Goal: Task Accomplishment & Management: Use online tool/utility

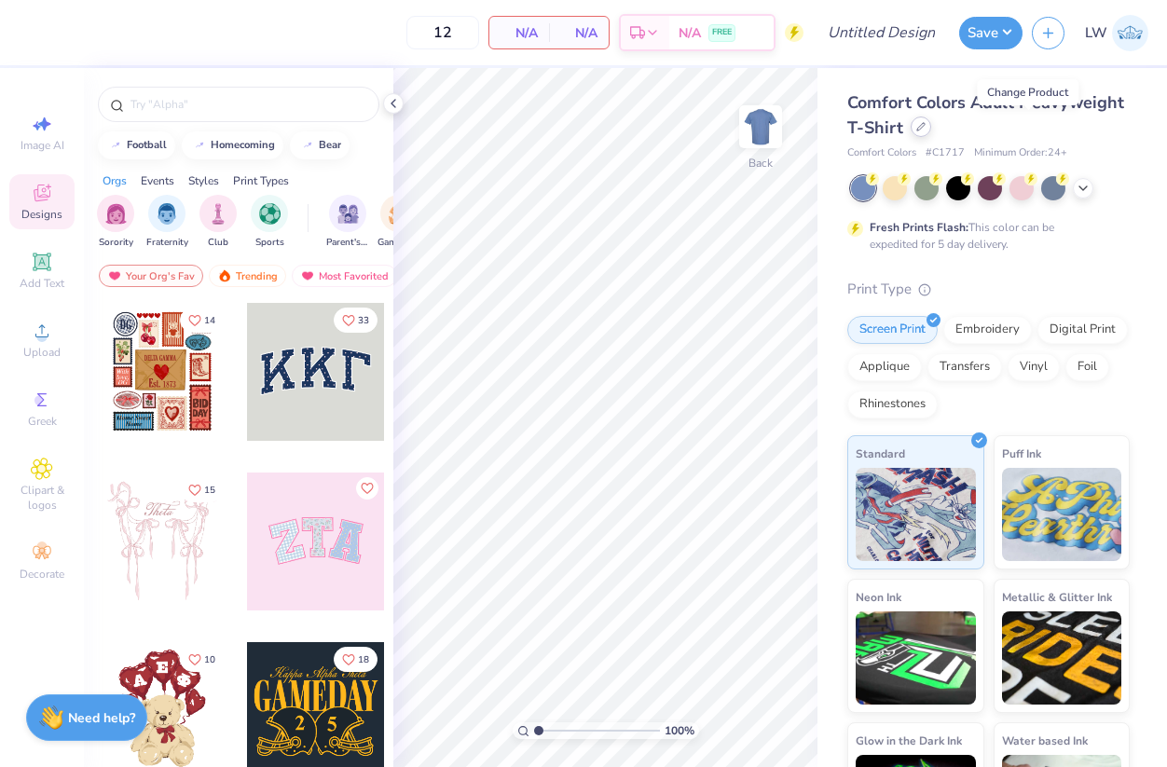
click at [926, 129] on icon at bounding box center [920, 126] width 9 height 9
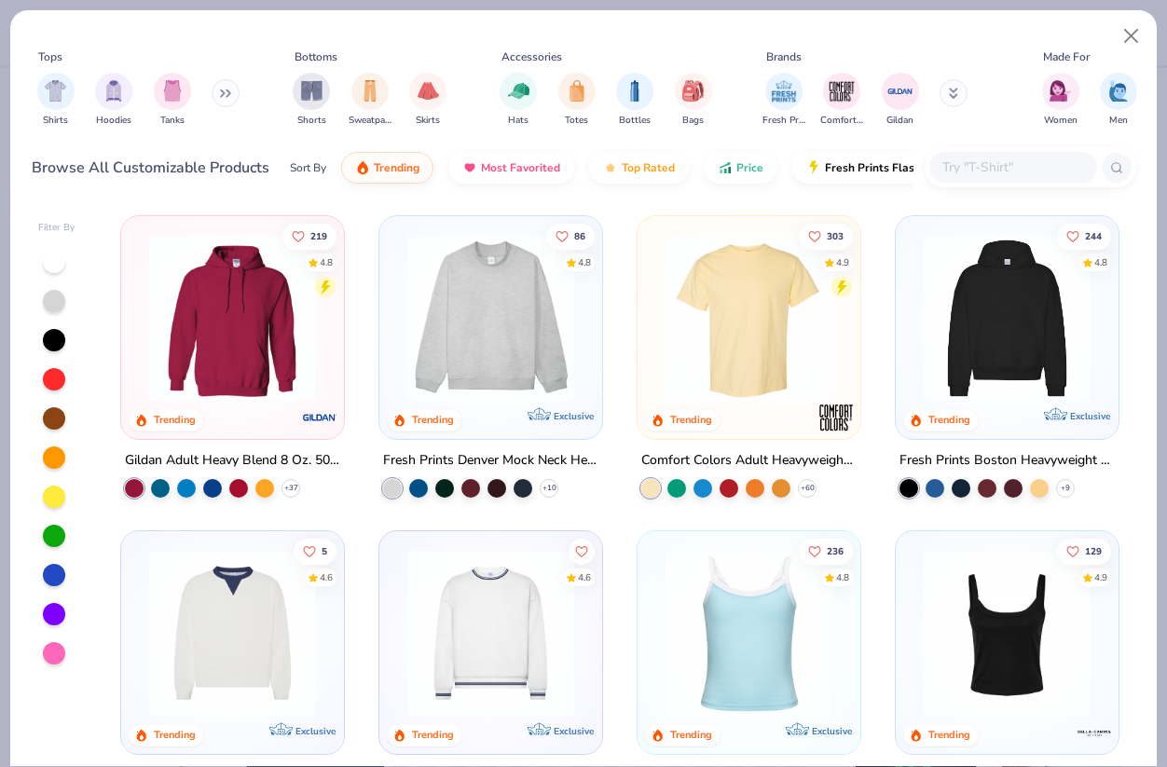
click at [977, 174] on input "text" at bounding box center [1013, 167] width 144 height 21
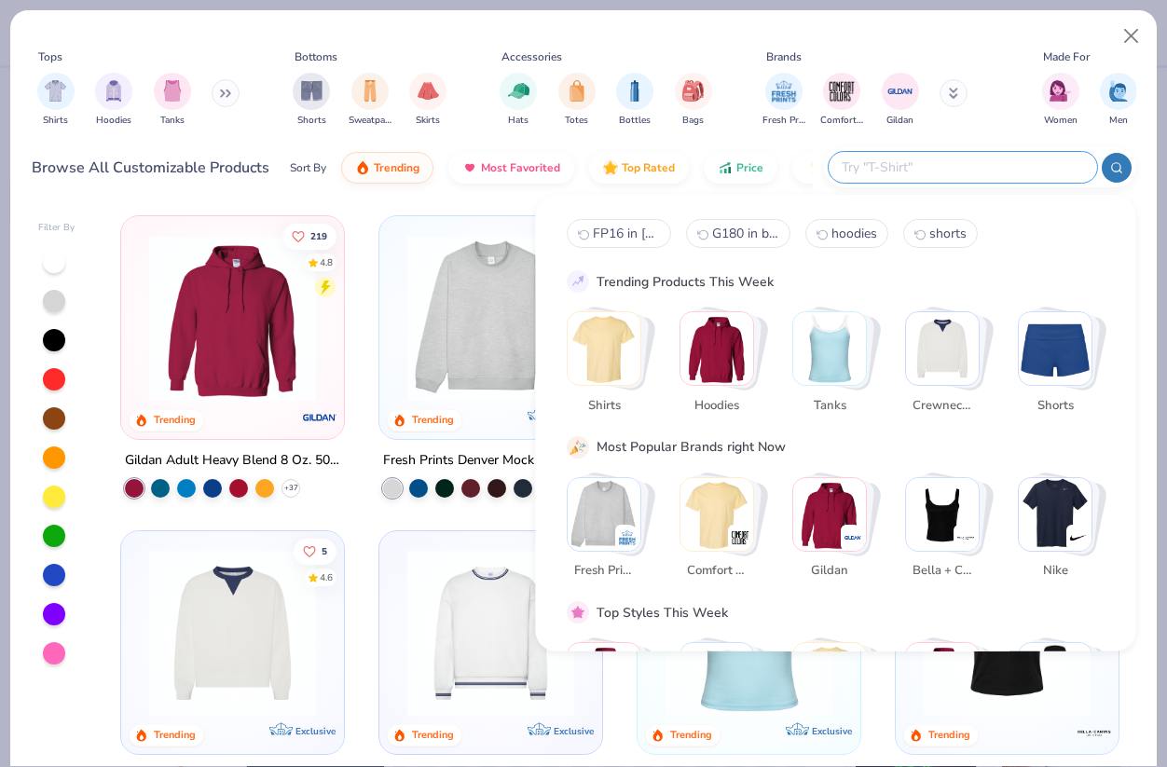
click at [853, 344] on img "Stack Card Button Tanks" at bounding box center [829, 348] width 73 height 73
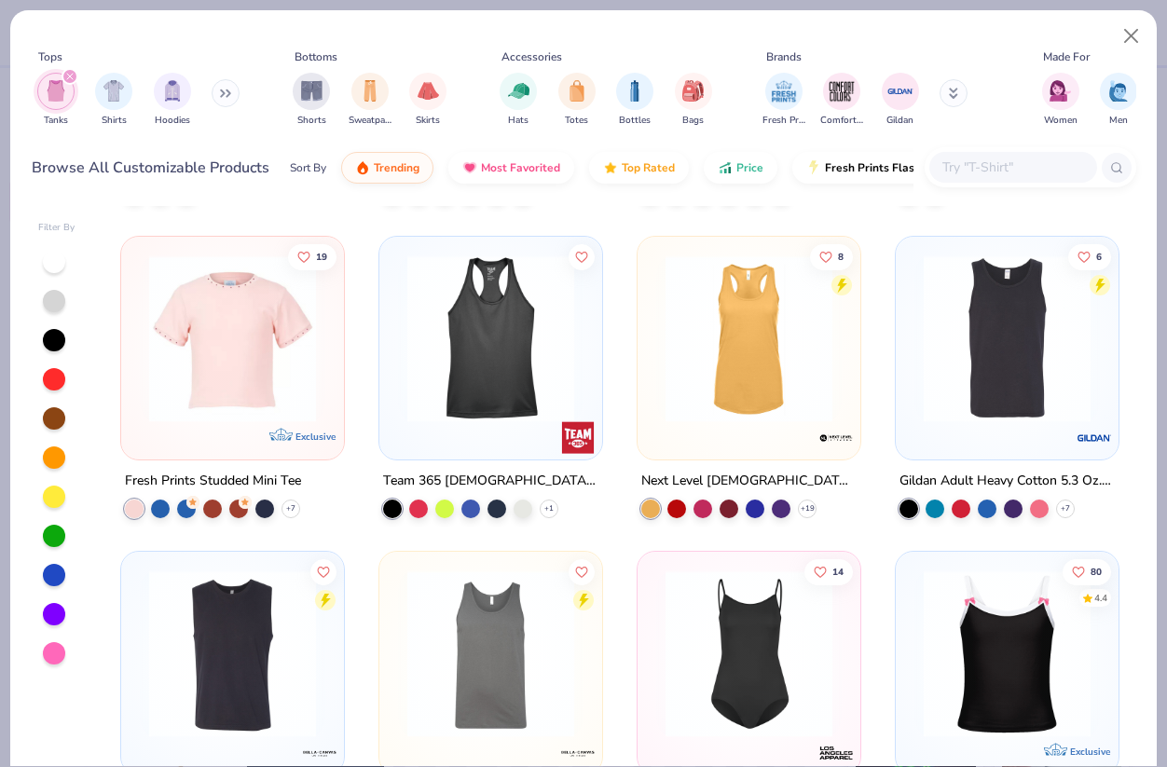
scroll to position [1551, 0]
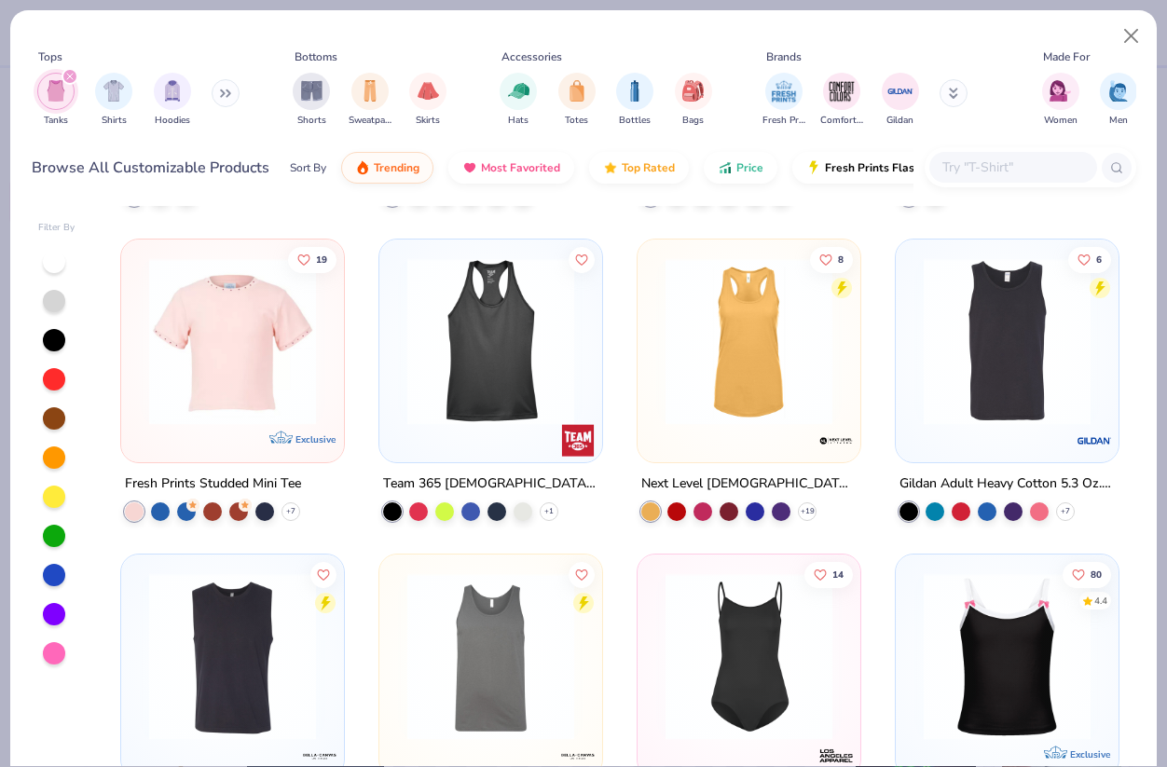
click at [478, 372] on img at bounding box center [491, 341] width 186 height 167
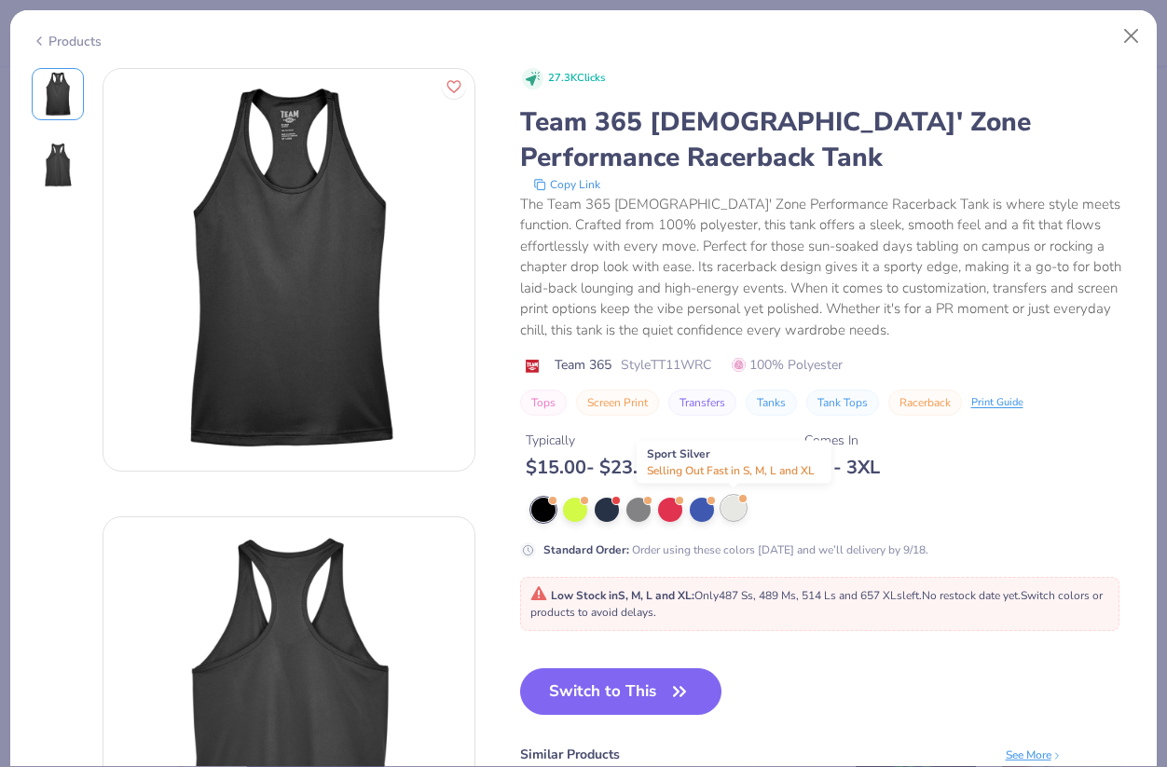
click at [731, 506] on div at bounding box center [734, 508] width 24 height 24
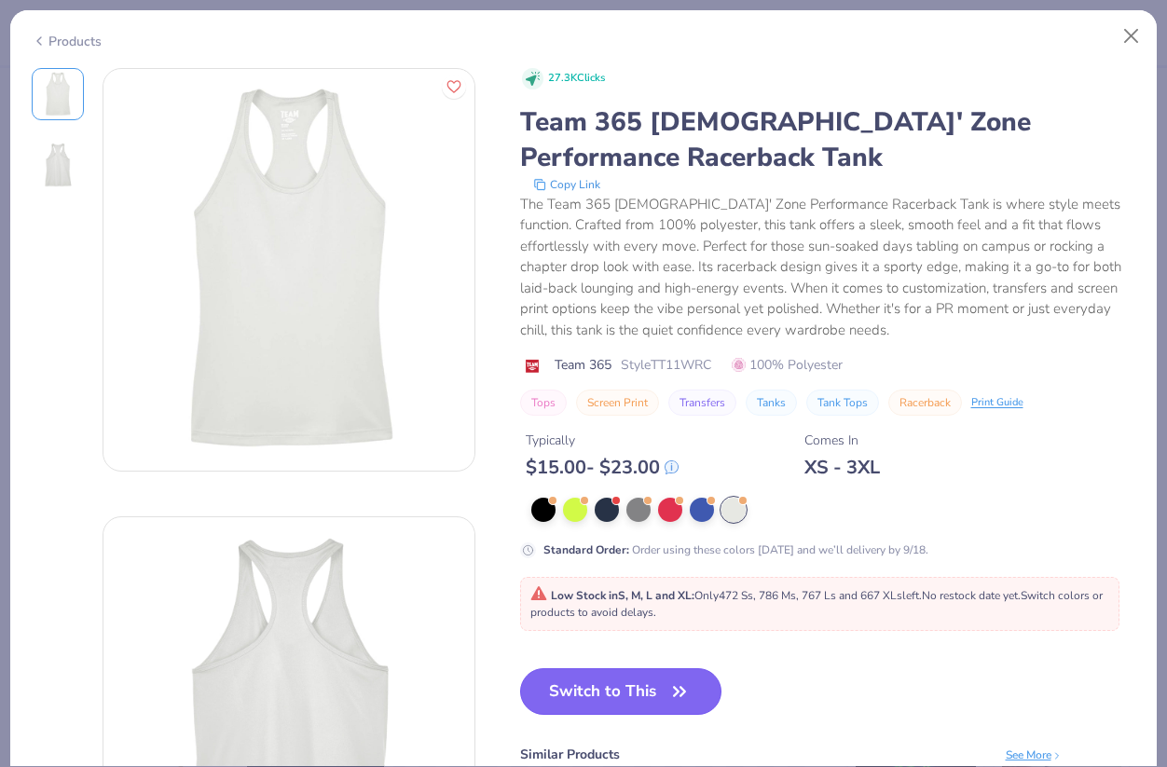
click at [644, 688] on button "Switch to This" at bounding box center [621, 691] width 202 height 47
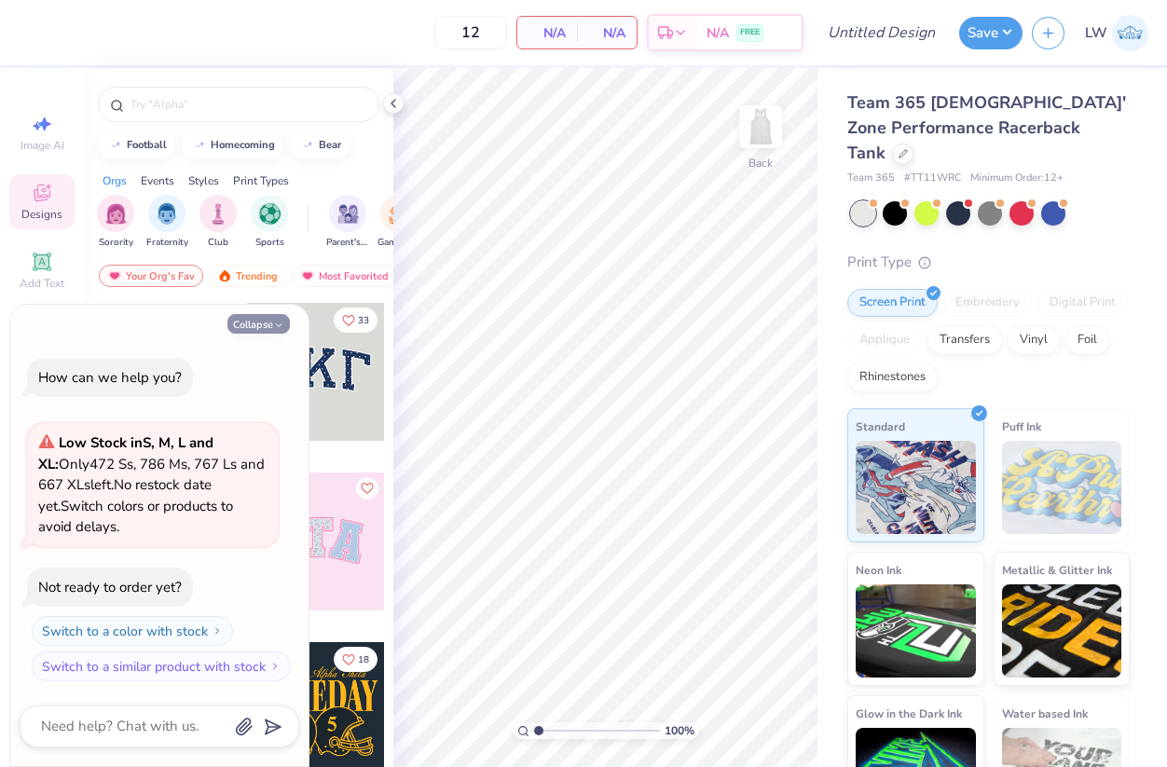
click at [271, 324] on button "Collapse" at bounding box center [258, 324] width 62 height 20
type textarea "x"
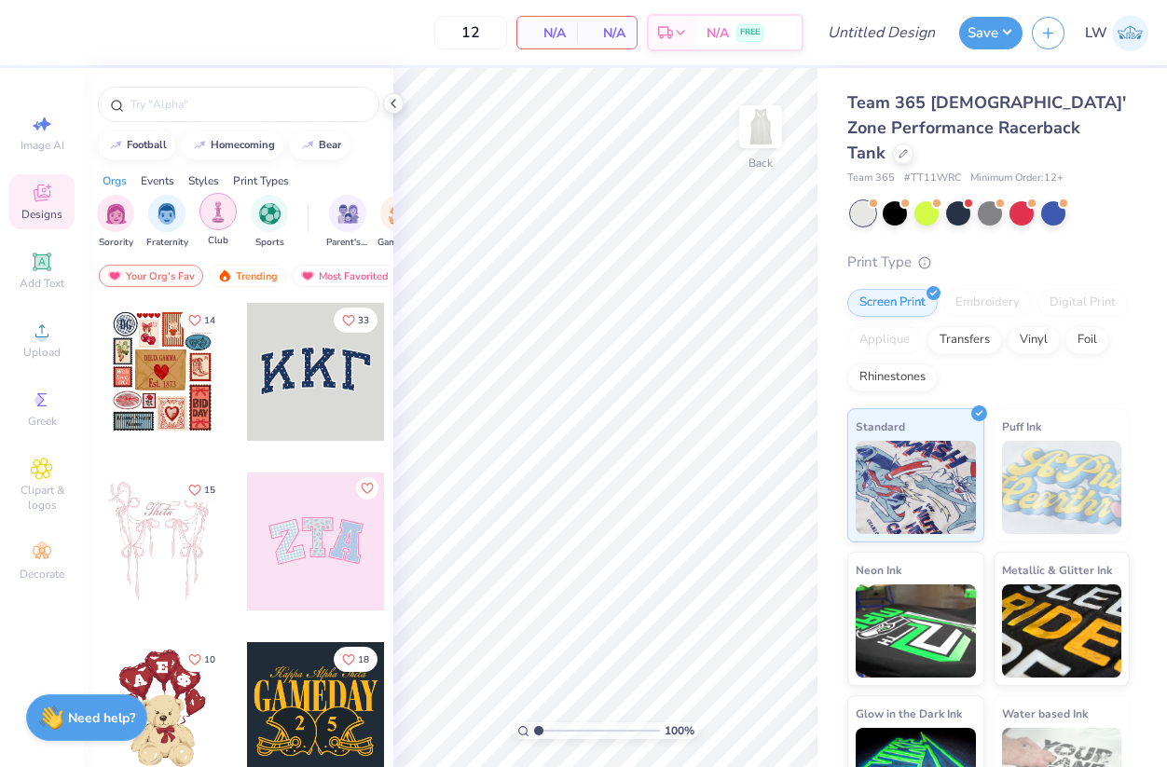
click at [220, 221] on img "filter for Club" at bounding box center [218, 211] width 21 height 21
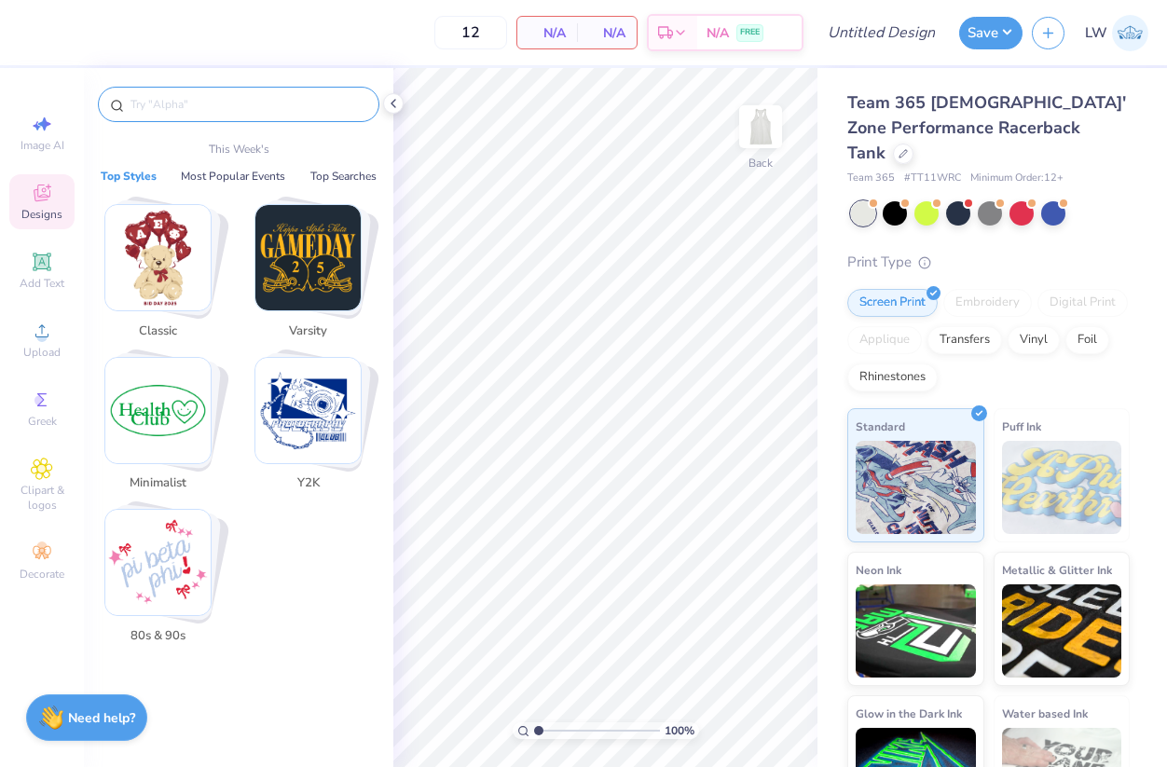
click at [202, 105] on input "text" at bounding box center [248, 104] width 239 height 19
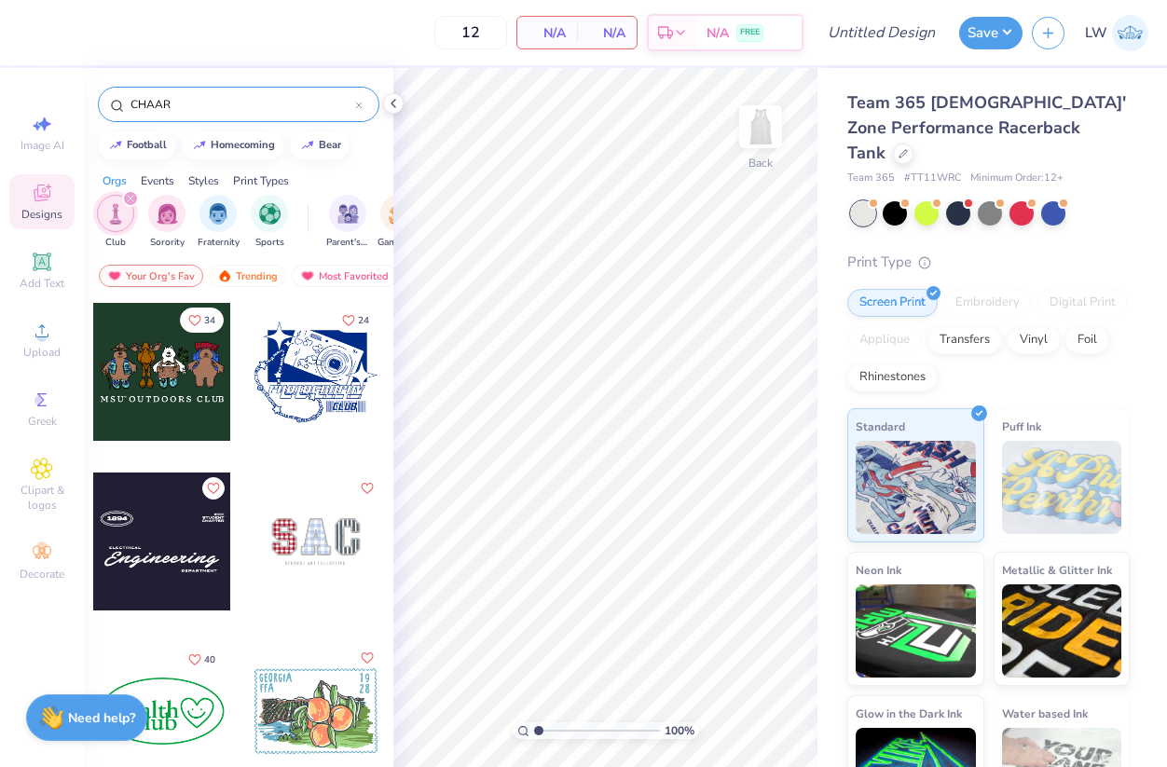
type input "CHAARG"
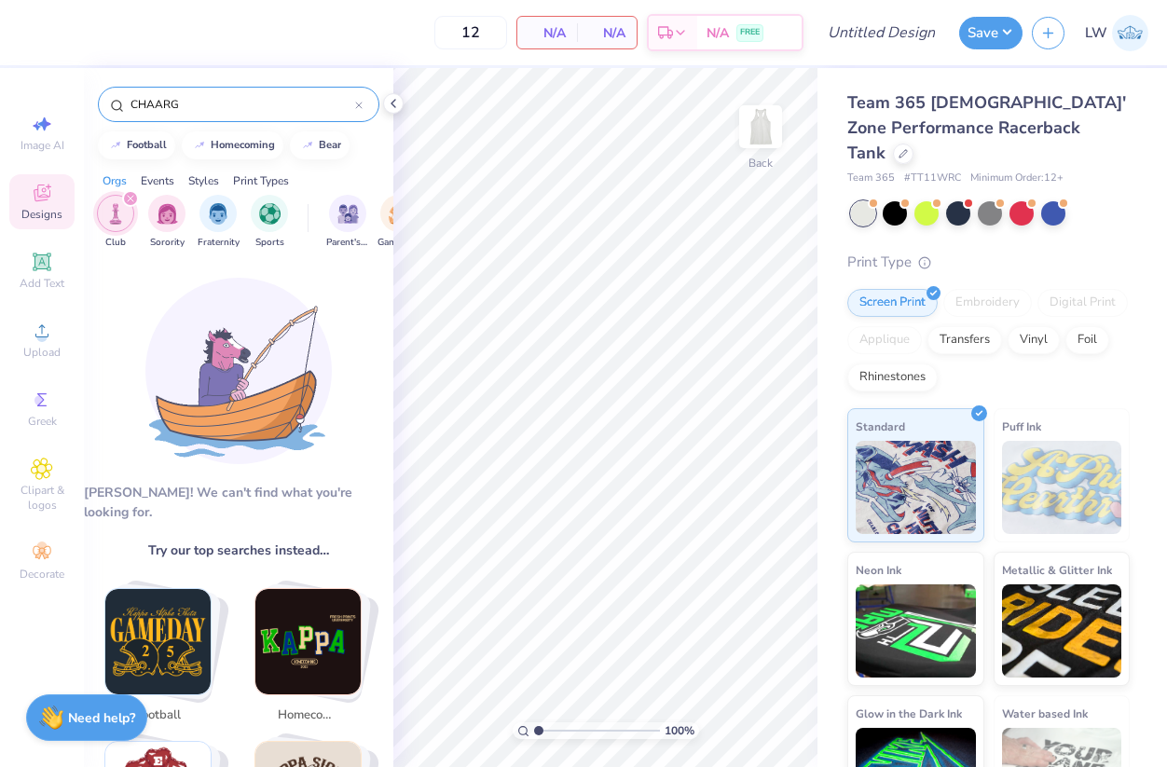
click at [361, 105] on icon at bounding box center [358, 105] width 7 height 7
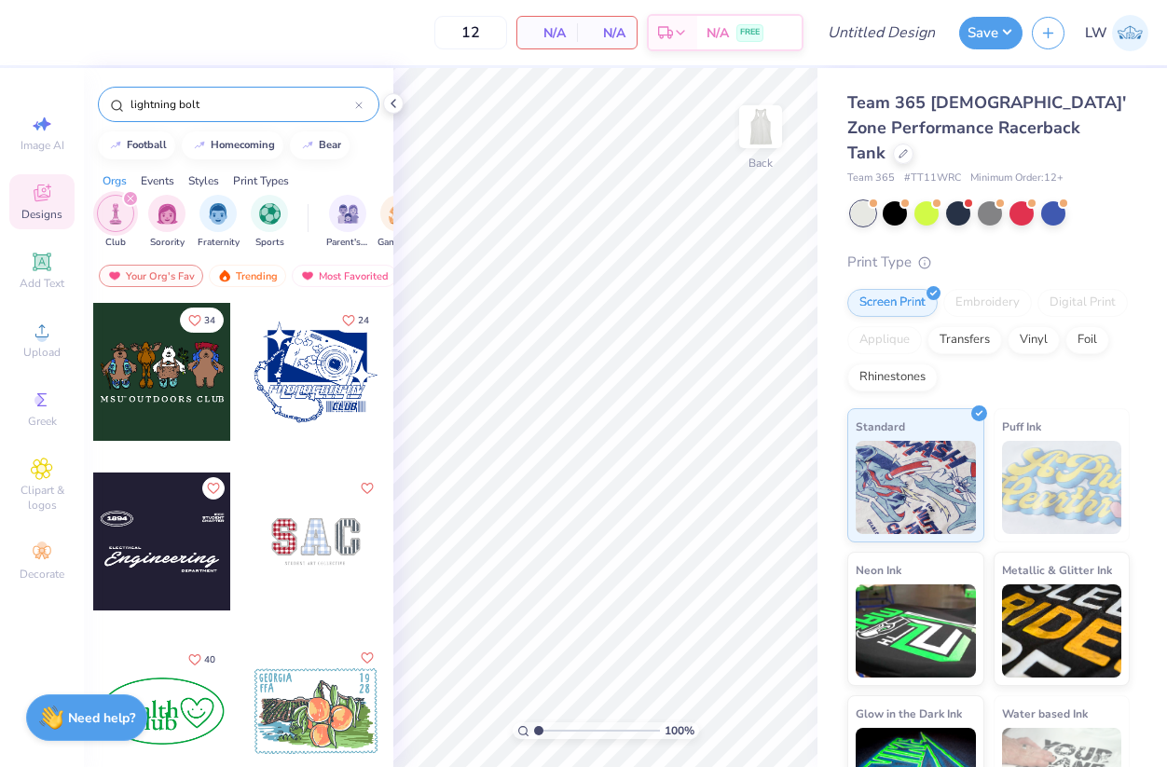
type input "lightning bolt"
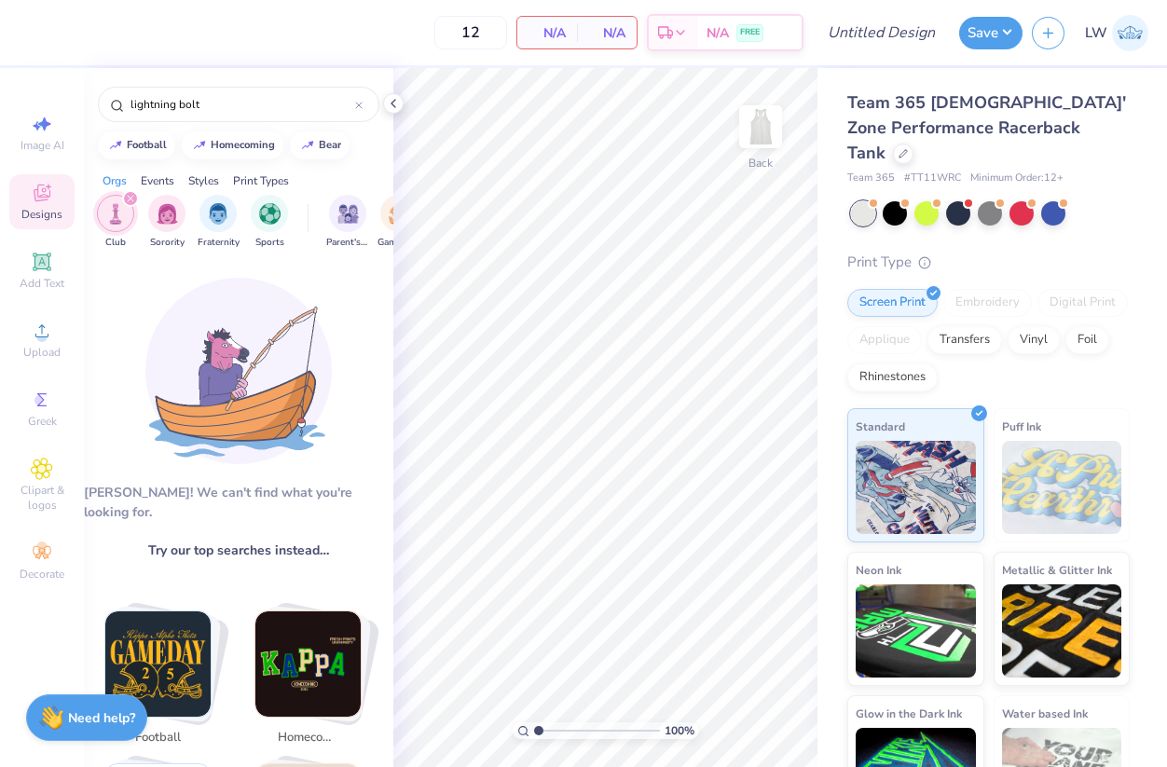
click at [130, 195] on icon "filter for Club" at bounding box center [130, 198] width 7 height 7
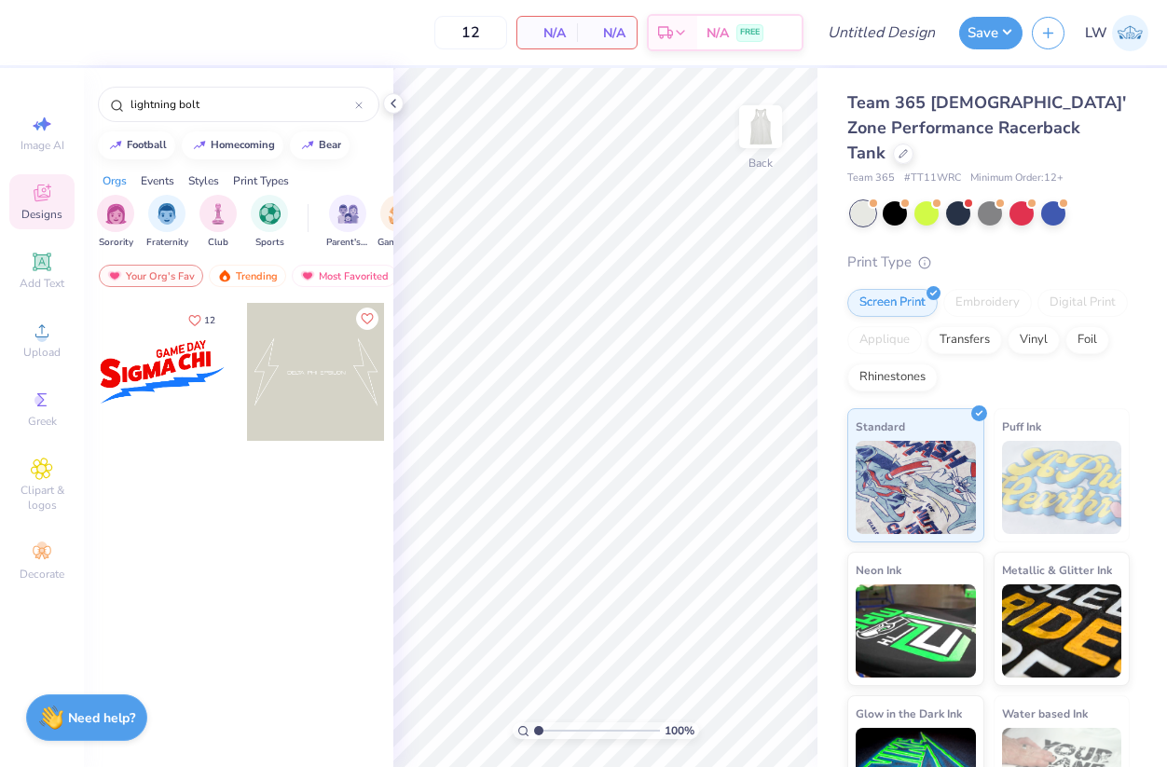
click at [299, 372] on div at bounding box center [316, 372] width 138 height 138
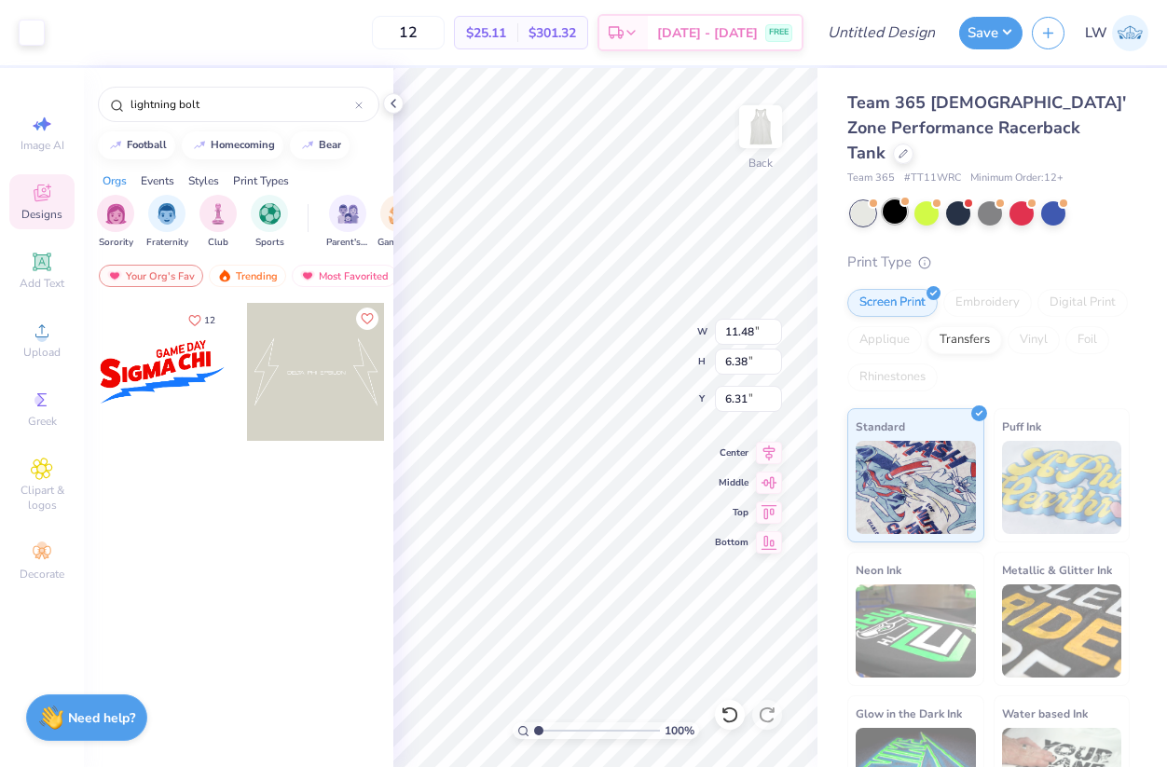
click at [895, 200] on div at bounding box center [895, 212] width 24 height 24
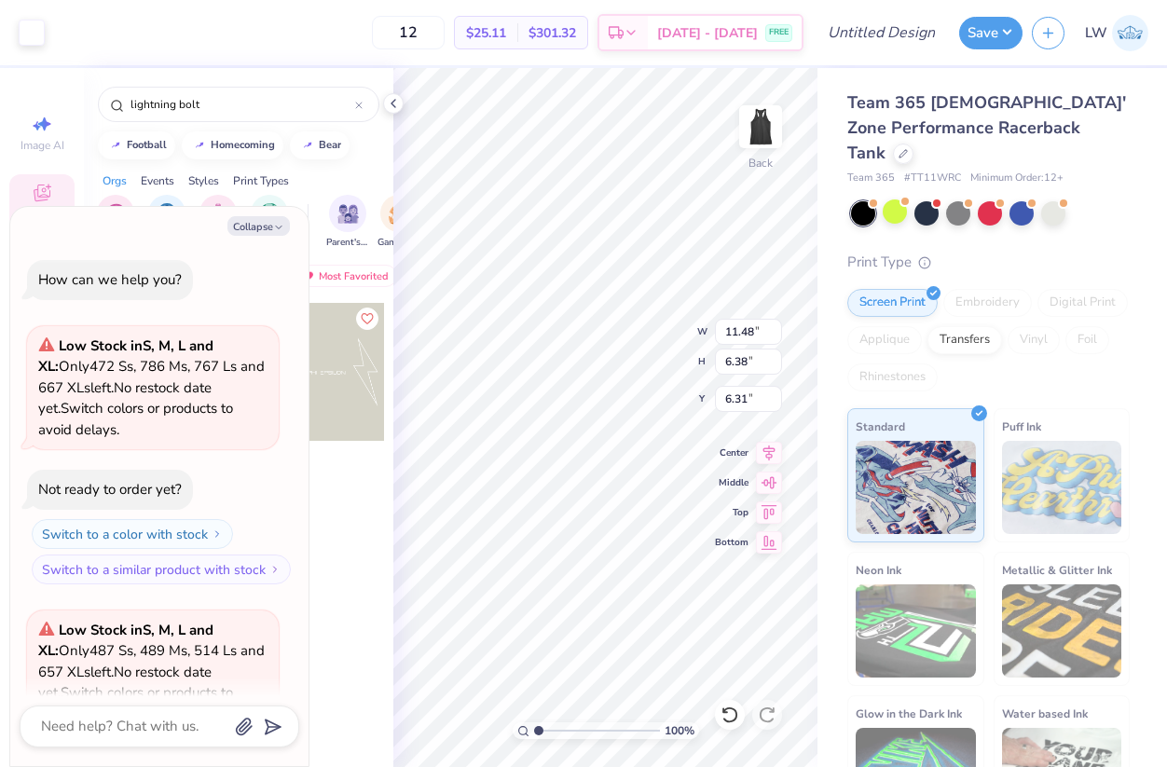
scroll to position [186, 0]
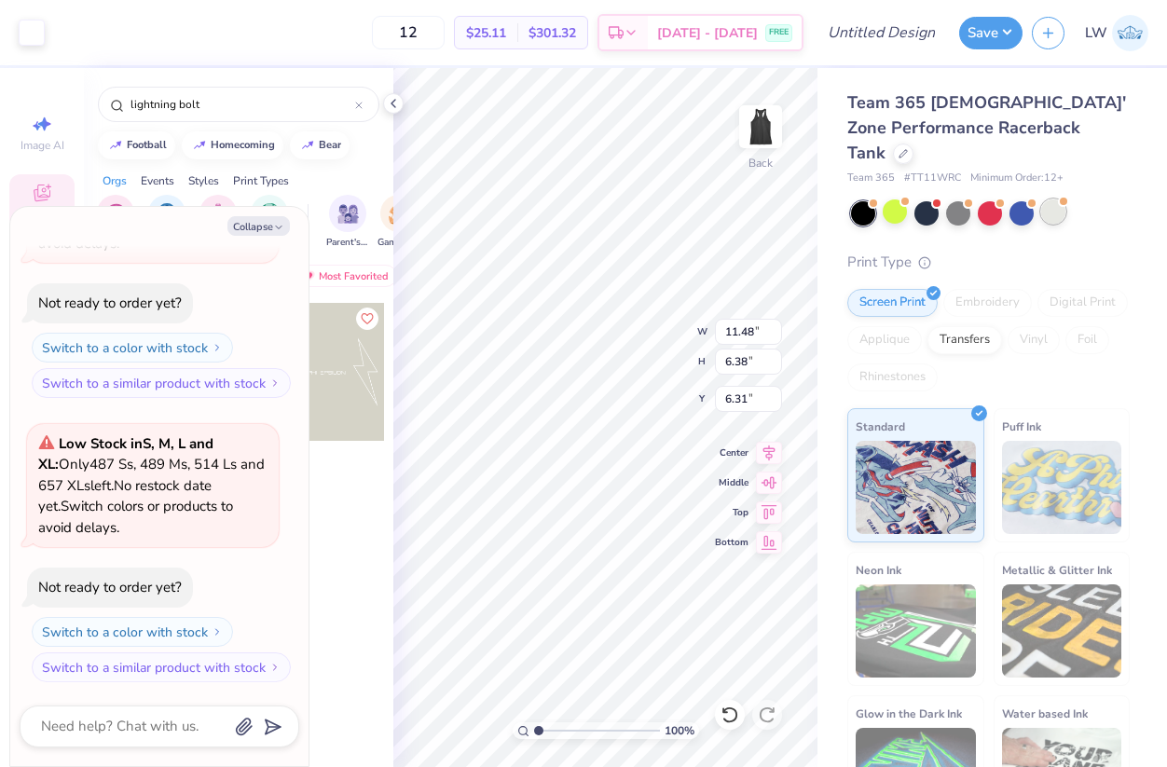
click at [1053, 200] on div at bounding box center [1053, 212] width 24 height 24
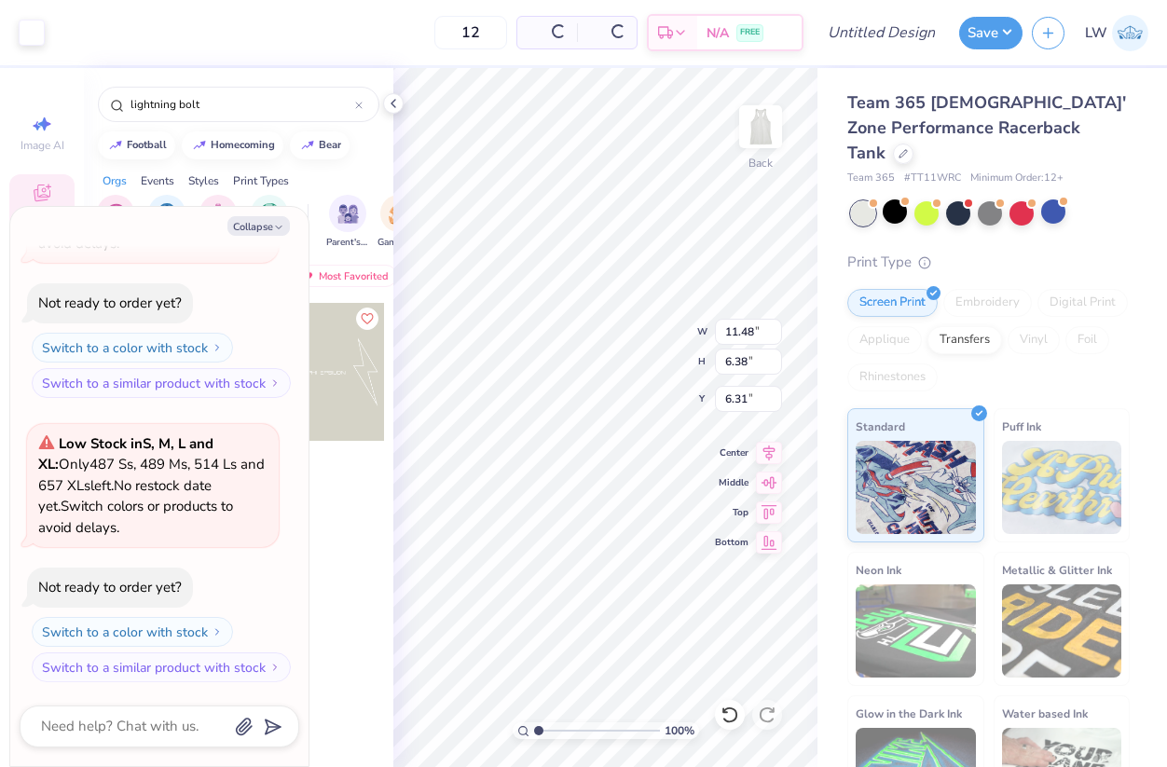
scroll to position [470, 0]
click at [271, 226] on button "Collapse" at bounding box center [258, 226] width 62 height 20
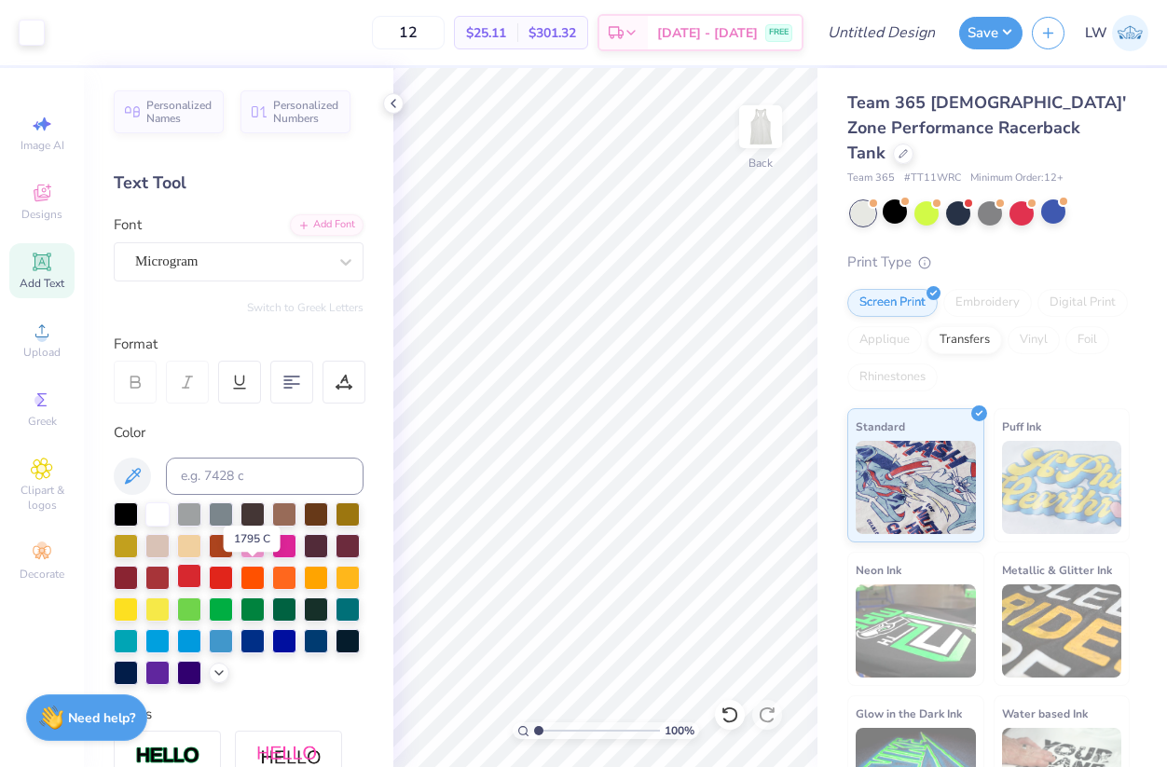
scroll to position [11, 0]
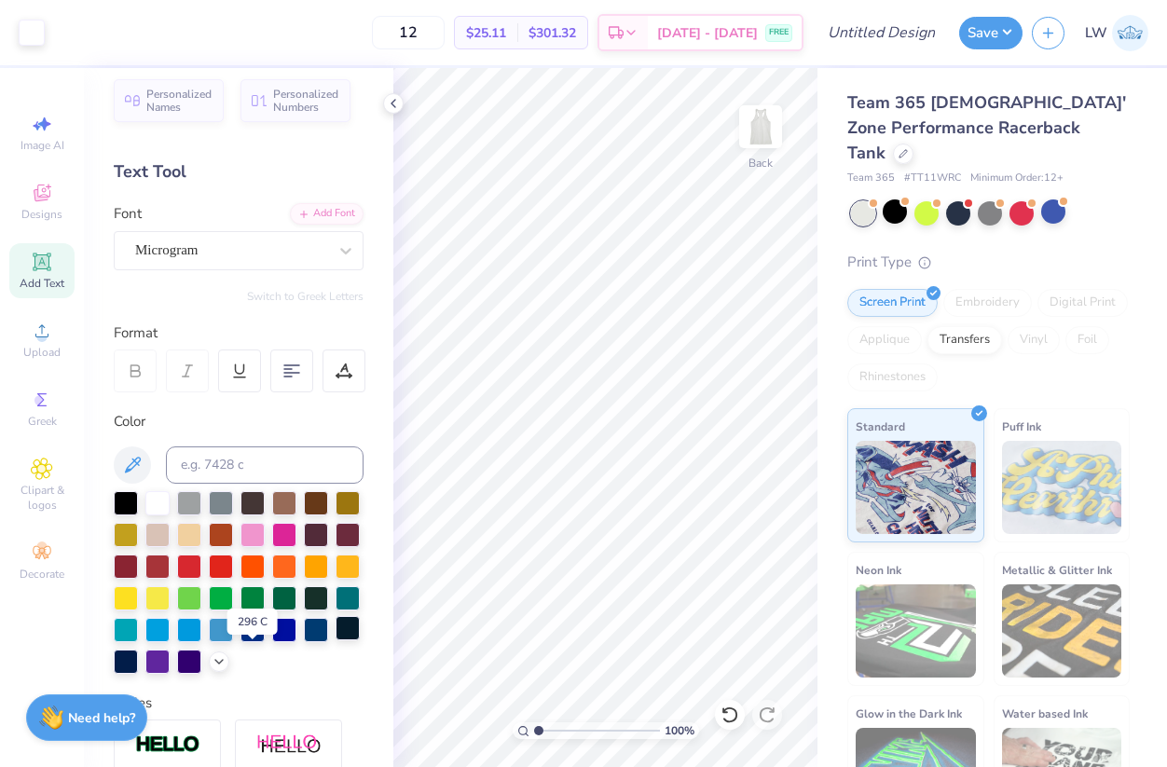
click at [336, 640] on div at bounding box center [348, 628] width 24 height 24
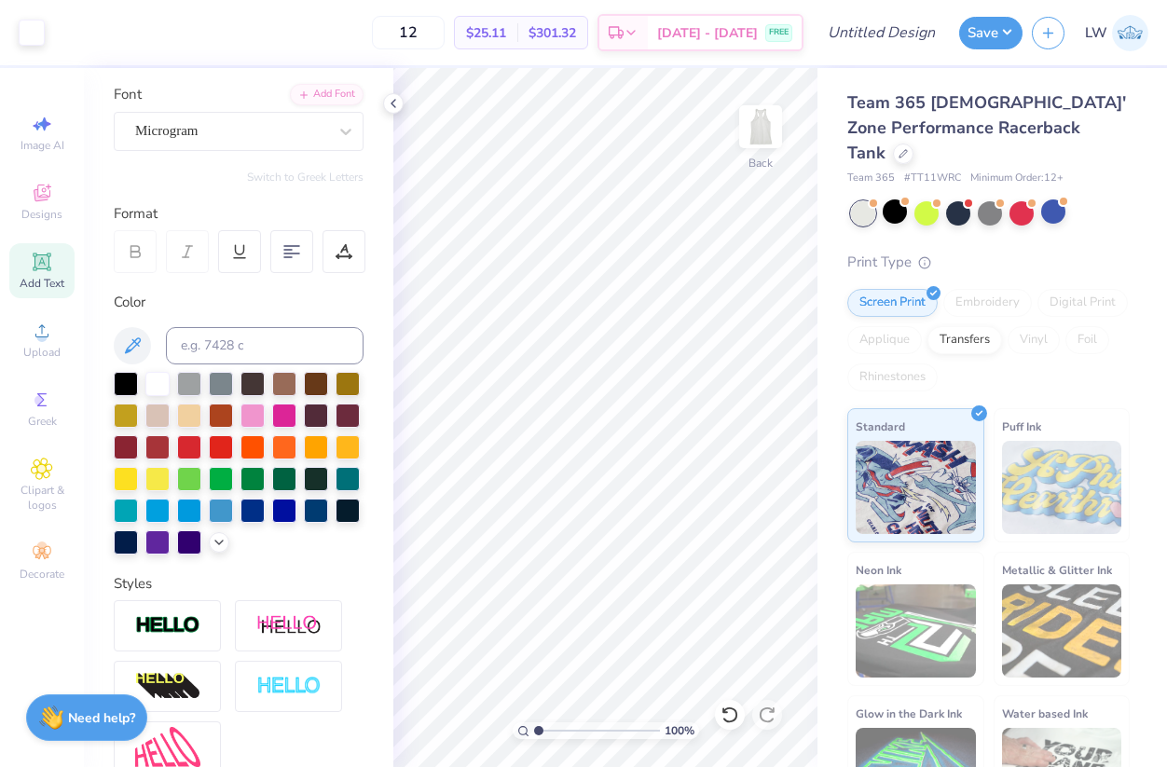
scroll to position [0, 0]
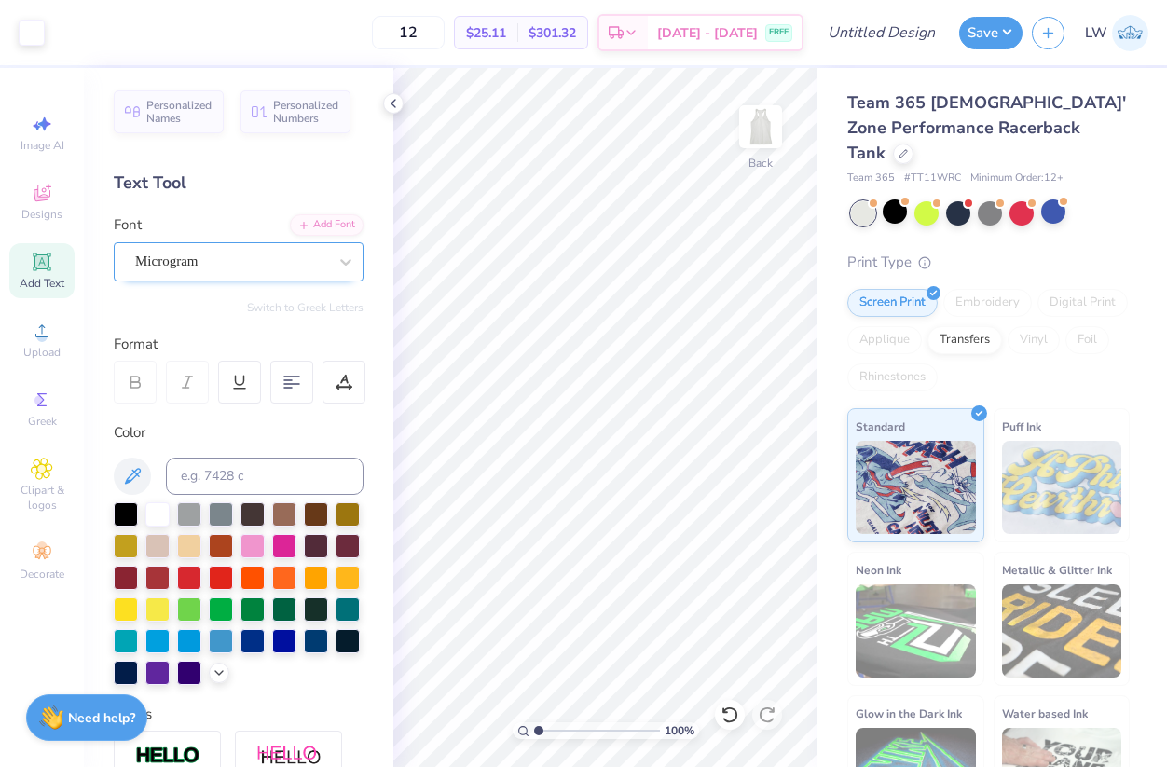
click at [268, 264] on div "Microgram" at bounding box center [231, 261] width 196 height 29
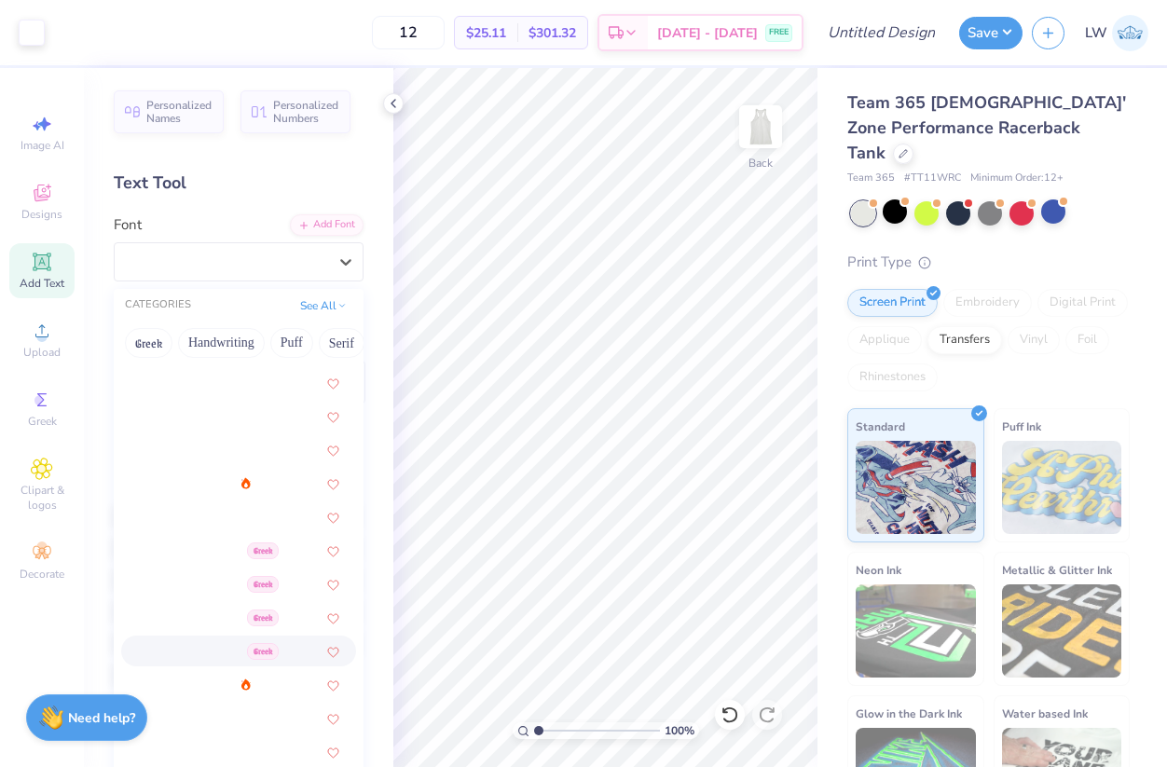
scroll to position [229, 0]
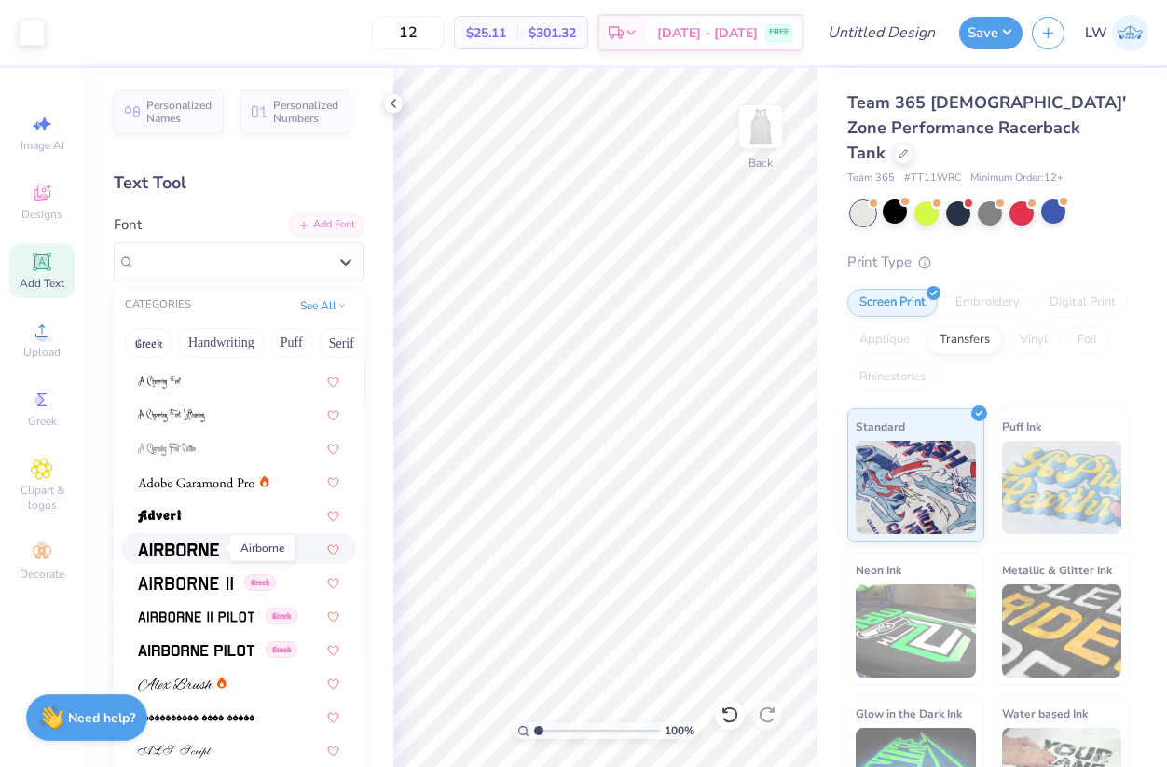
click at [189, 547] on img at bounding box center [178, 549] width 81 height 13
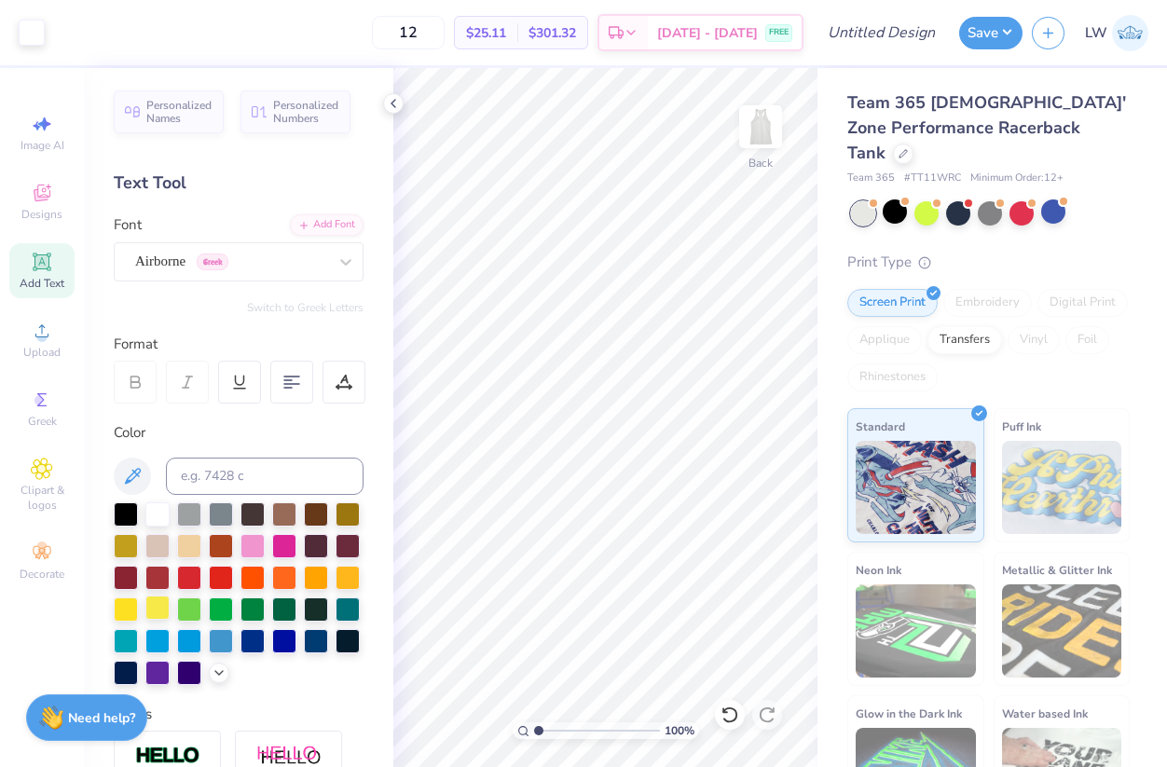
click at [170, 605] on div at bounding box center [157, 608] width 24 height 24
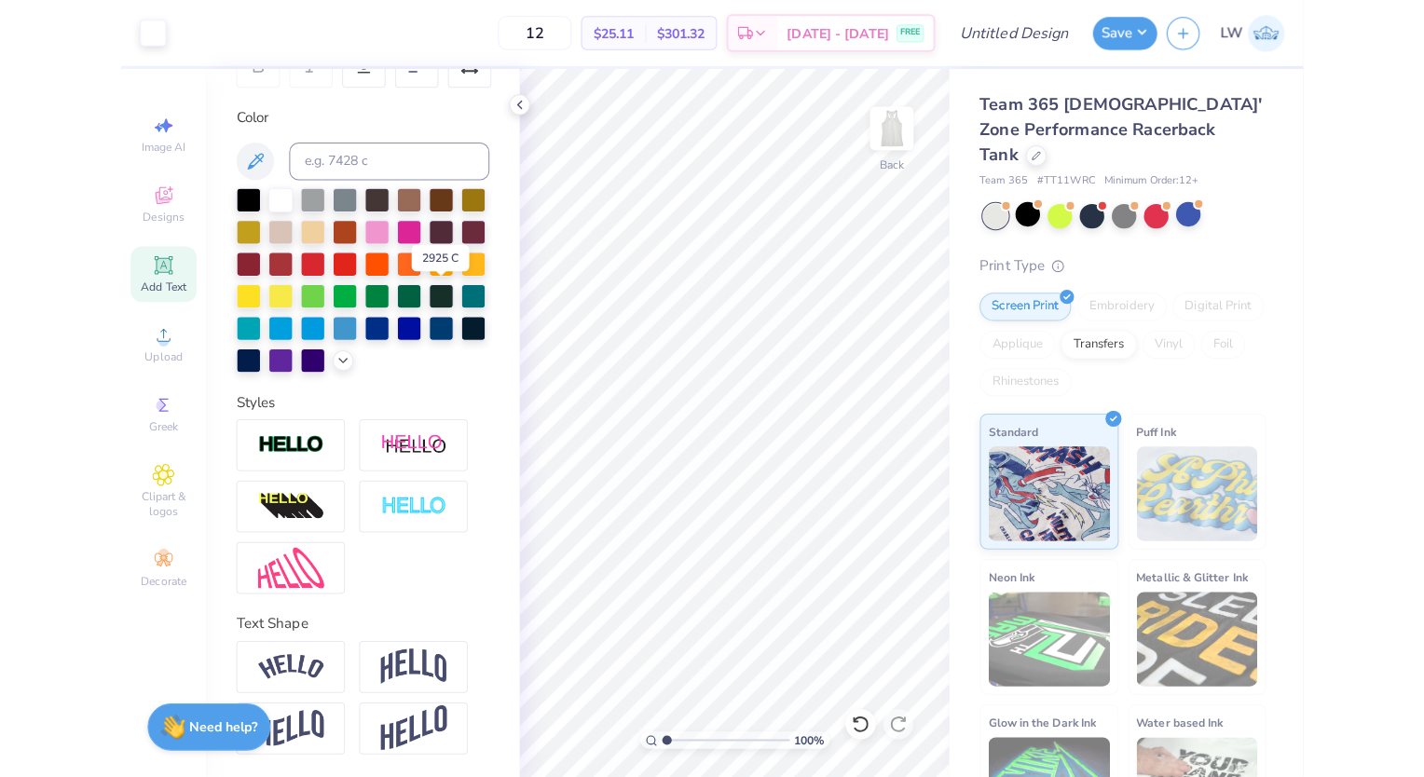
scroll to position [0, 0]
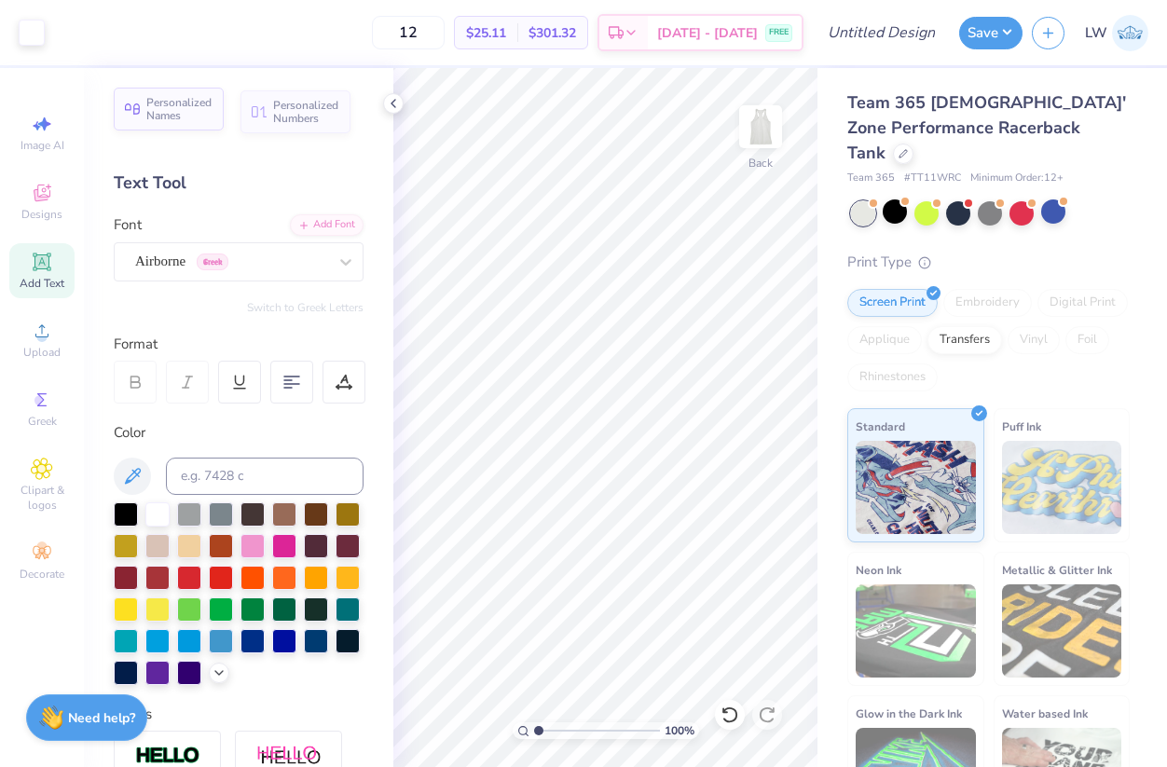
click at [201, 107] on span "Personalized Names" at bounding box center [179, 109] width 66 height 26
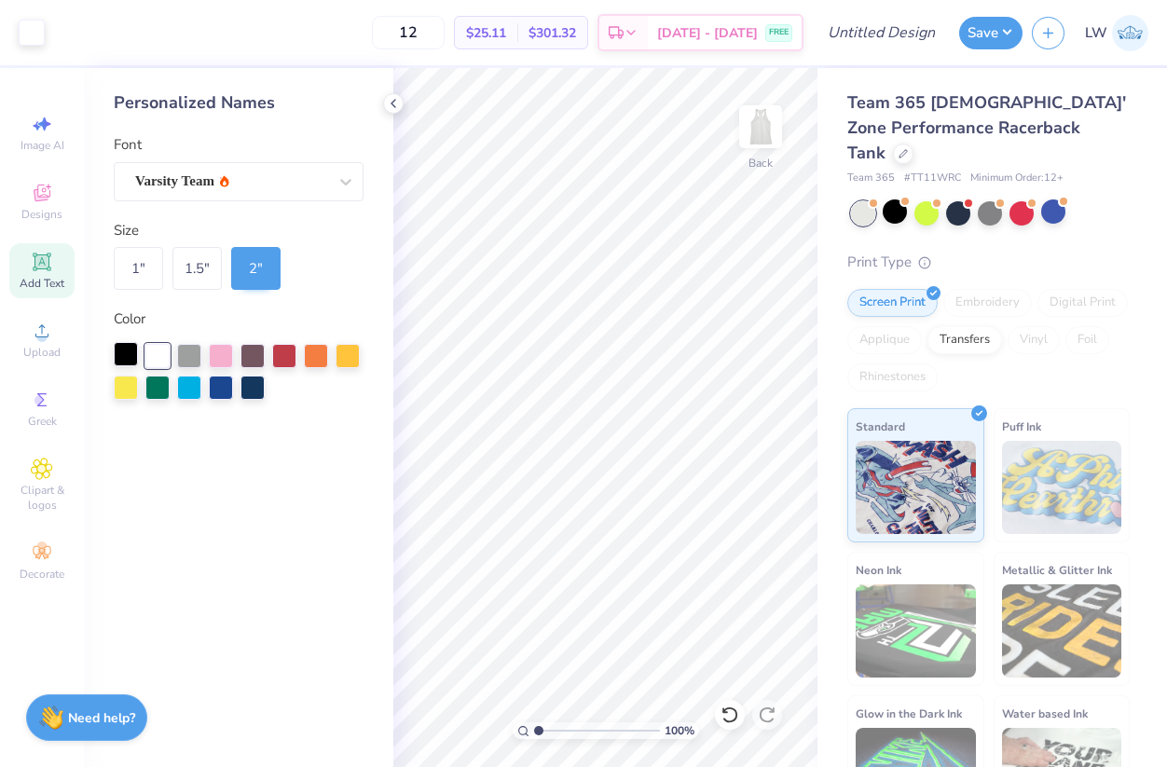
click at [132, 347] on div at bounding box center [126, 354] width 24 height 24
click at [335, 172] on div at bounding box center [346, 182] width 34 height 34
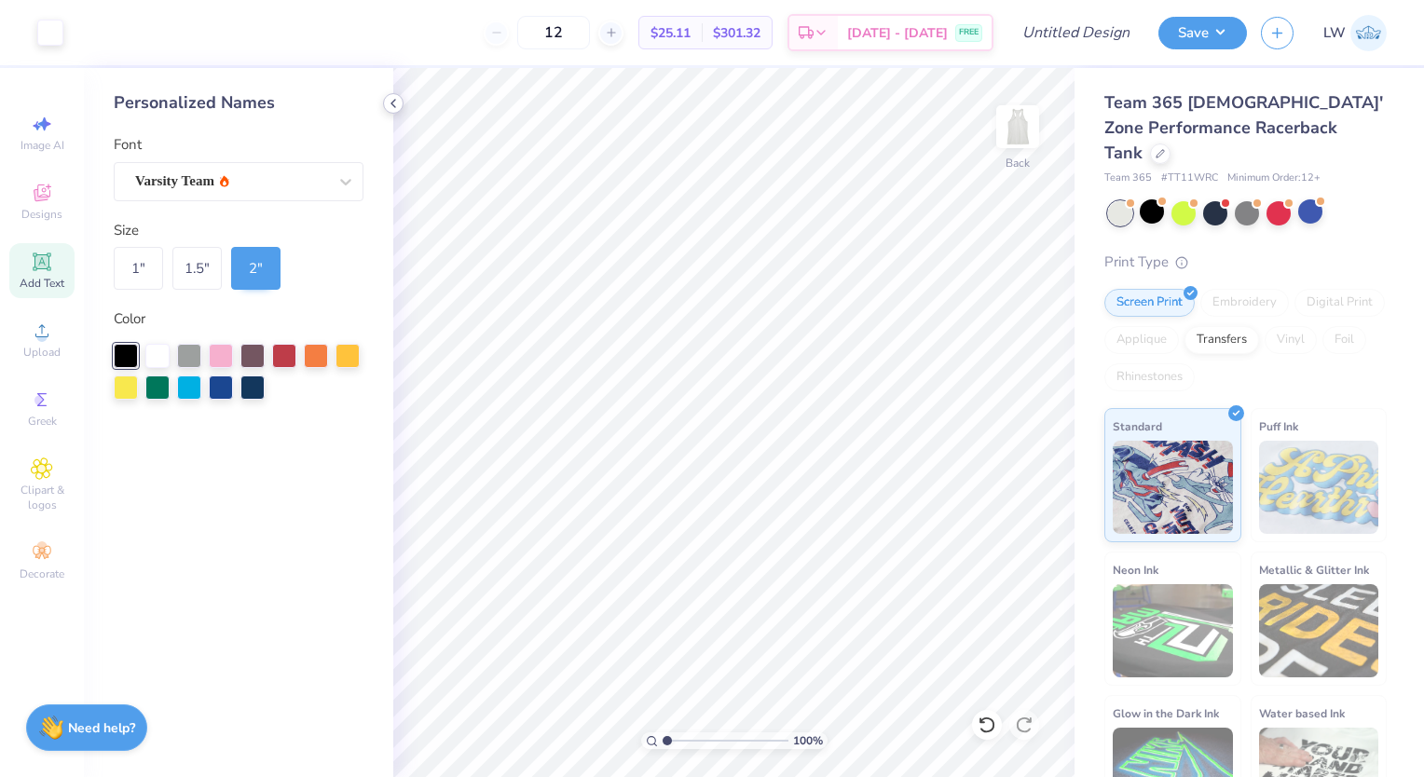
click at [395, 106] on icon at bounding box center [393, 103] width 15 height 15
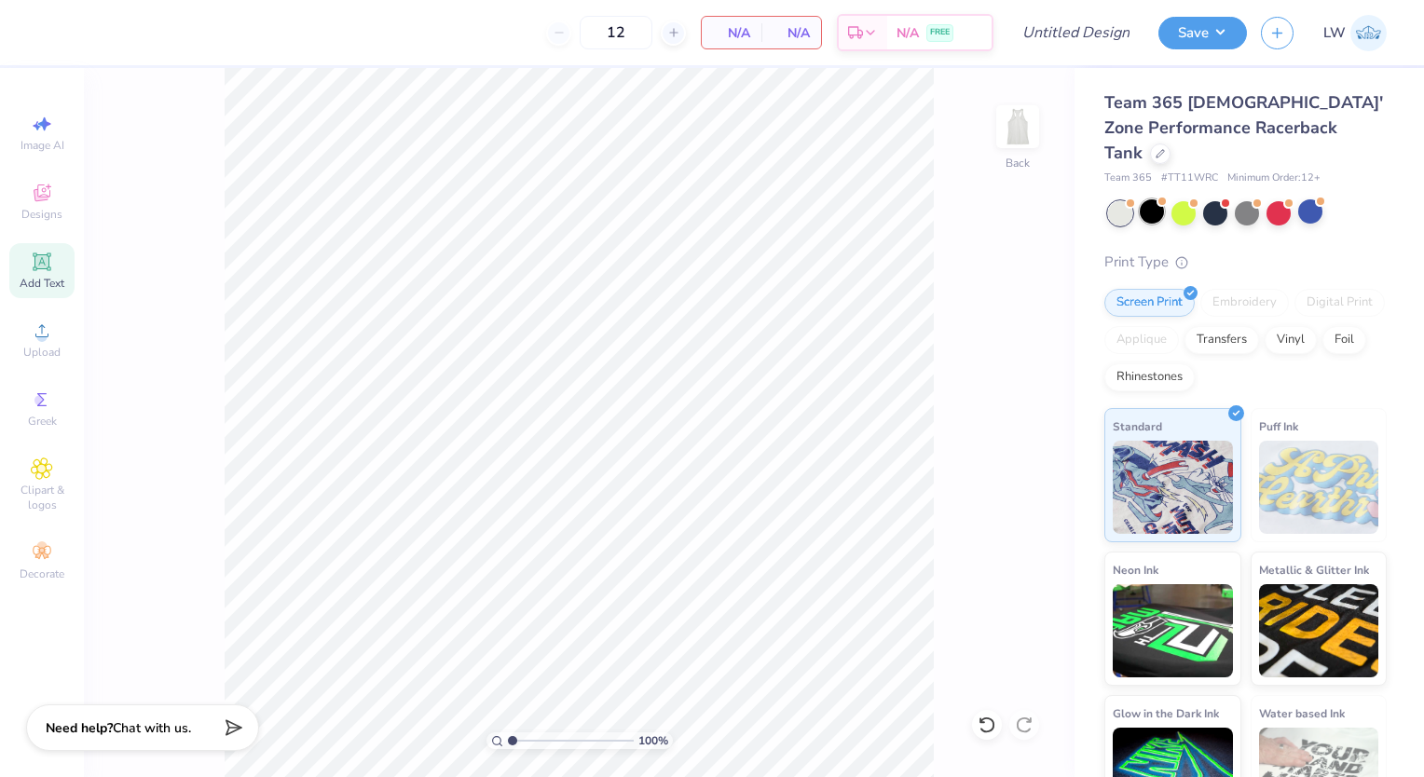
click at [1149, 200] on div at bounding box center [1152, 212] width 24 height 24
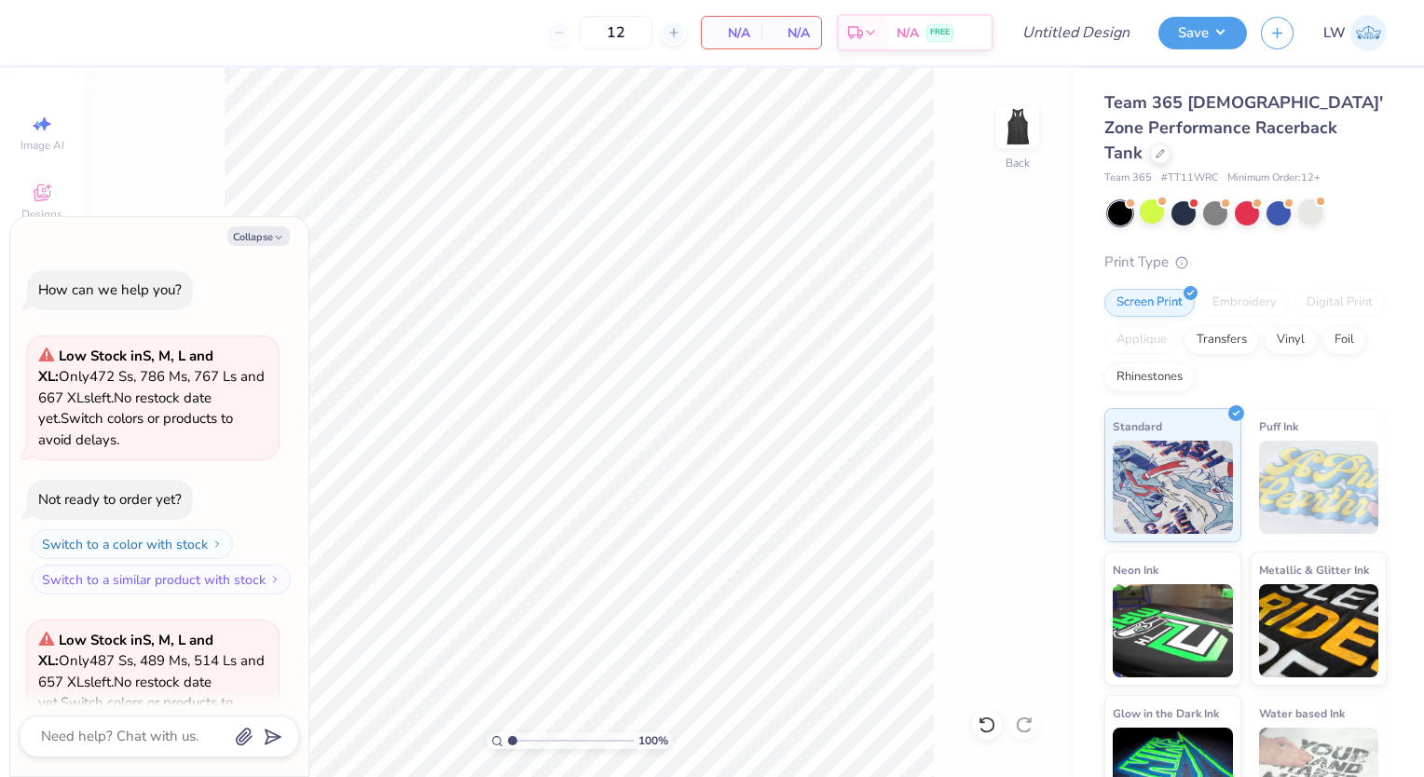
scroll to position [754, 0]
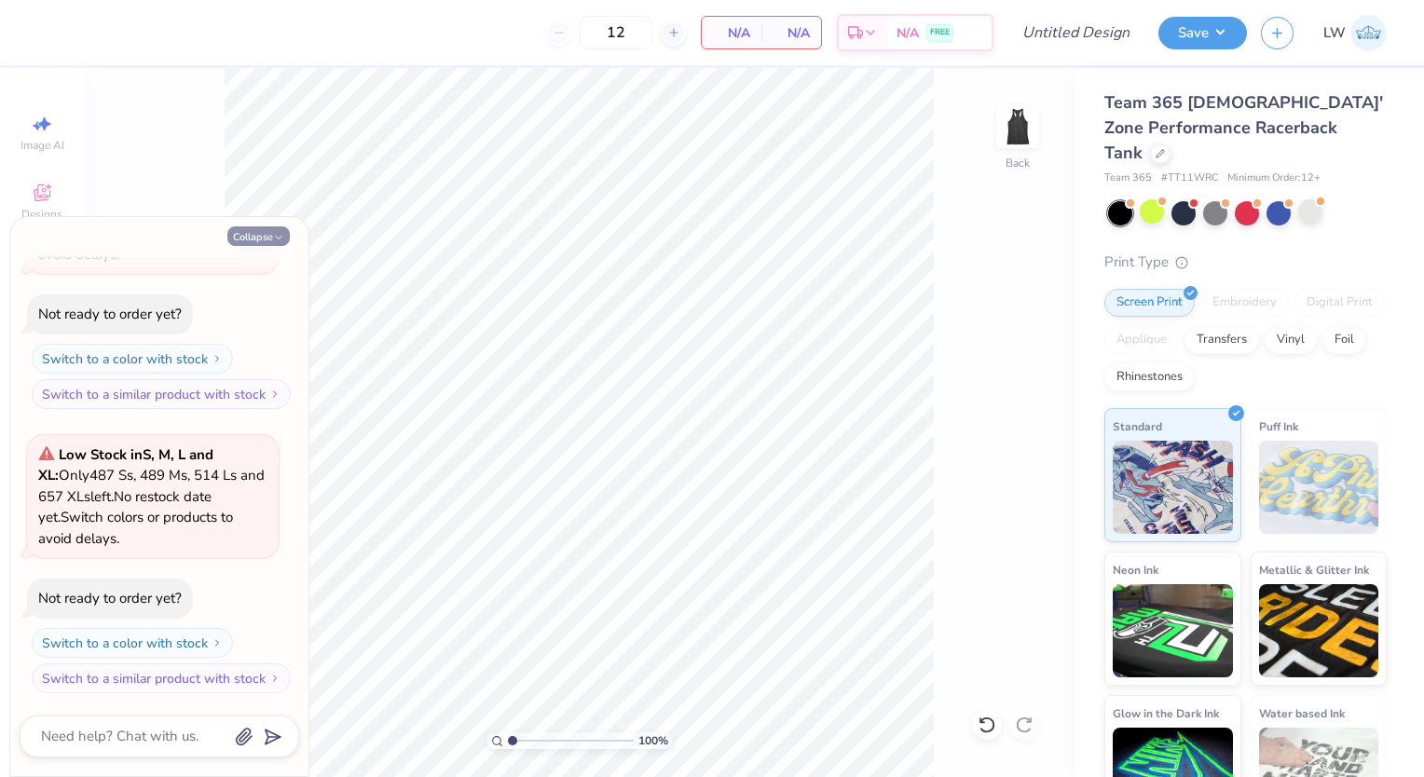
click at [268, 238] on button "Collapse" at bounding box center [258, 237] width 62 height 20
type textarea "x"
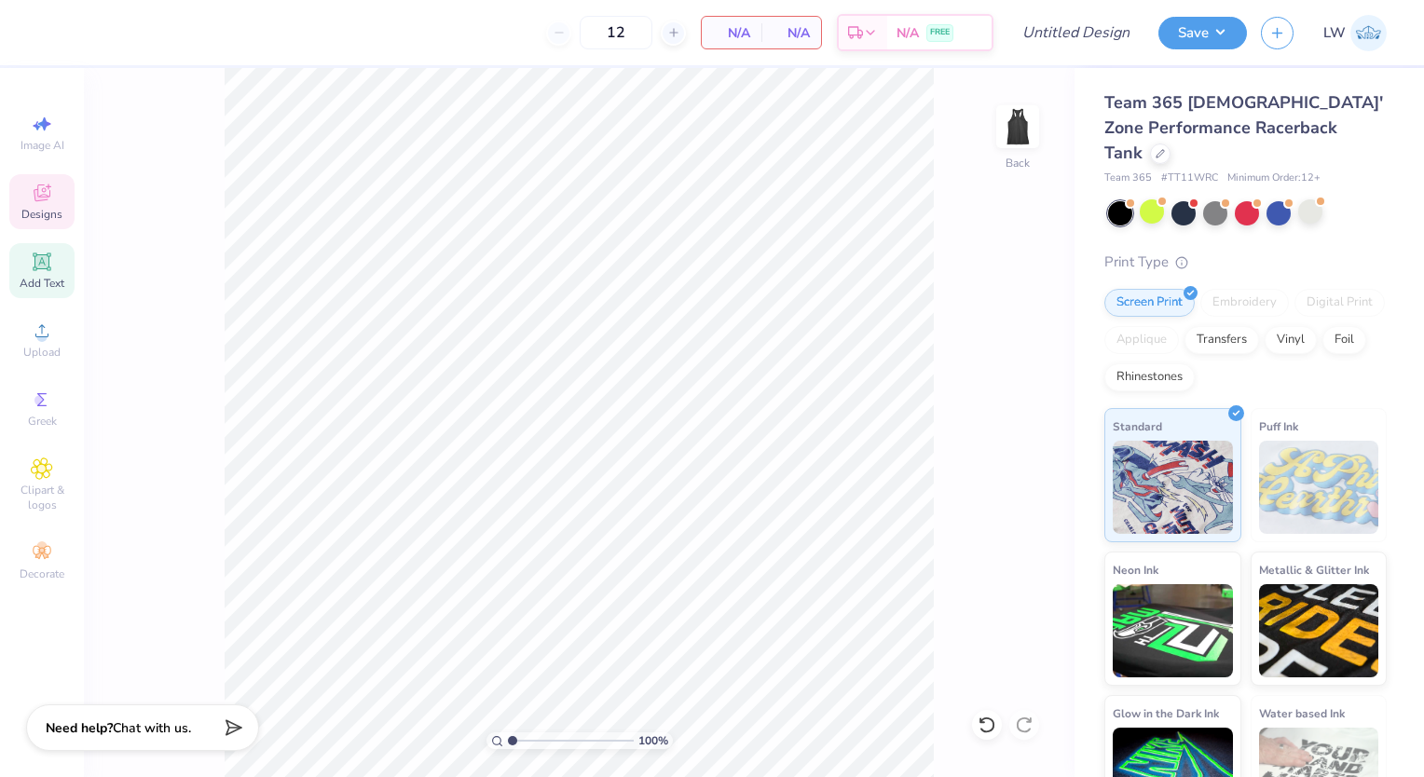
click at [30, 214] on span "Designs" at bounding box center [41, 214] width 41 height 15
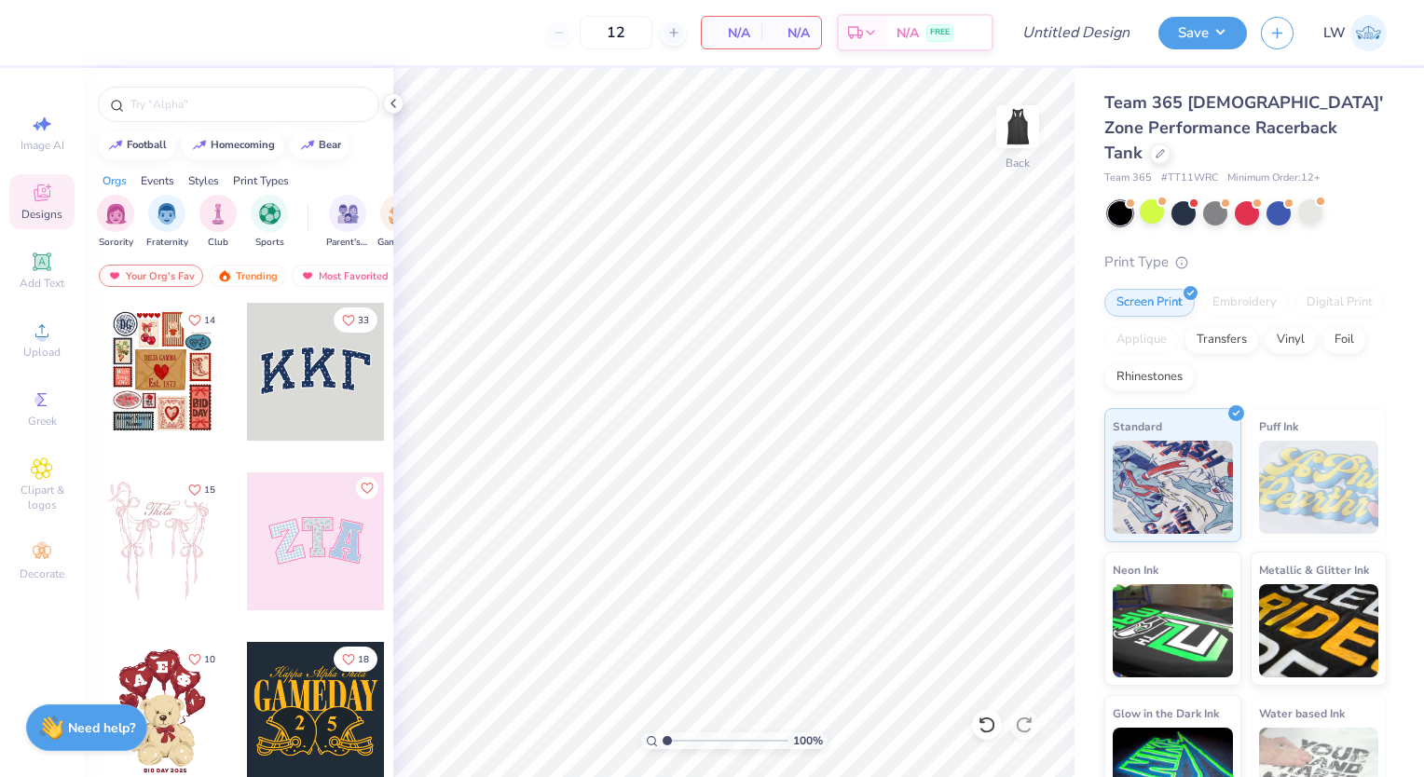
scroll to position [0, 0]
click at [239, 108] on input "text" at bounding box center [248, 104] width 239 height 19
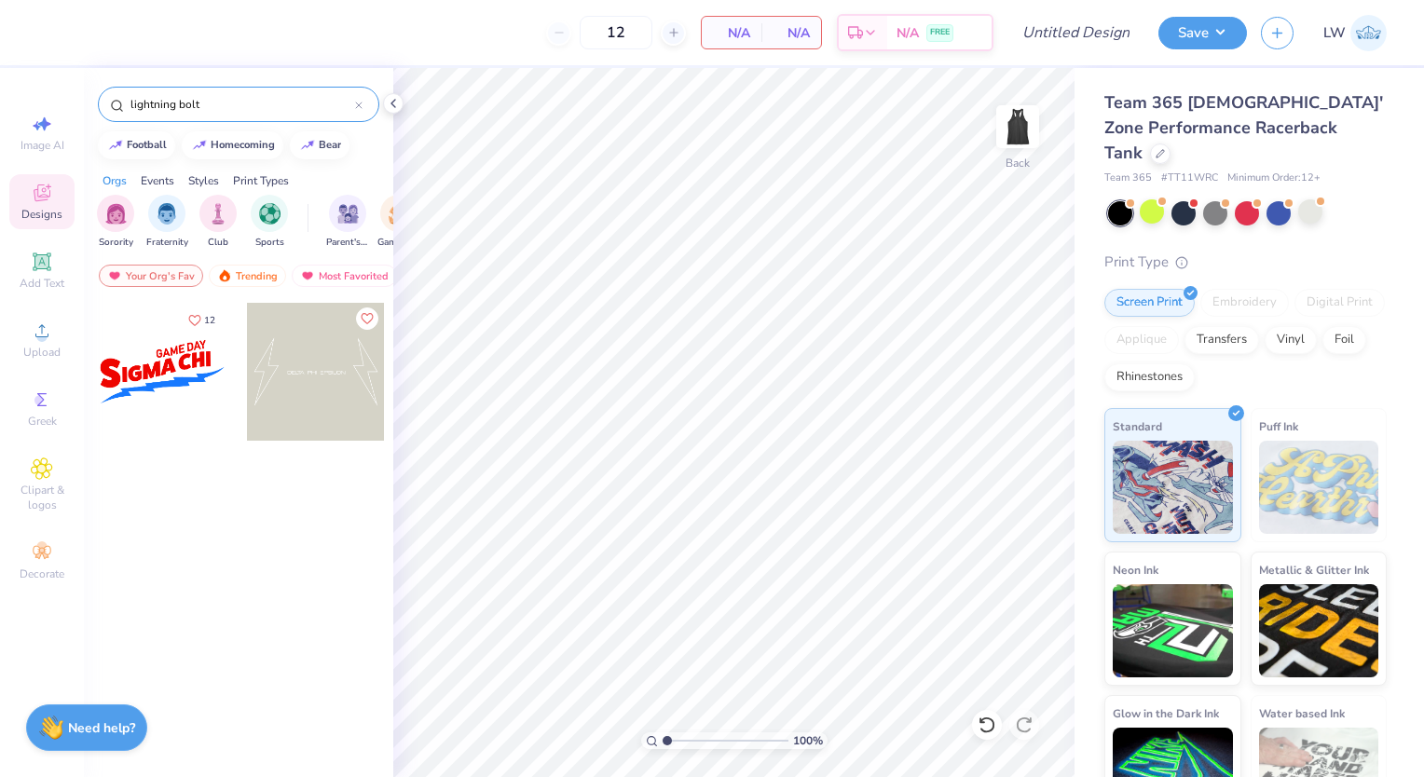
type input "lightning bolt"
click at [347, 367] on div at bounding box center [316, 372] width 138 height 138
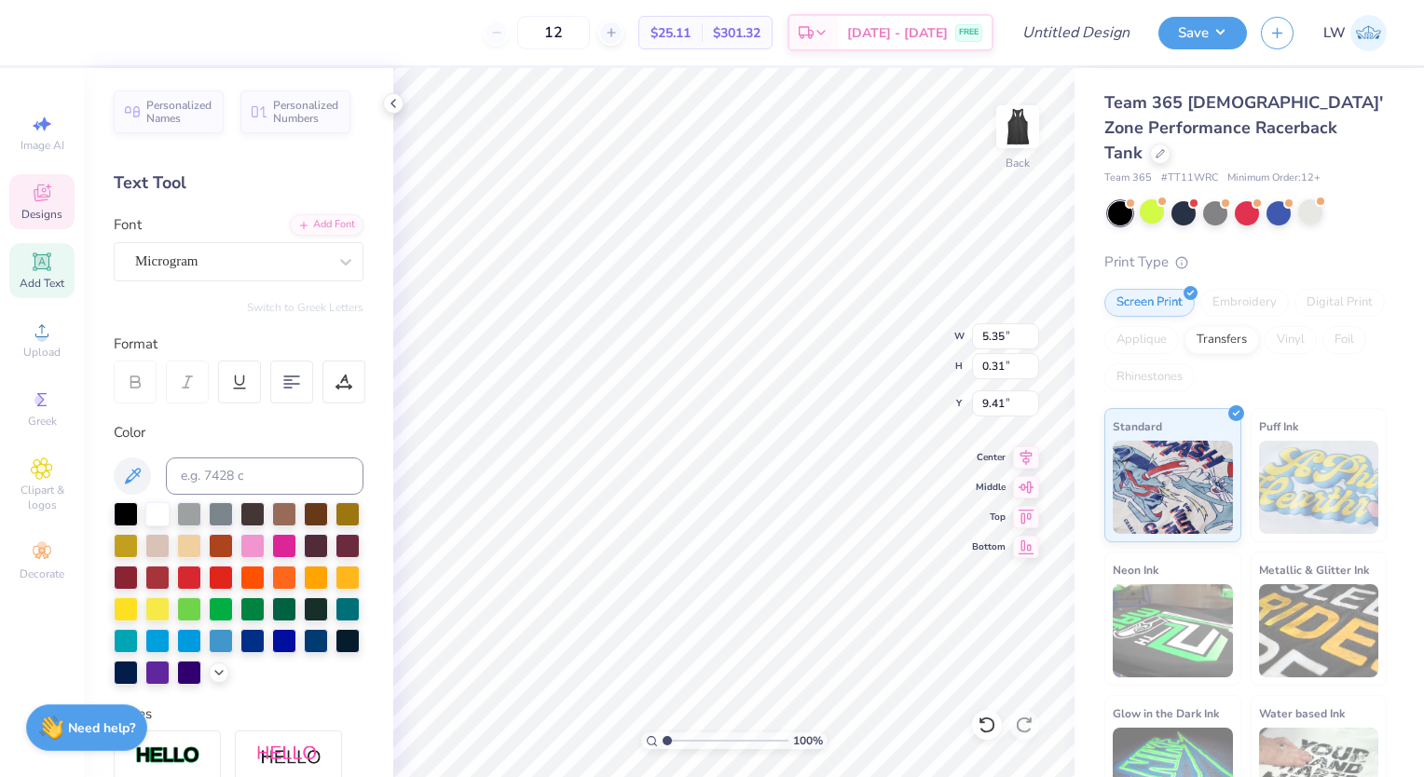
scroll to position [15, 2]
type textarea "D"
type textarea "CHAARG"
click at [138, 608] on div at bounding box center [126, 608] width 24 height 24
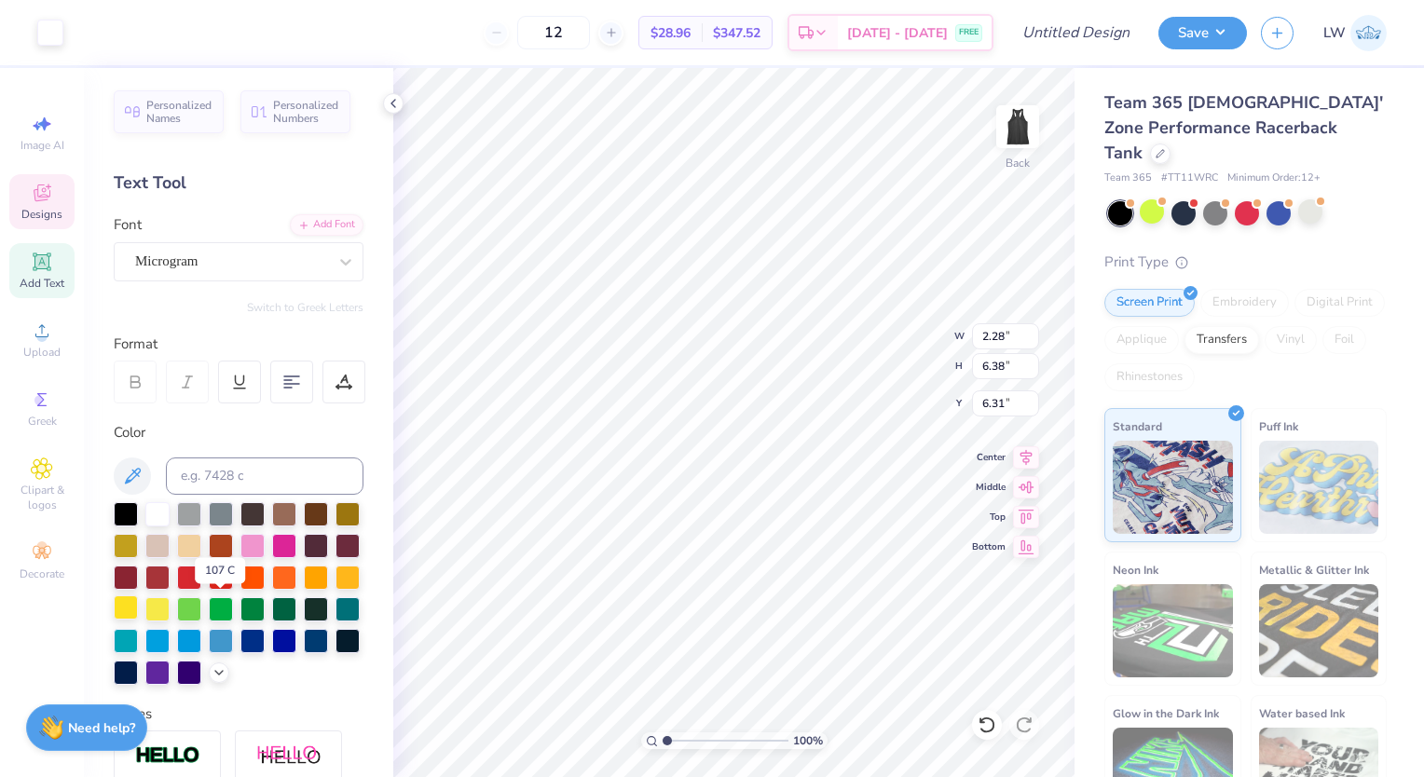
click at [138, 600] on div at bounding box center [126, 608] width 24 height 24
click at [138, 607] on div at bounding box center [126, 608] width 24 height 24
type input "2.35"
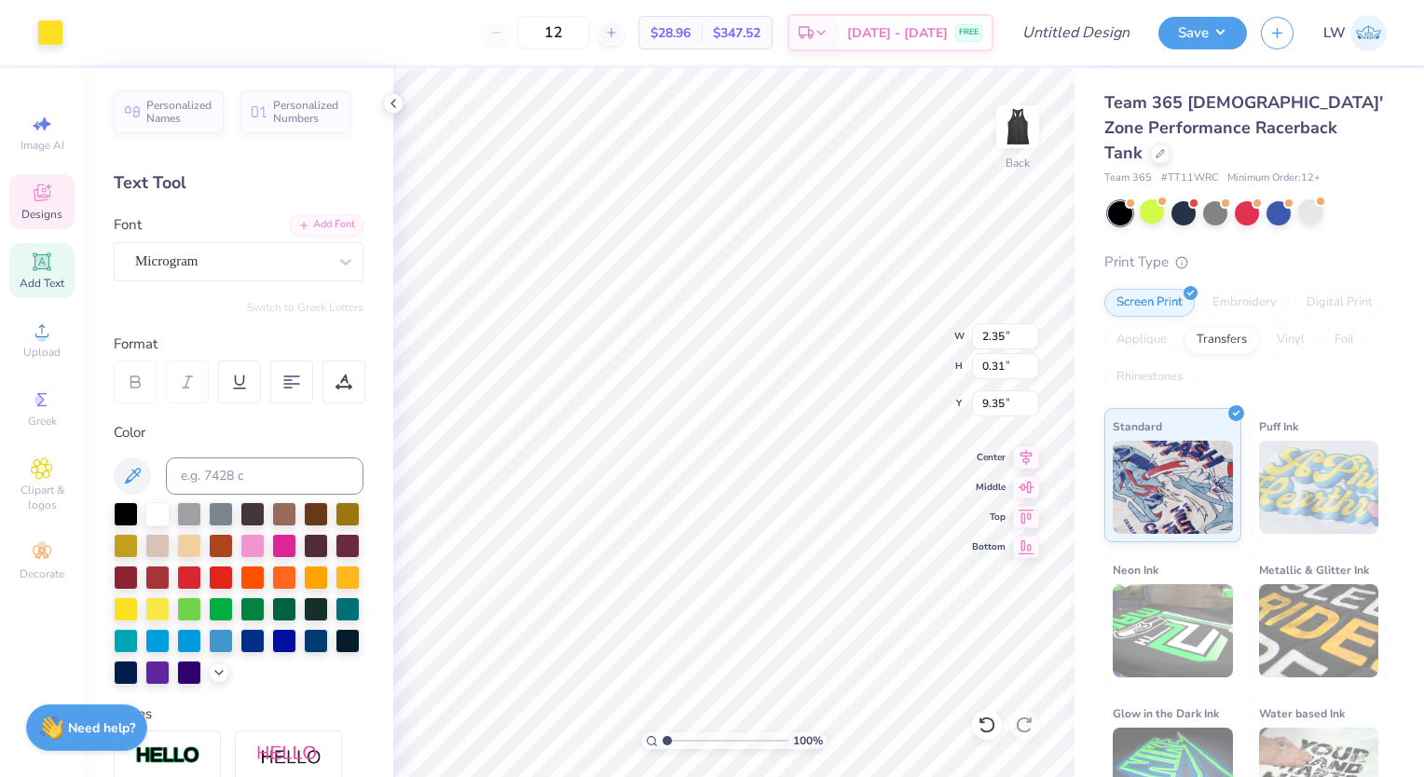
type input "0.31"
type input "9.35"
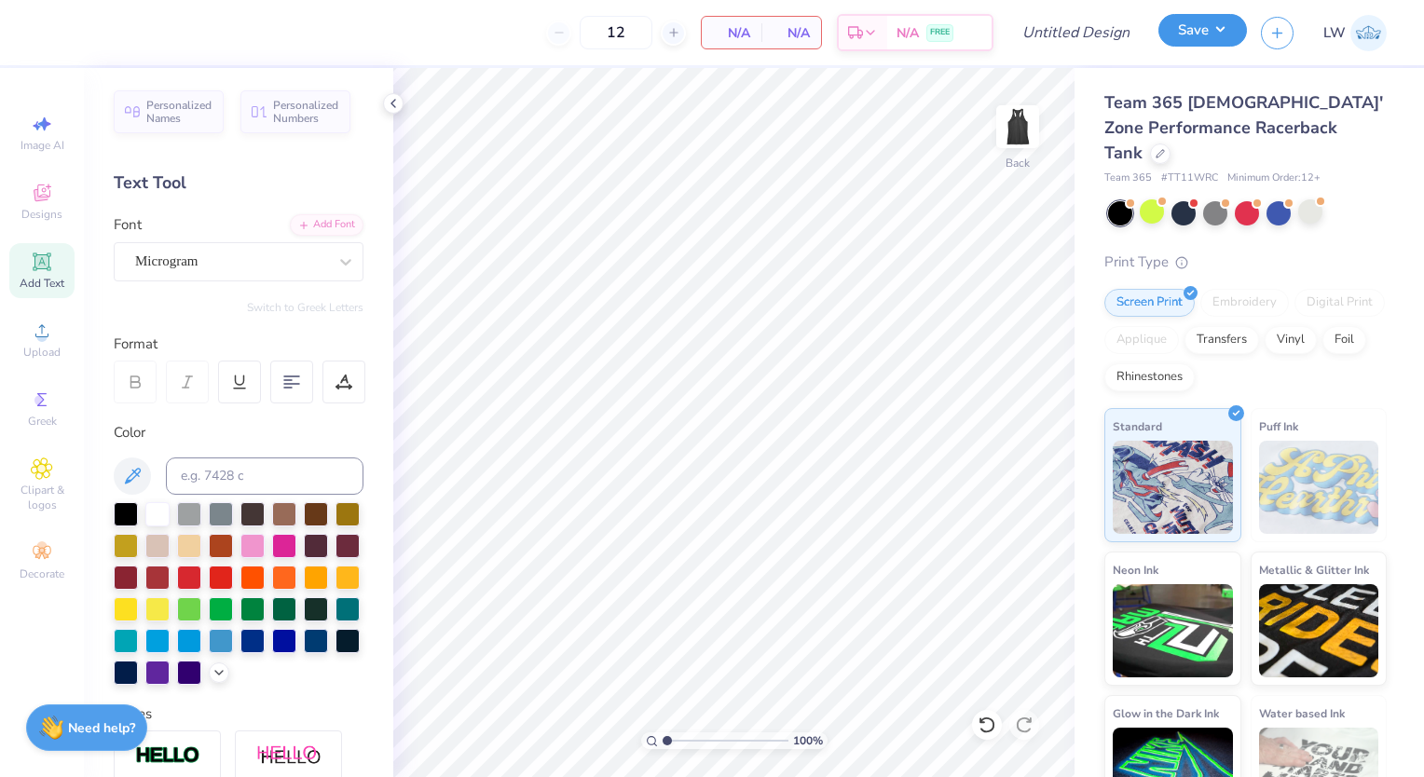
click at [1166, 36] on button "Save" at bounding box center [1203, 30] width 89 height 33
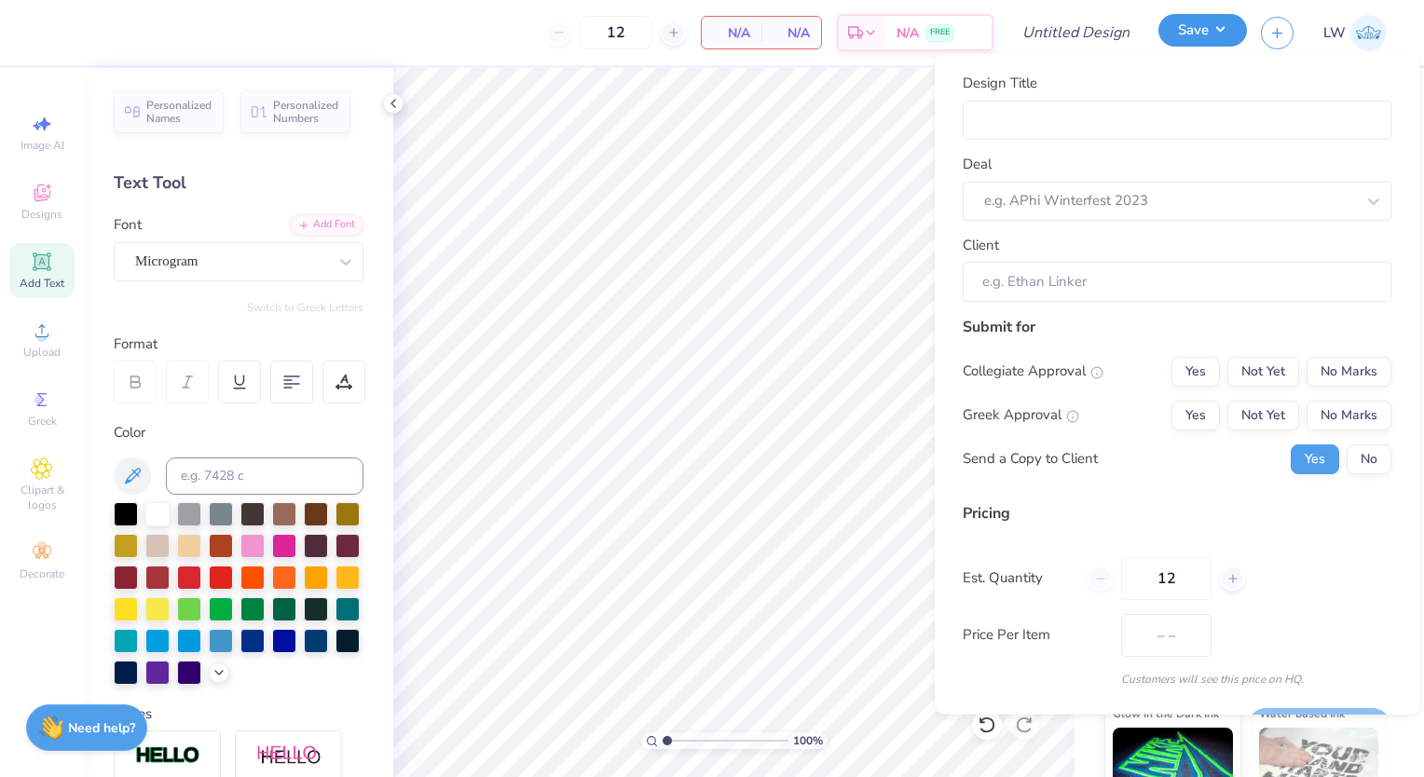
click at [1166, 36] on button "Save" at bounding box center [1203, 30] width 89 height 33
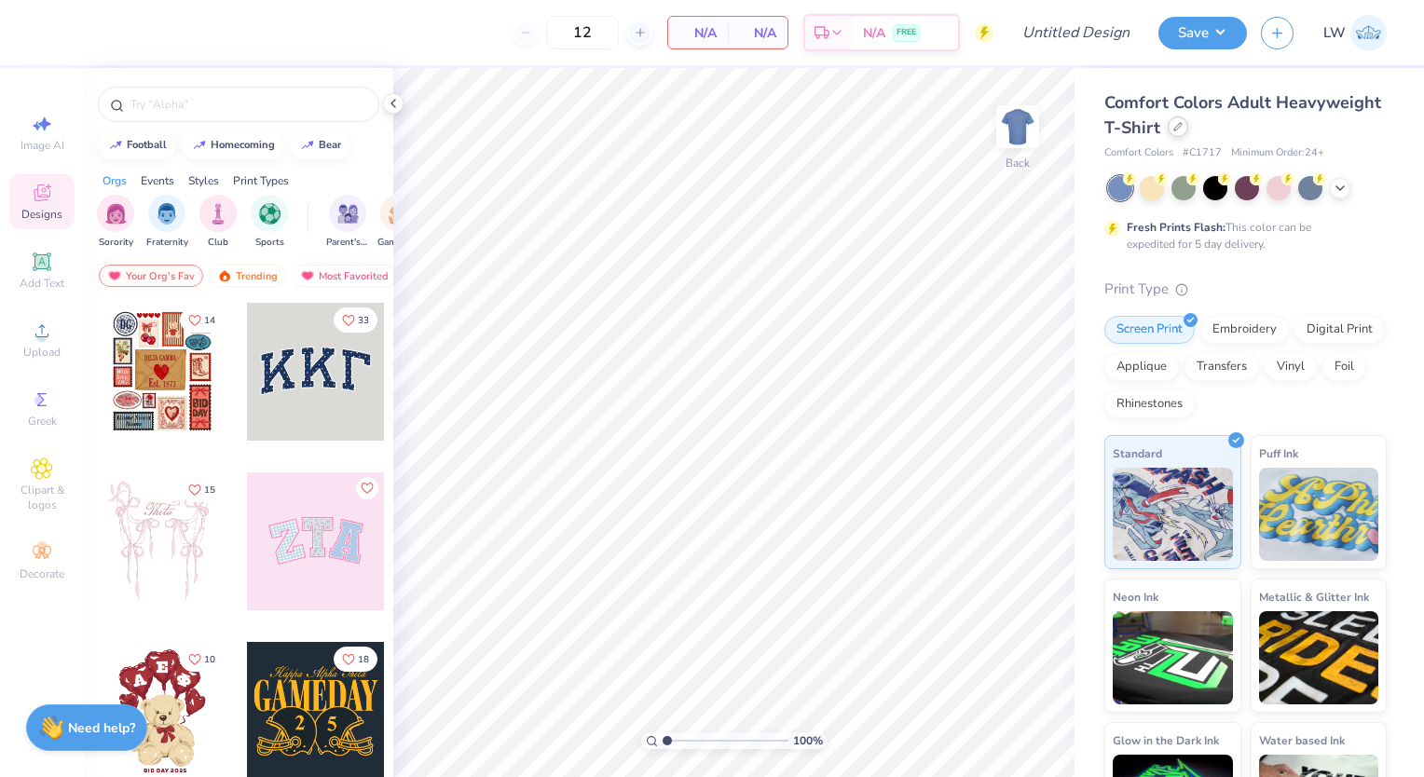
click at [1189, 132] on div at bounding box center [1178, 127] width 21 height 21
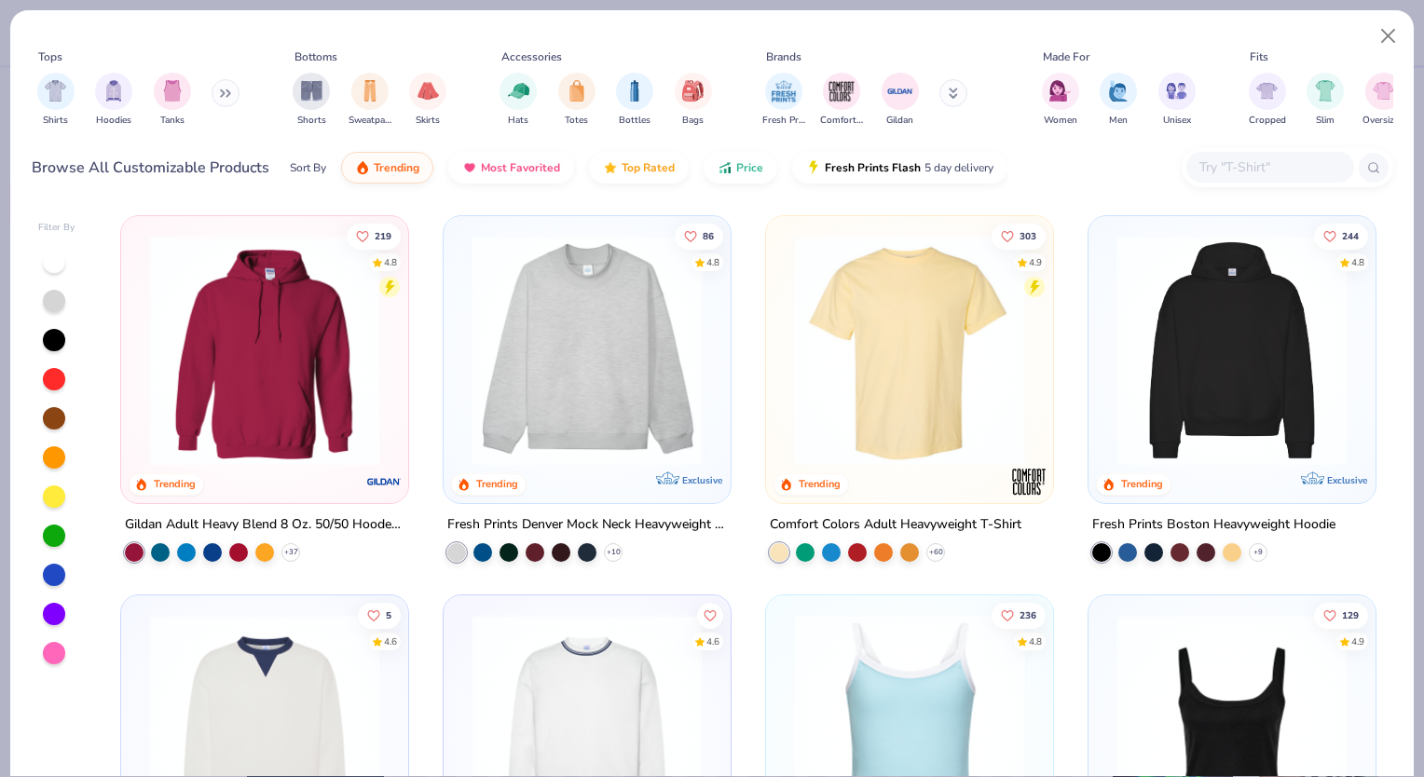
click at [617, 389] on img at bounding box center [587, 350] width 250 height 231
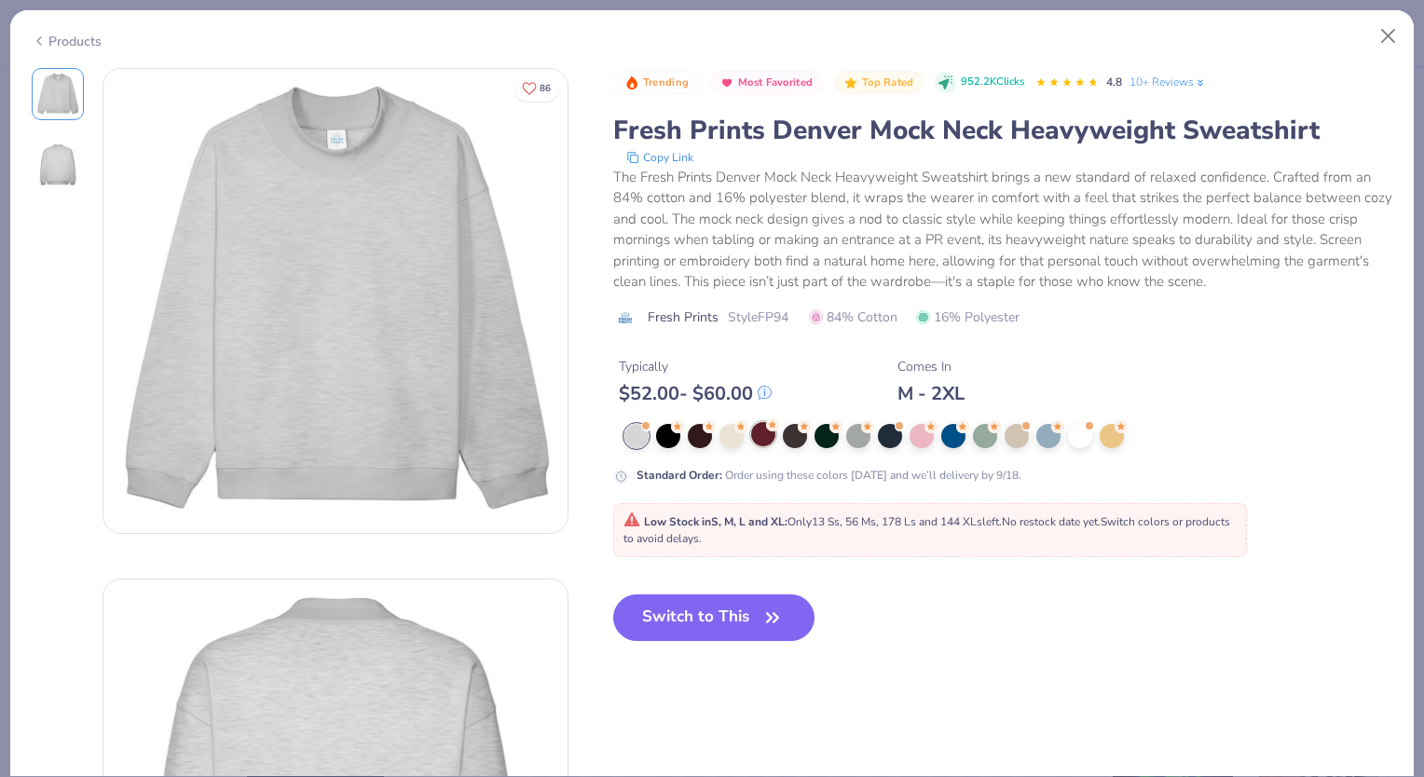
click at [765, 434] on div at bounding box center [763, 434] width 24 height 24
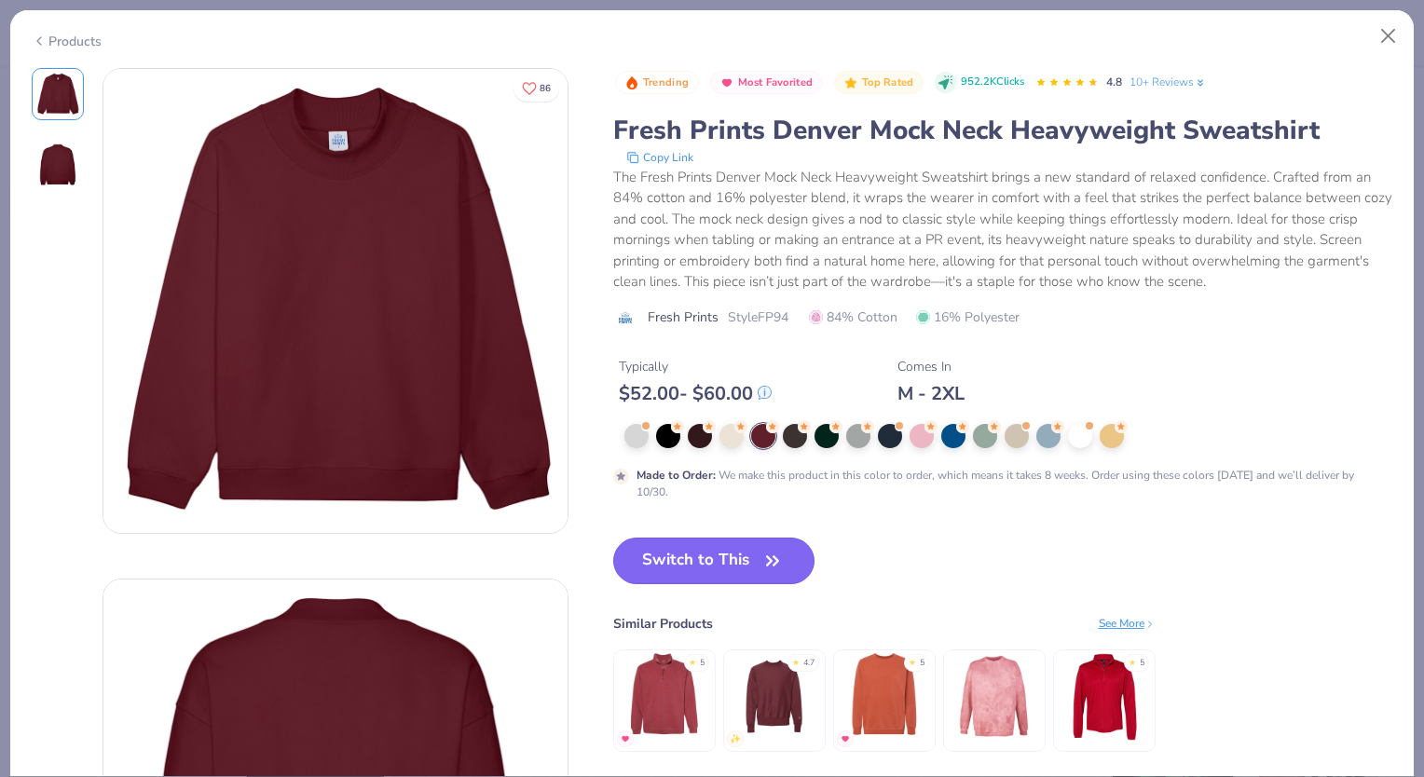
click at [744, 561] on button "Switch to This" at bounding box center [714, 561] width 202 height 47
type input "50"
type textarea "x"
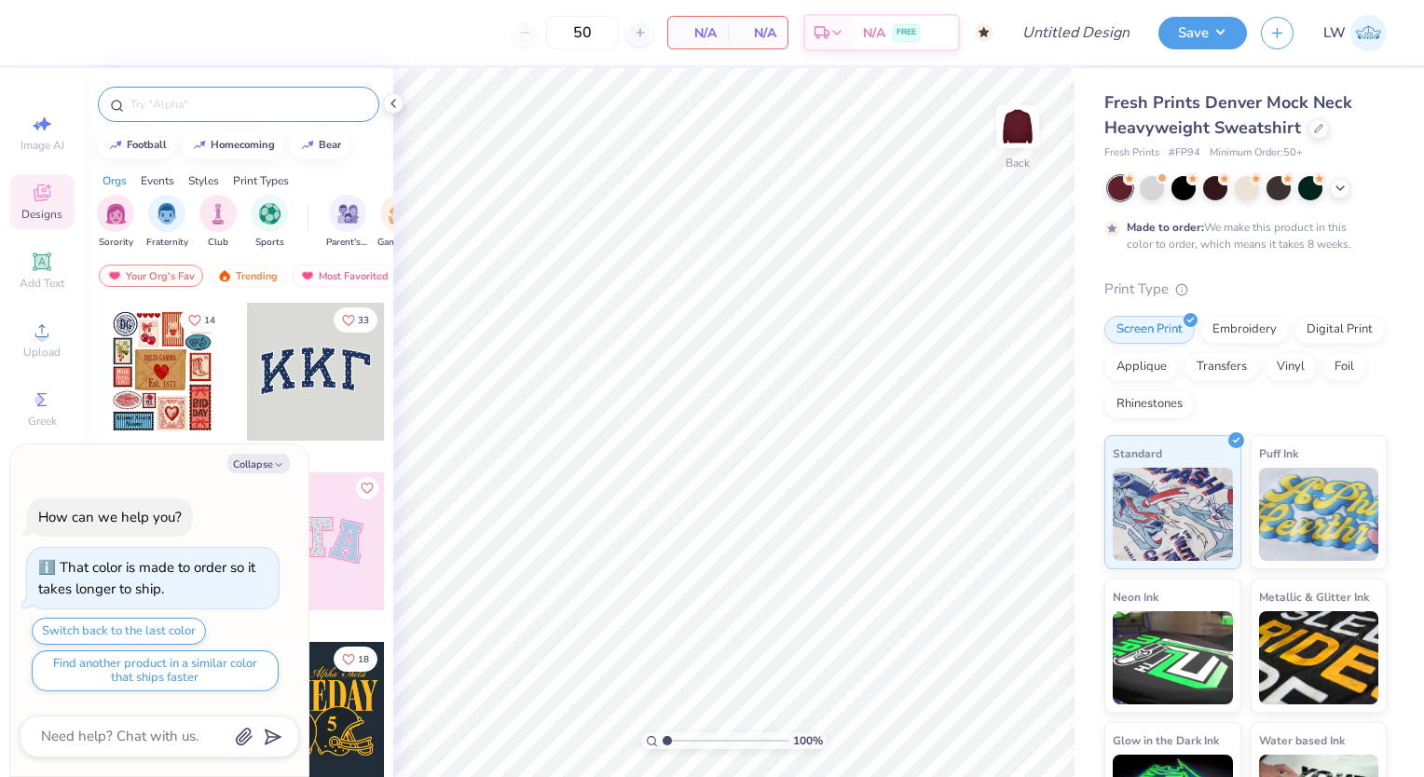
click at [224, 103] on input "text" at bounding box center [248, 104] width 239 height 19
type input "pike"
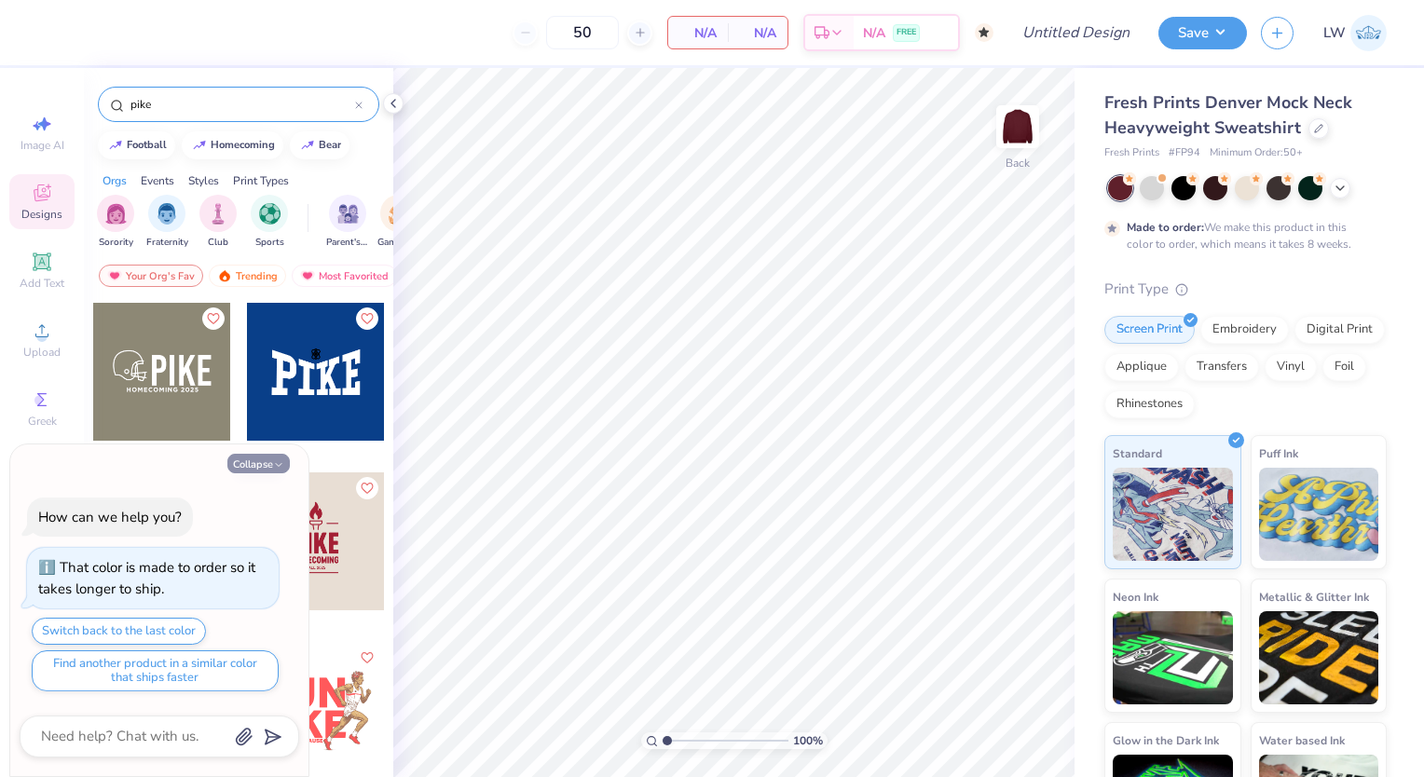
click at [276, 464] on polyline "button" at bounding box center [279, 464] width 6 height 3
type textarea "x"
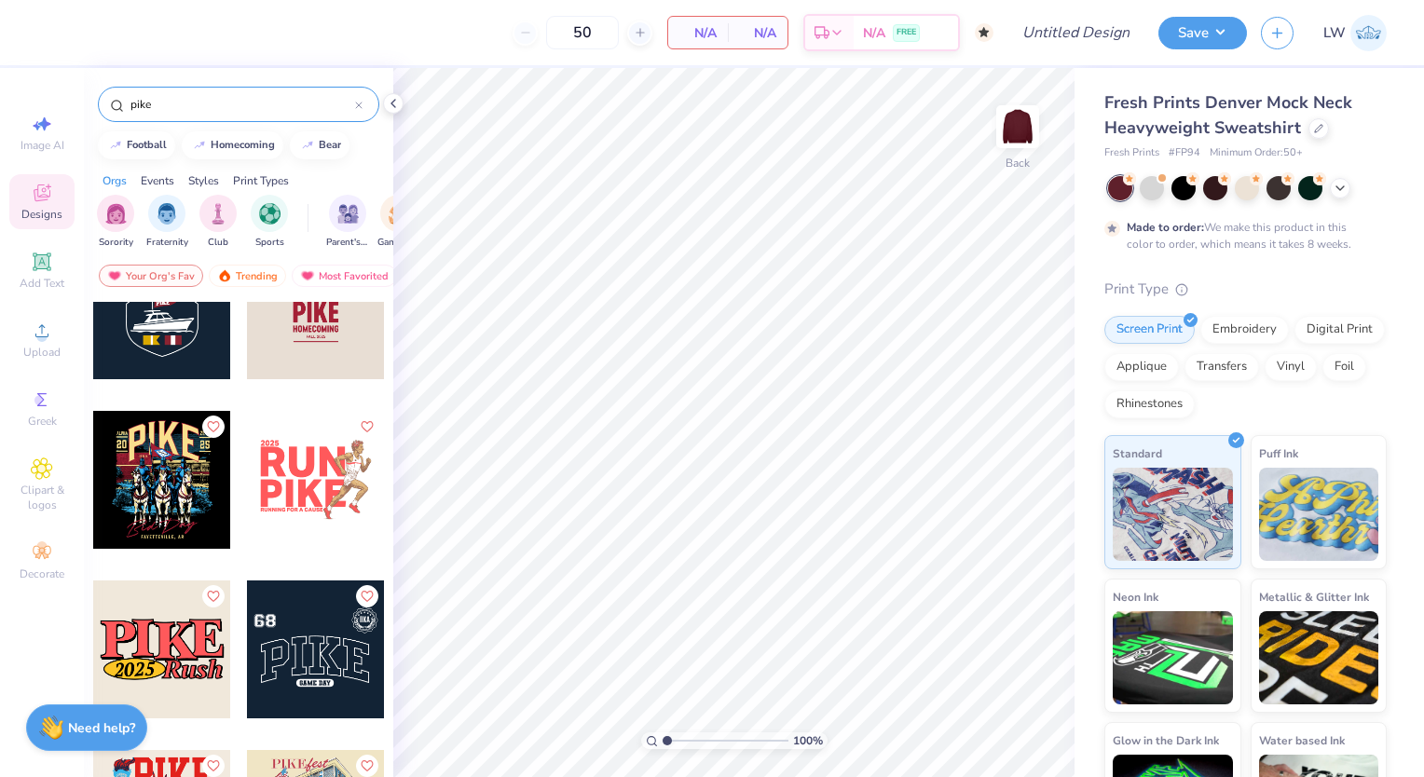
scroll to position [230, 0]
click at [46, 483] on span "Clipart & logos" at bounding box center [41, 498] width 65 height 30
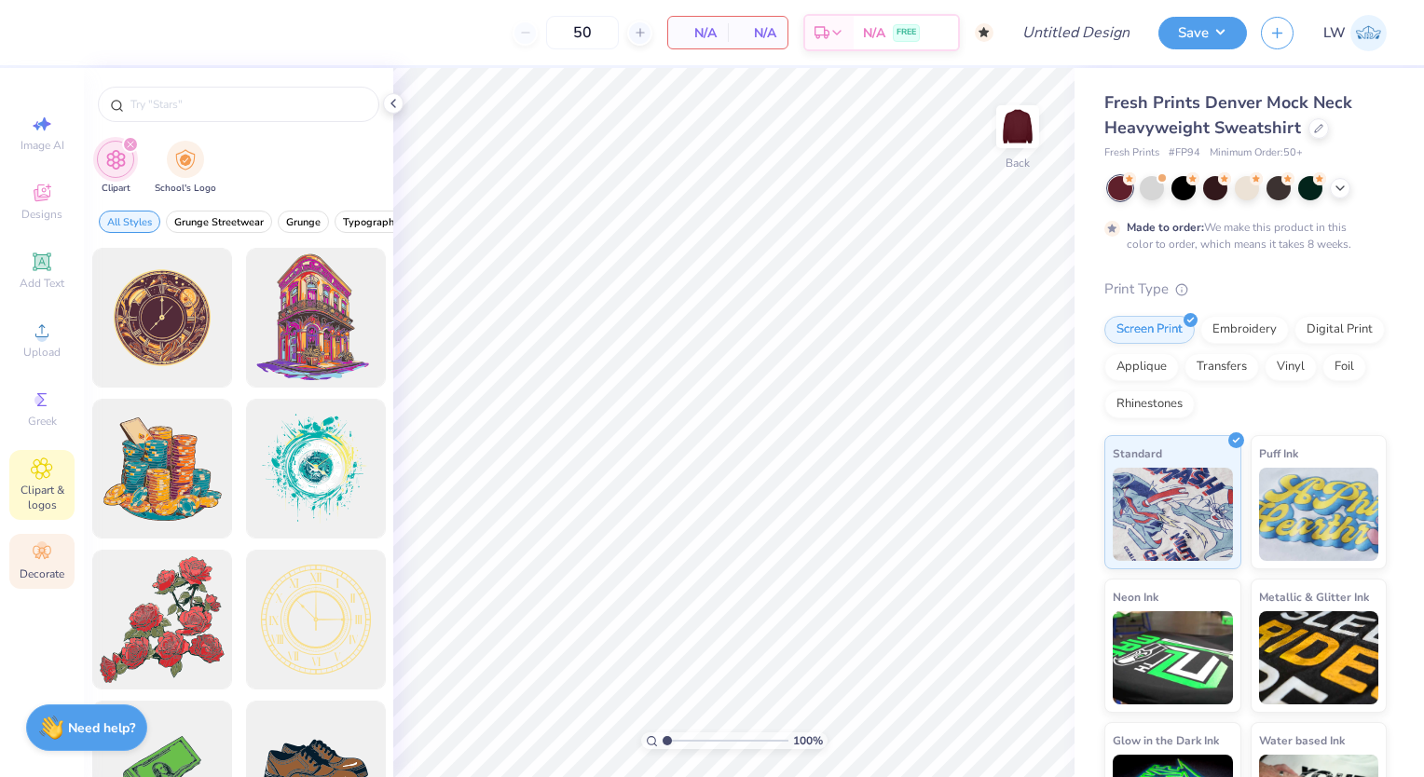
click at [41, 543] on circle at bounding box center [41, 547] width 10 height 10
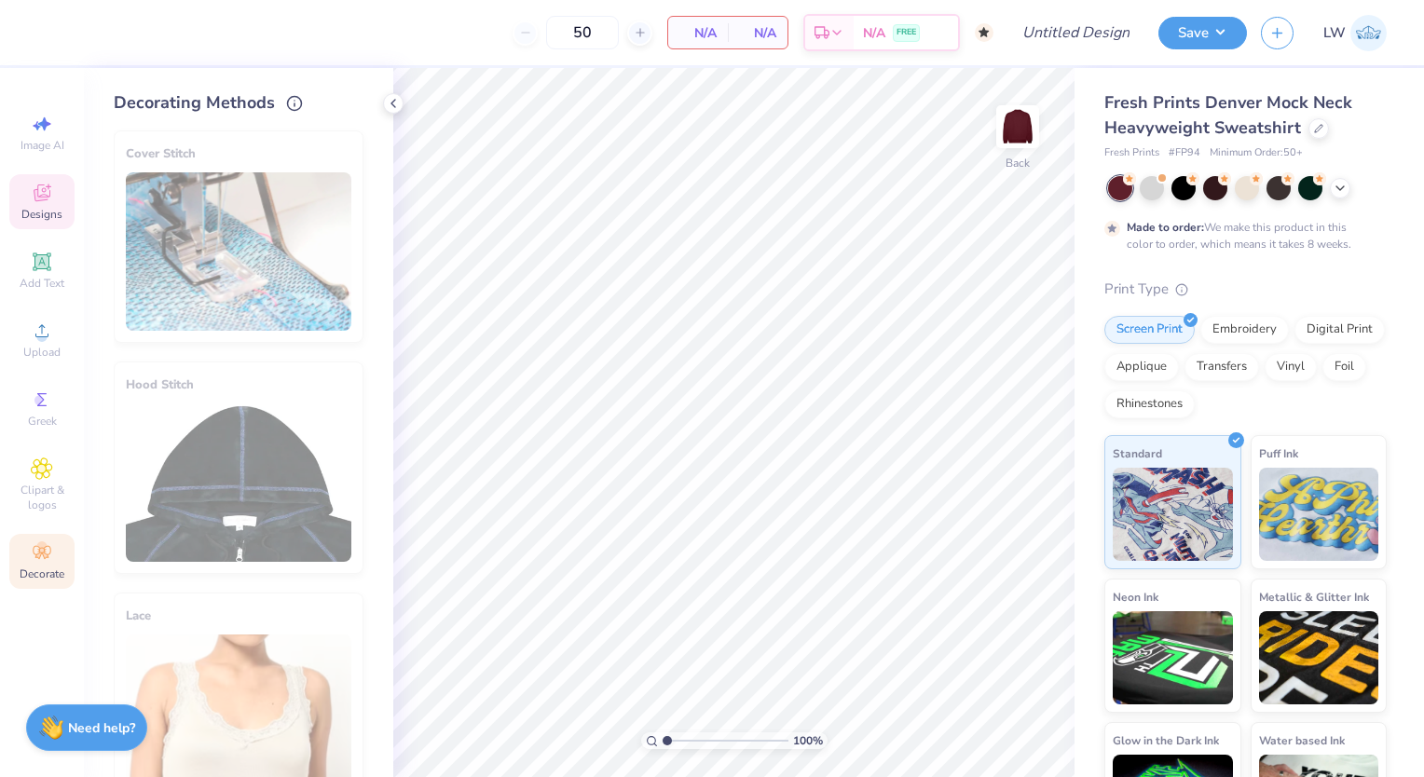
click at [38, 208] on span "Designs" at bounding box center [41, 214] width 41 height 15
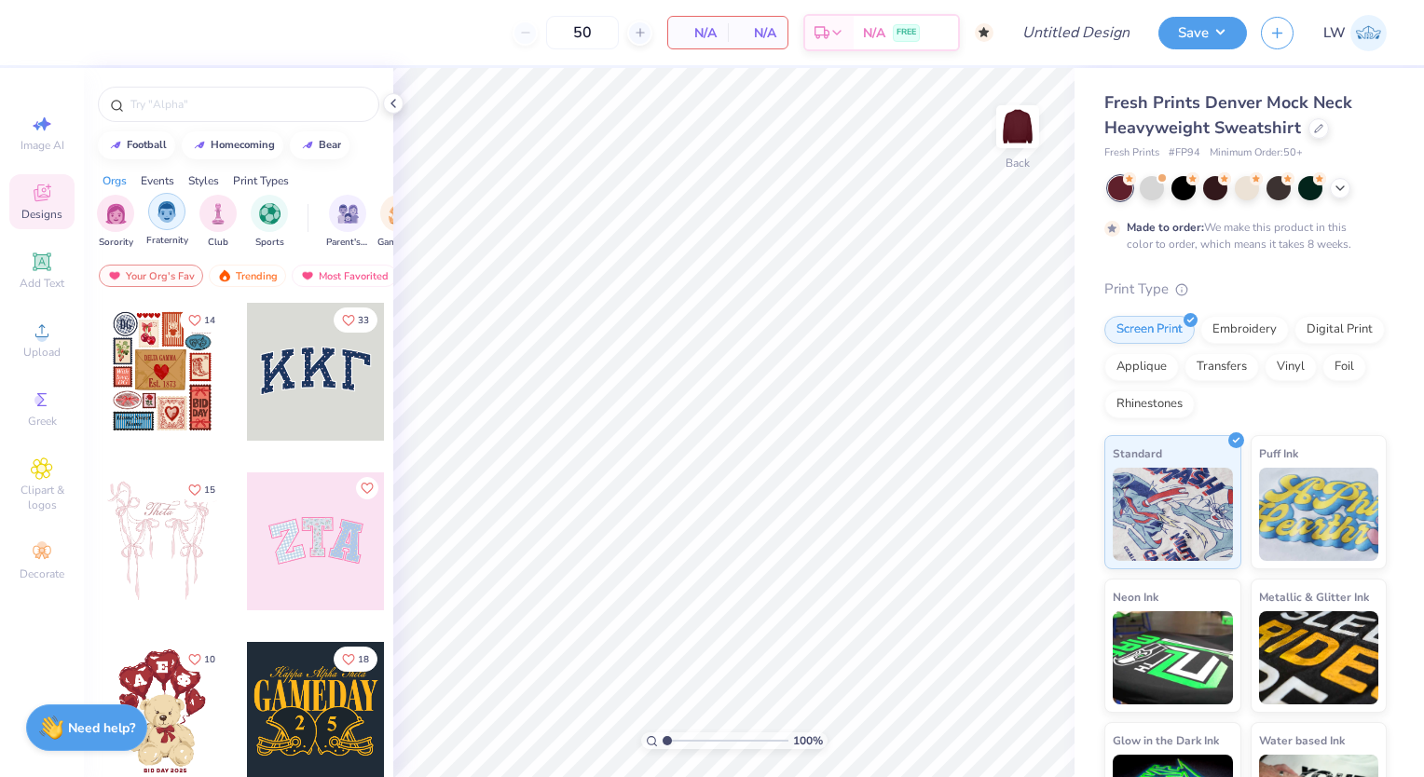
click at [158, 210] on img "filter for Fraternity" at bounding box center [167, 211] width 21 height 21
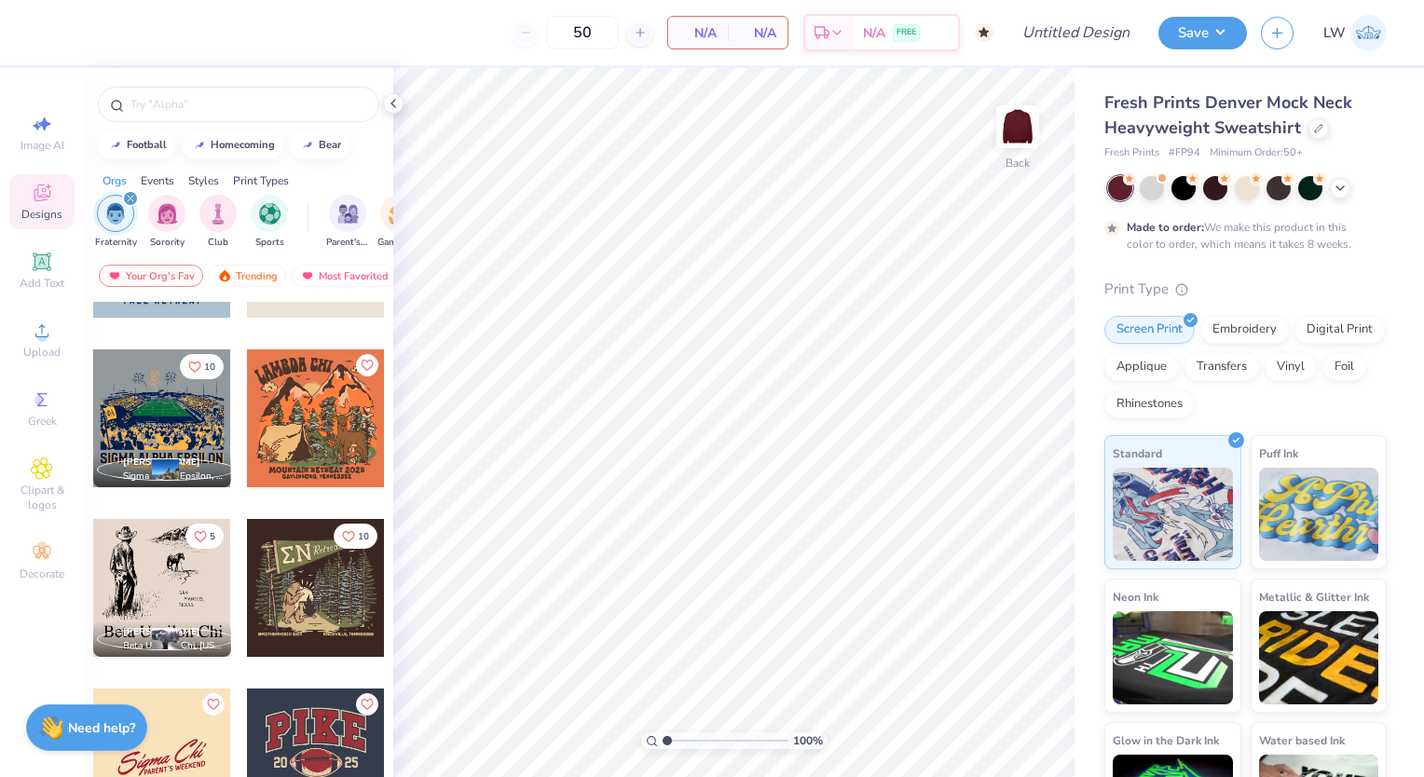
scroll to position [1001, 0]
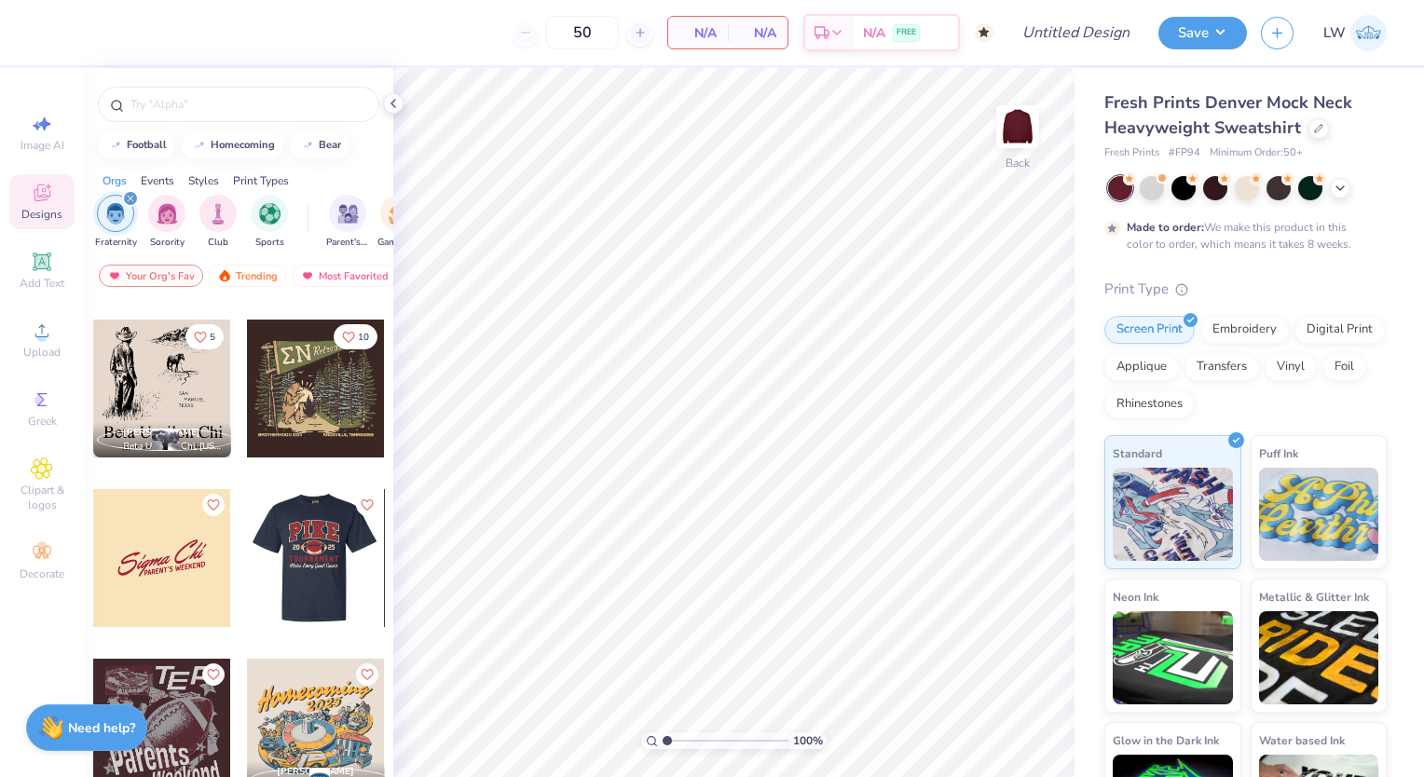
click at [337, 567] on div at bounding box center [316, 558] width 414 height 138
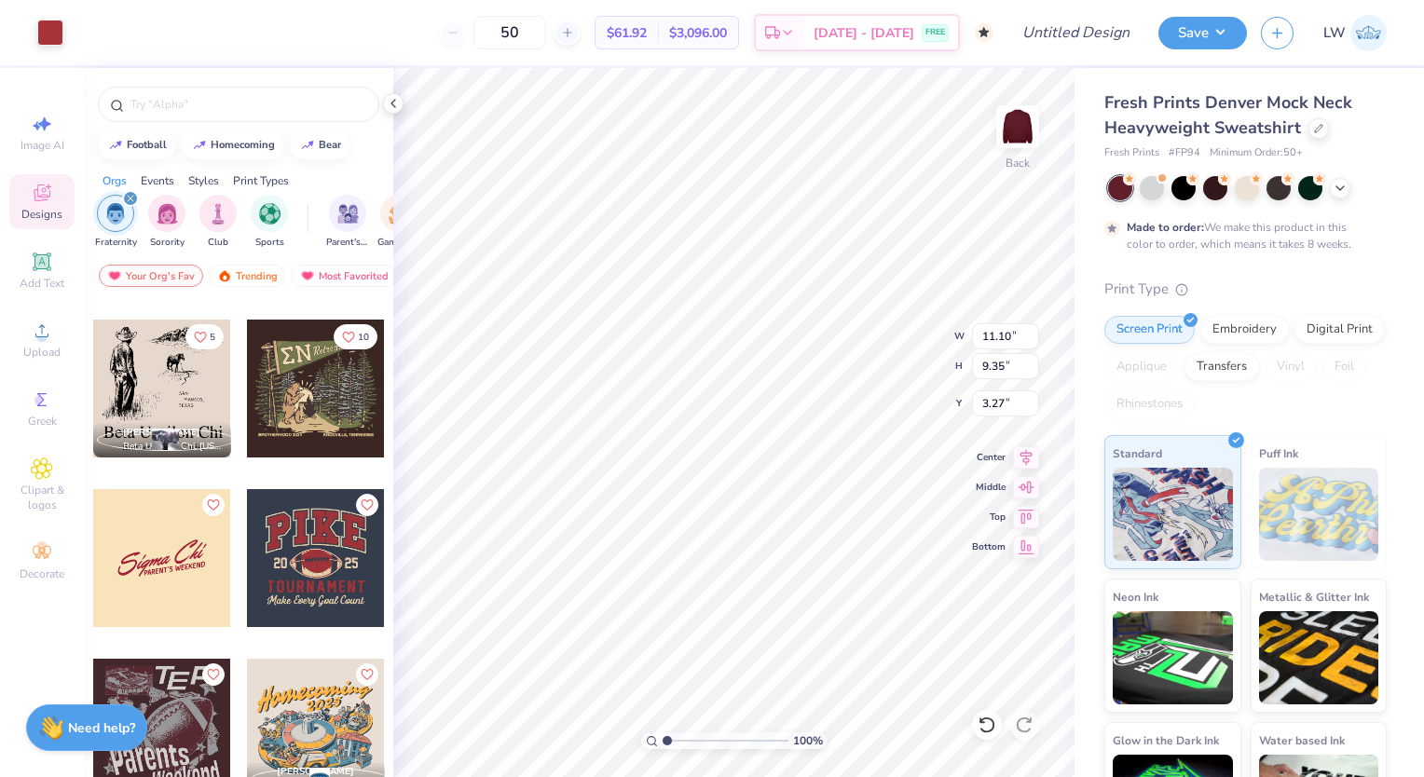
type input "11.10"
type input "9.35"
type input "3.27"
type input "9.38"
type input "9.16"
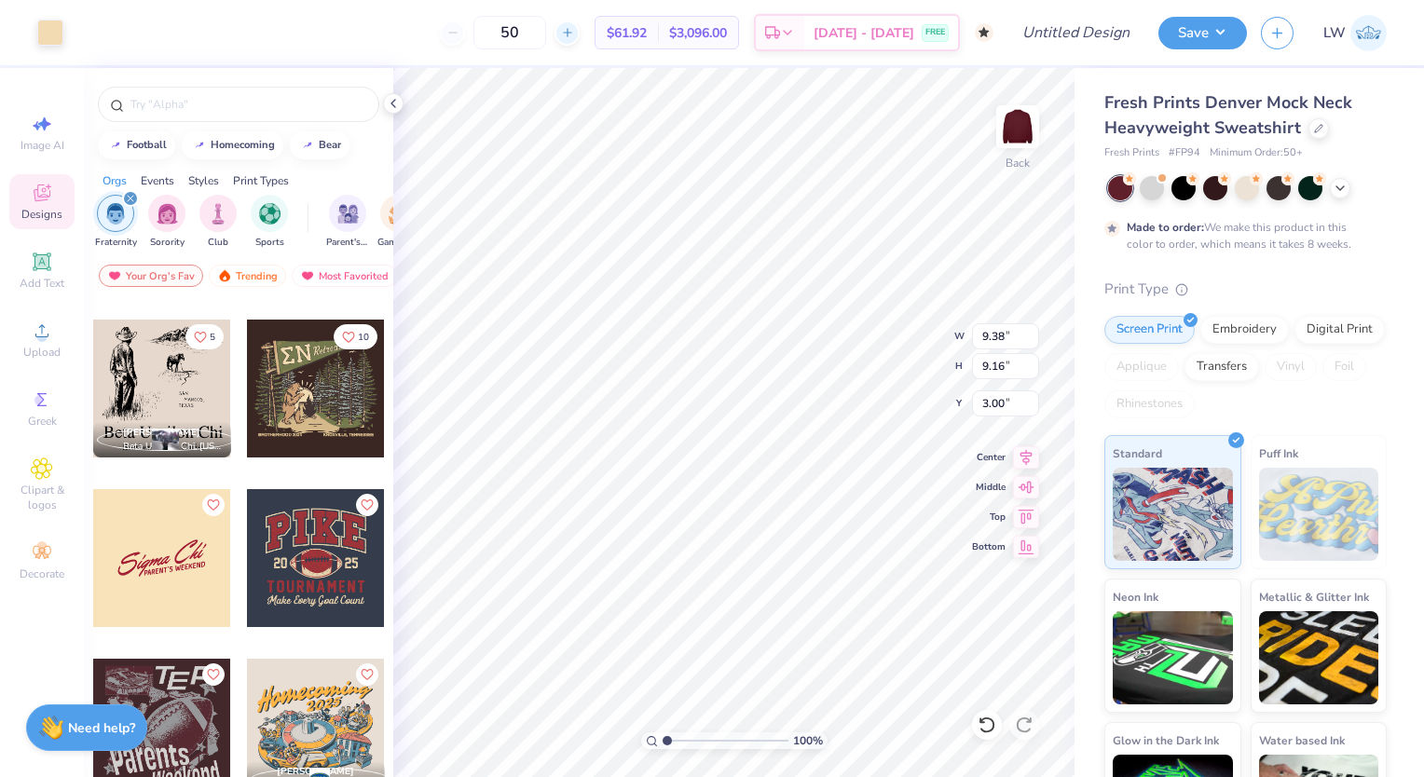
click at [574, 35] on icon at bounding box center [567, 32] width 13 height 13
click at [574, 34] on icon at bounding box center [567, 32] width 13 height 13
type input "52"
type input "11.17"
type input "10.91"
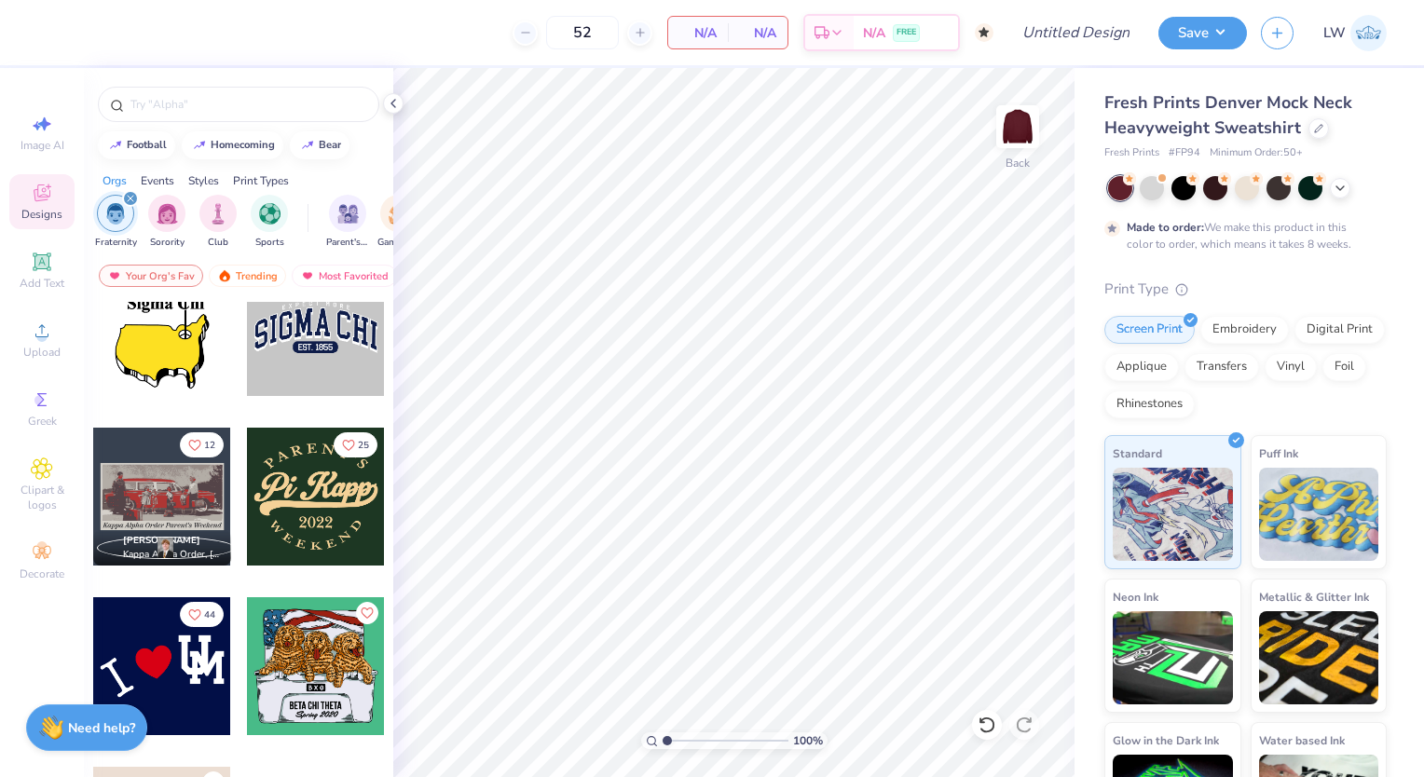
scroll to position [2446, 0]
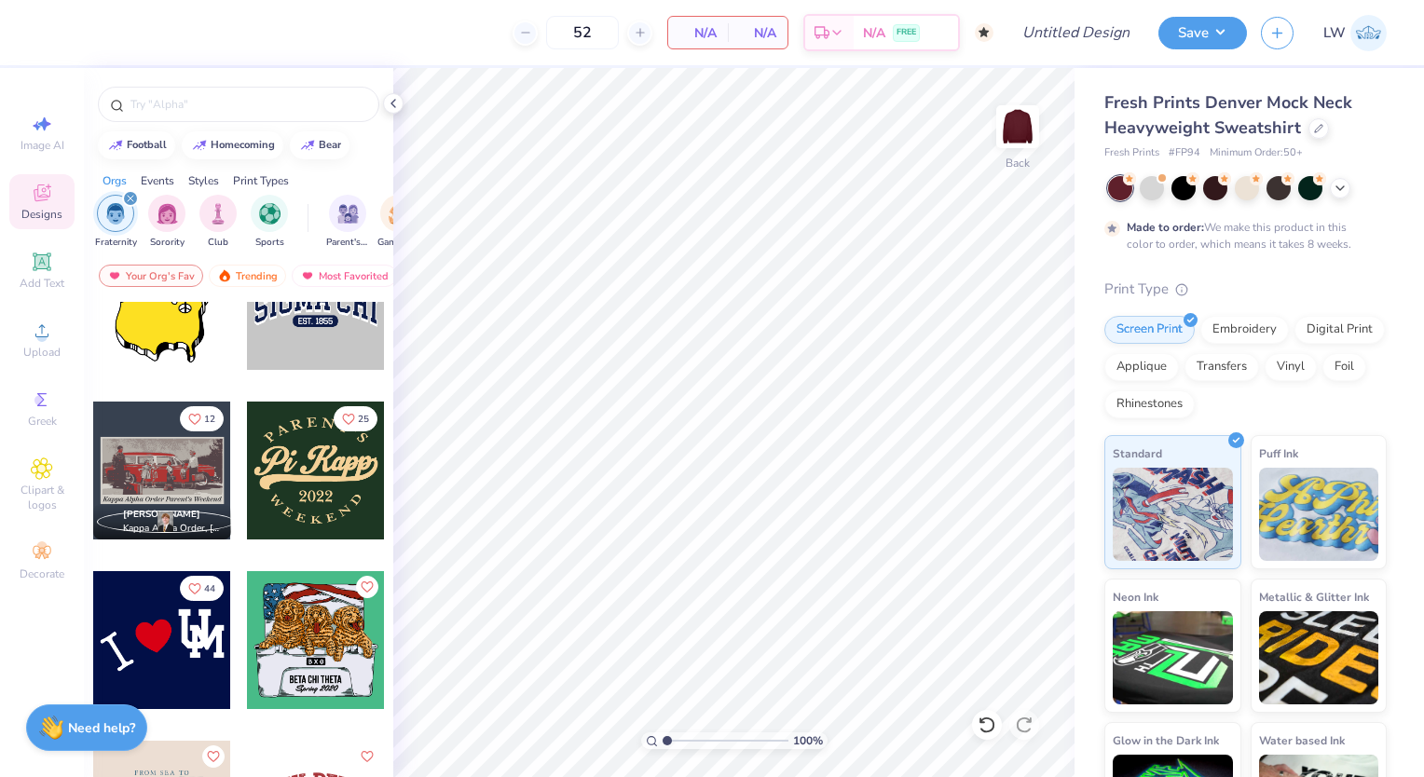
click at [328, 477] on div at bounding box center [316, 471] width 138 height 138
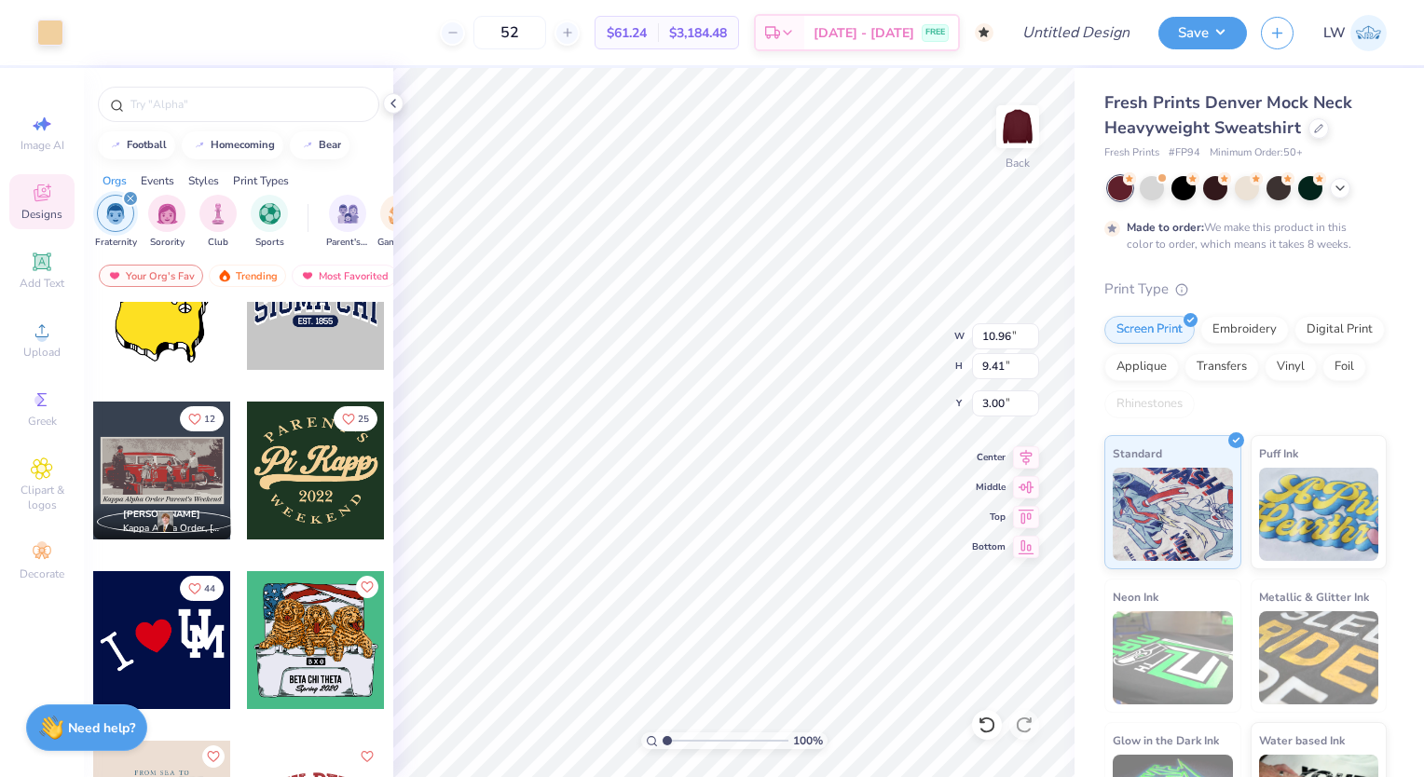
type input "10.96"
type input "9.41"
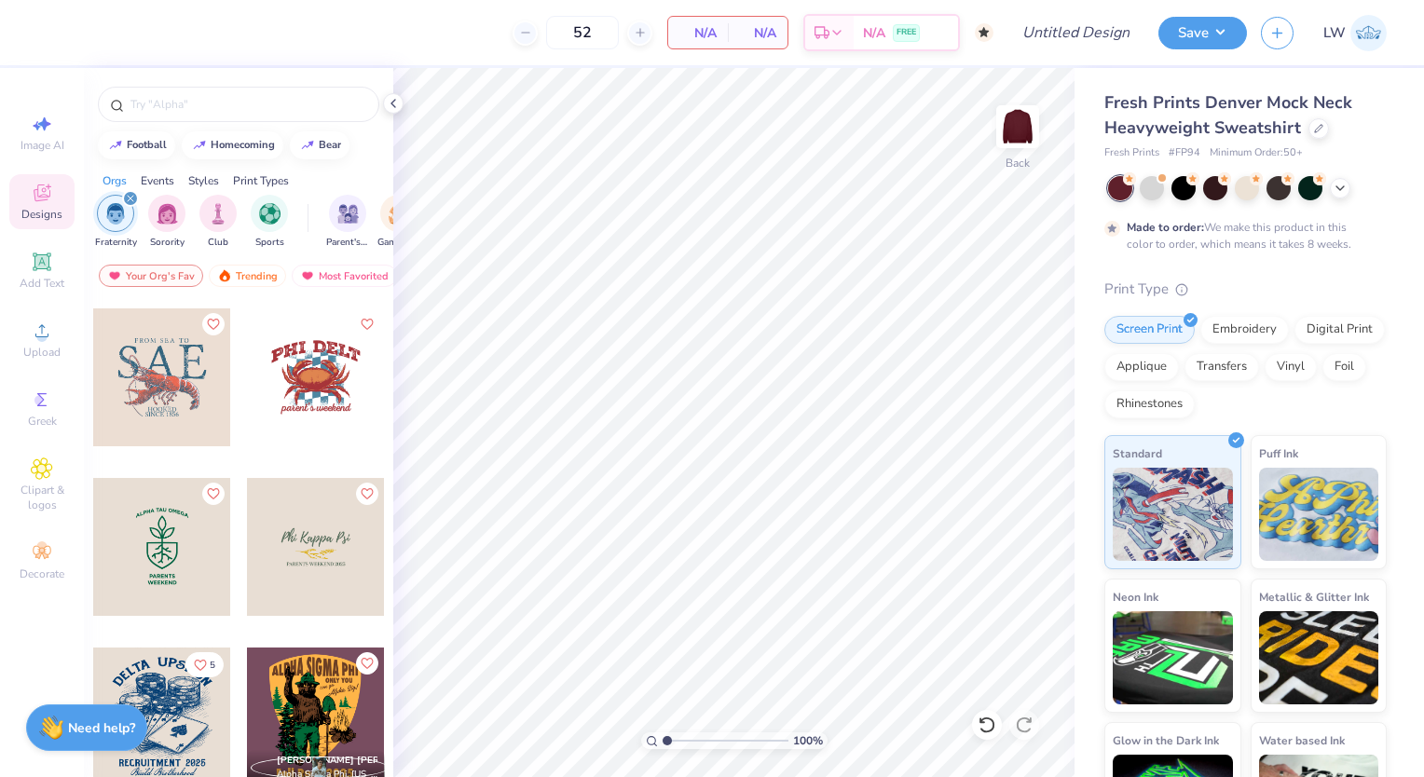
scroll to position [2879, 0]
click at [186, 96] on input "text" at bounding box center [248, 104] width 239 height 19
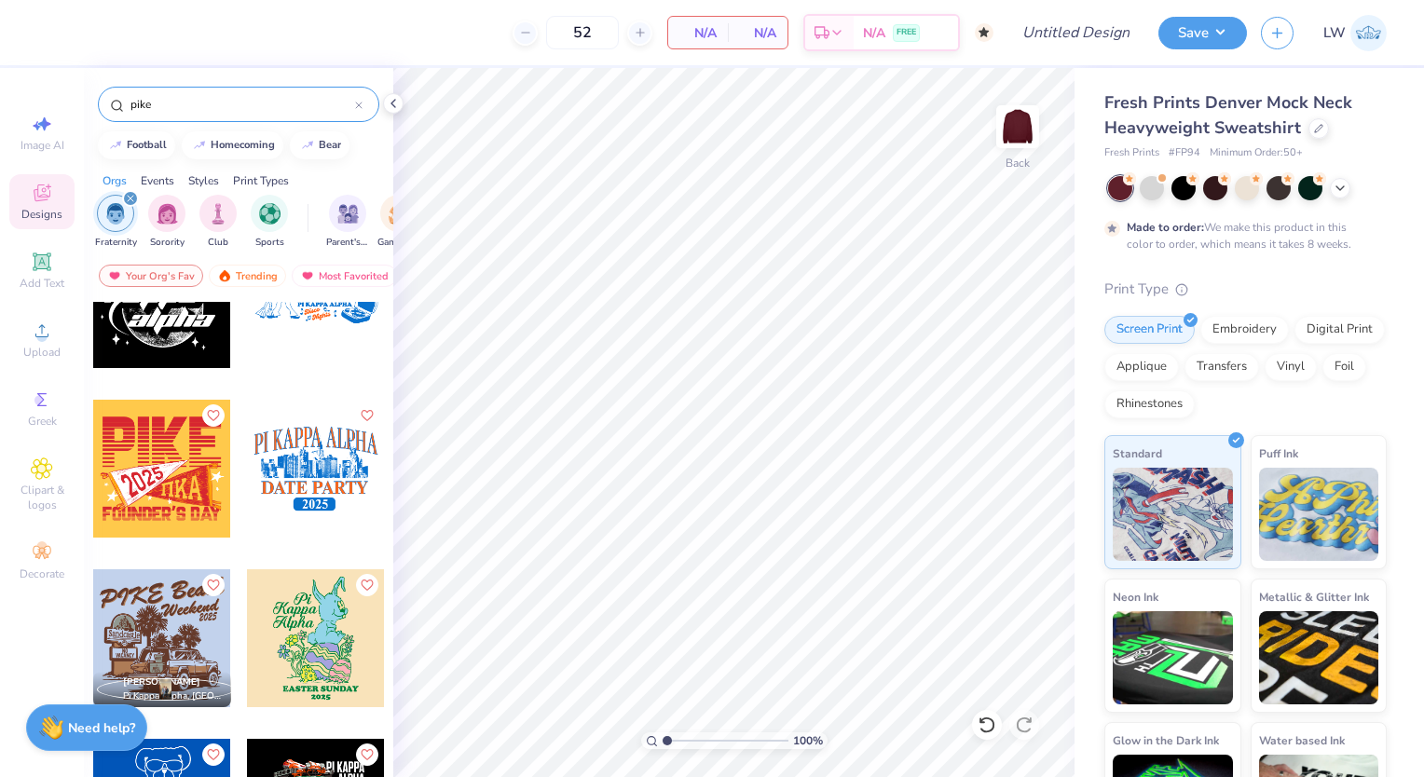
scroll to position [2957, 0]
type input "pike parents weekend"
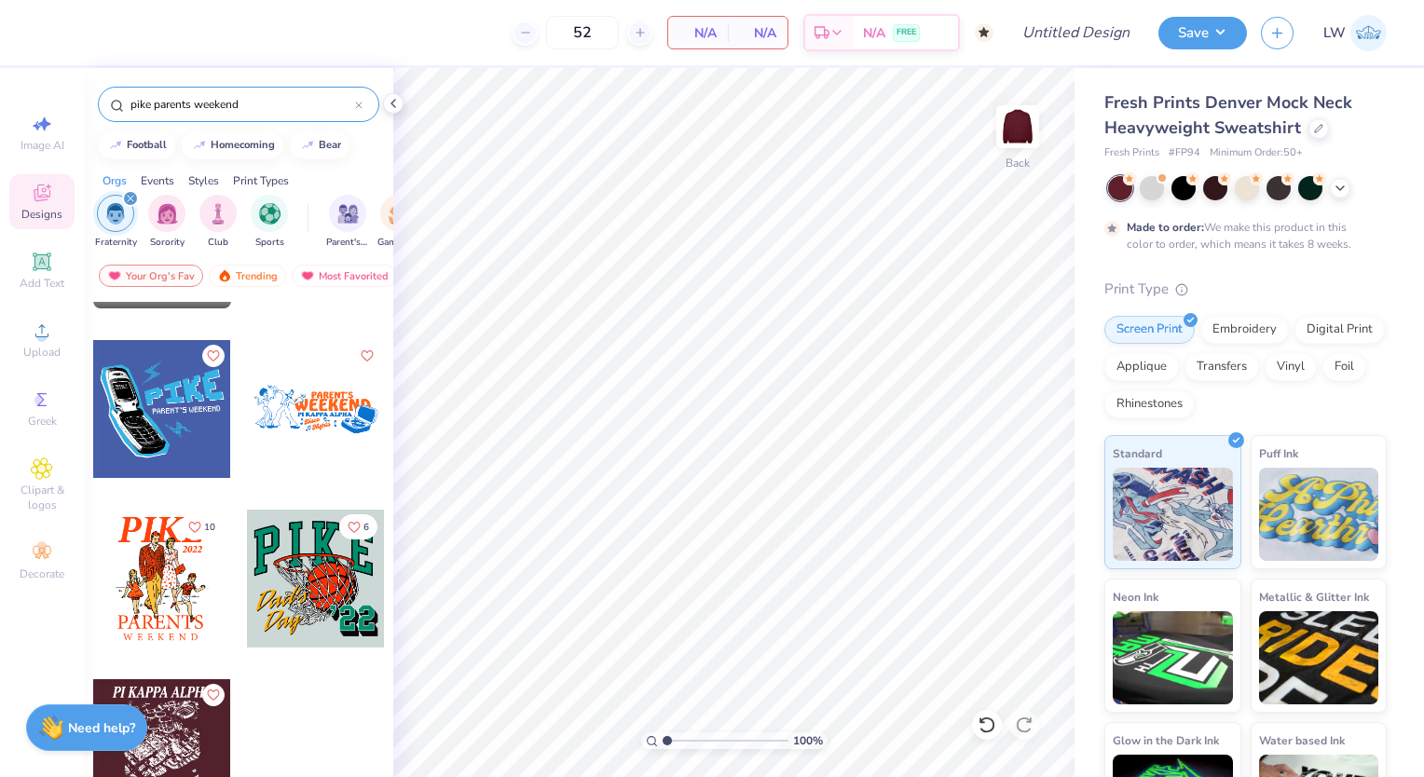
scroll to position [0, 0]
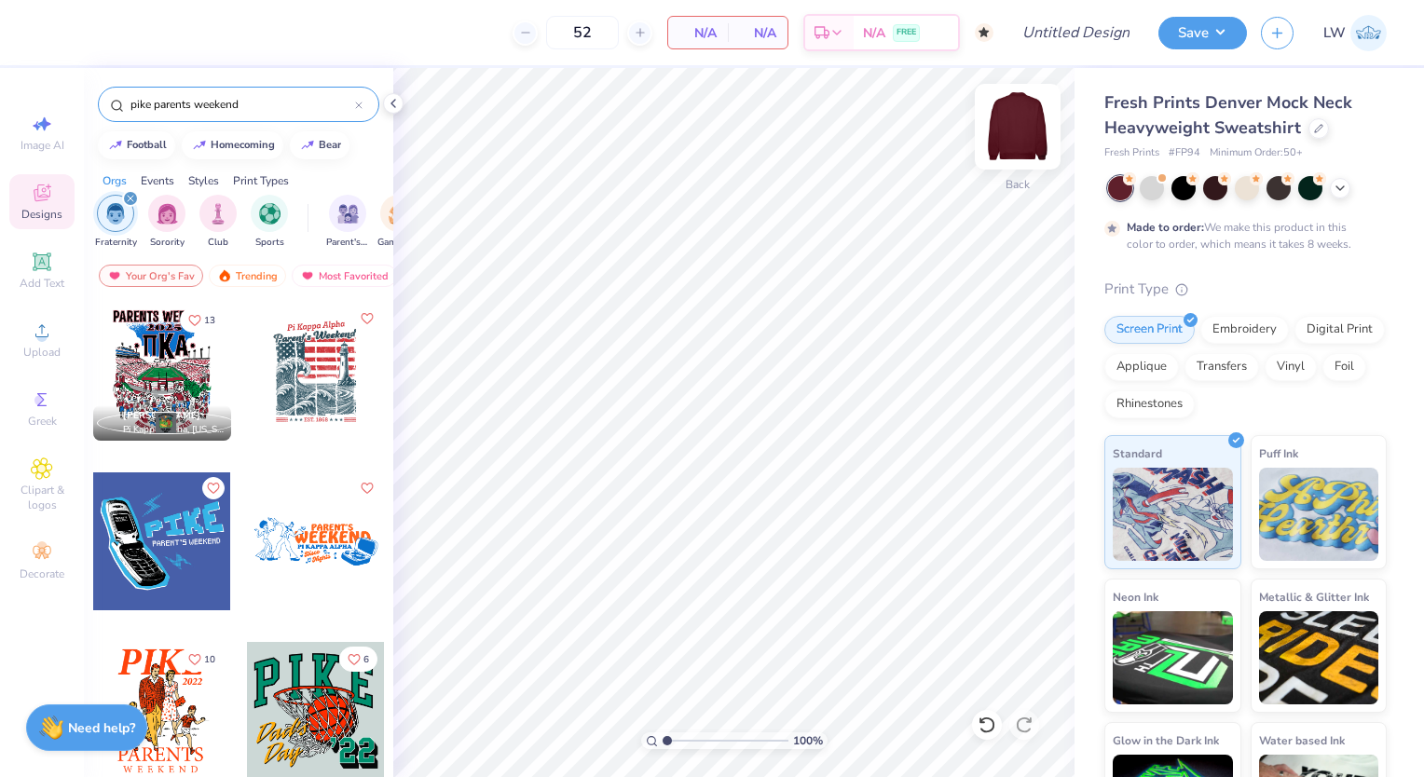
click at [1024, 137] on img at bounding box center [1018, 126] width 75 height 75
click at [298, 392] on div at bounding box center [315, 372] width 138 height 138
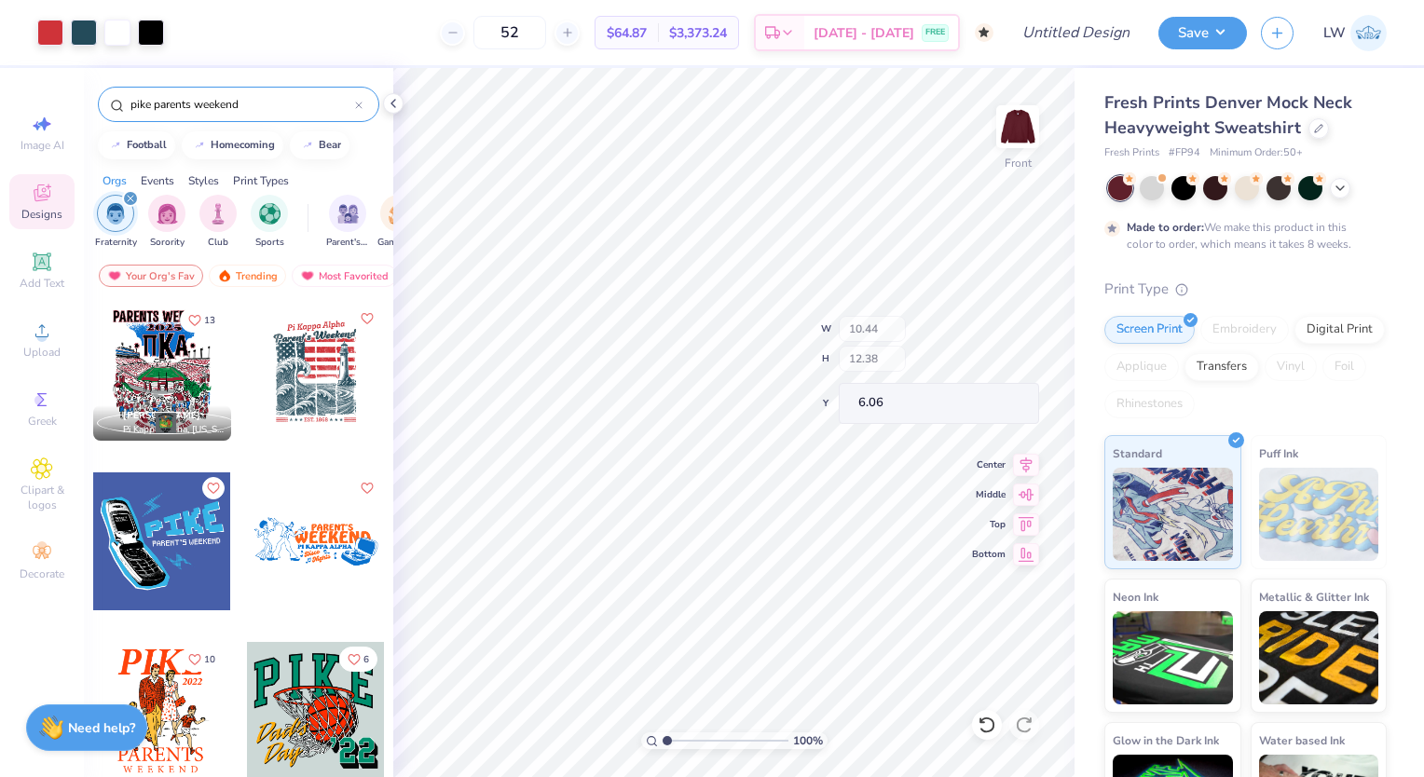
type input "6.06"
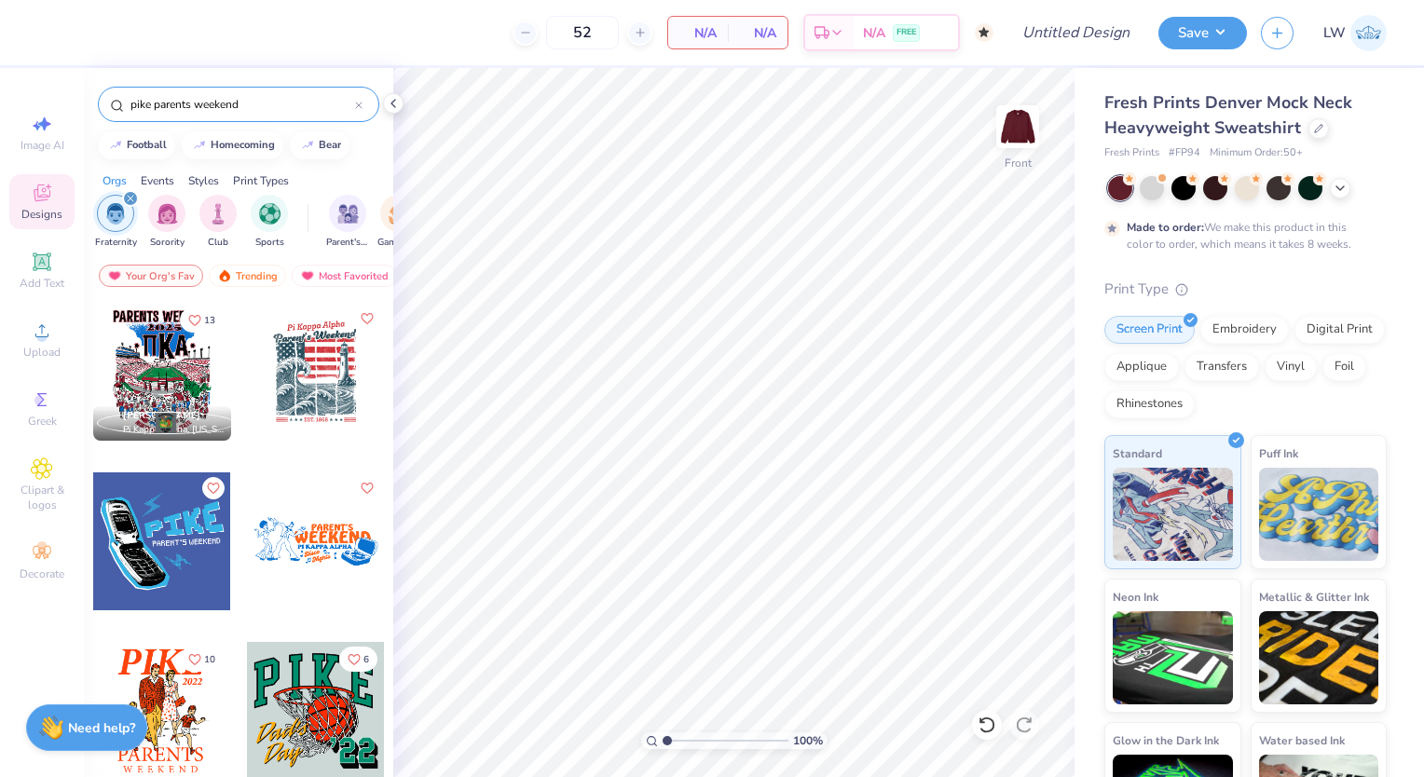
click at [261, 102] on input "pike parents weekend" at bounding box center [242, 104] width 227 height 19
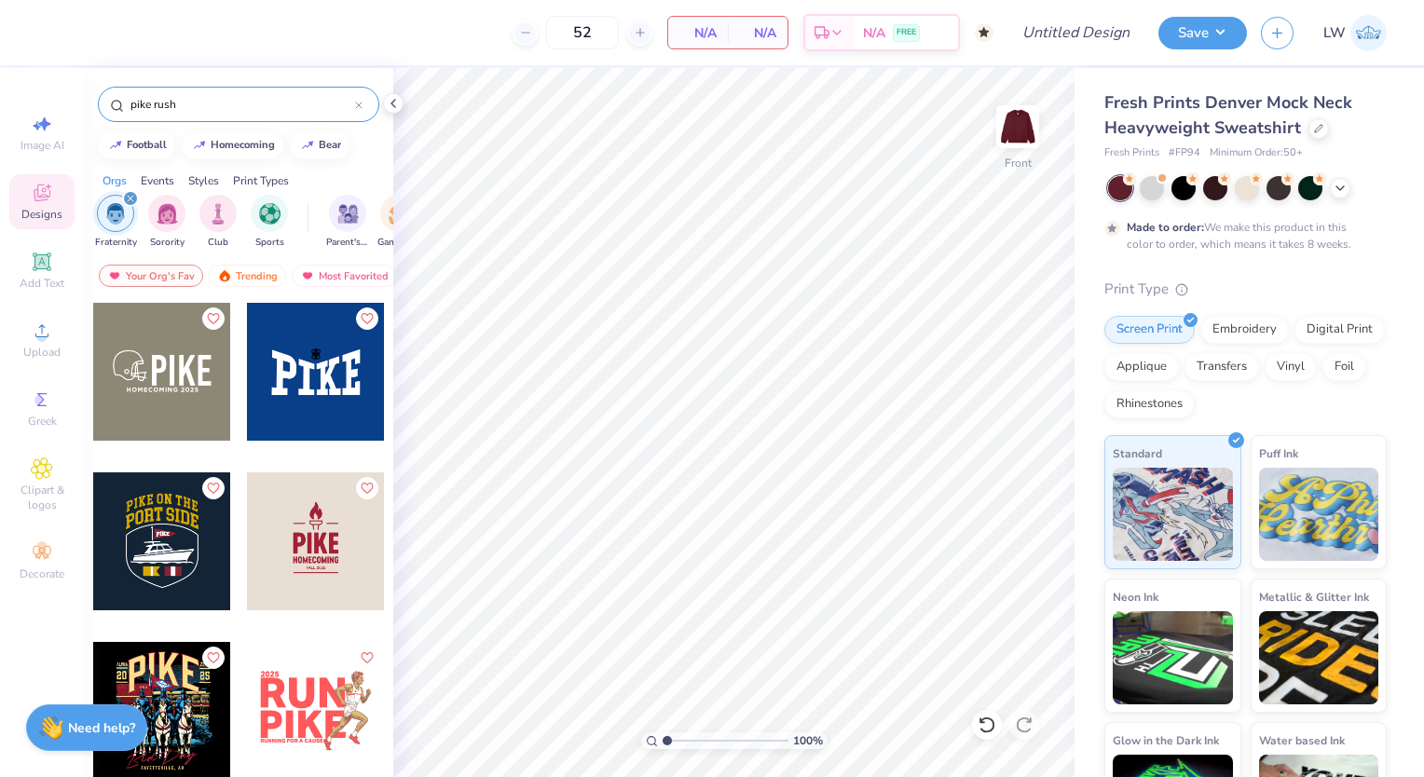
type input "pike rush"
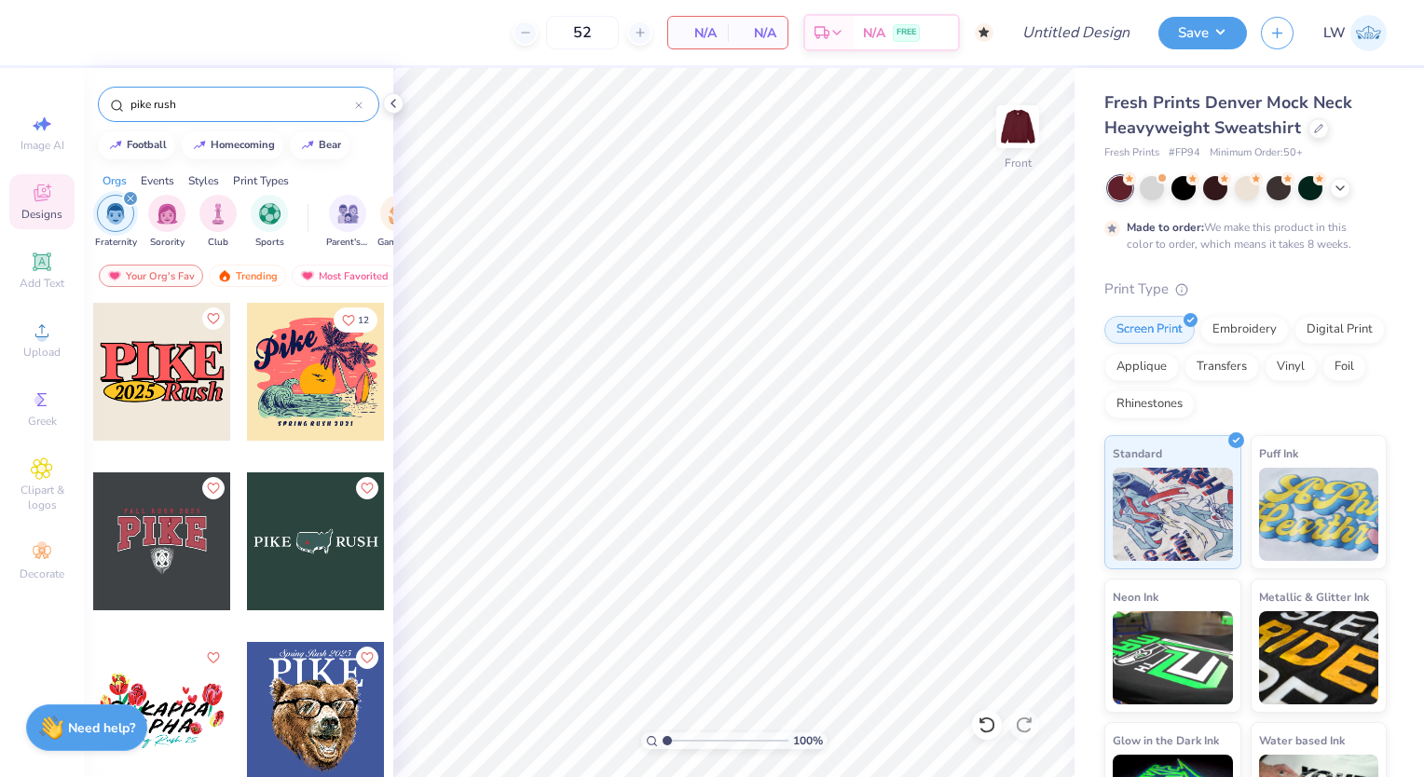
click at [162, 542] on div at bounding box center [162, 542] width 138 height 138
click at [1014, 125] on img at bounding box center [1018, 126] width 75 height 75
click at [1022, 125] on img at bounding box center [1018, 126] width 75 height 75
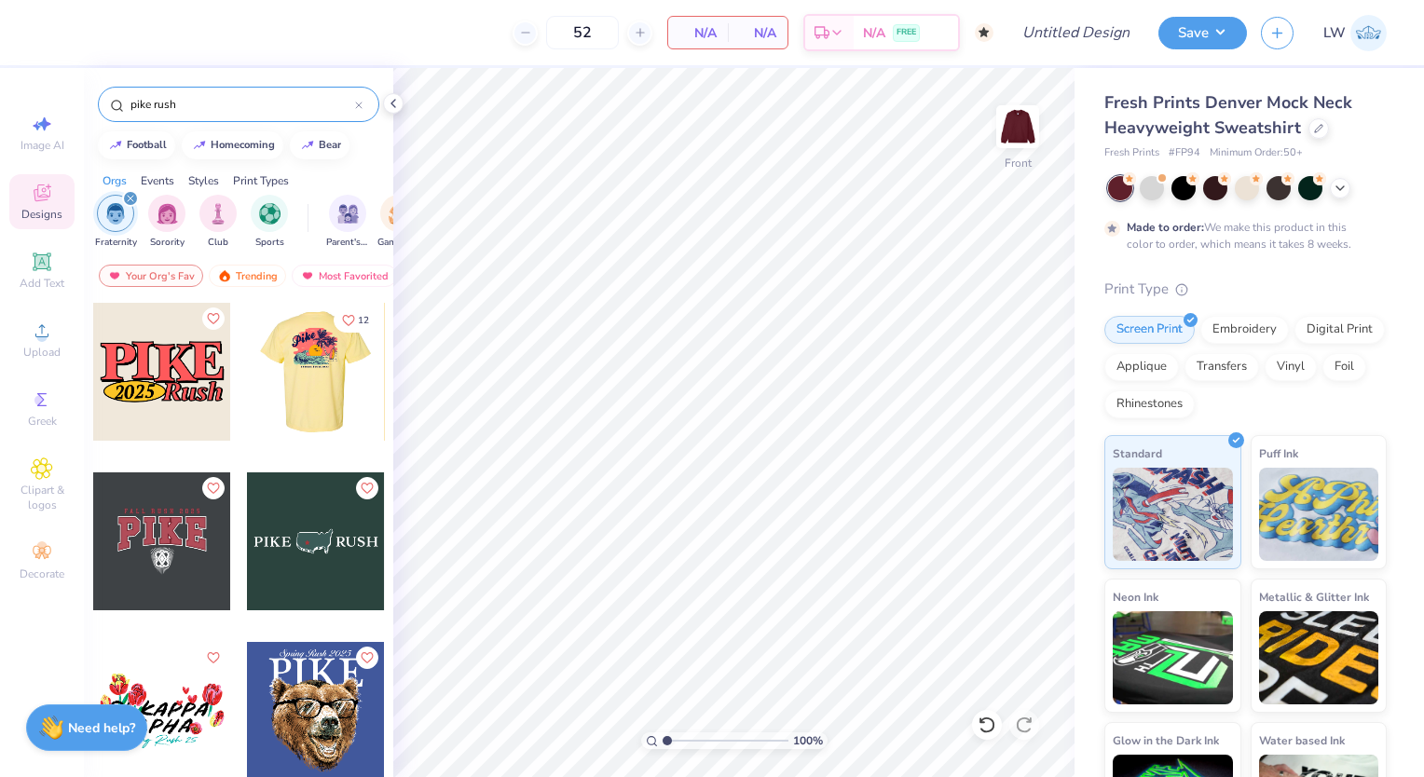
click at [247, 382] on div at bounding box center [178, 372] width 138 height 138
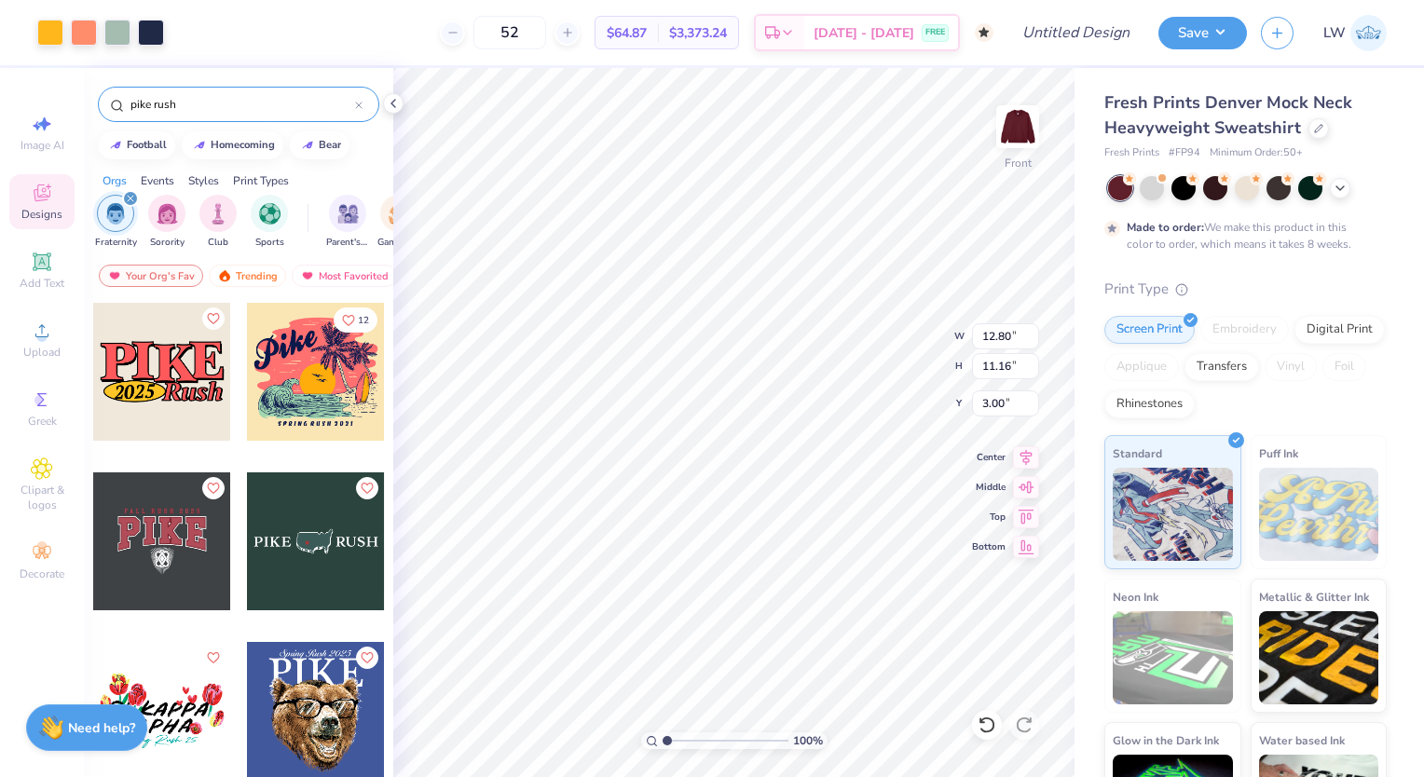
type input "12.80"
type input "11.16"
type input "6.67"
click at [1155, 189] on div at bounding box center [1152, 186] width 24 height 24
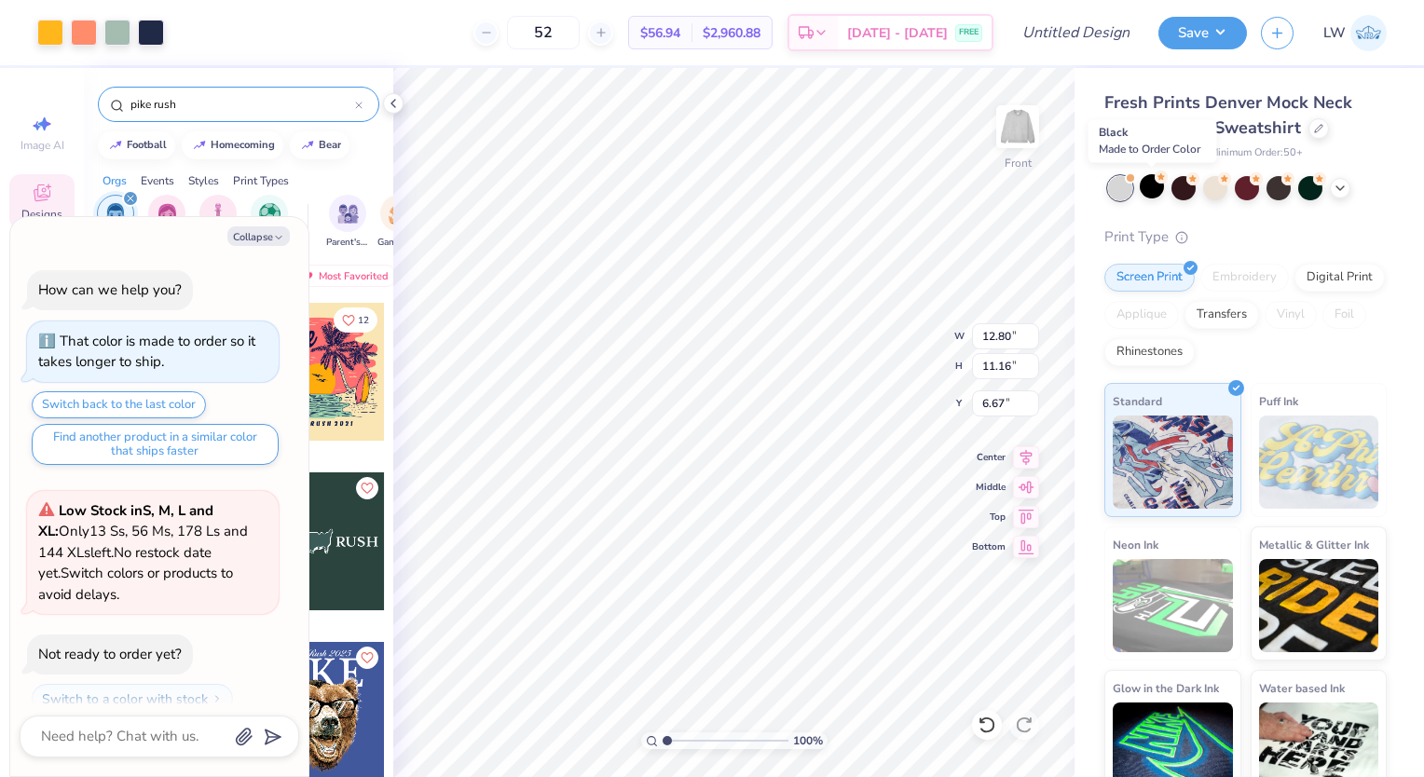
scroll to position [454, 0]
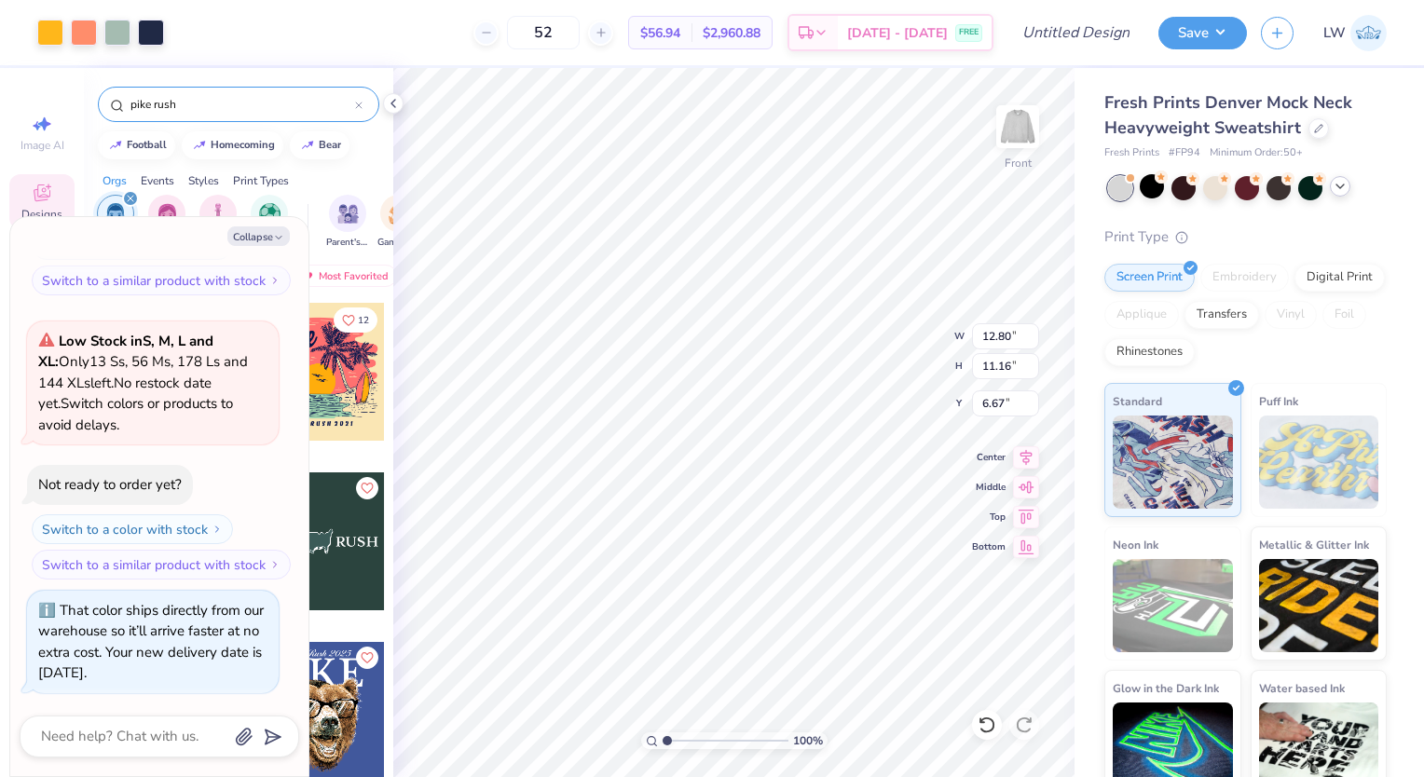
click at [1341, 192] on icon at bounding box center [1340, 186] width 15 height 15
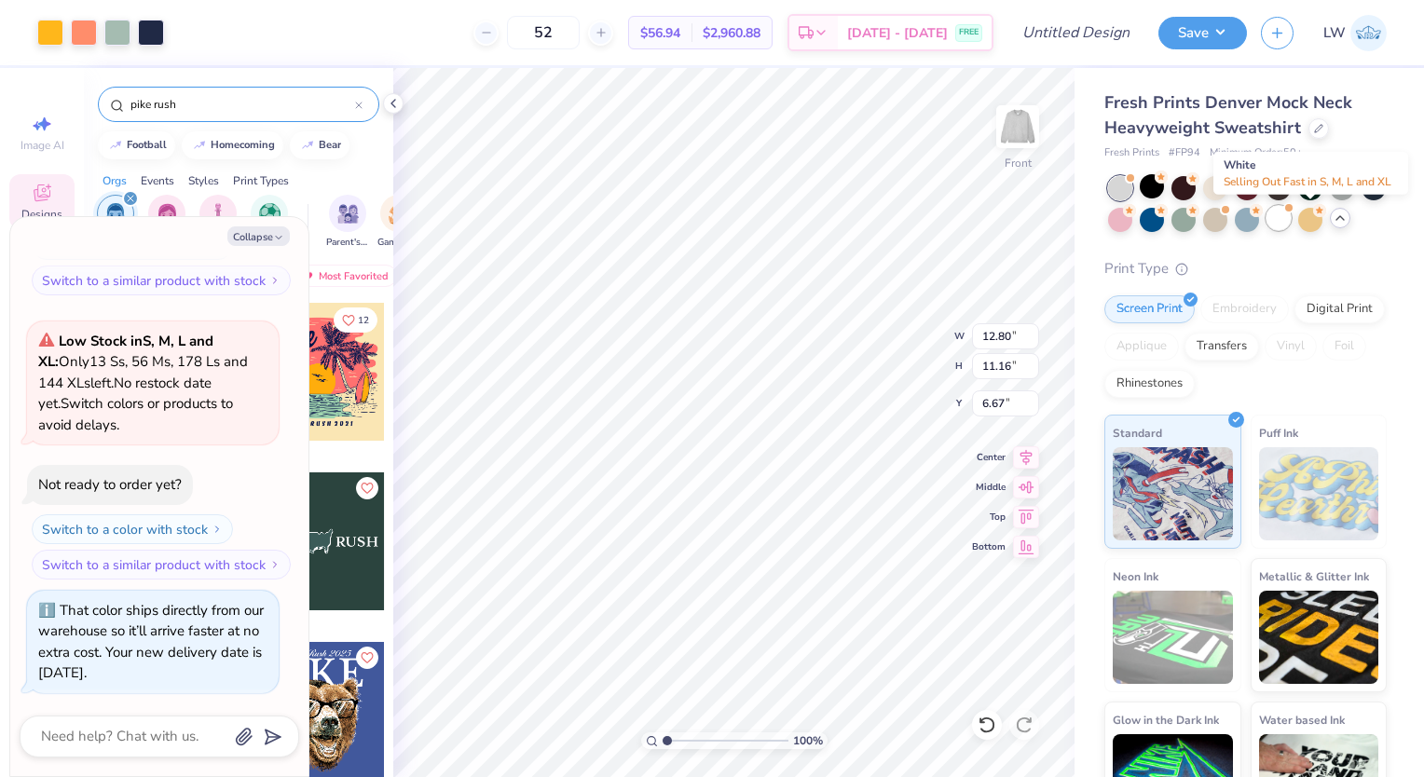
click at [1291, 225] on div at bounding box center [1279, 218] width 24 height 24
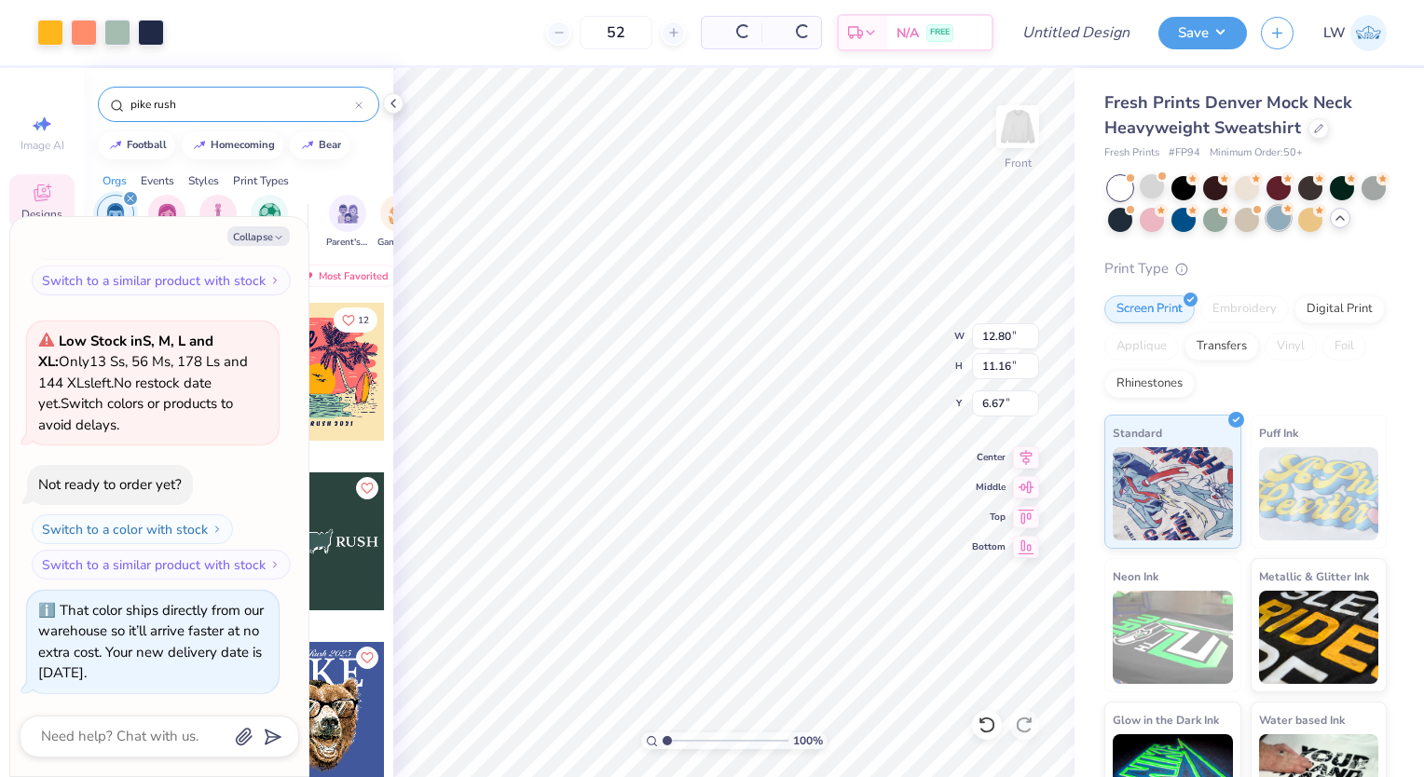
scroll to position [738, 0]
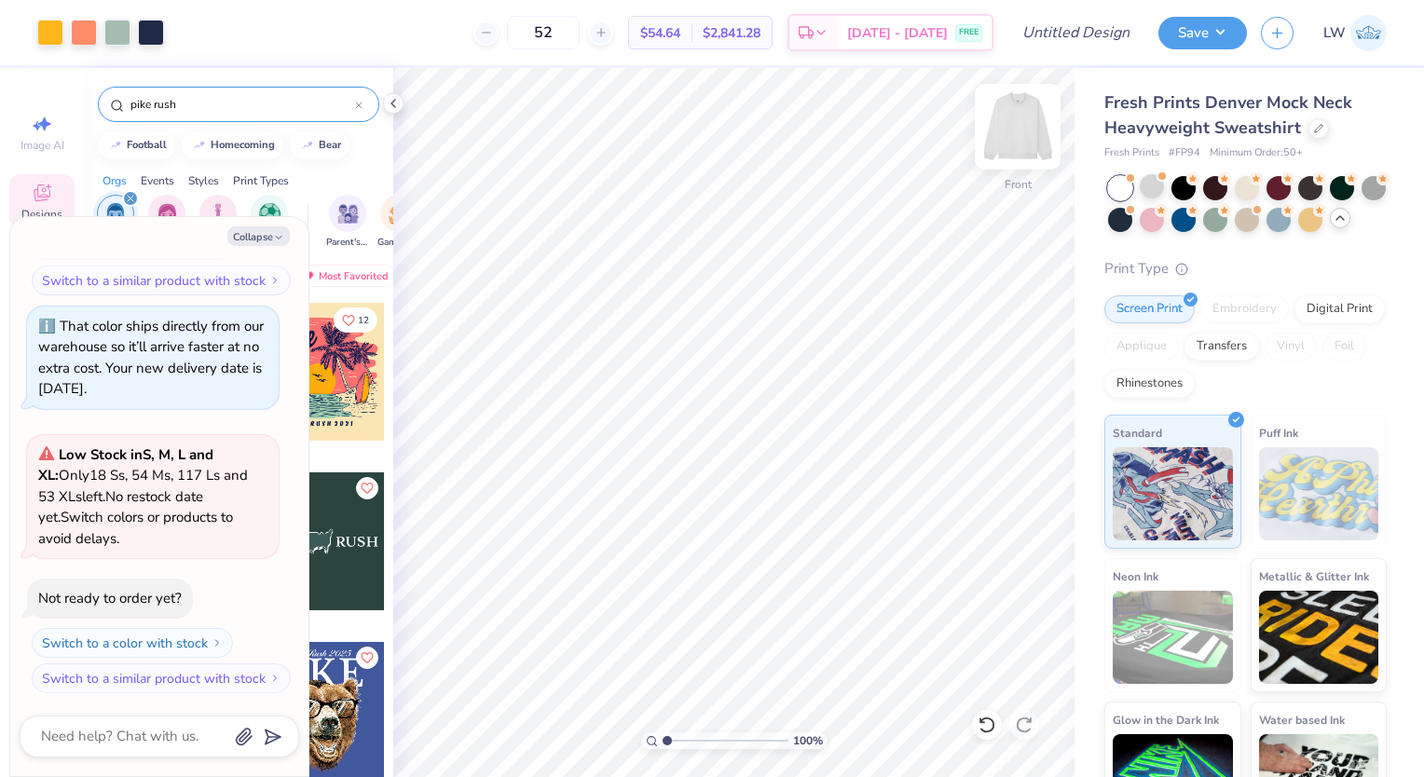
click at [1013, 136] on img at bounding box center [1018, 126] width 75 height 75
click at [268, 234] on button "Collapse" at bounding box center [258, 237] width 62 height 20
click at [265, 240] on button "Collapse" at bounding box center [258, 237] width 62 height 20
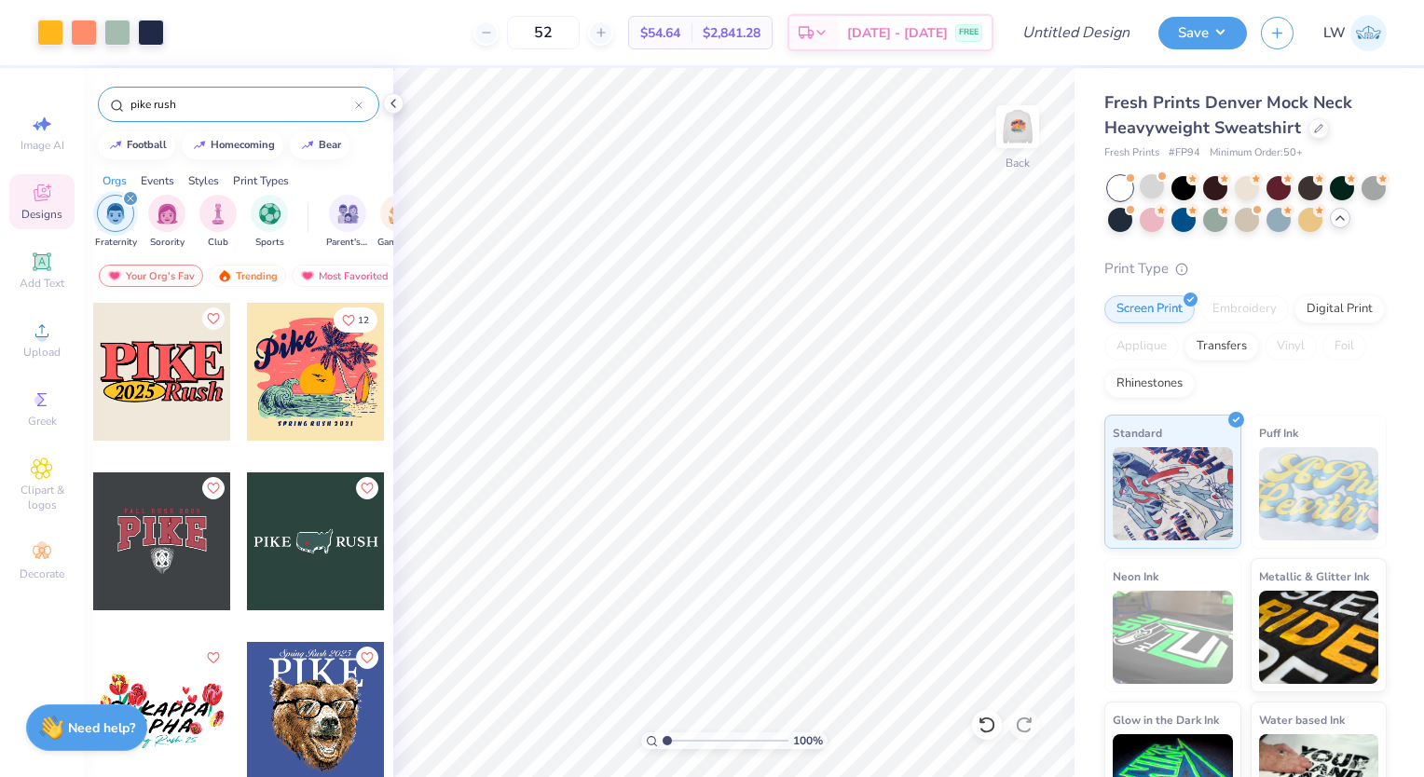
type textarea "x"
click at [43, 475] on icon at bounding box center [41, 469] width 21 height 22
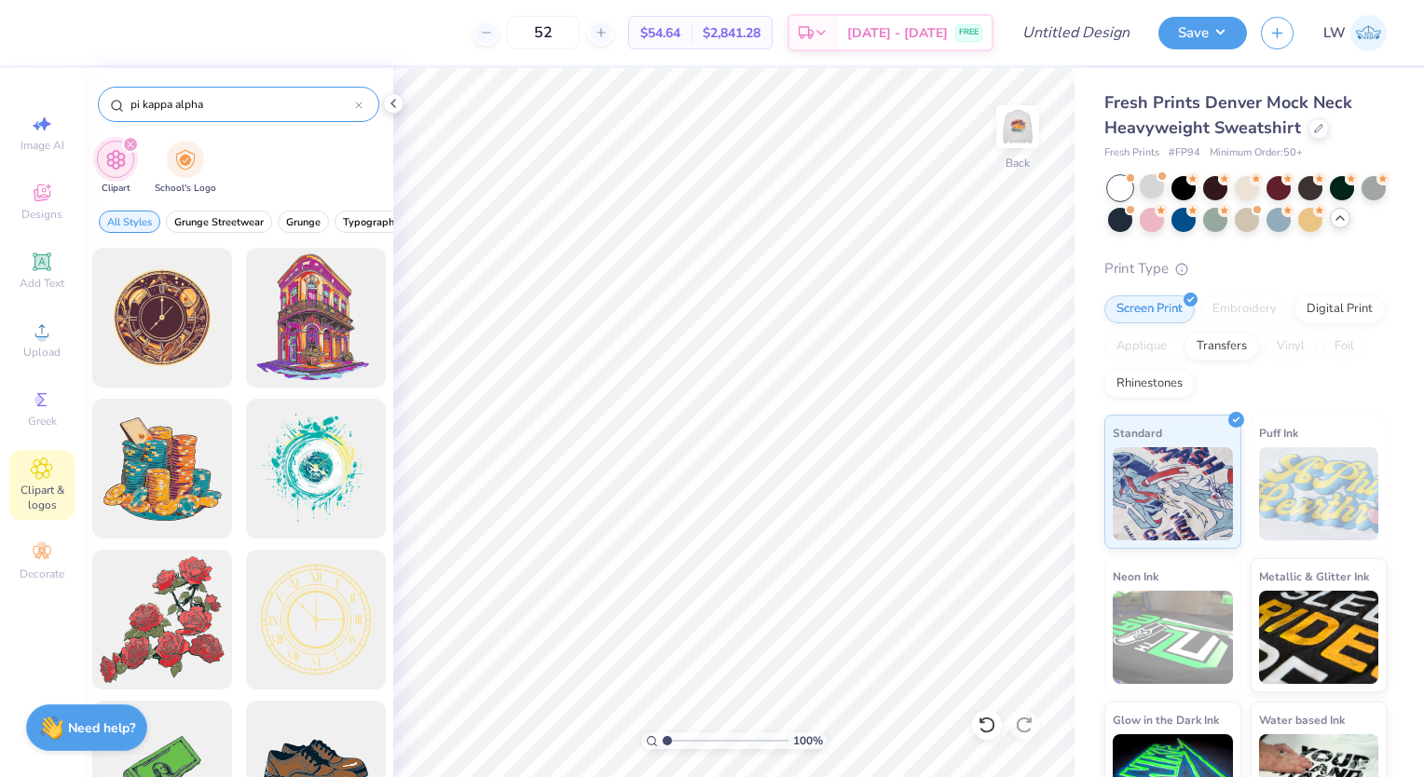
type input "pi kappa alpha"
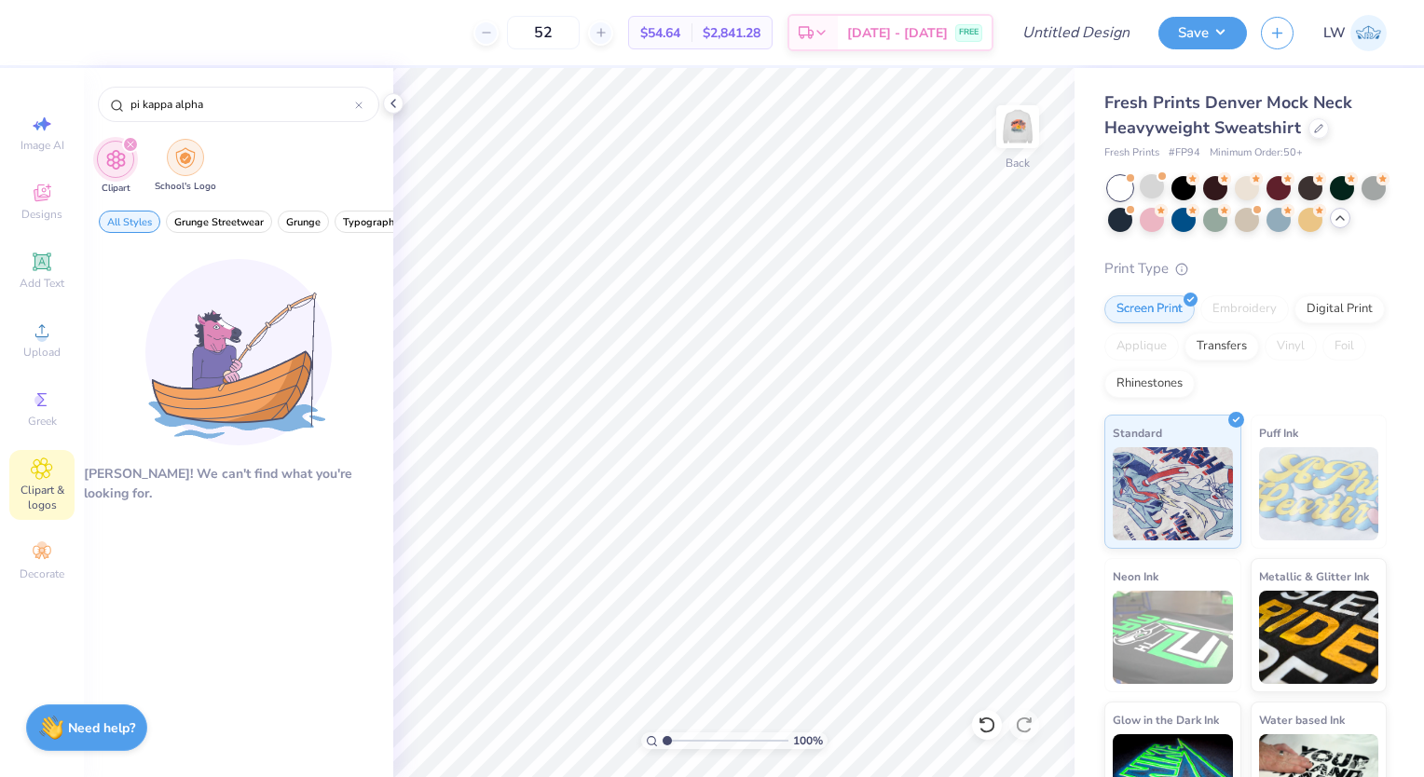
click at [178, 157] on img "filter for School's Logo" at bounding box center [185, 157] width 21 height 21
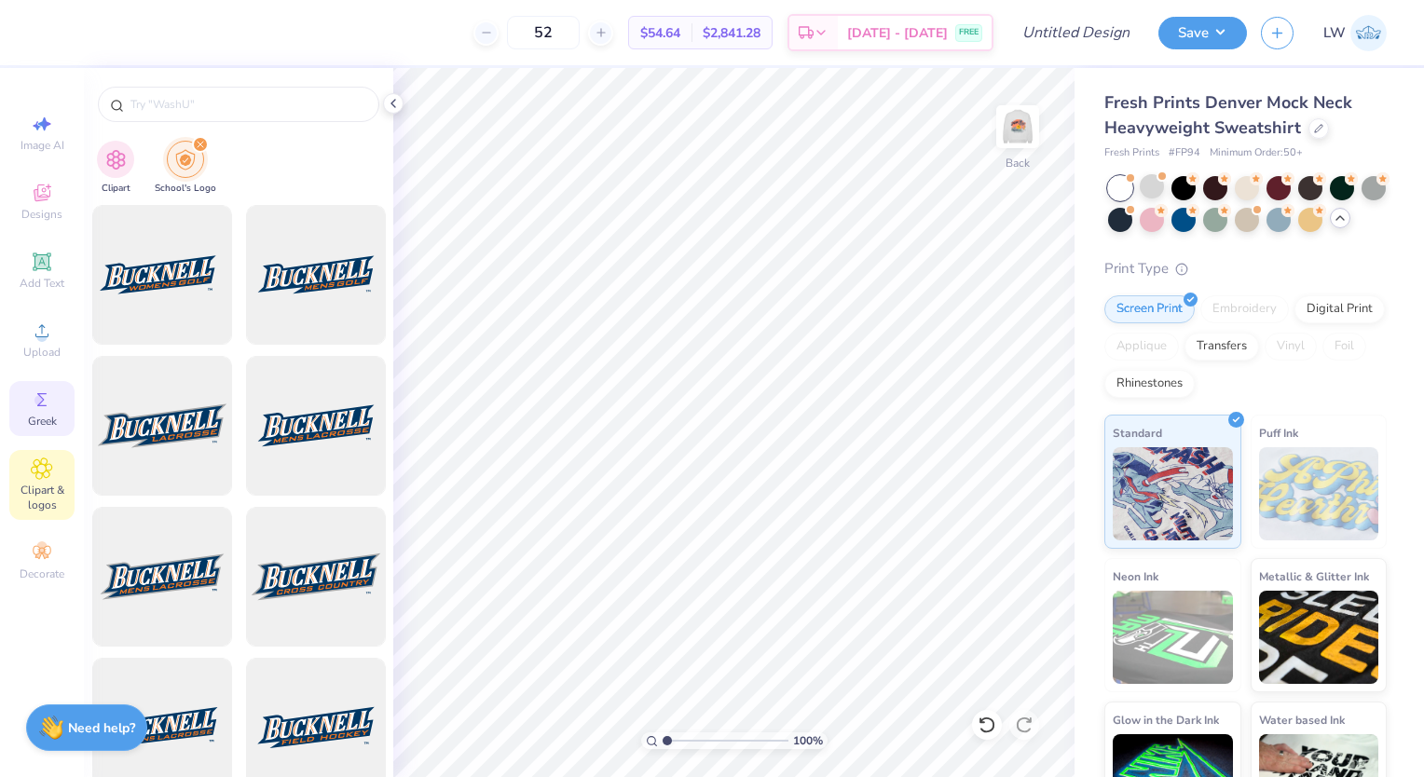
click at [48, 420] on span "Greek" at bounding box center [42, 421] width 29 height 15
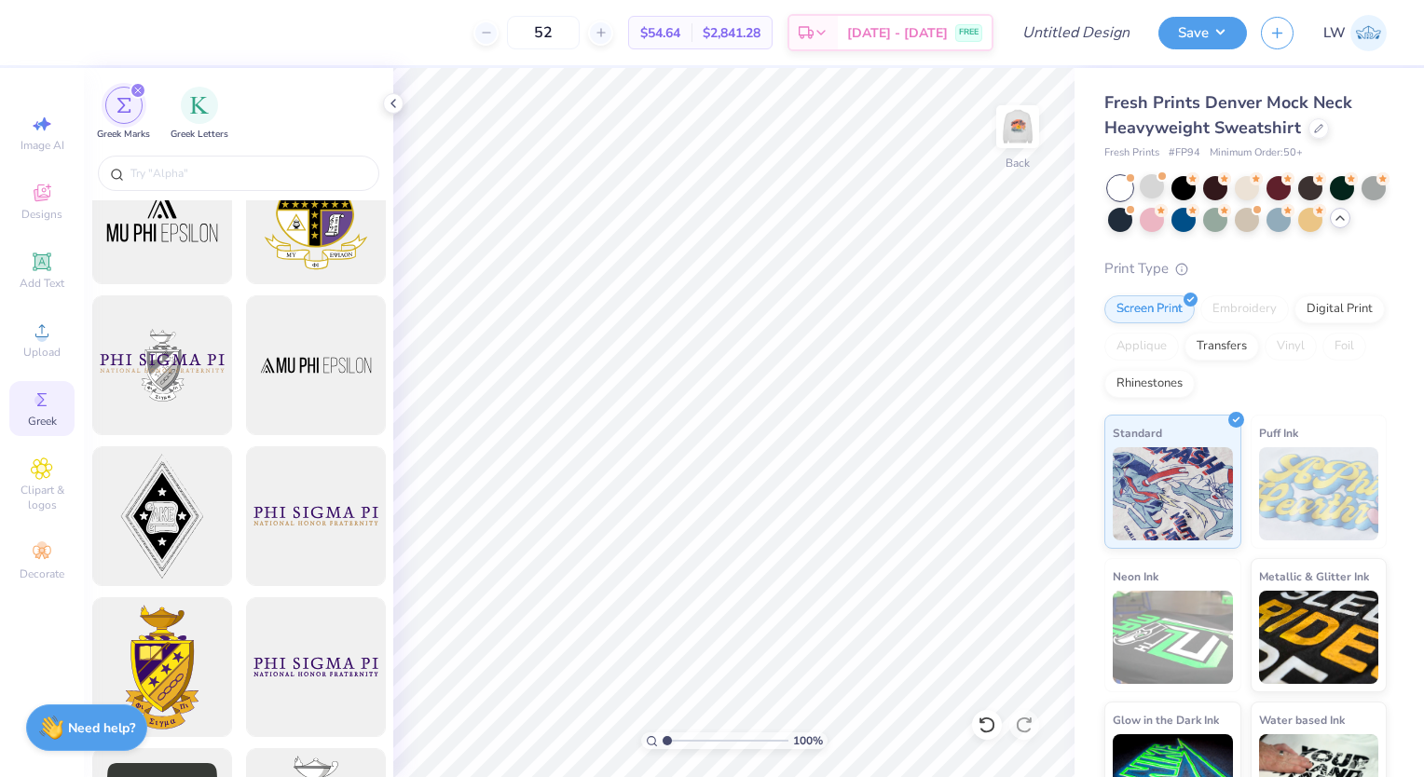
scroll to position [181, 0]
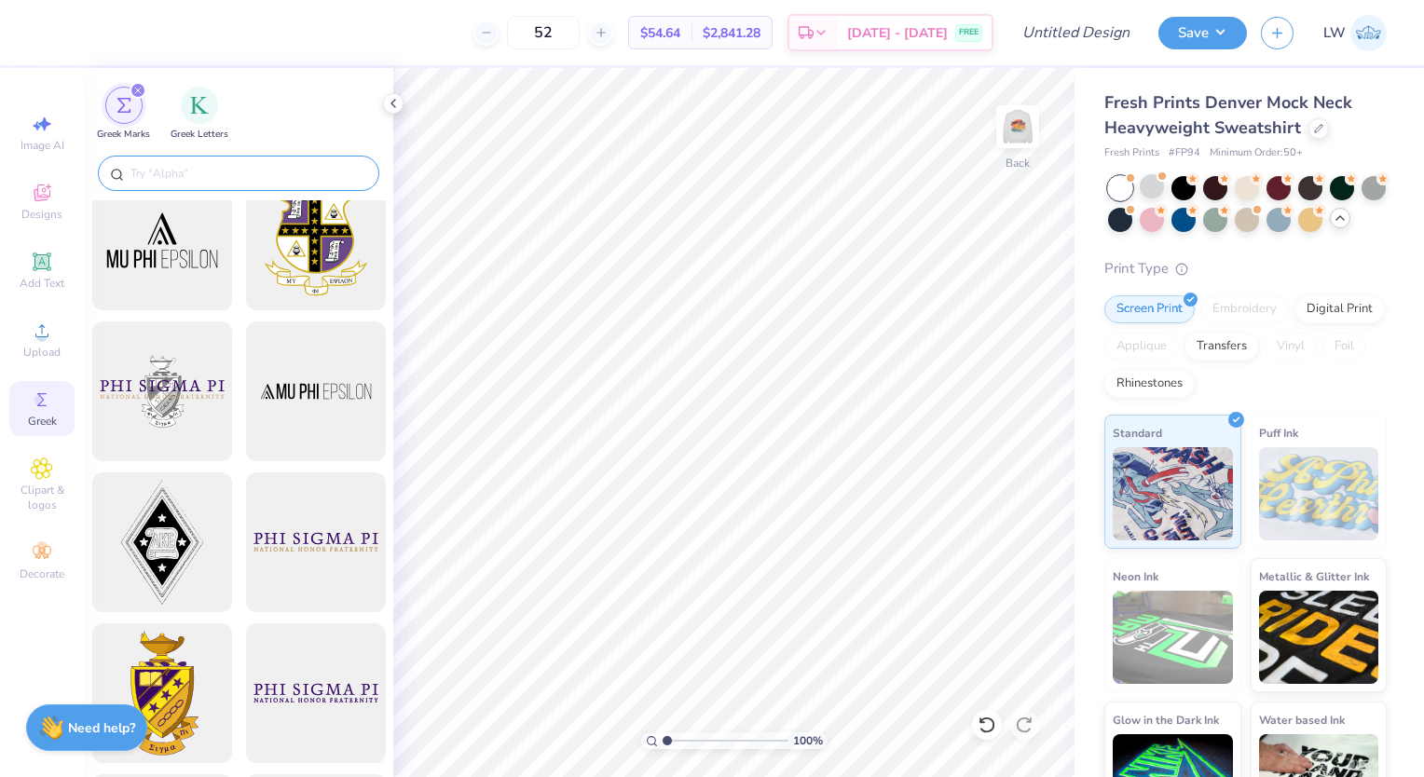
click at [206, 177] on input "text" at bounding box center [248, 173] width 239 height 19
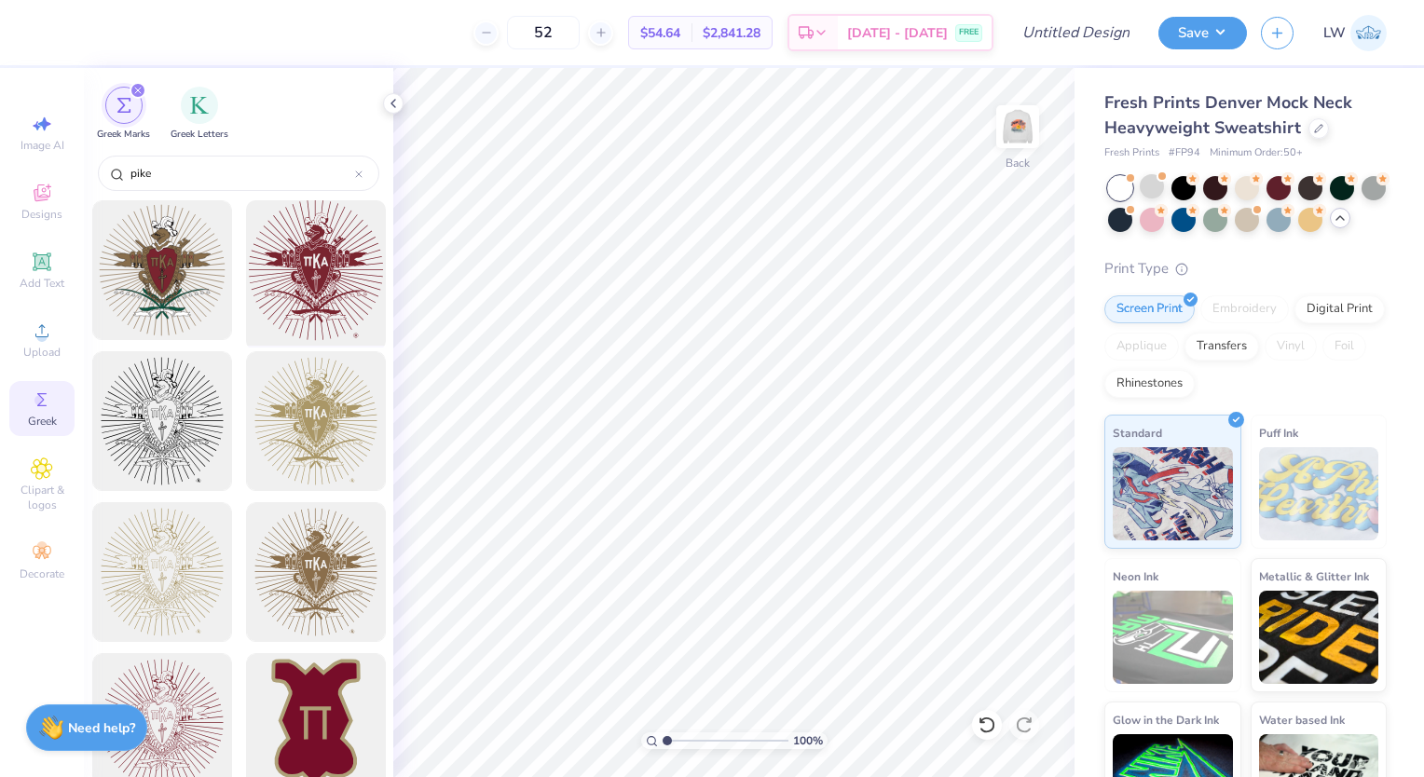
type input "pike"
click at [274, 282] on div at bounding box center [316, 271] width 154 height 154
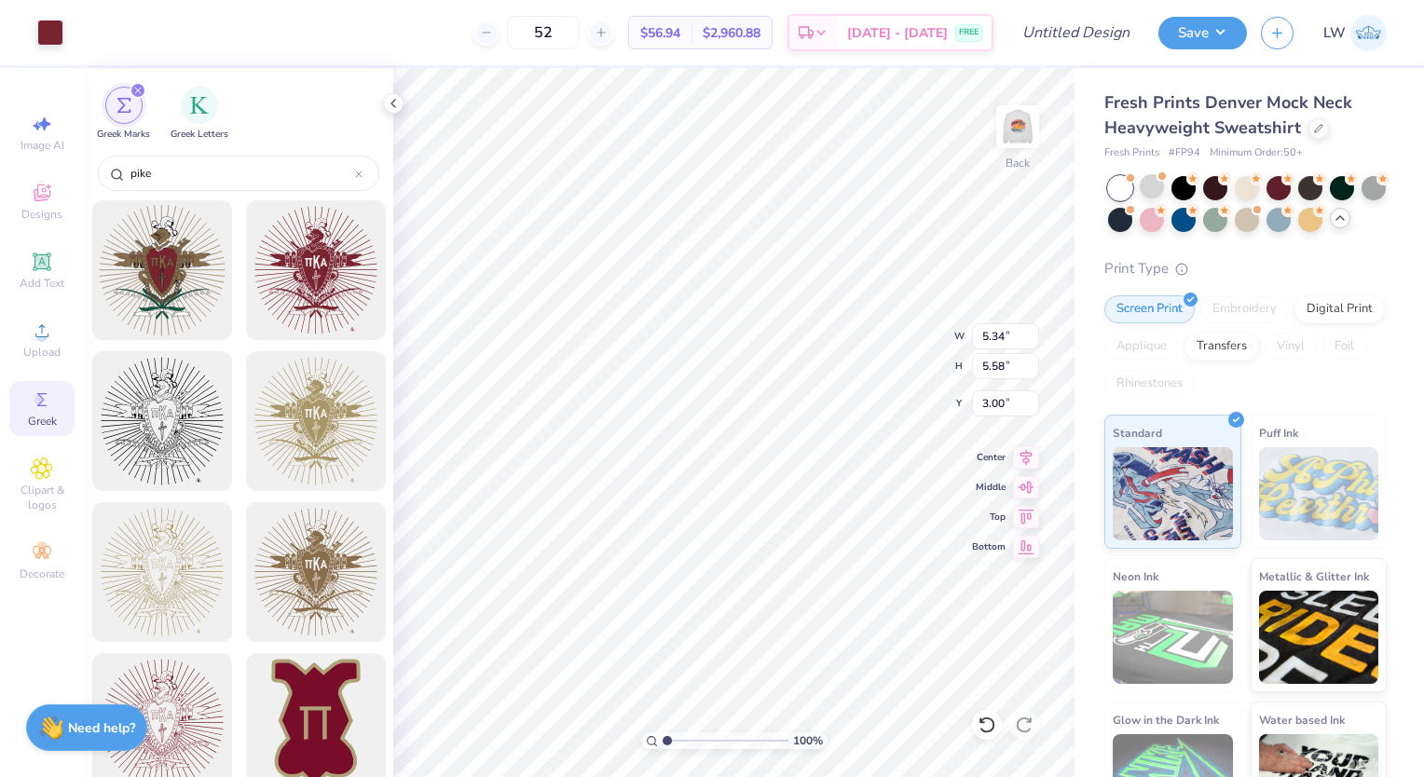
type input "5.34"
type input "5.58"
type input "0.50"
type input "4.62"
type input "4.83"
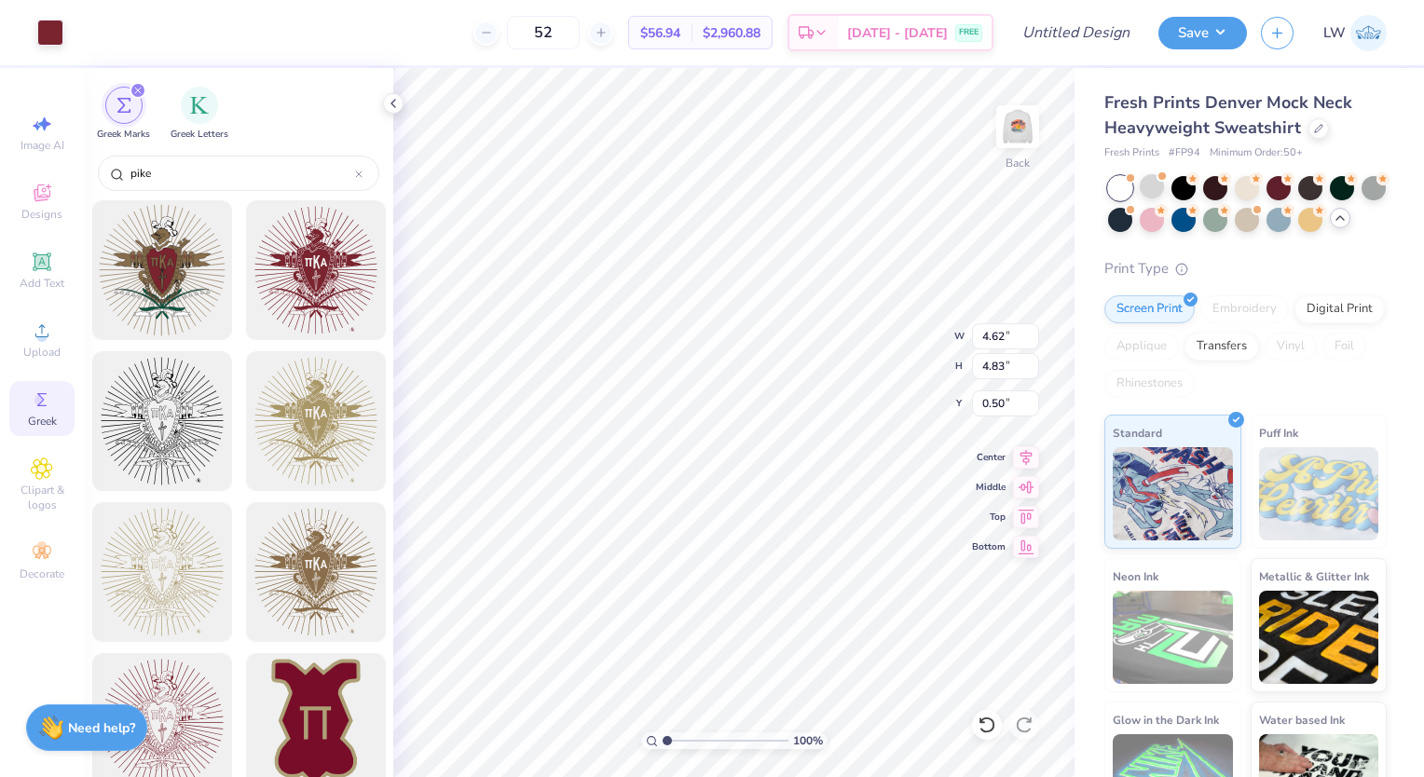
type input "5.39"
type input "5.63"
type input "4.75"
type input "4.96"
click at [1015, 132] on img at bounding box center [1018, 126] width 75 height 75
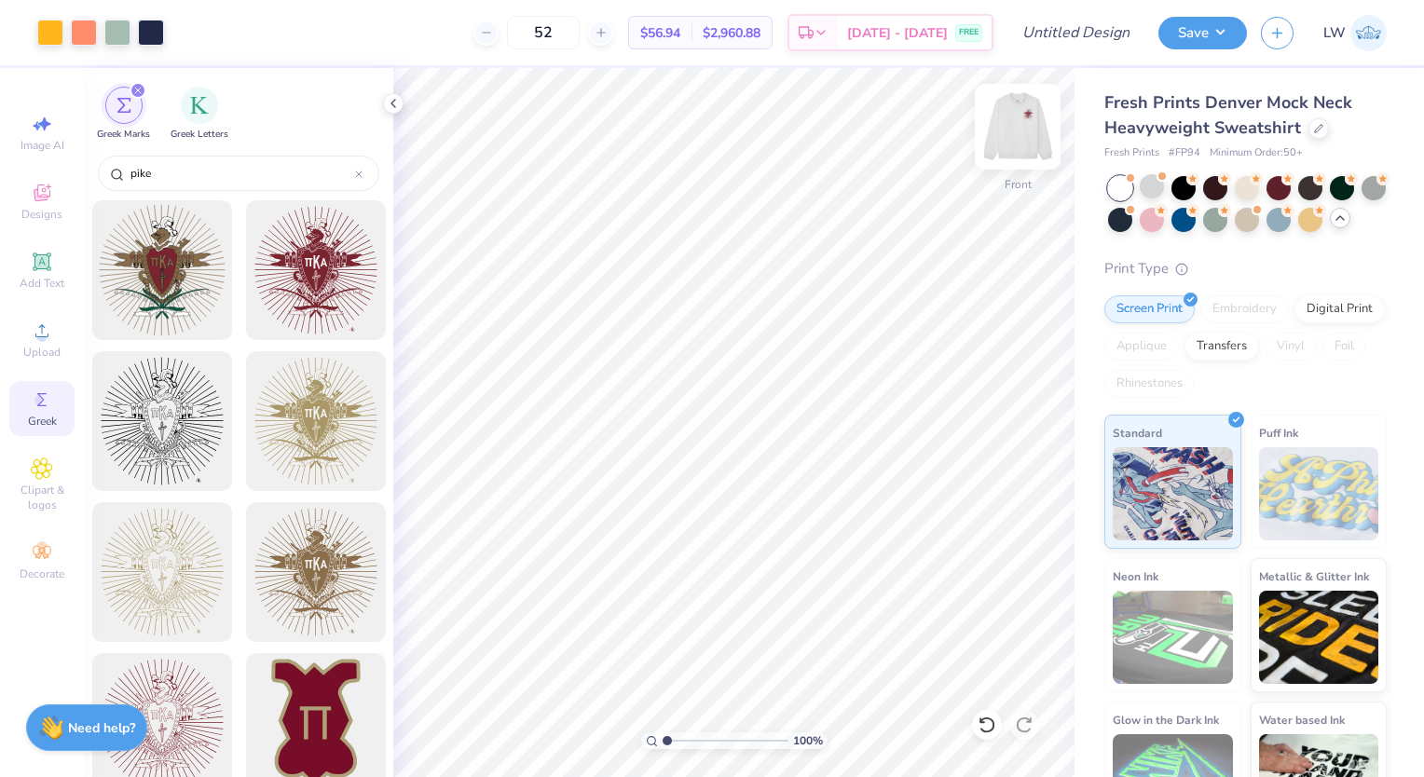
click at [1025, 126] on img at bounding box center [1018, 126] width 75 height 75
click at [1022, 134] on img at bounding box center [1018, 126] width 75 height 75
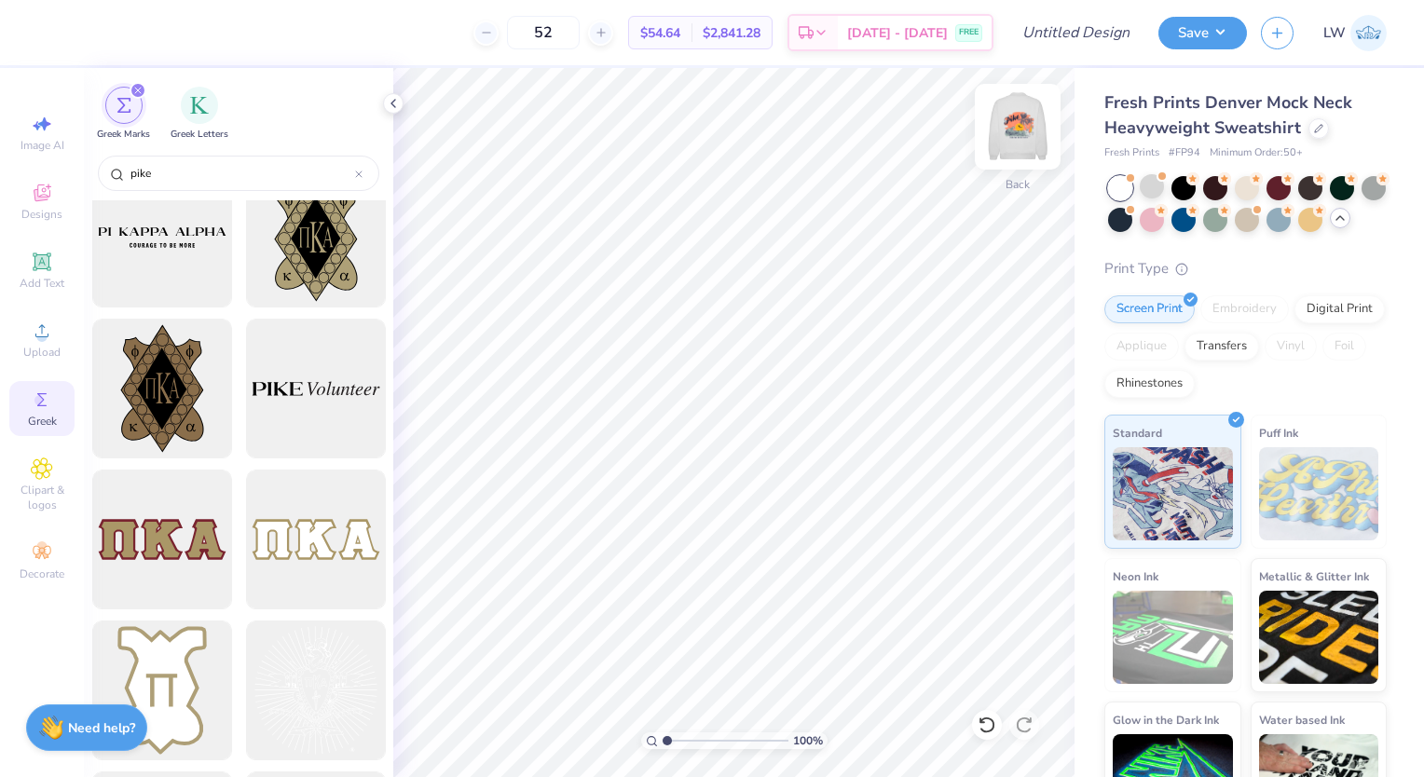
scroll to position [737, 0]
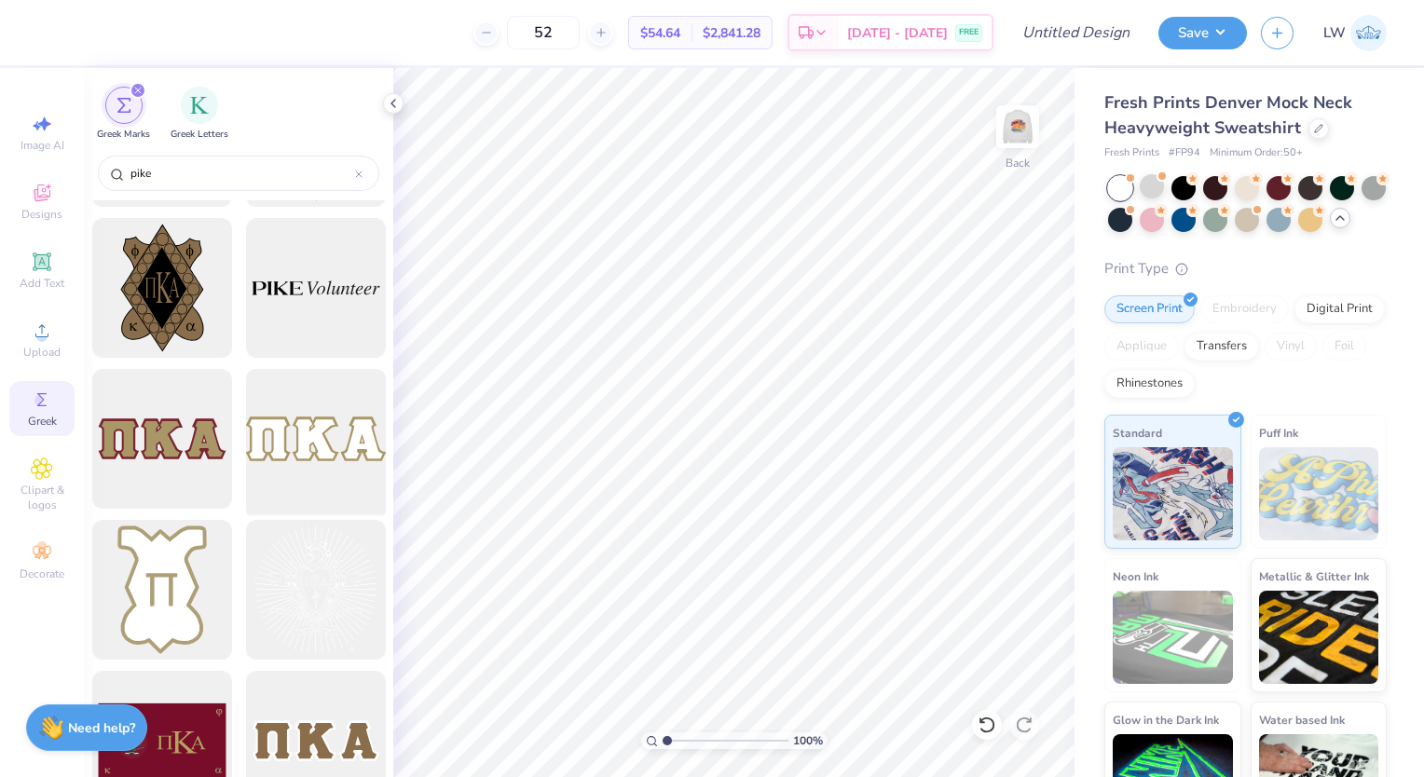
click at [287, 440] on div at bounding box center [316, 440] width 154 height 154
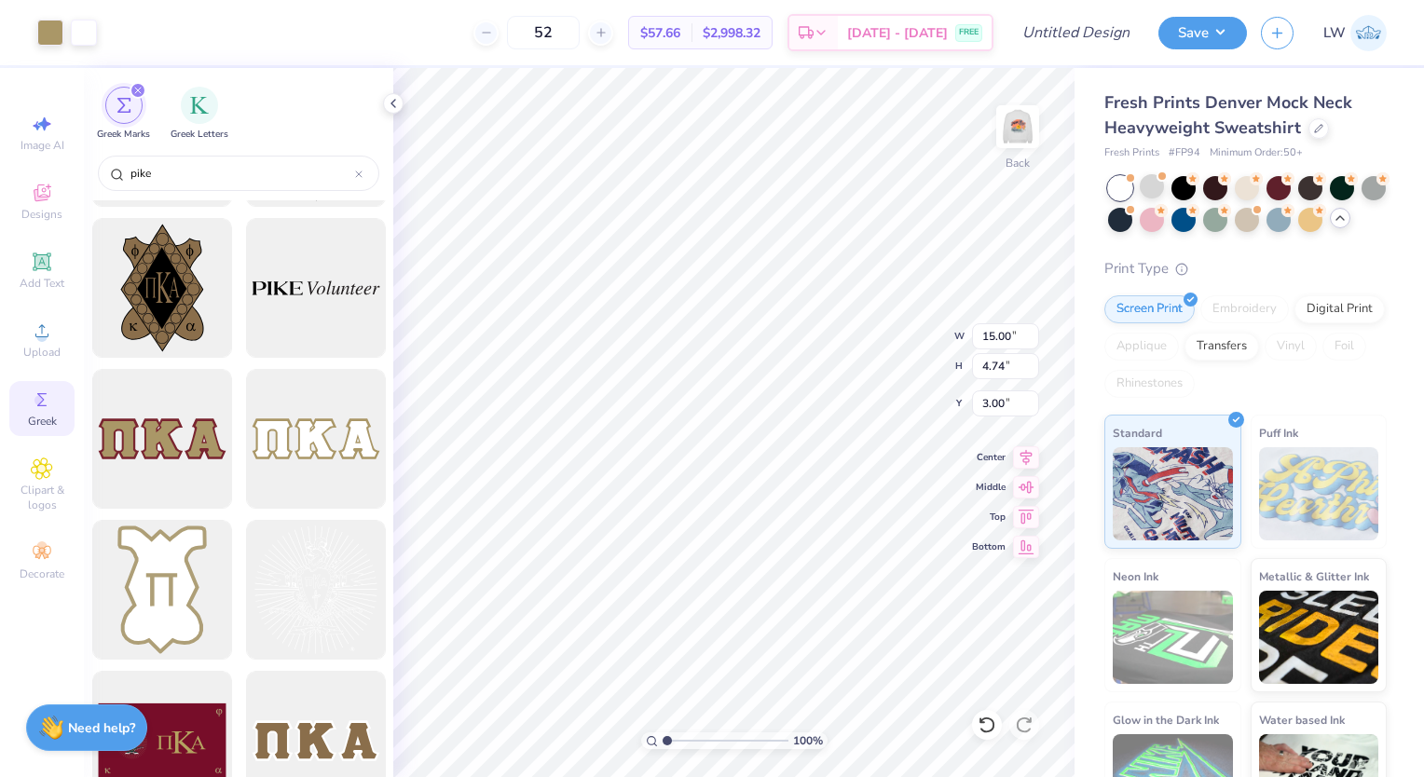
type input "8.63"
type input "2.73"
type input "6.07"
type input "1.92"
type input "0.87"
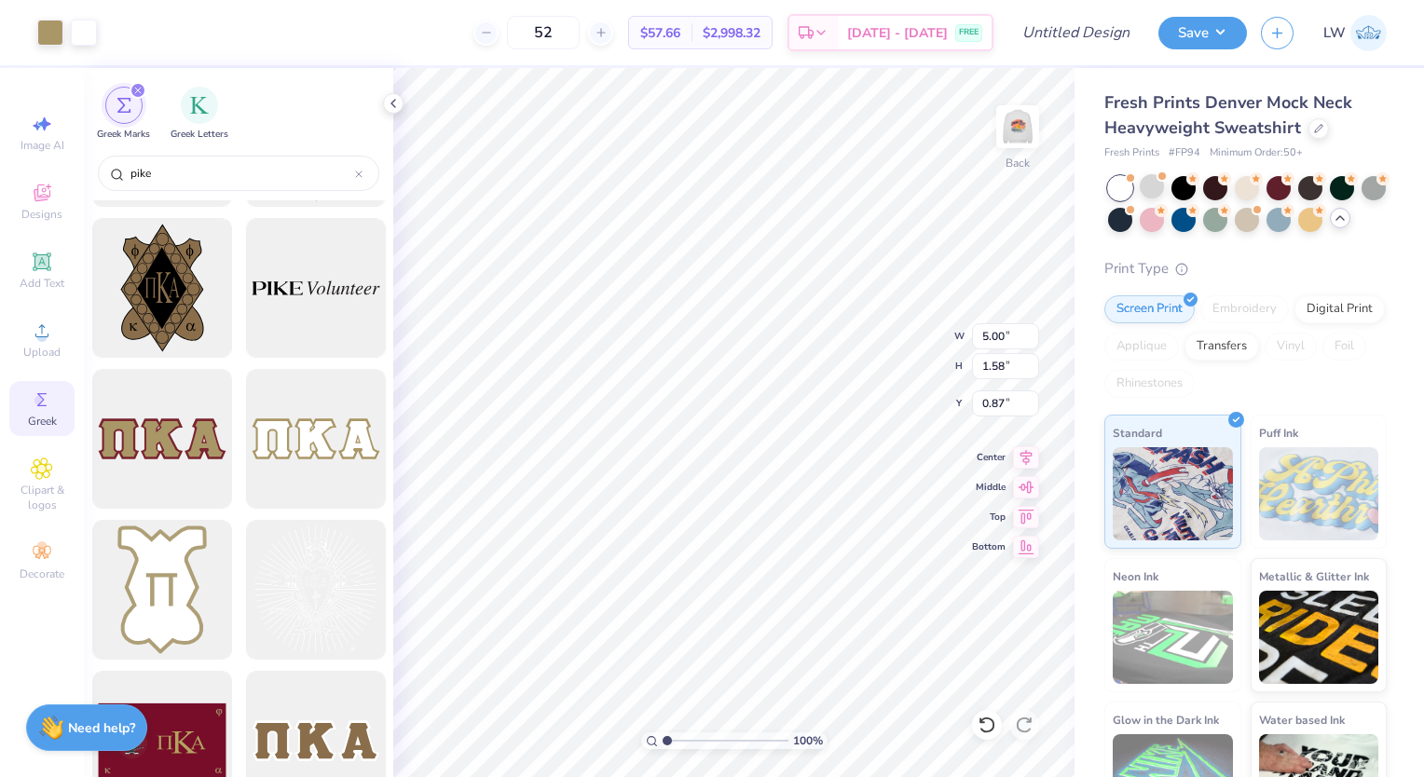
type input "5.00"
type input "1.58"
type input "0.50"
click at [1013, 132] on img at bounding box center [1018, 126] width 75 height 75
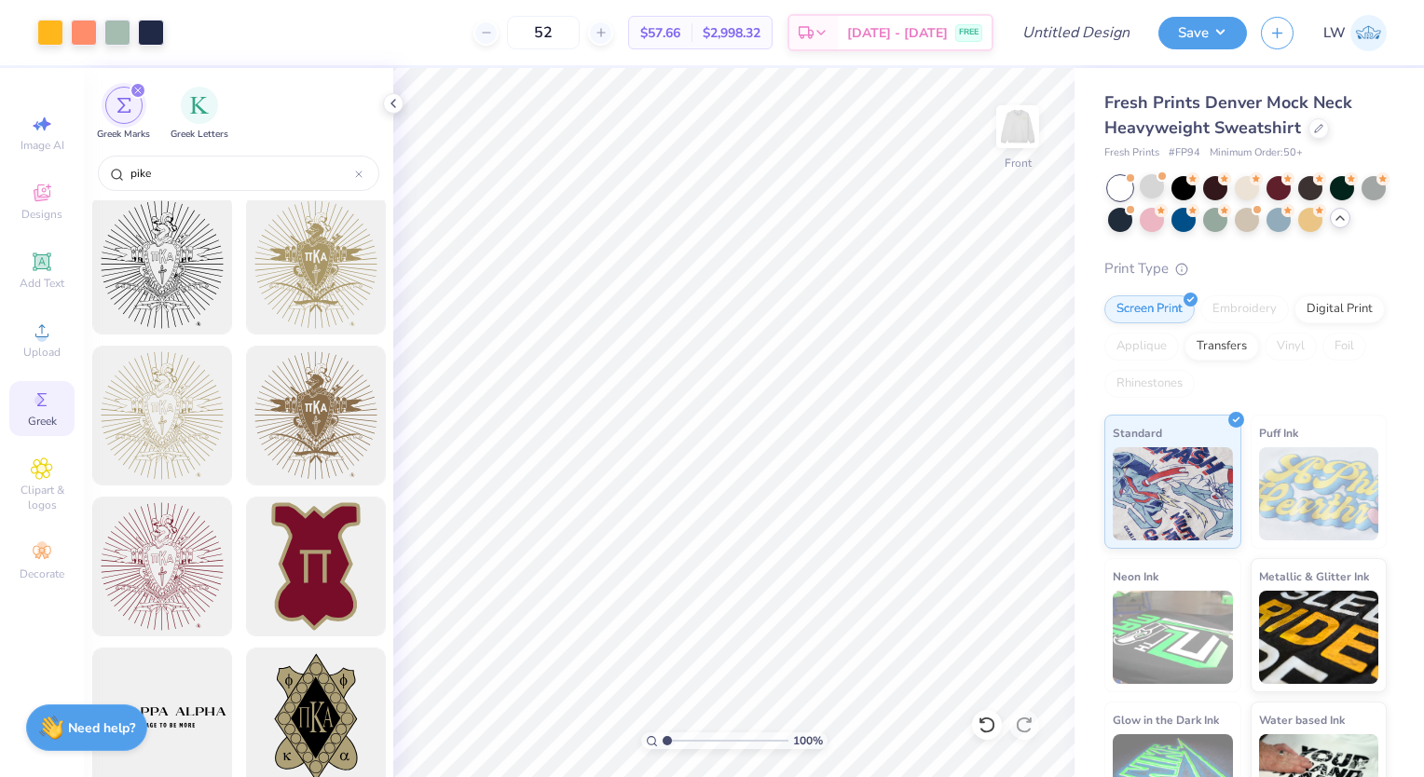
scroll to position [144, 0]
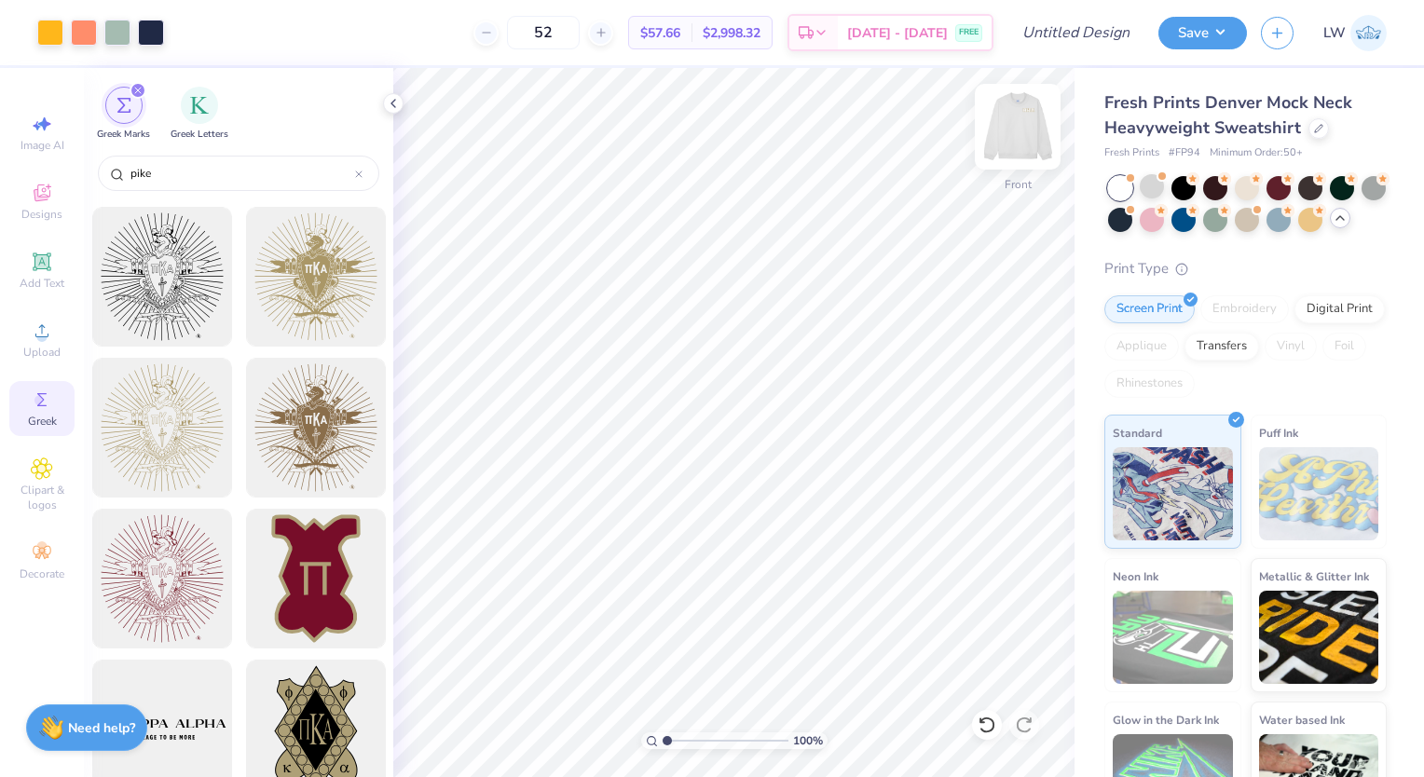
click at [1008, 129] on img at bounding box center [1018, 126] width 75 height 75
click at [1025, 134] on img at bounding box center [1018, 126] width 75 height 75
click at [1210, 29] on button "Save" at bounding box center [1203, 30] width 89 height 33
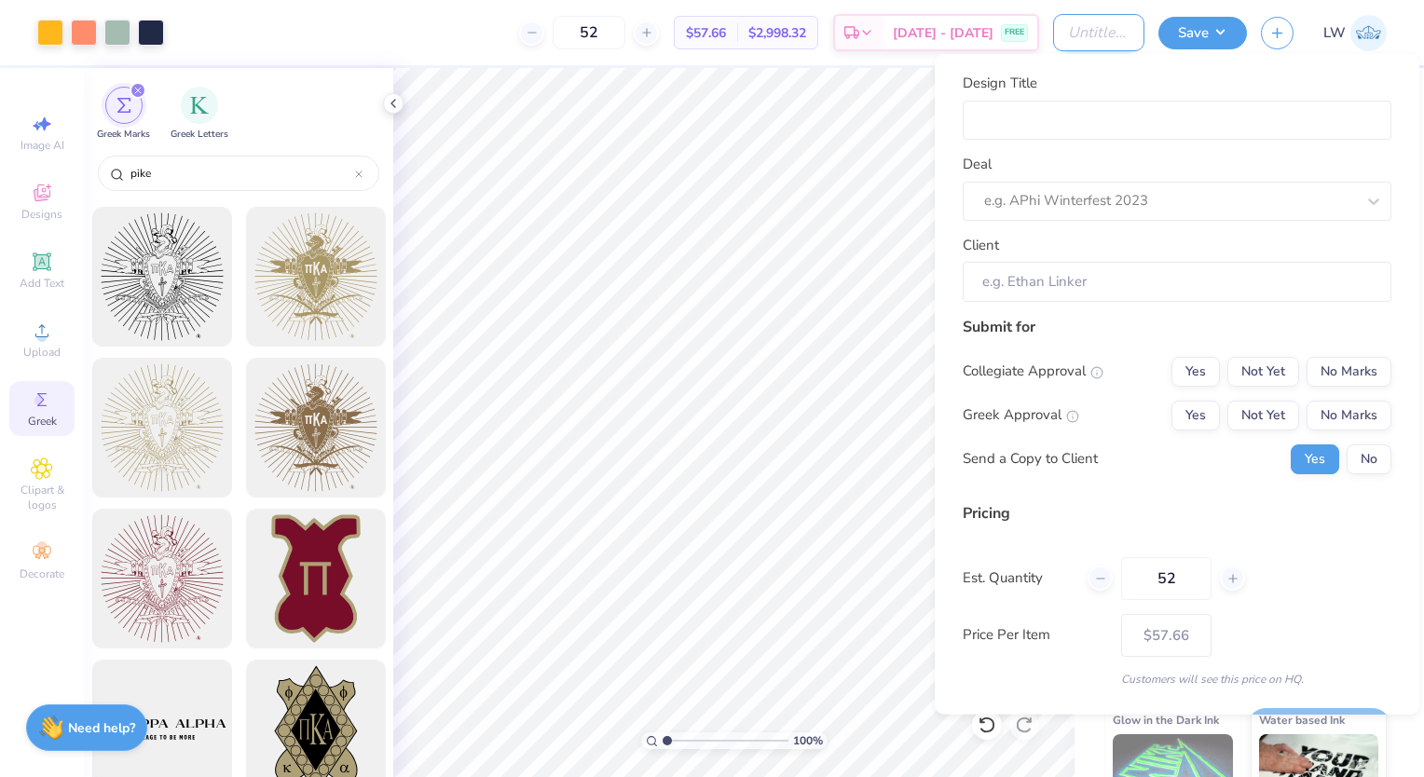
click at [1113, 32] on input "Design Title" at bounding box center [1098, 32] width 91 height 37
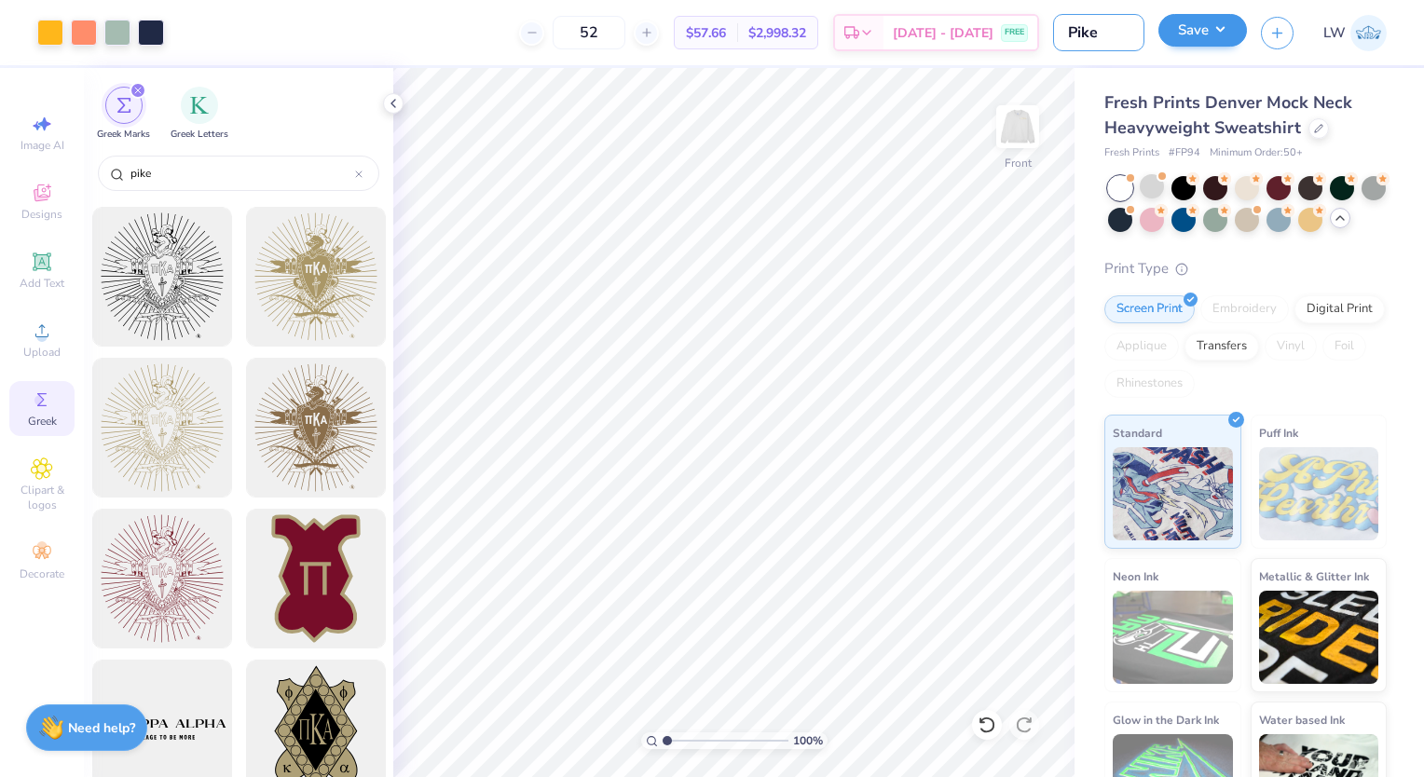
type input "Pike"
click at [1223, 34] on button "Save" at bounding box center [1203, 30] width 89 height 33
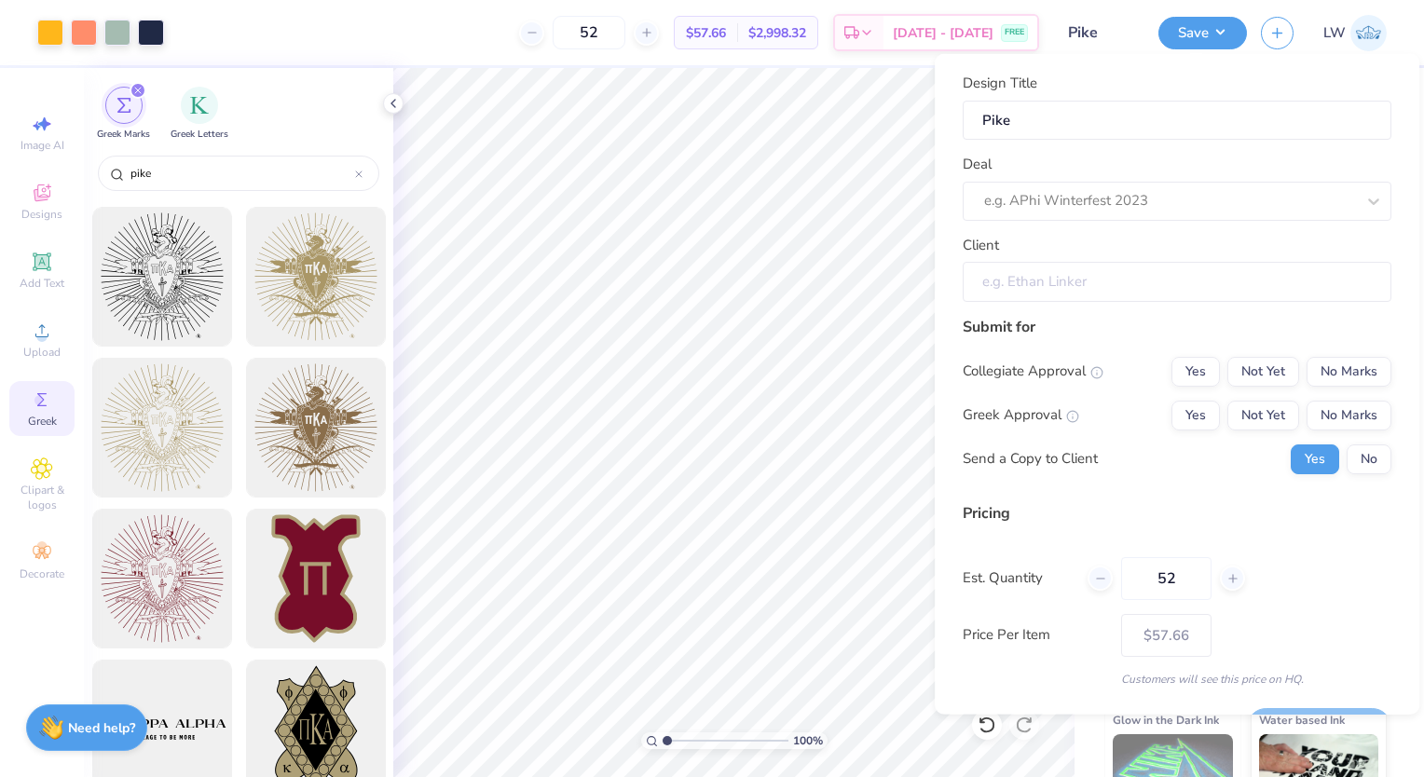
click at [1111, 282] on input "Client" at bounding box center [1177, 282] width 429 height 40
click at [1094, 282] on input "Client" at bounding box center [1177, 282] width 429 height 40
click at [1170, 286] on input "Client" at bounding box center [1177, 282] width 429 height 40
click at [1134, 352] on div "Submit for Collegiate Approval Yes Not Yet No Marks Greek Approval Yes Not Yet …" at bounding box center [1177, 401] width 429 height 172
click at [1088, 277] on input "Client" at bounding box center [1177, 282] width 429 height 40
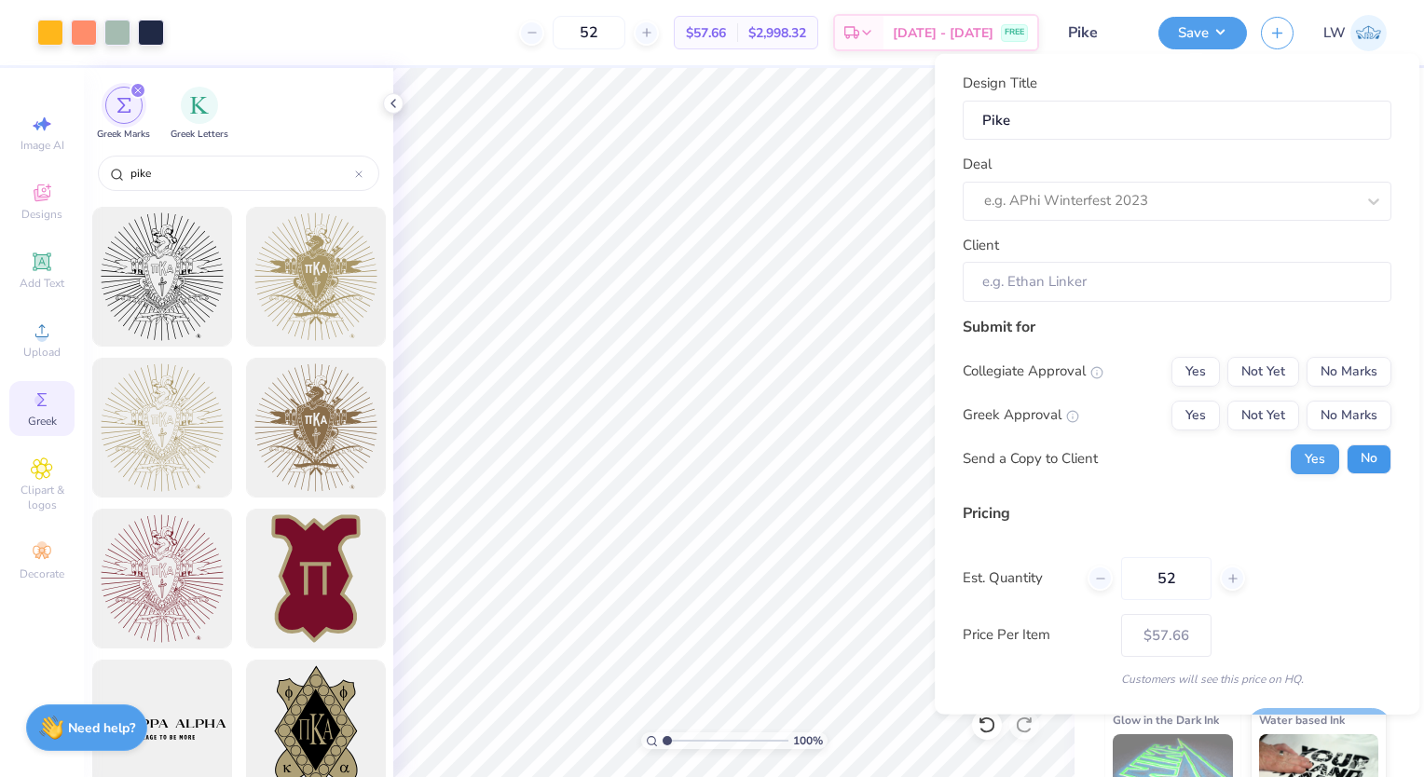
click at [1347, 466] on button "No" at bounding box center [1369, 459] width 45 height 30
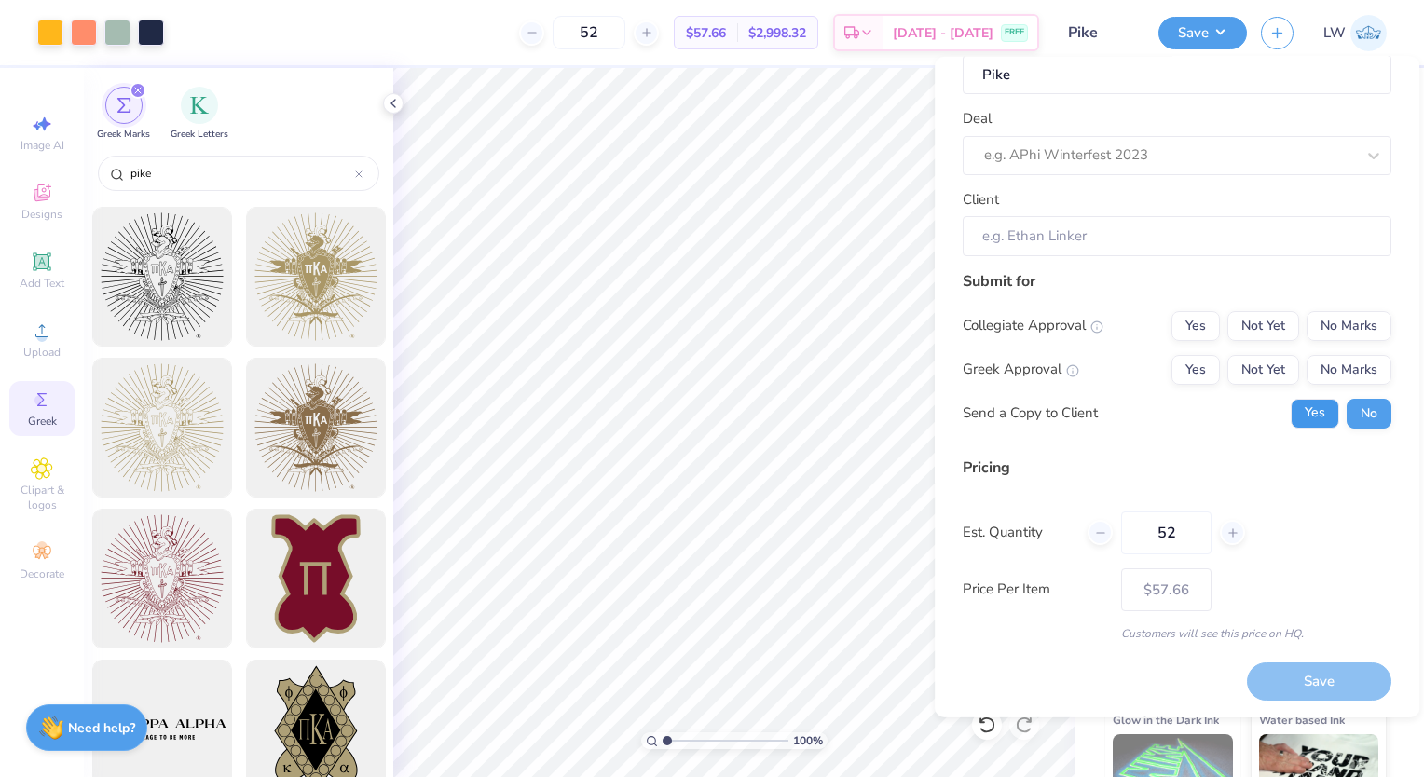
click at [1294, 416] on button "Yes" at bounding box center [1315, 413] width 48 height 30
click at [1096, 532] on icon at bounding box center [1100, 532] width 13 height 13
type input "51"
type input "$57.71"
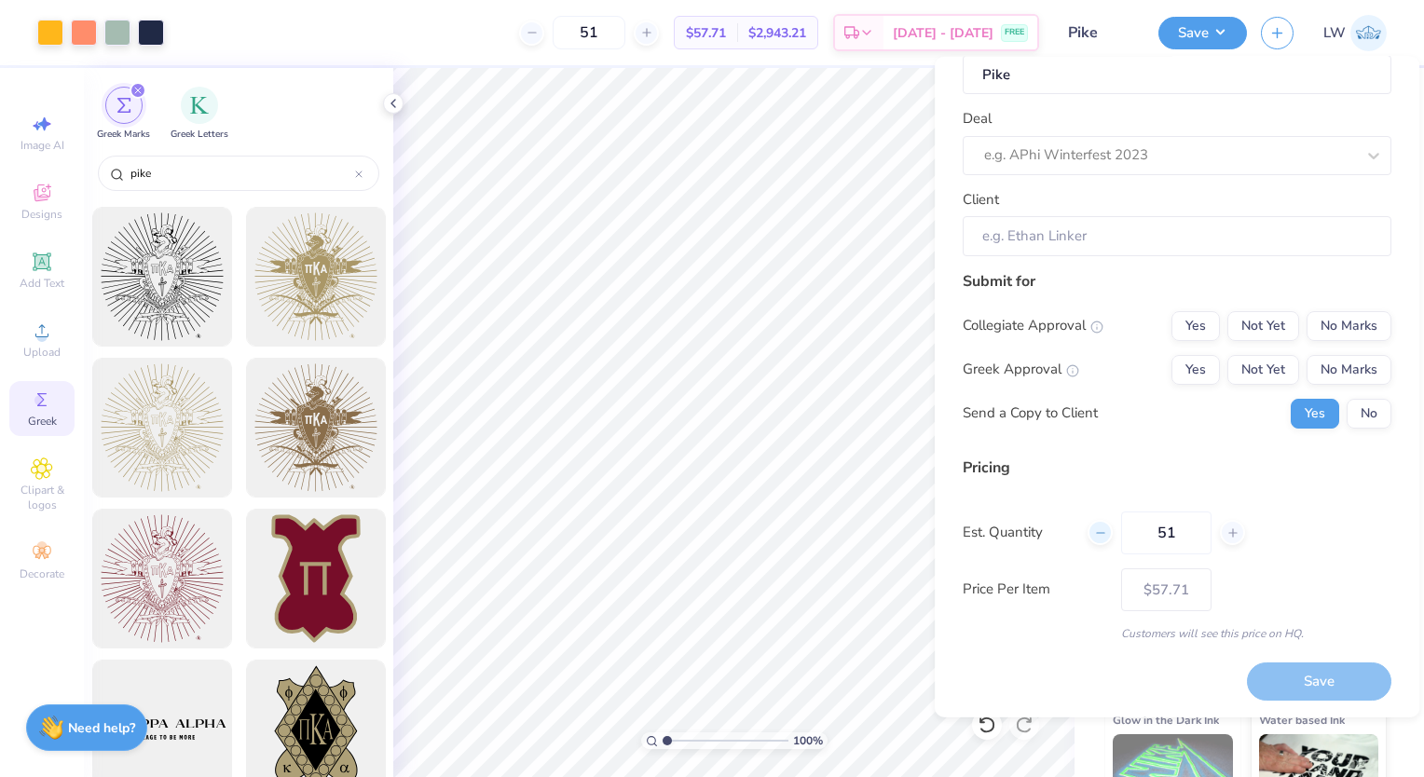
click at [1096, 532] on icon at bounding box center [1100, 532] width 13 height 13
type input "50"
type input "$57.77"
click at [1265, 684] on div "Save" at bounding box center [1319, 682] width 144 height 38
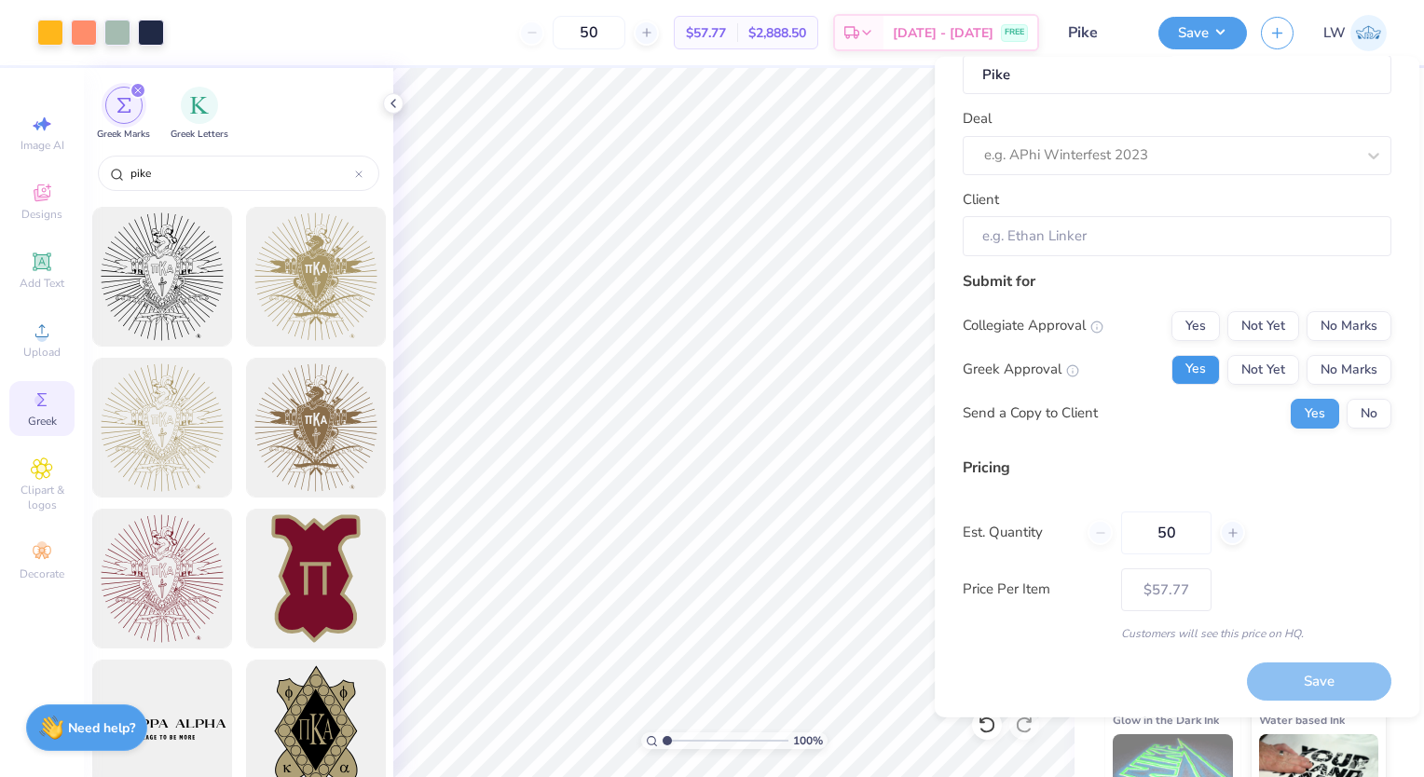
click at [1184, 378] on button "Yes" at bounding box center [1196, 369] width 48 height 30
click at [1172, 326] on button "Yes" at bounding box center [1196, 325] width 48 height 30
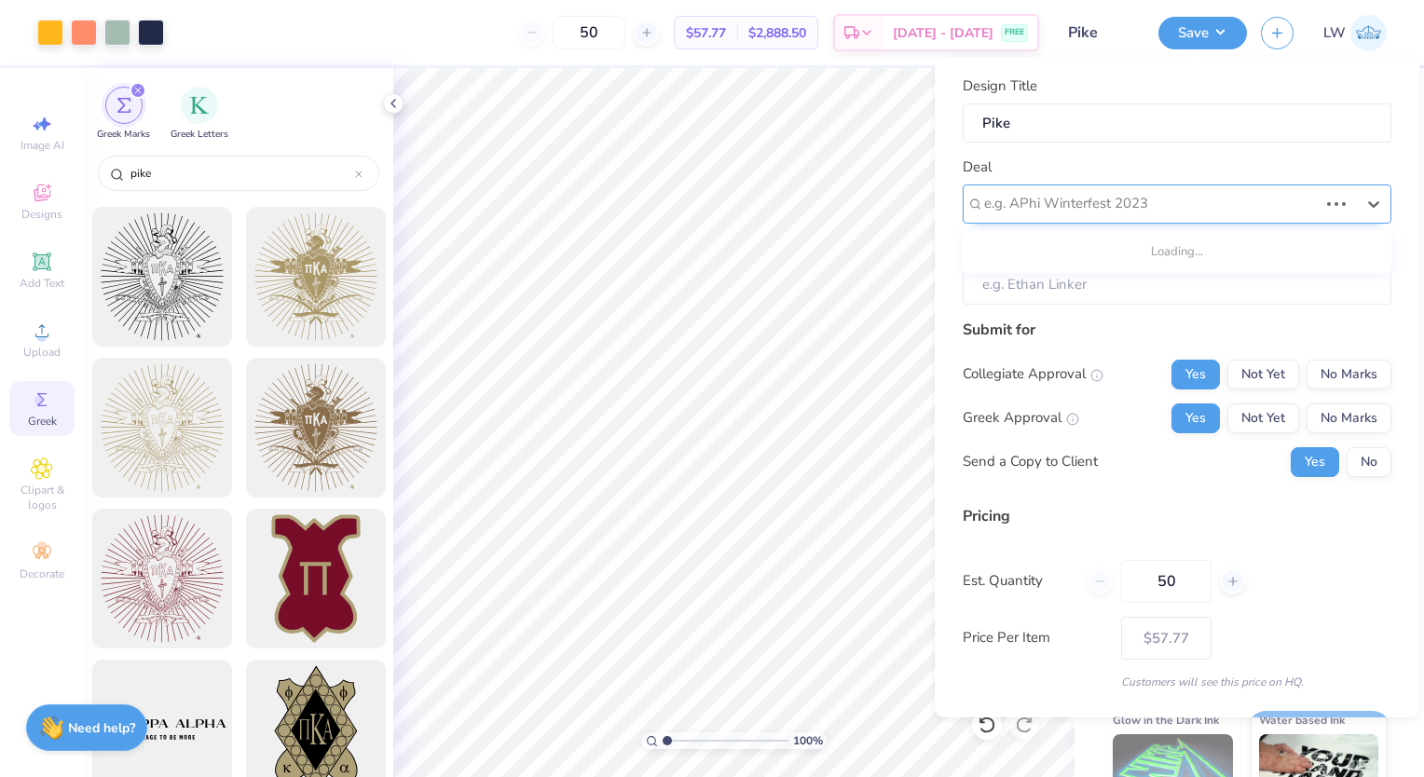
click at [1111, 206] on div at bounding box center [1151, 203] width 334 height 25
type input "pi kappa alpha"
click at [1257, 210] on div at bounding box center [1169, 203] width 371 height 25
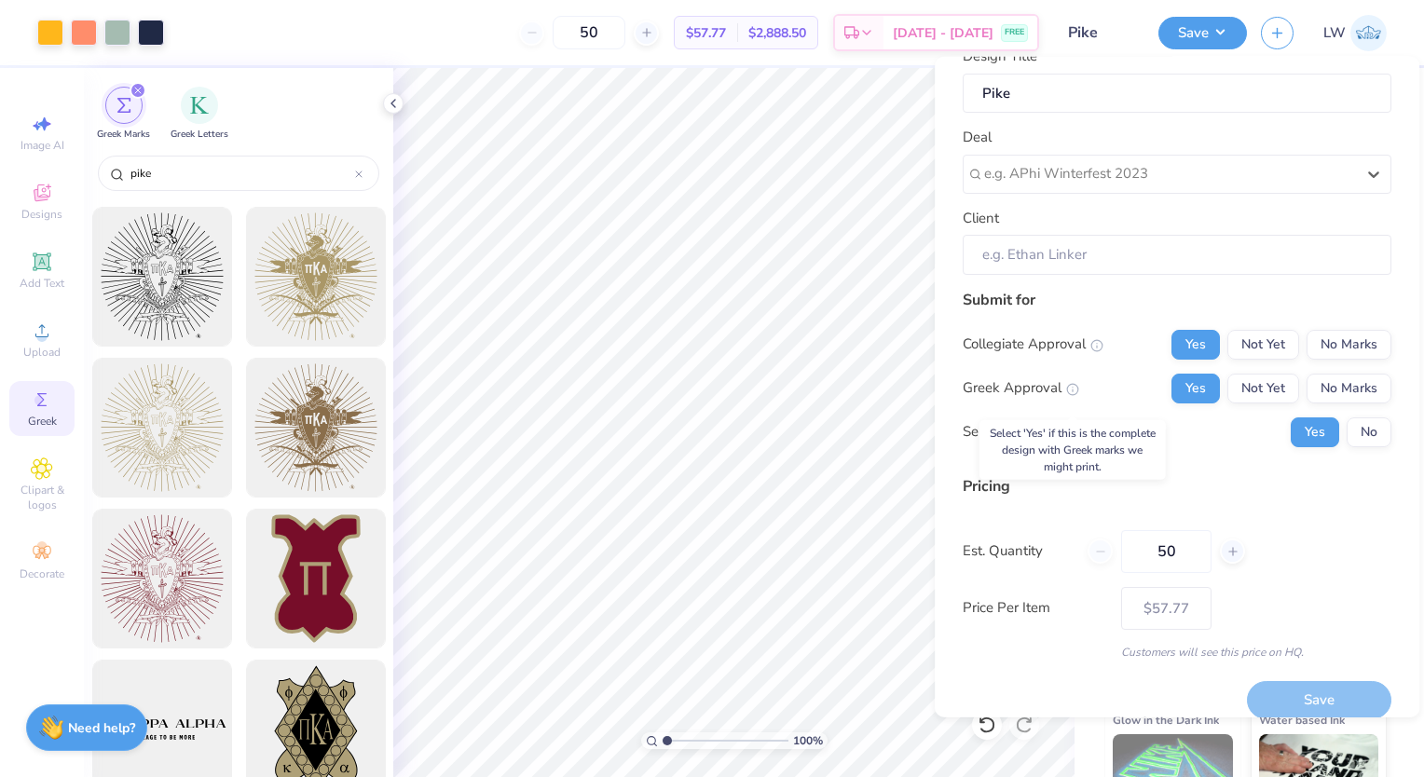
scroll to position [48, 0]
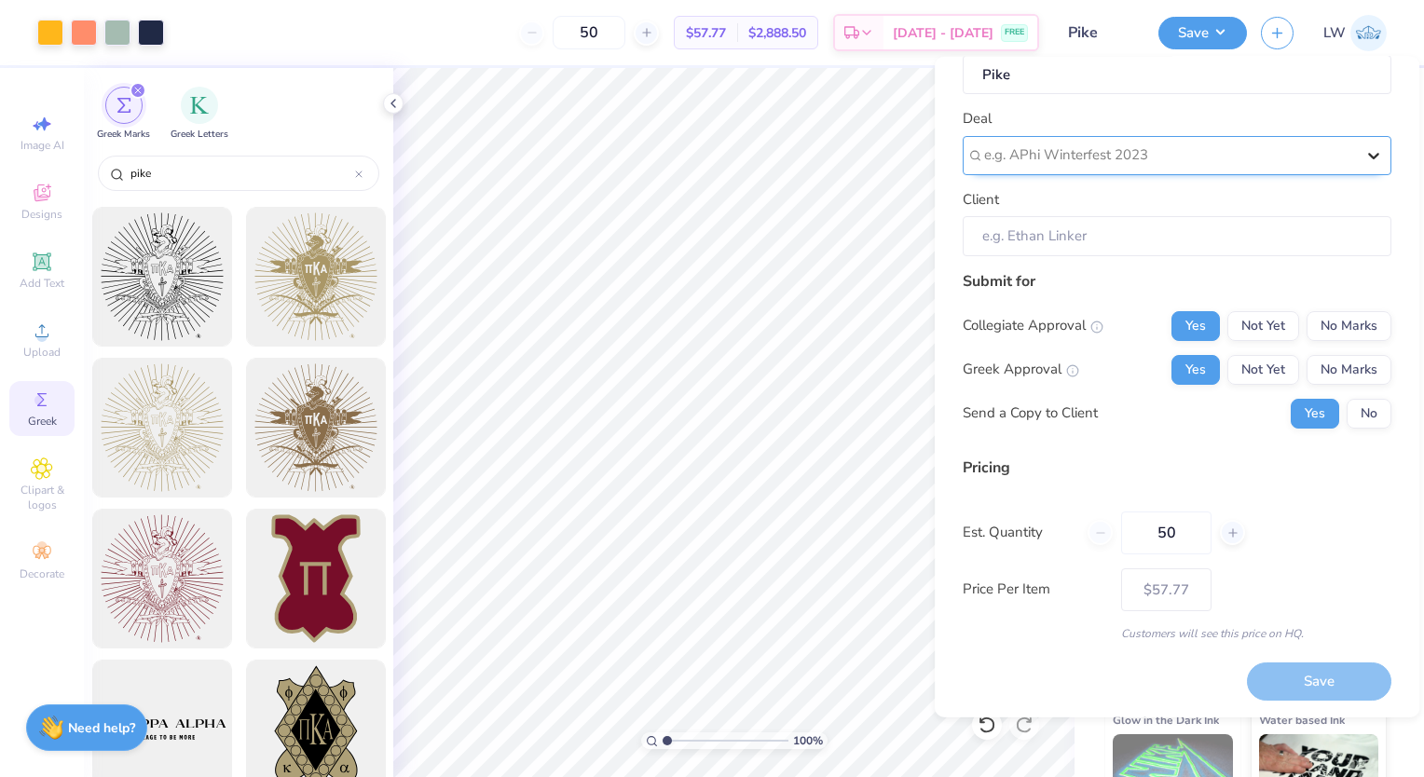
click at [1365, 147] on icon at bounding box center [1374, 154] width 19 height 19
click at [1365, 153] on icon at bounding box center [1374, 154] width 19 height 19
click at [1257, 683] on div "Save" at bounding box center [1319, 682] width 144 height 38
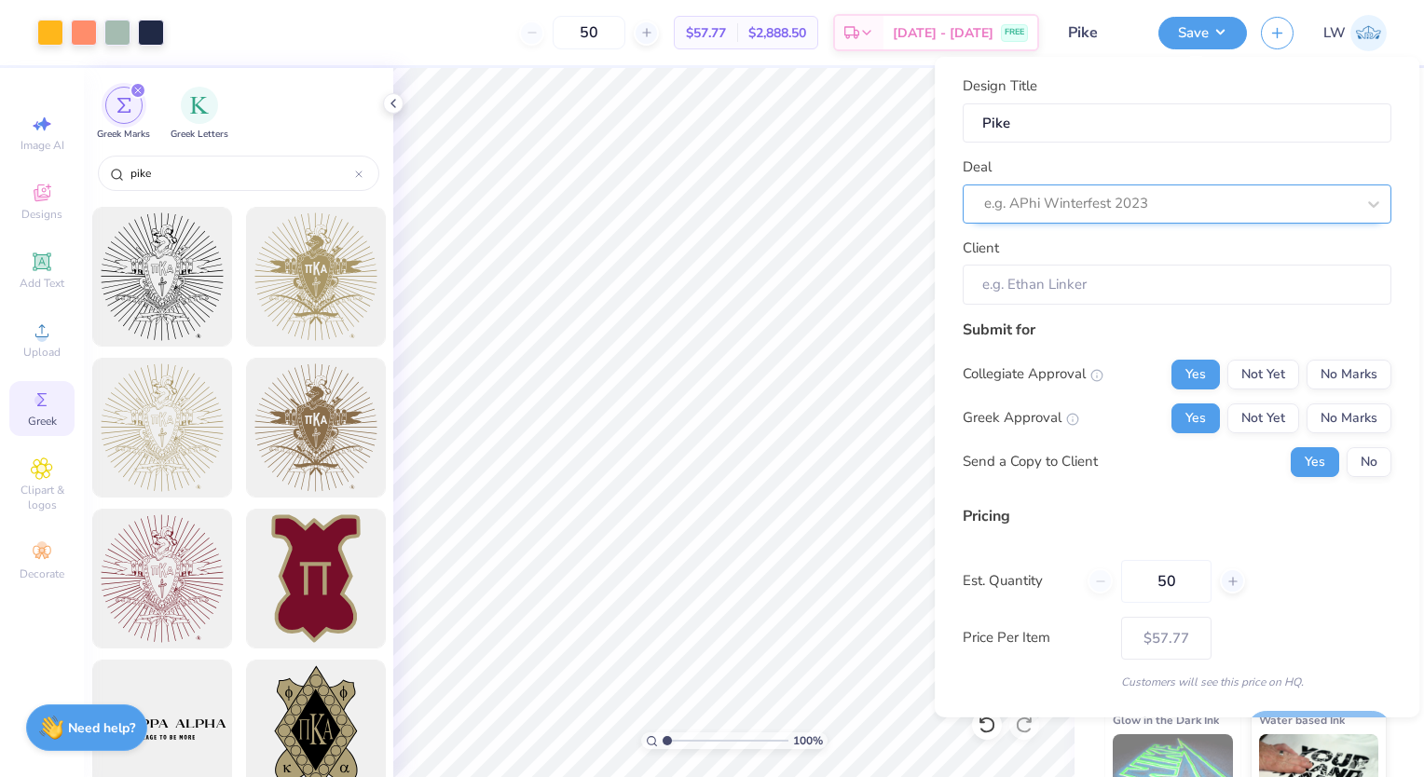
click at [1108, 200] on div at bounding box center [1169, 203] width 371 height 25
type input "Pike"
click at [1305, 164] on div "Deal e.g. APhi Winterfest 2023" at bounding box center [1177, 190] width 429 height 67
click at [1187, 34] on button "Save" at bounding box center [1203, 30] width 89 height 33
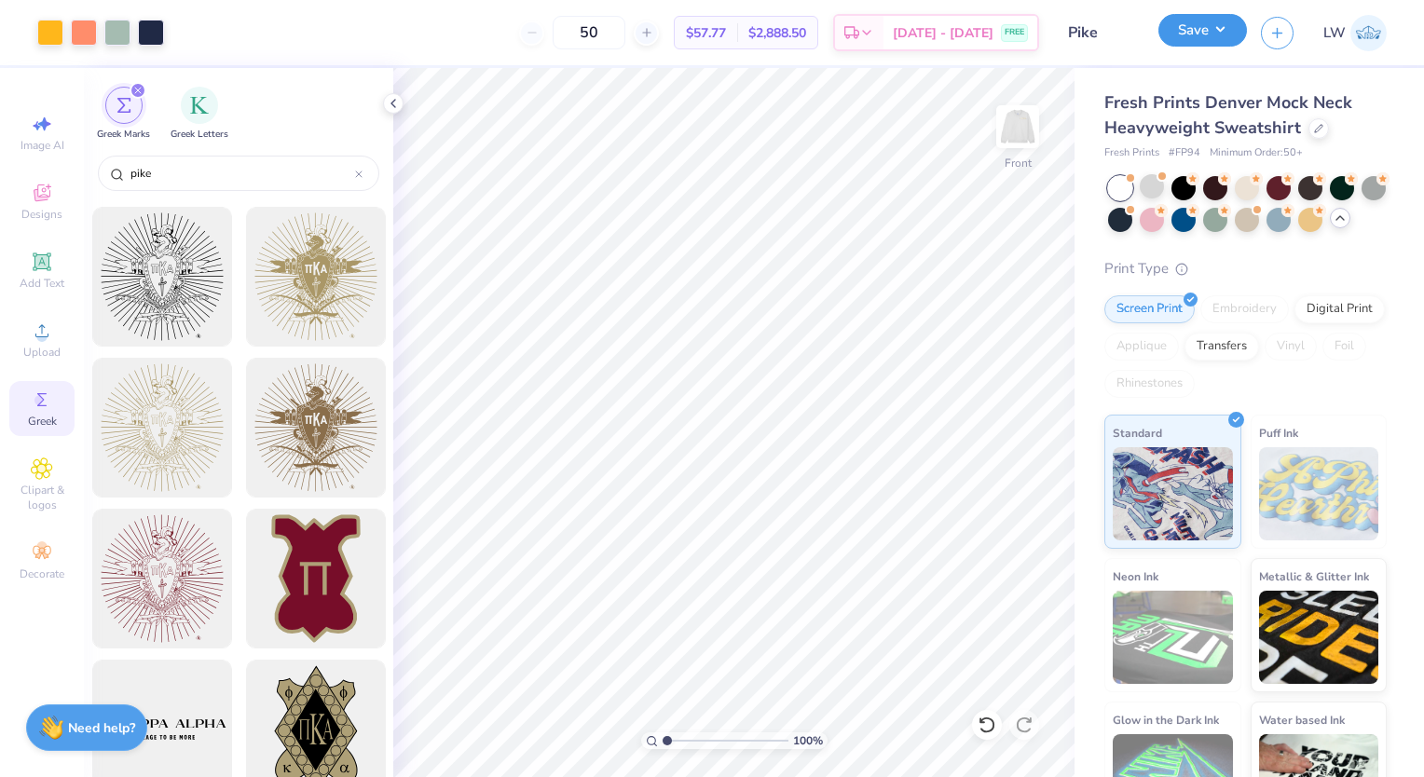
click at [1187, 23] on button "Save" at bounding box center [1203, 30] width 89 height 33
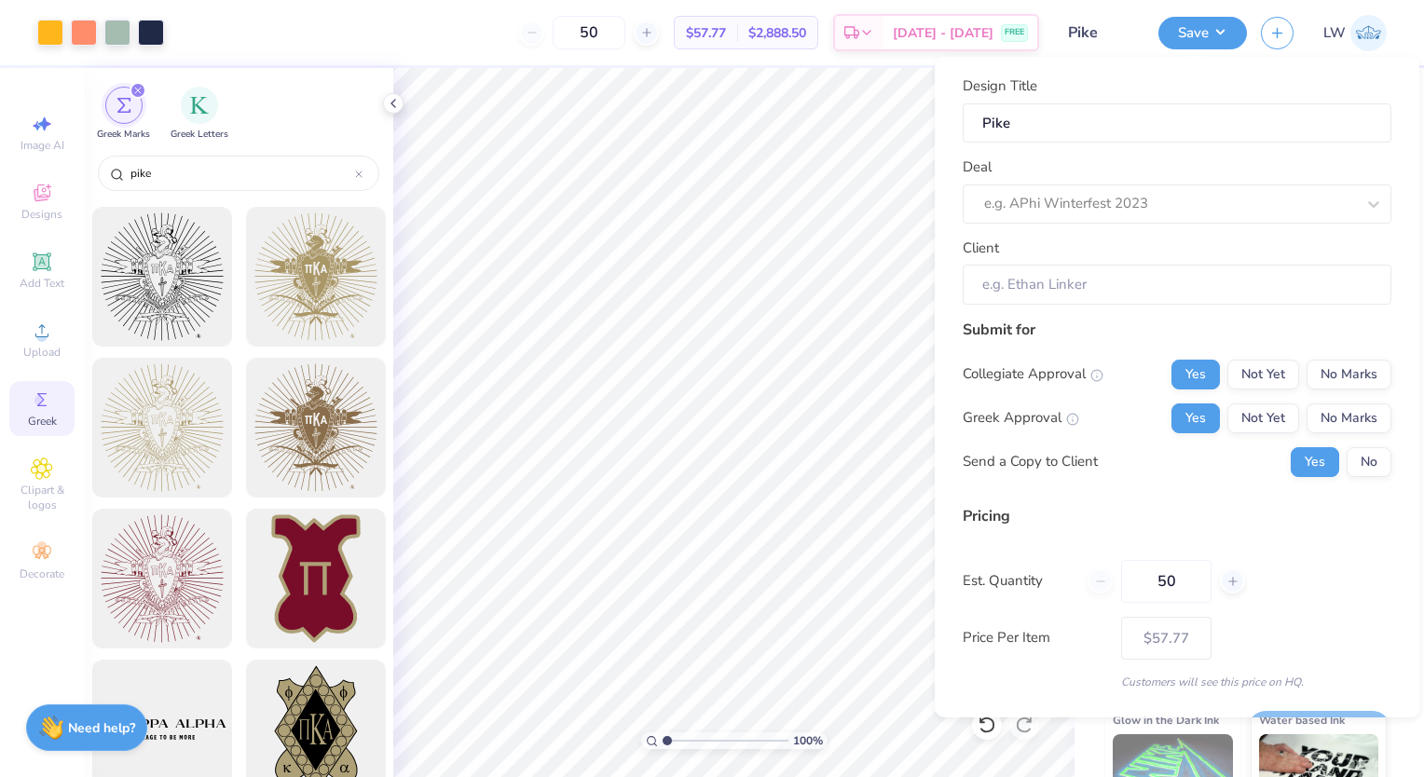
scroll to position [48, 0]
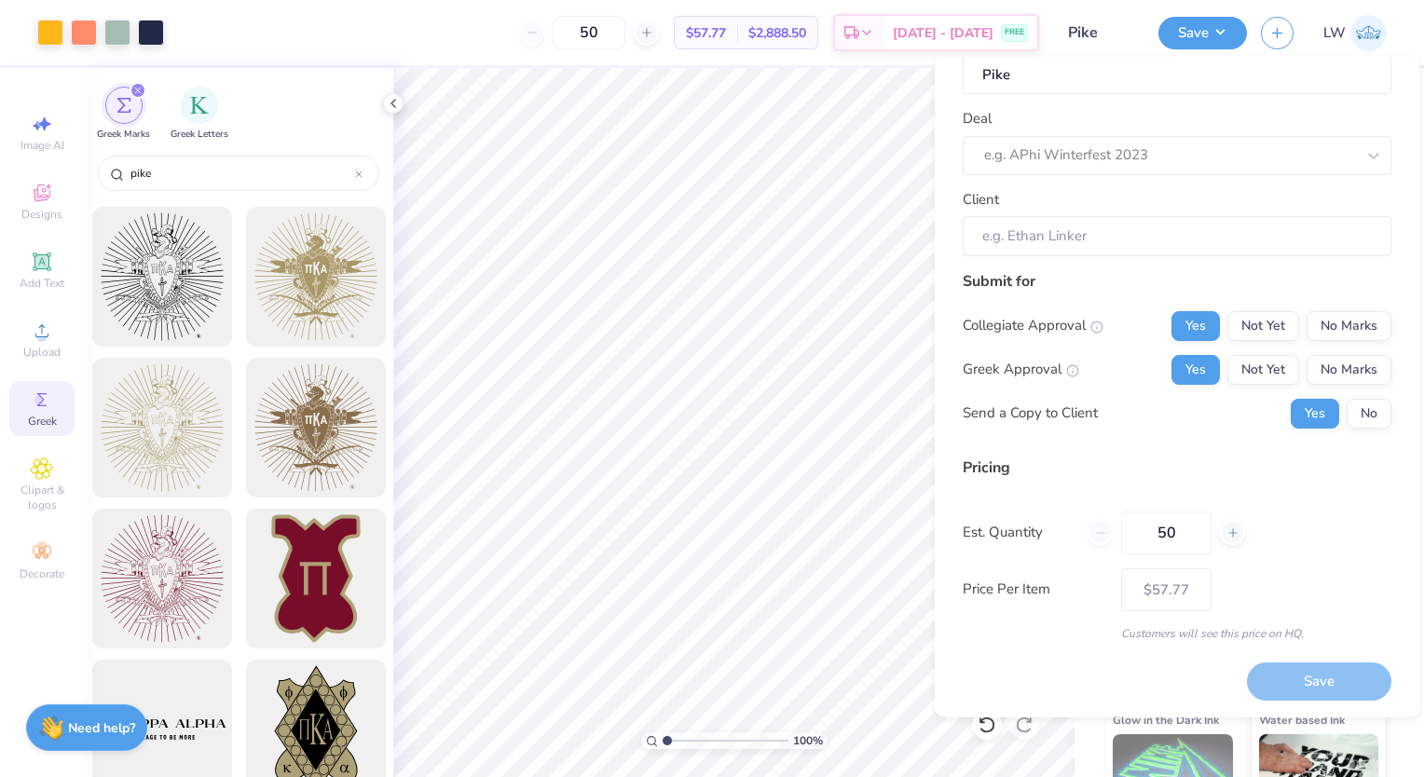
click at [1290, 681] on div "Save" at bounding box center [1319, 682] width 144 height 38
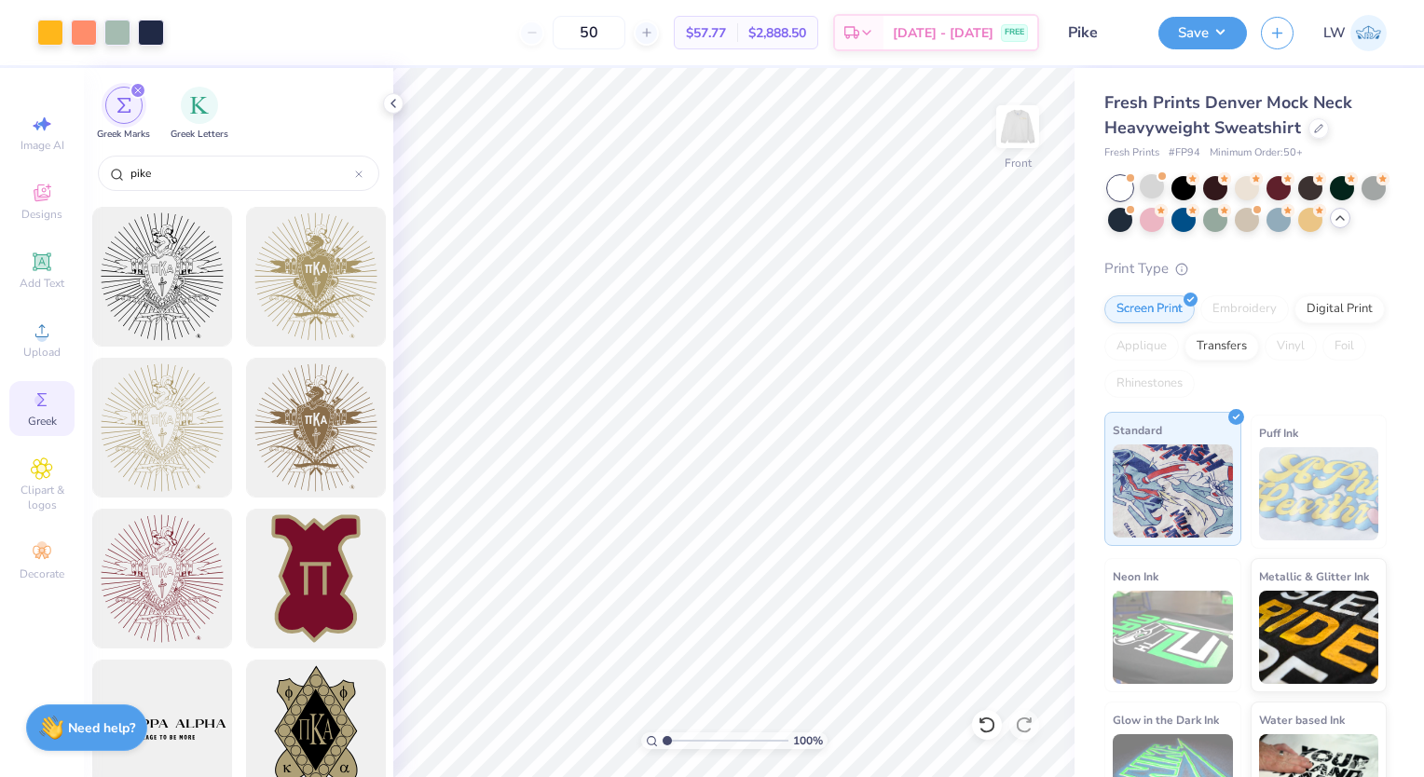
scroll to position [86, 0]
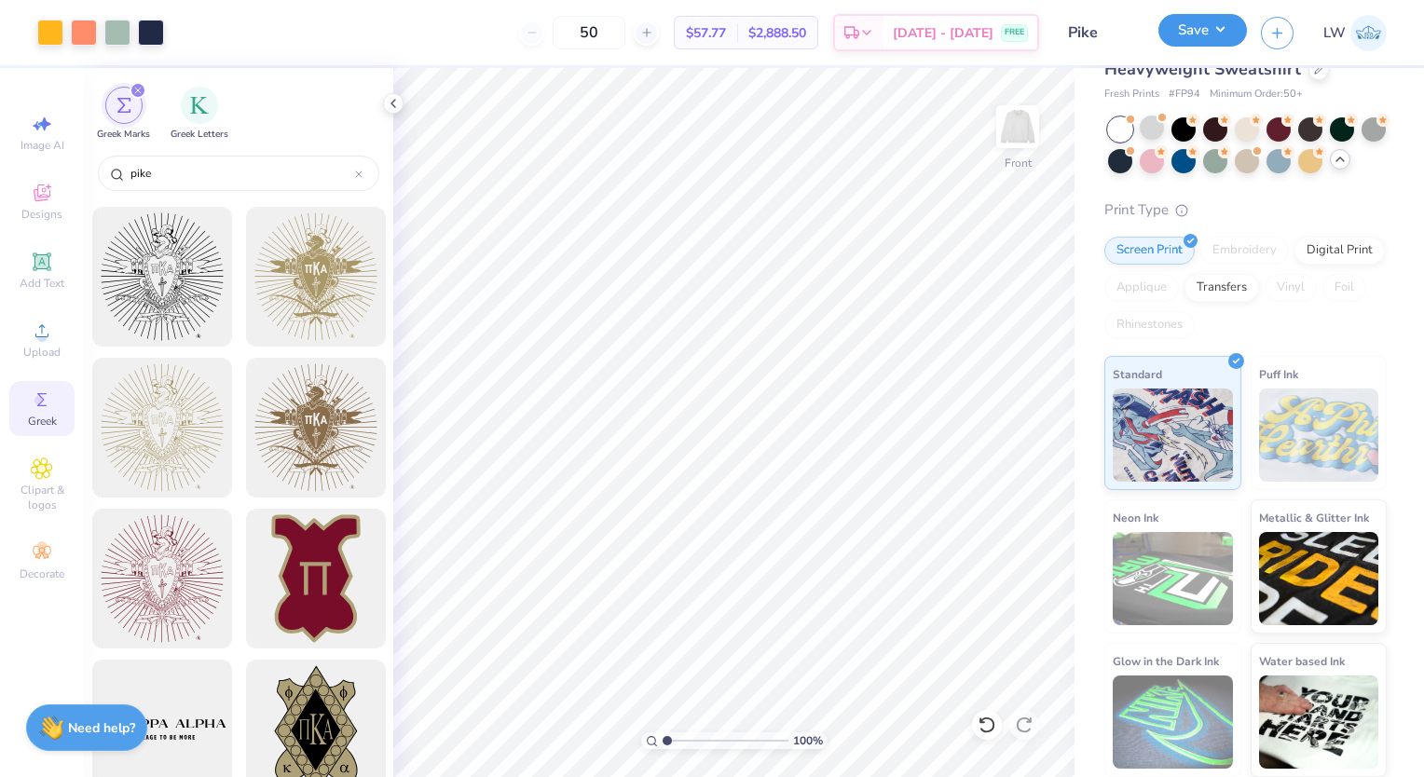
click at [1220, 34] on button "Save" at bounding box center [1203, 30] width 89 height 33
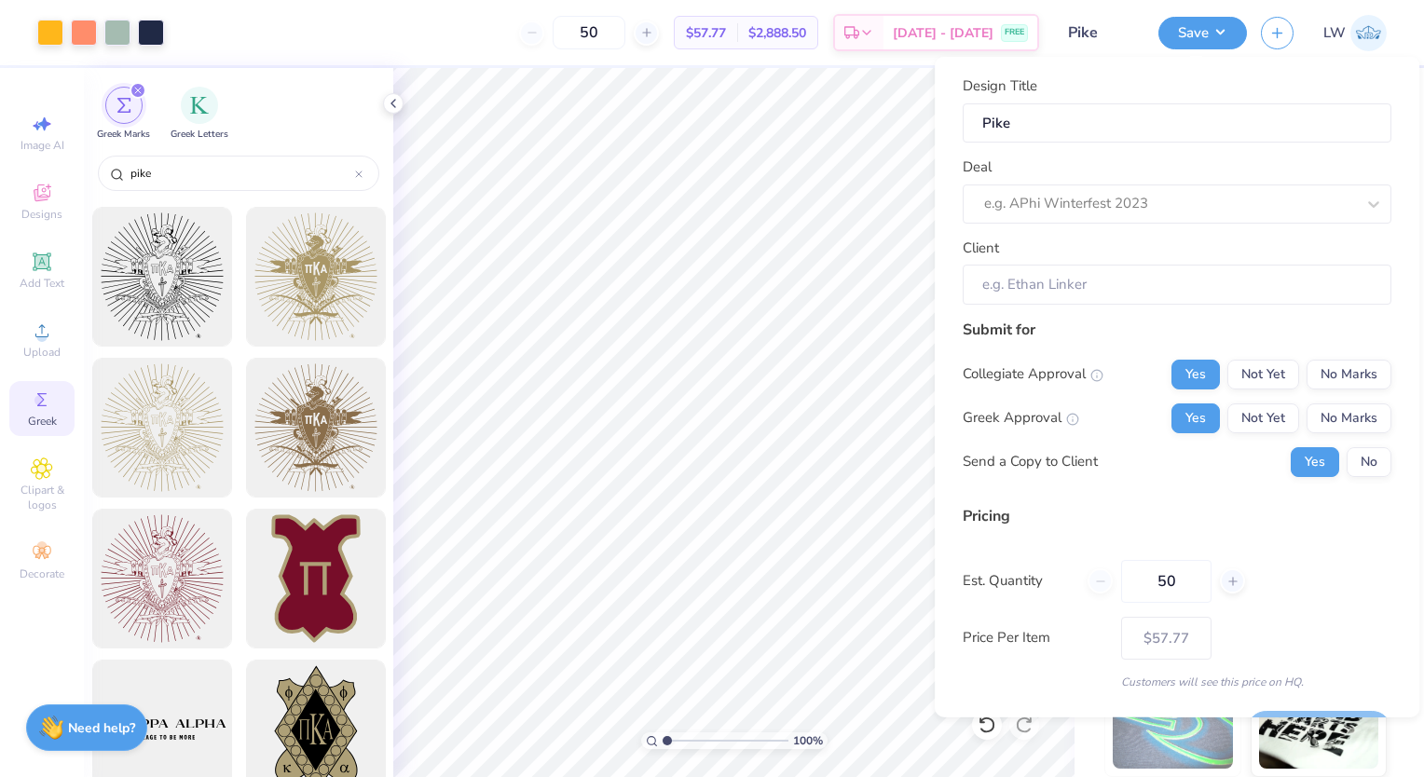
scroll to position [34, 0]
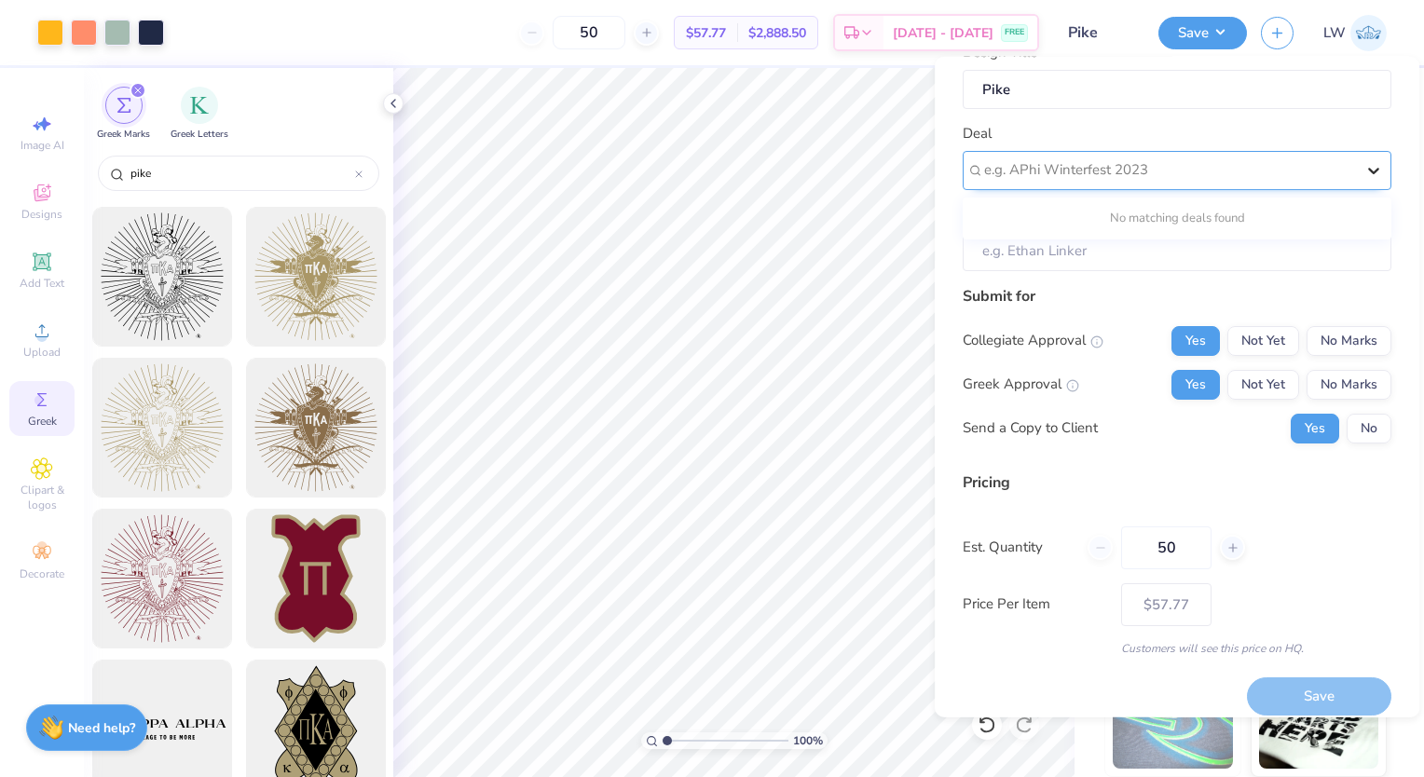
click at [1365, 166] on icon at bounding box center [1374, 169] width 19 height 19
click at [1211, 166] on div at bounding box center [1169, 170] width 371 height 25
click at [1046, 244] on input "Client" at bounding box center [1177, 250] width 429 height 39
drag, startPoint x: 1012, startPoint y: 249, endPoint x: 1112, endPoint y: 171, distance: 126.8
click at [1112, 171] on div at bounding box center [1169, 170] width 371 height 25
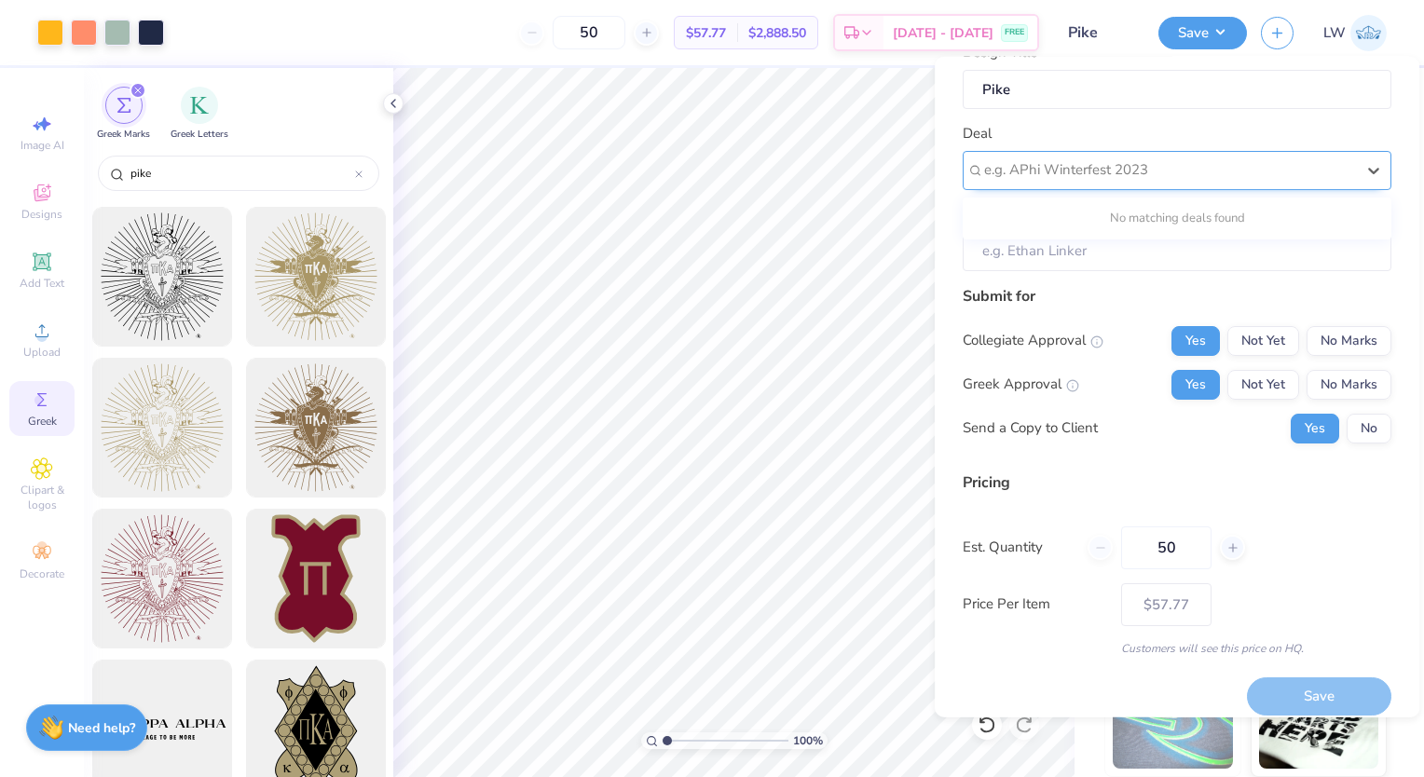
click at [1310, 173] on div at bounding box center [1169, 170] width 371 height 25
type input "R"
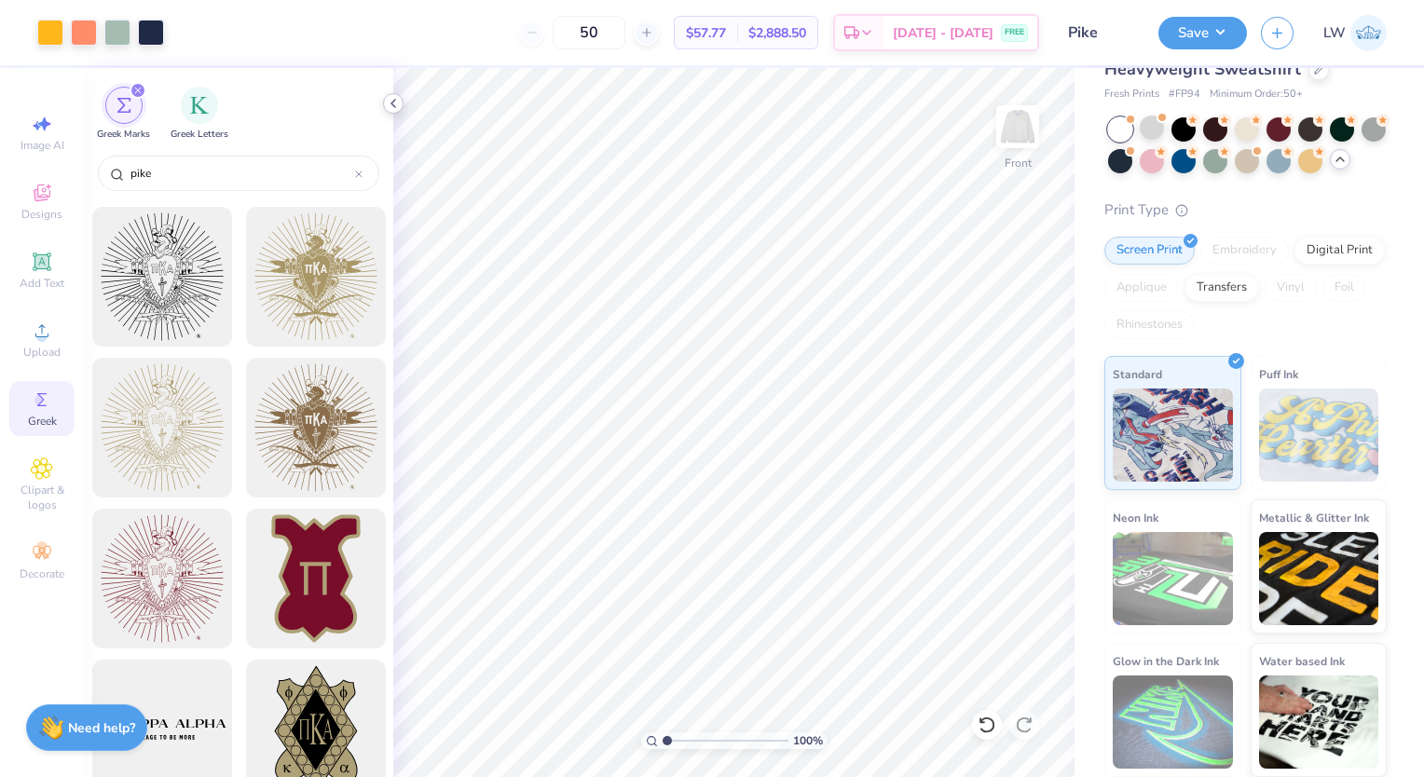
click at [388, 103] on icon at bounding box center [393, 103] width 15 height 15
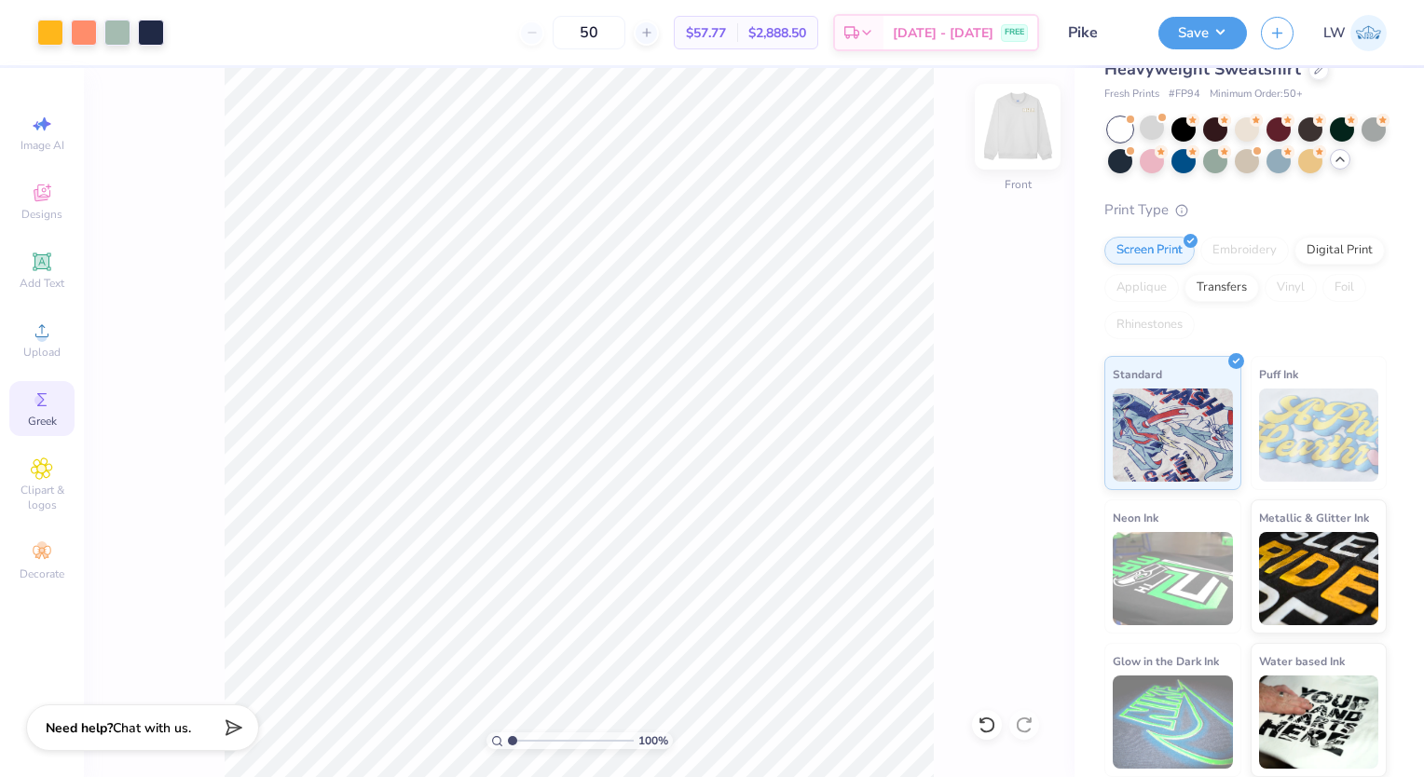
click at [1013, 129] on img at bounding box center [1018, 126] width 75 height 75
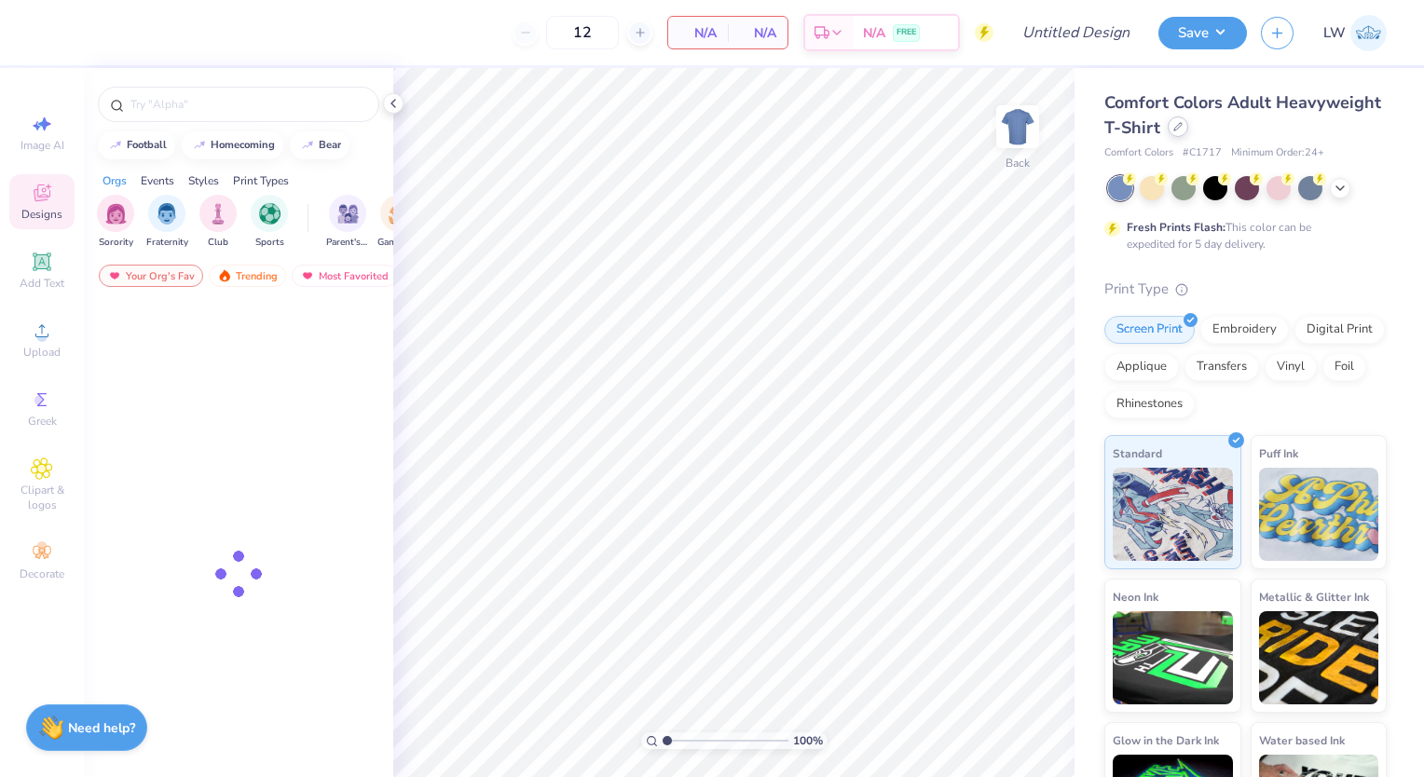
click at [1189, 134] on div at bounding box center [1178, 127] width 21 height 21
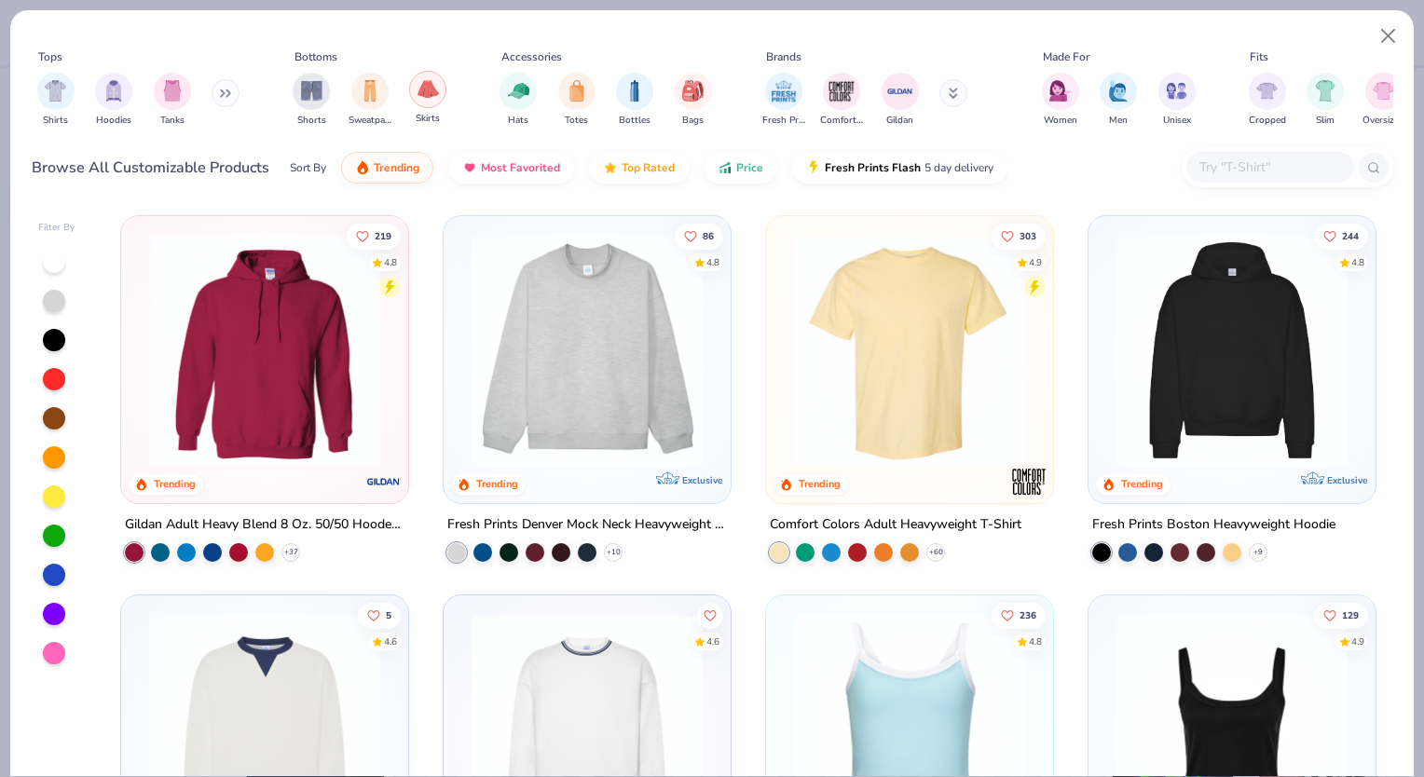
click at [438, 90] on div "filter for Skirts" at bounding box center [427, 89] width 37 height 37
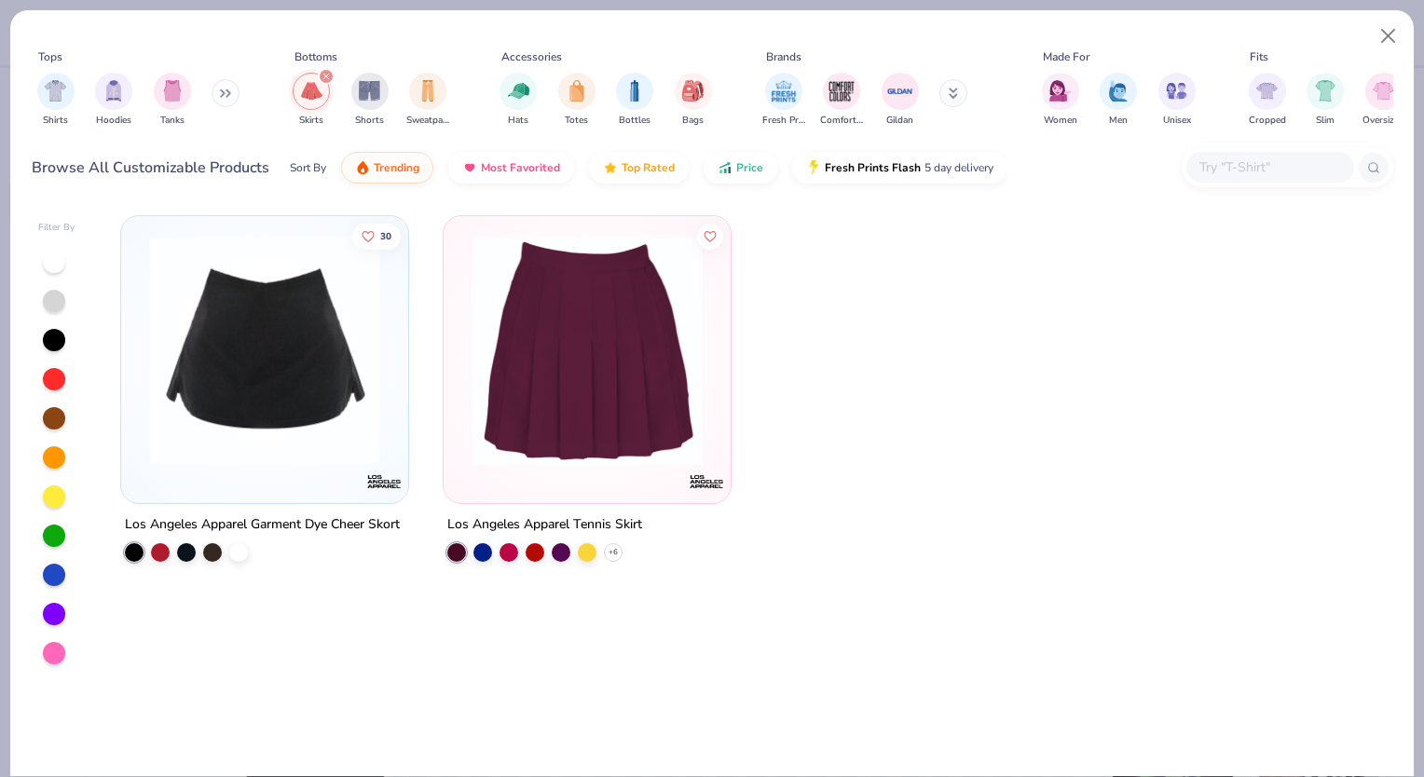
click at [213, 91] on div "Shirts Hoodies Tanks" at bounding box center [139, 99] width 214 height 69
click at [224, 95] on icon at bounding box center [222, 93] width 3 height 7
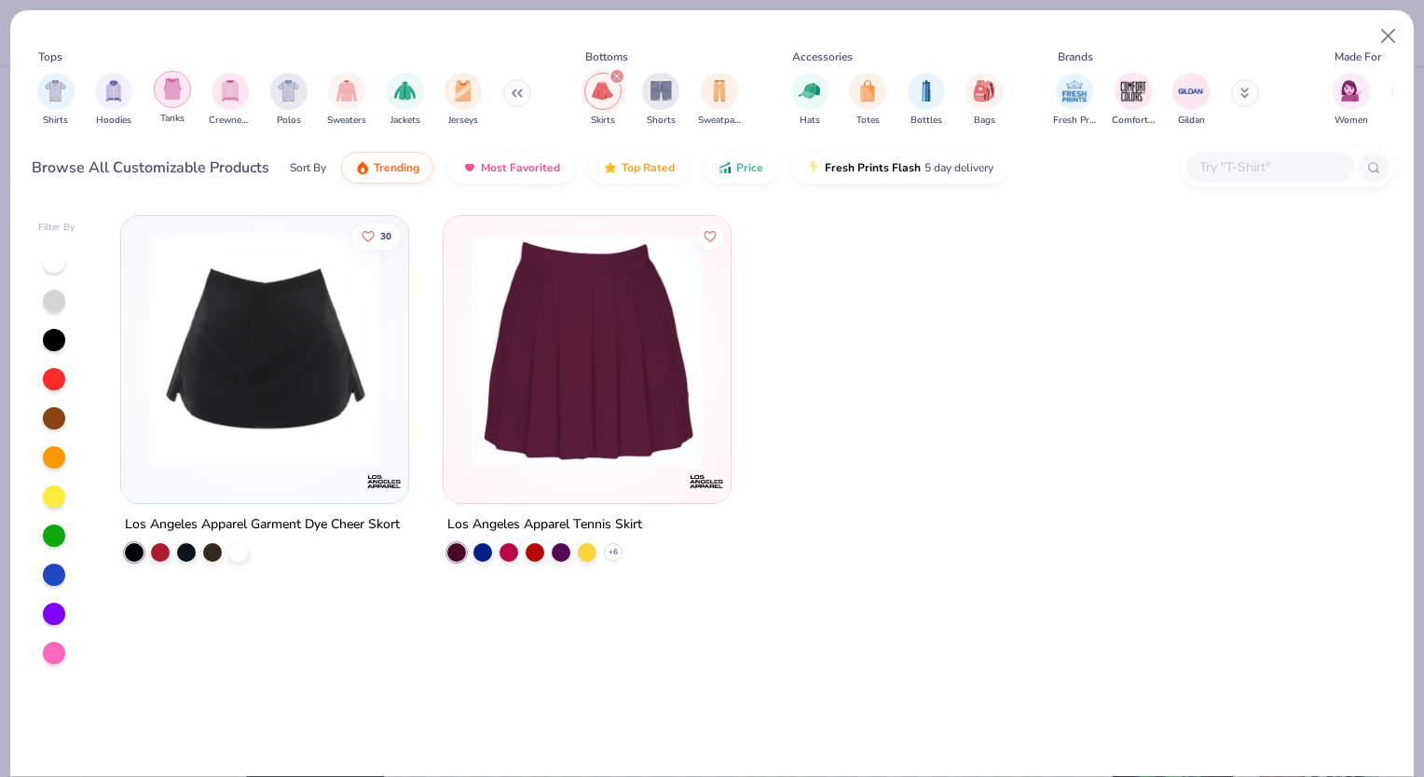
click at [186, 94] on div "filter for Tanks" at bounding box center [172, 89] width 37 height 37
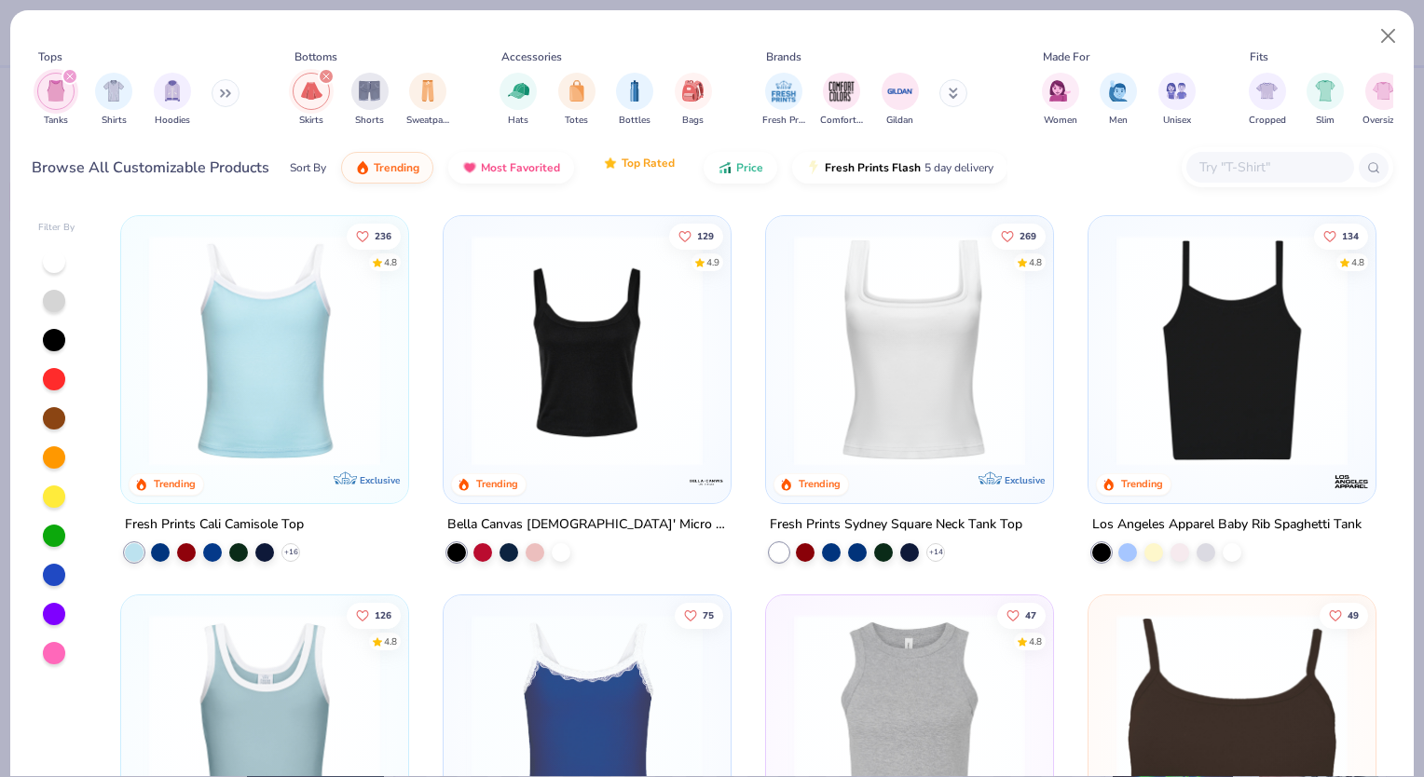
click at [597, 163] on button "Top Rated" at bounding box center [639, 163] width 100 height 32
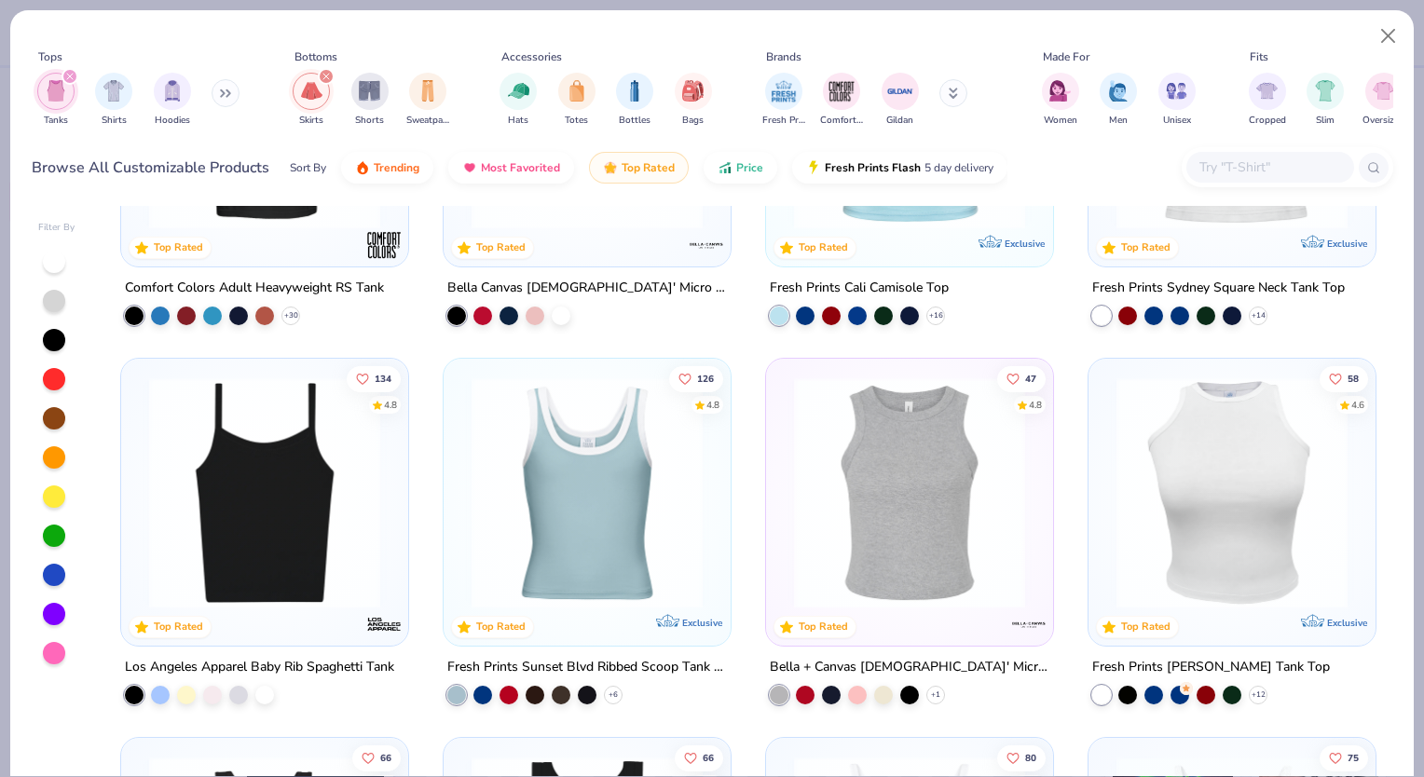
scroll to position [265, 0]
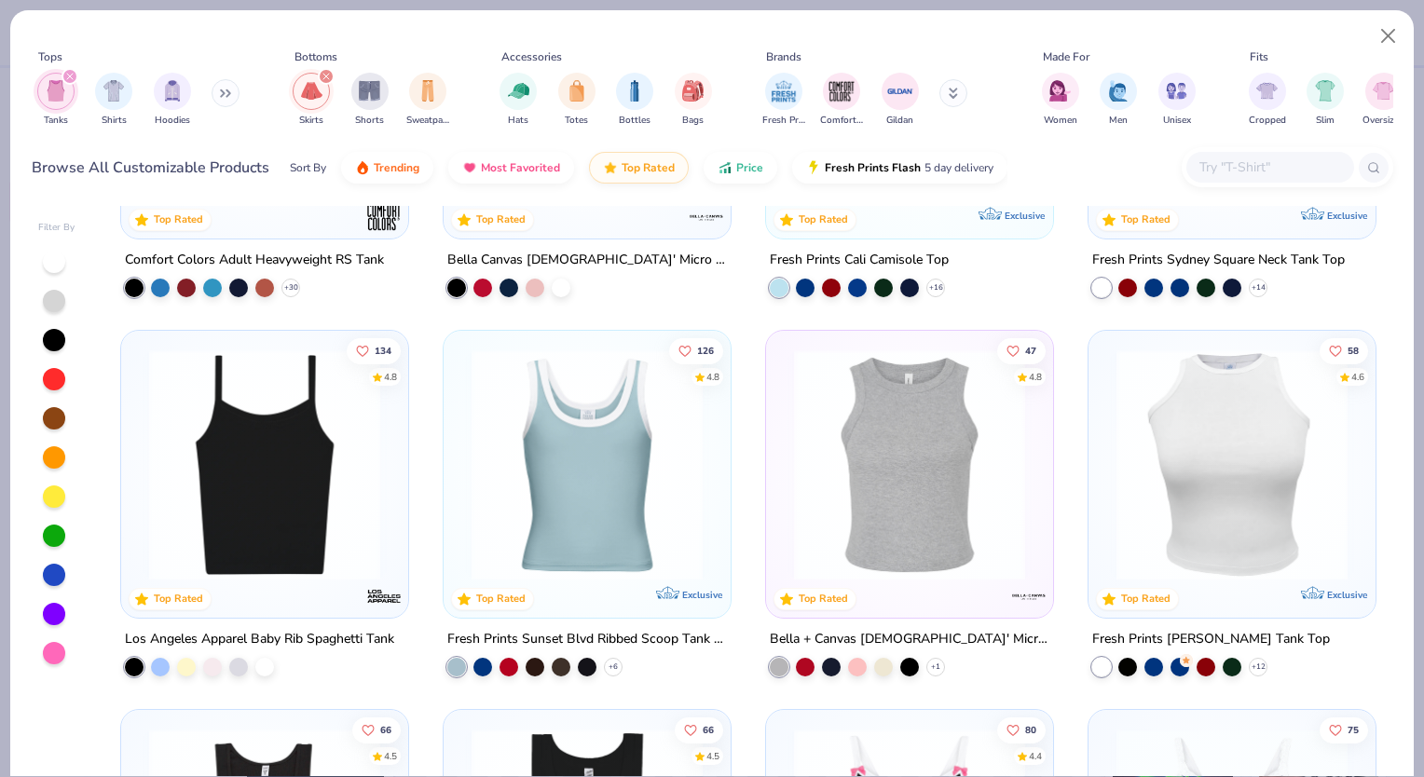
click at [1218, 511] on img at bounding box center [1233, 465] width 250 height 231
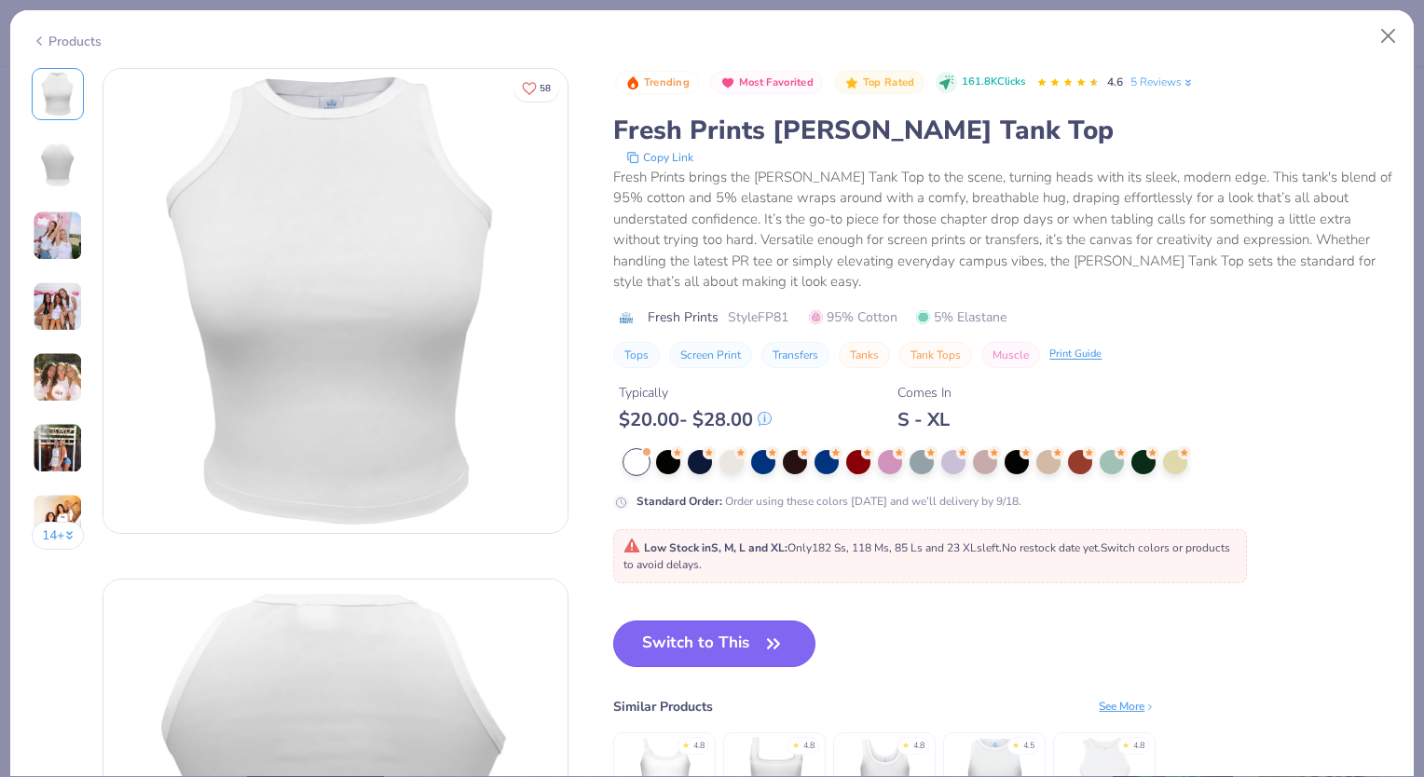
click at [741, 642] on button "Switch to This" at bounding box center [714, 644] width 202 height 47
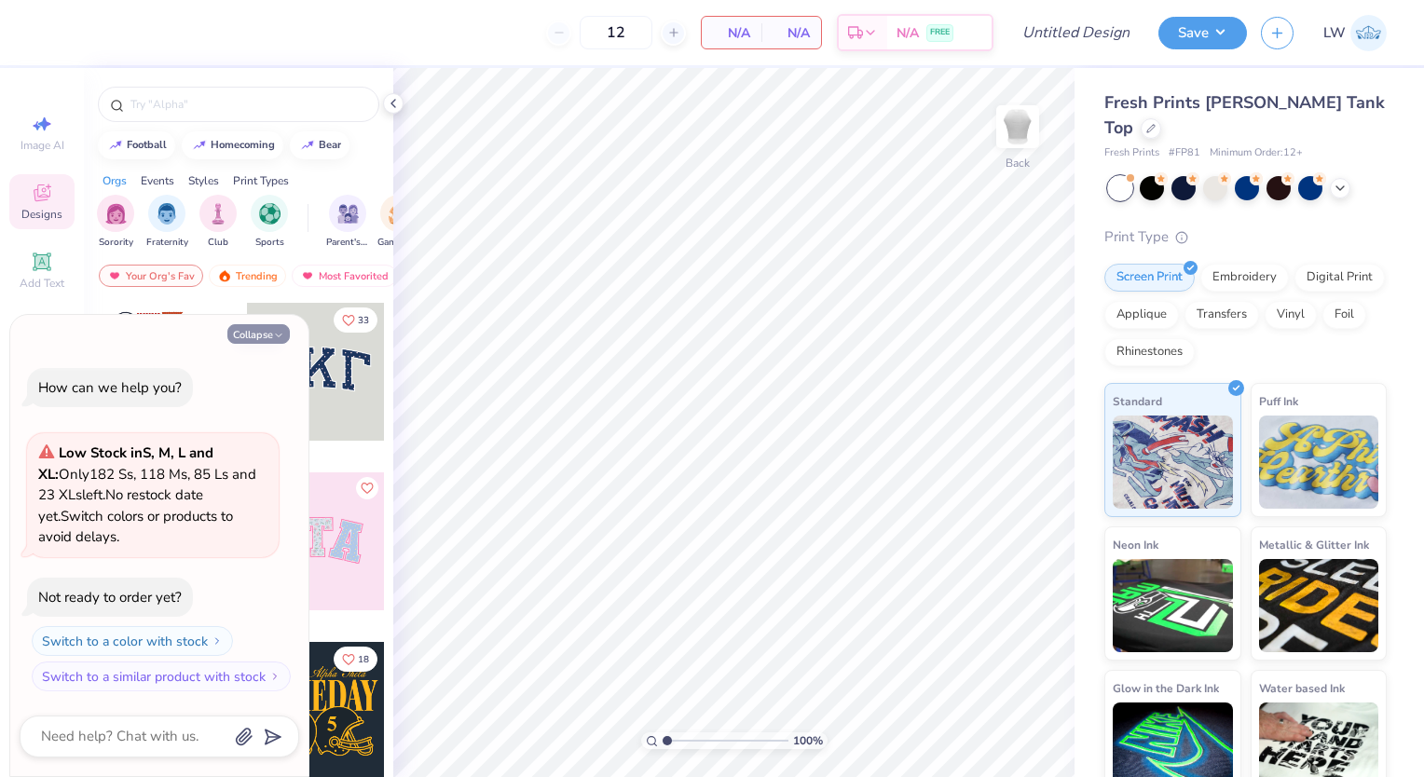
click at [270, 335] on button "Collapse" at bounding box center [258, 334] width 62 height 20
type textarea "x"
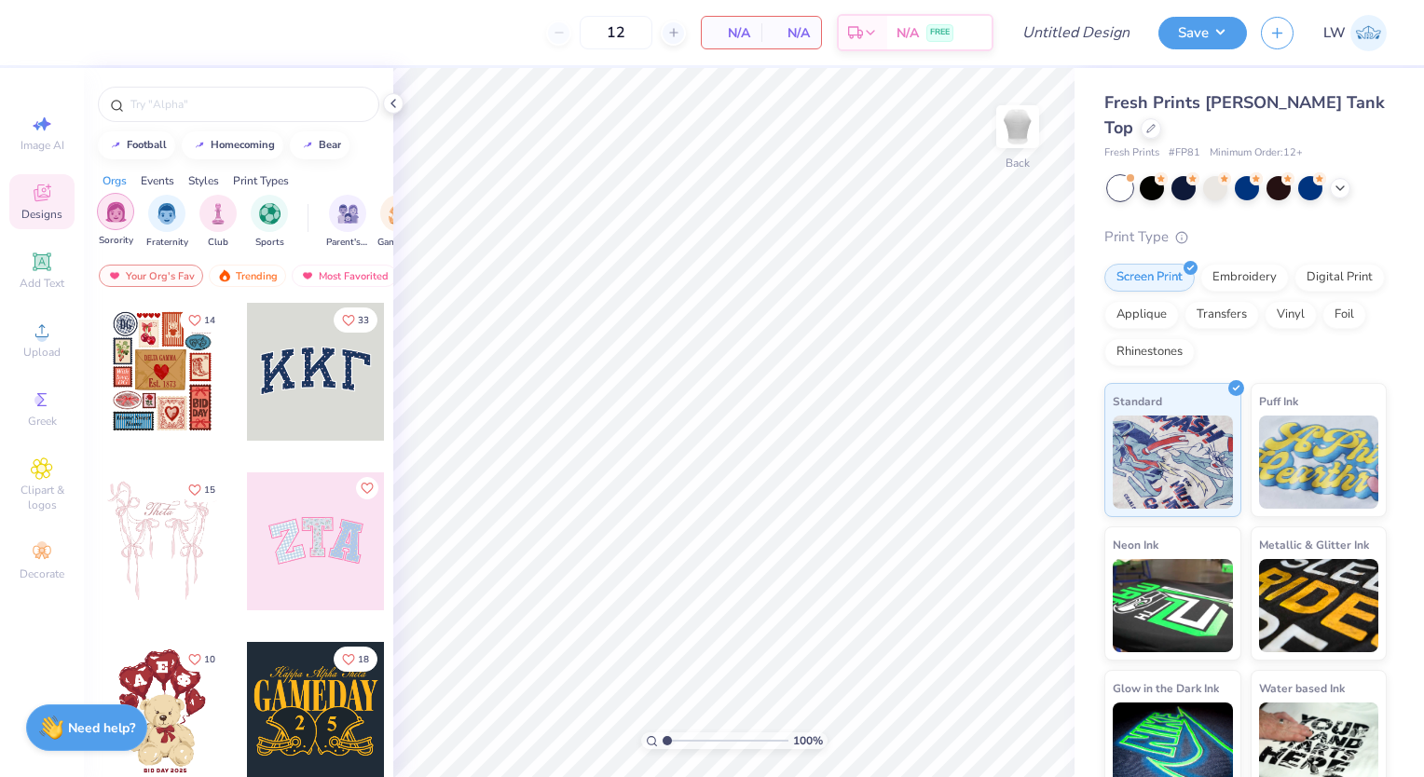
click at [118, 220] on img "filter for Sorority" at bounding box center [115, 211] width 21 height 21
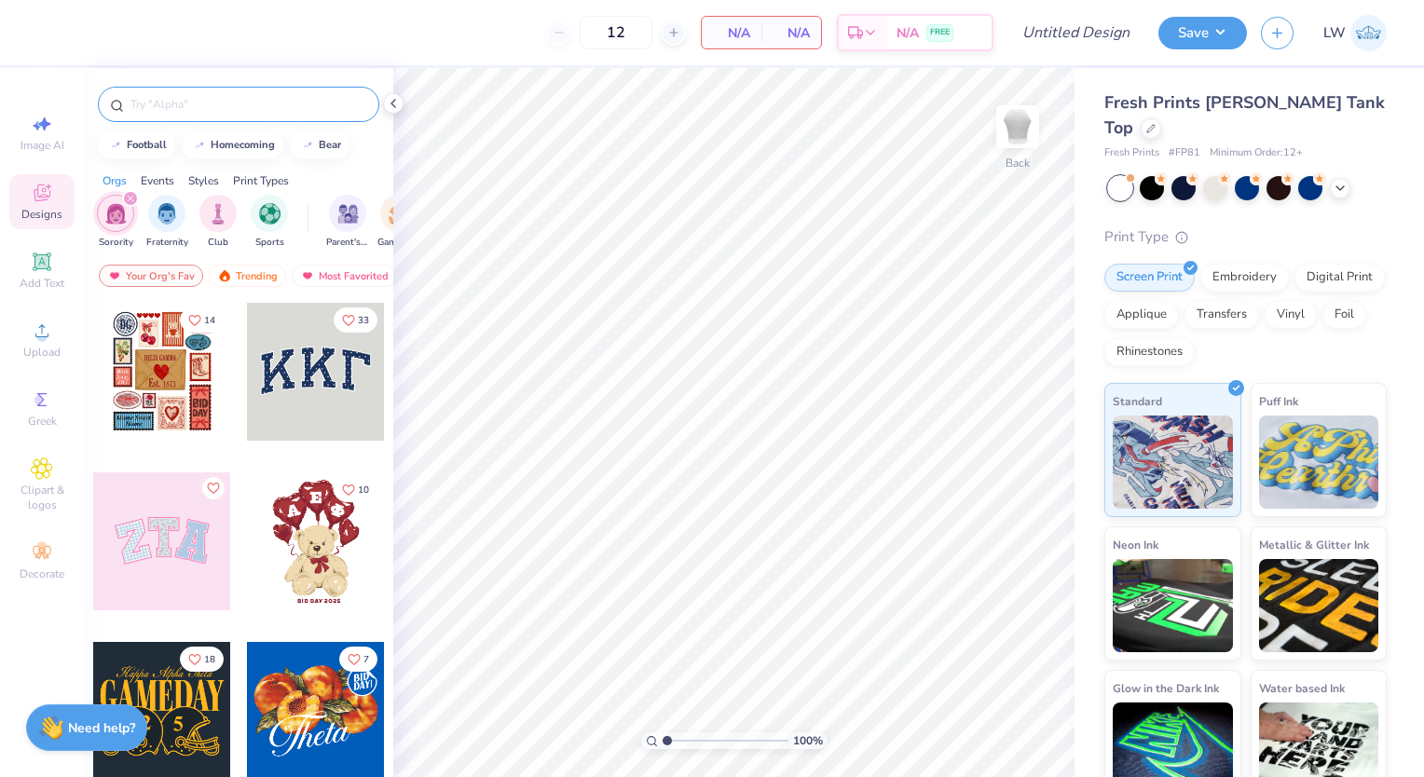
click at [172, 114] on div at bounding box center [239, 104] width 282 height 35
click at [209, 103] on input "text" at bounding box center [248, 104] width 239 height 19
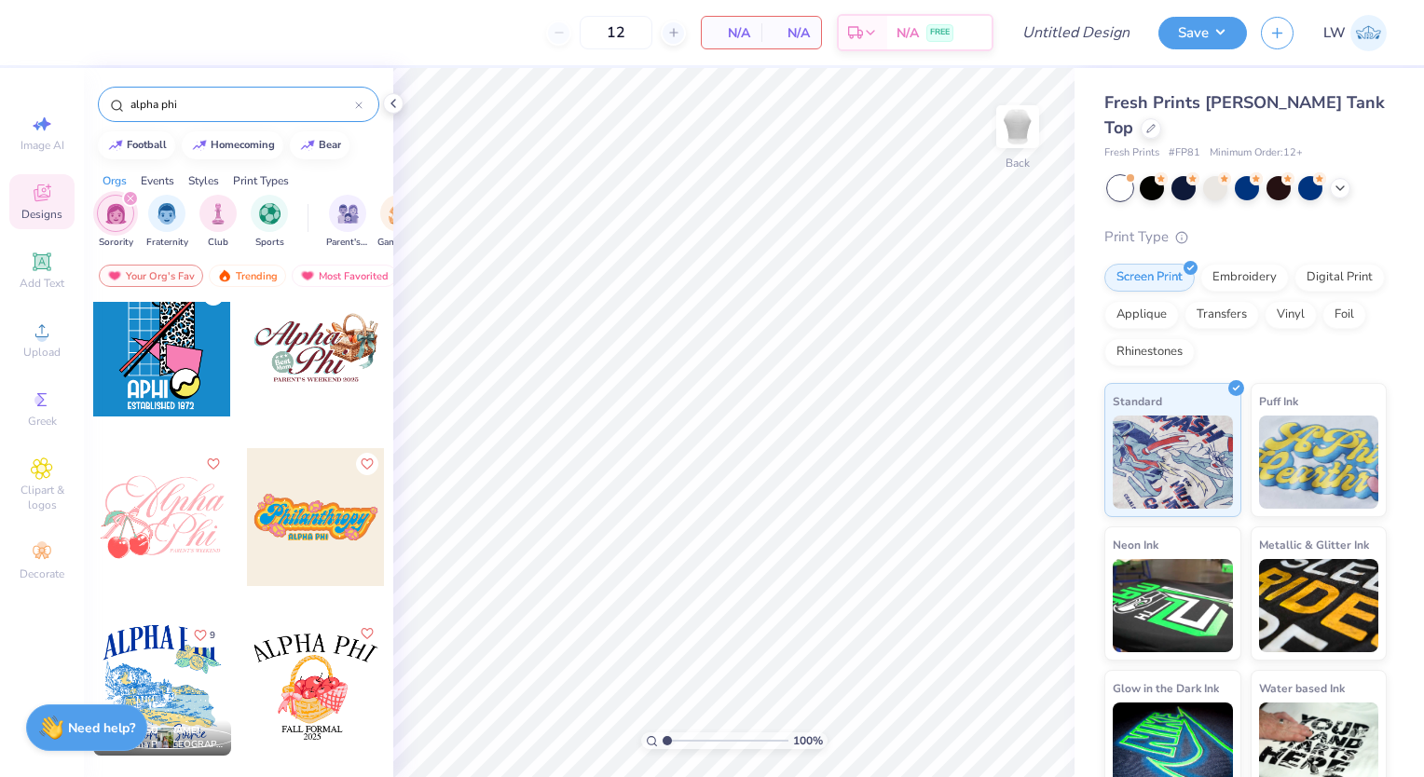
scroll to position [5625, 0]
type input "alpha phi"
click at [166, 524] on div at bounding box center [162, 516] width 138 height 138
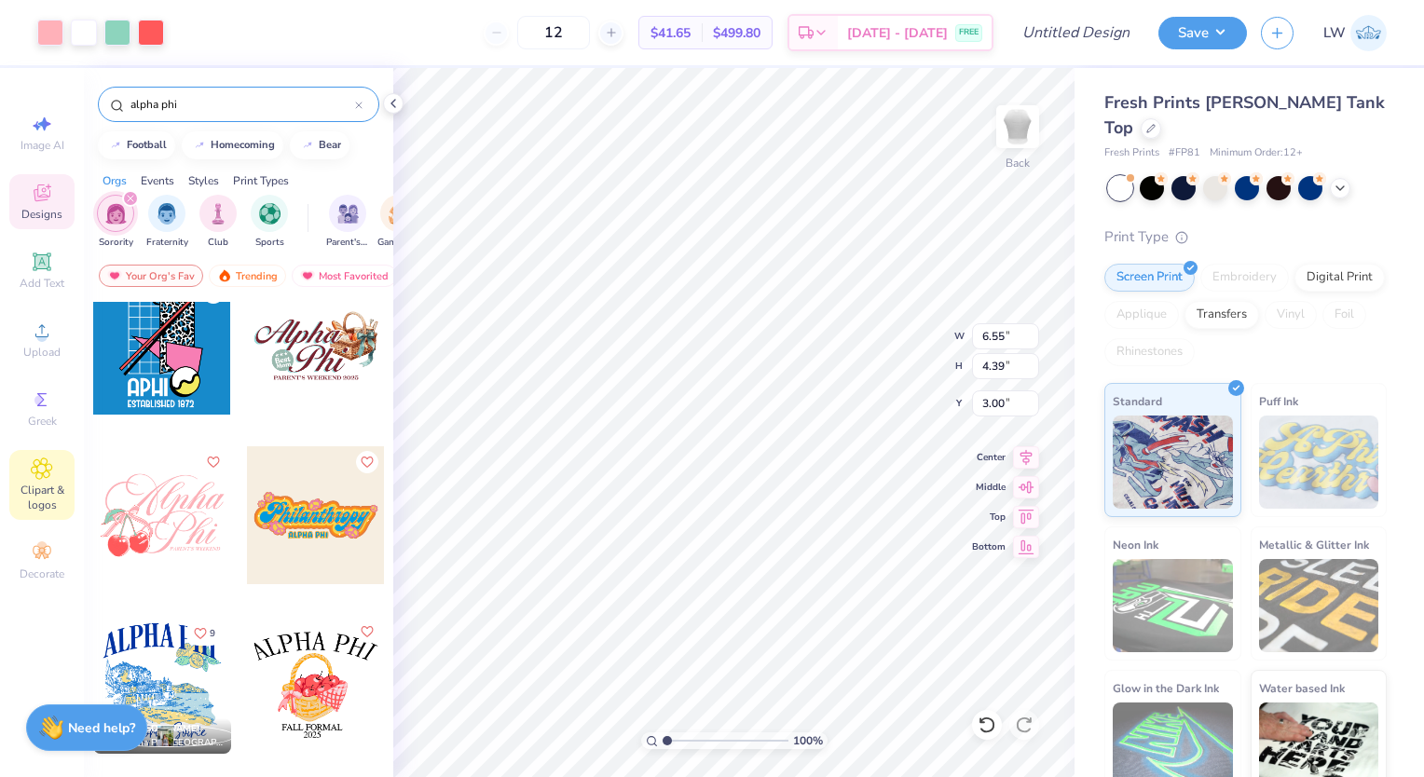
click at [47, 470] on icon at bounding box center [42, 469] width 21 height 21
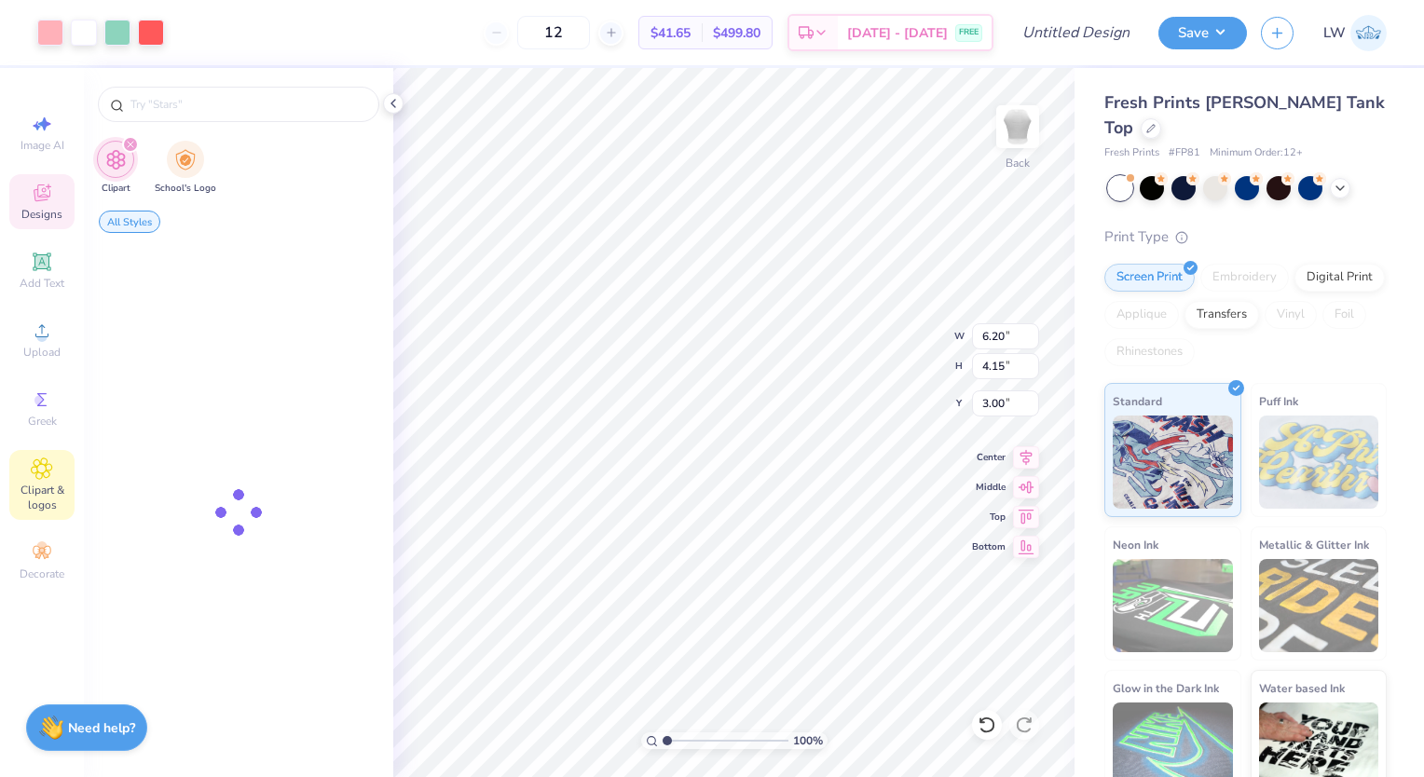
type input "6.20"
type input "4.15"
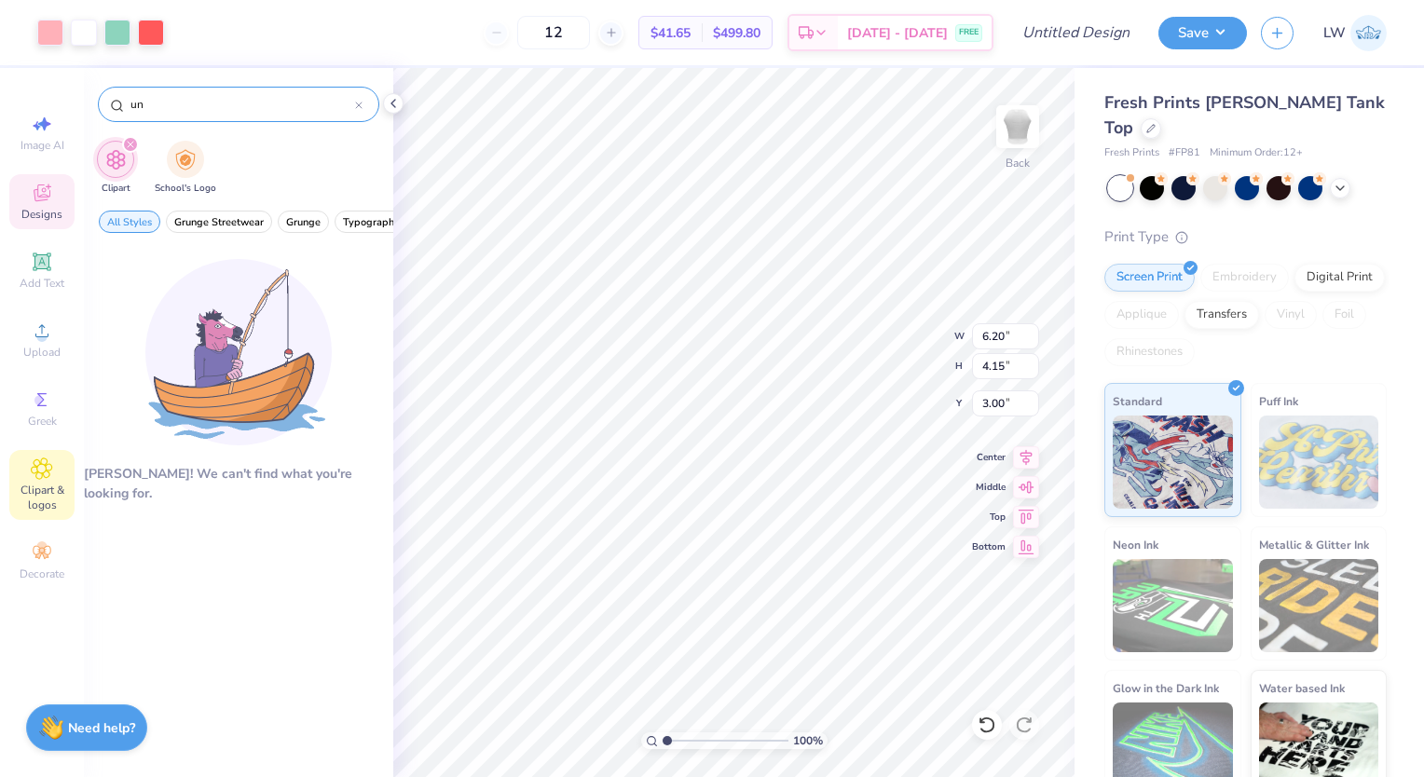
type input "u"
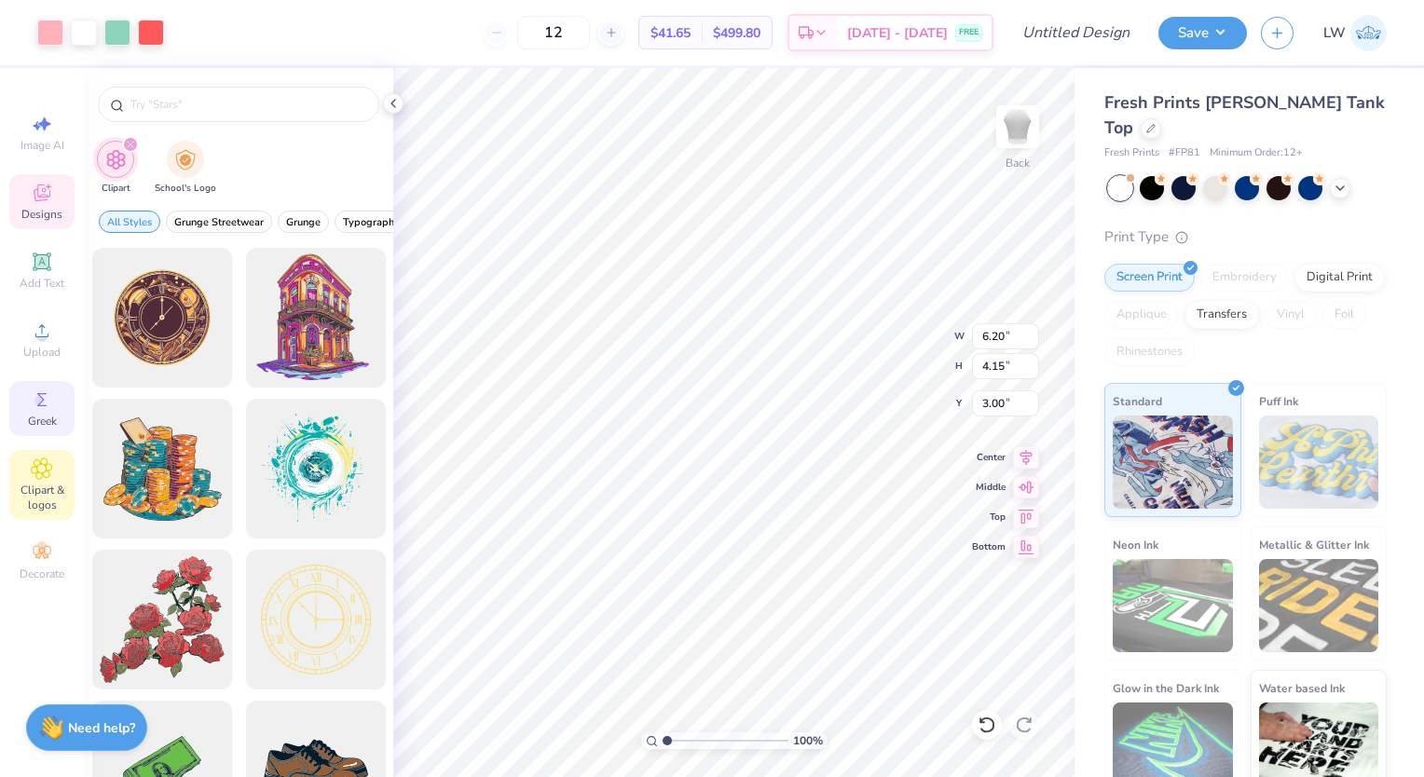
click at [41, 397] on icon at bounding box center [41, 399] width 9 height 13
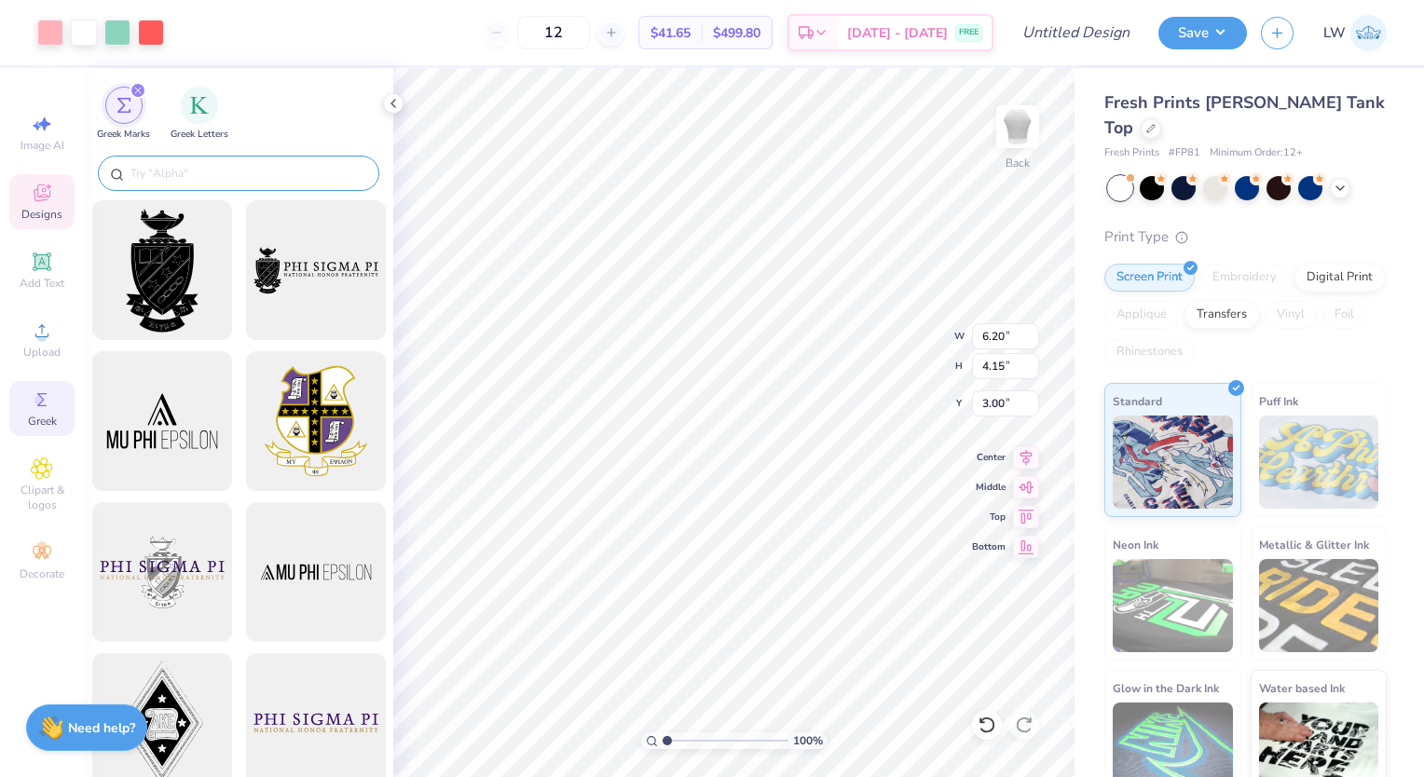
click at [177, 175] on input "text" at bounding box center [248, 173] width 239 height 19
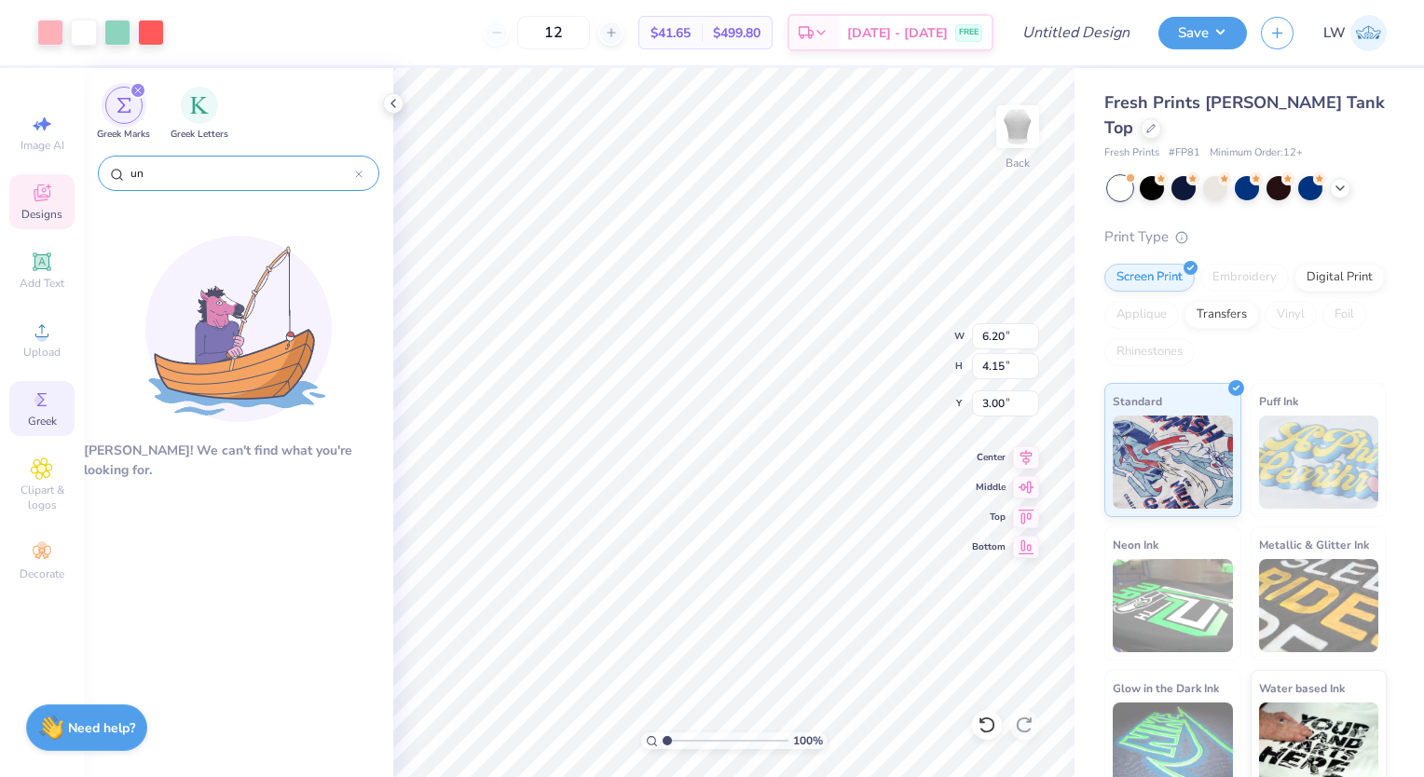
type input "u"
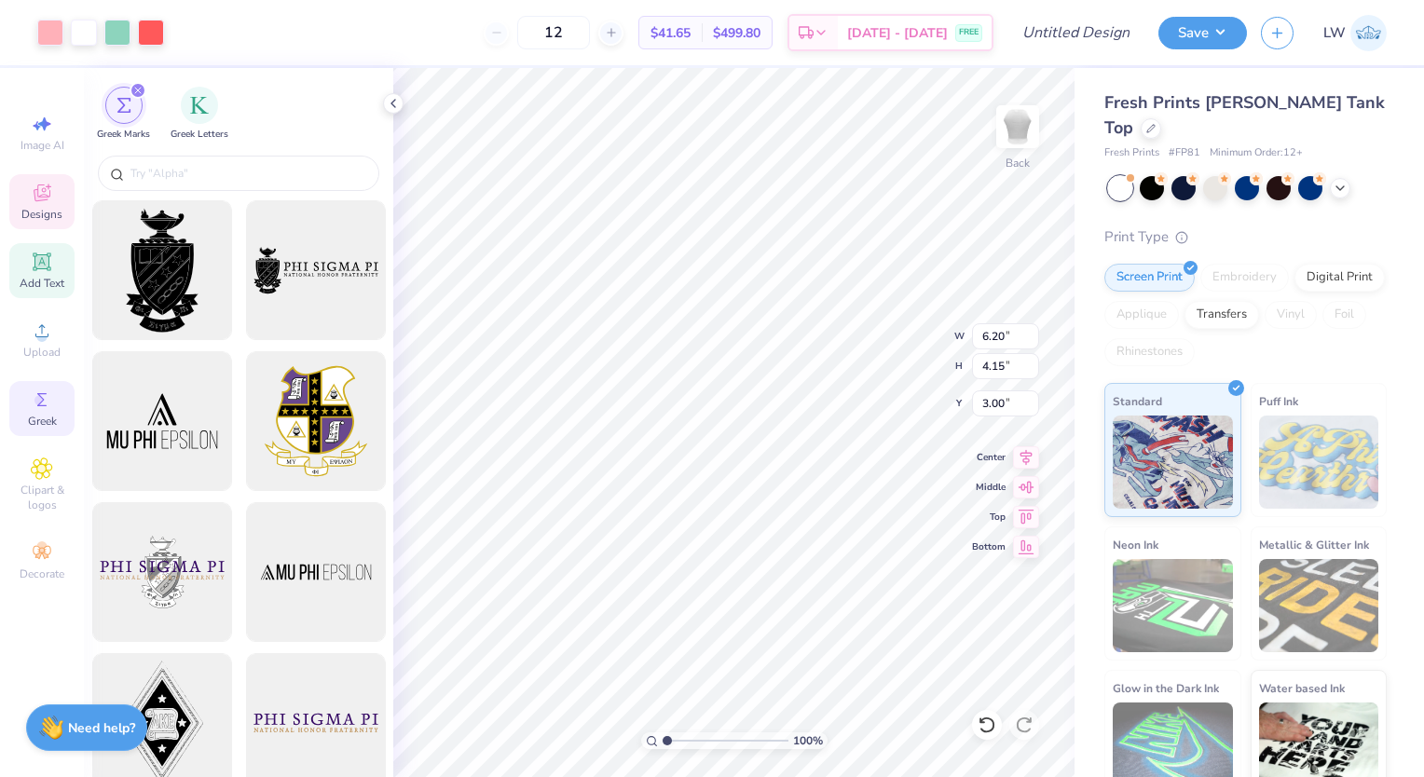
click at [37, 254] on icon at bounding box center [42, 262] width 22 height 22
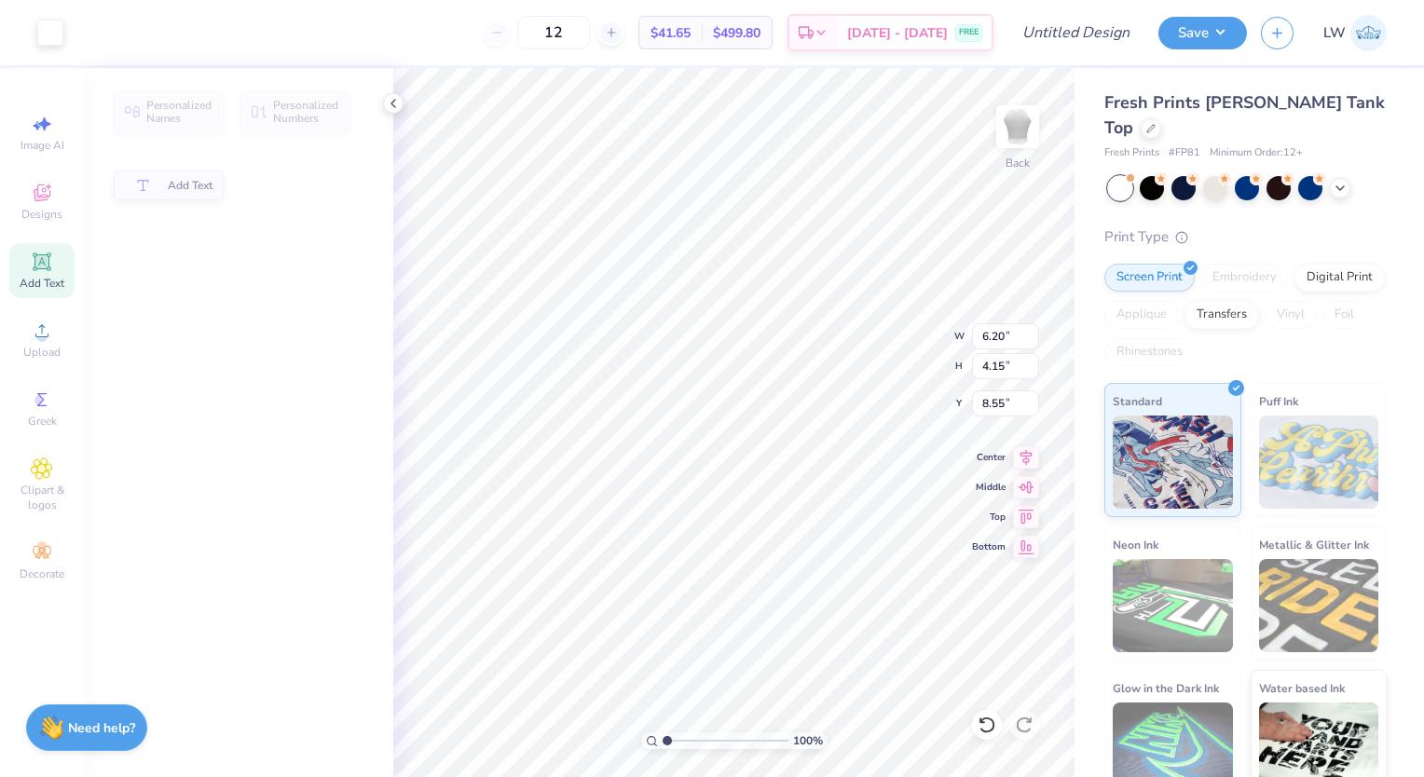
type input "4.01"
type input "1.16"
type input "8.55"
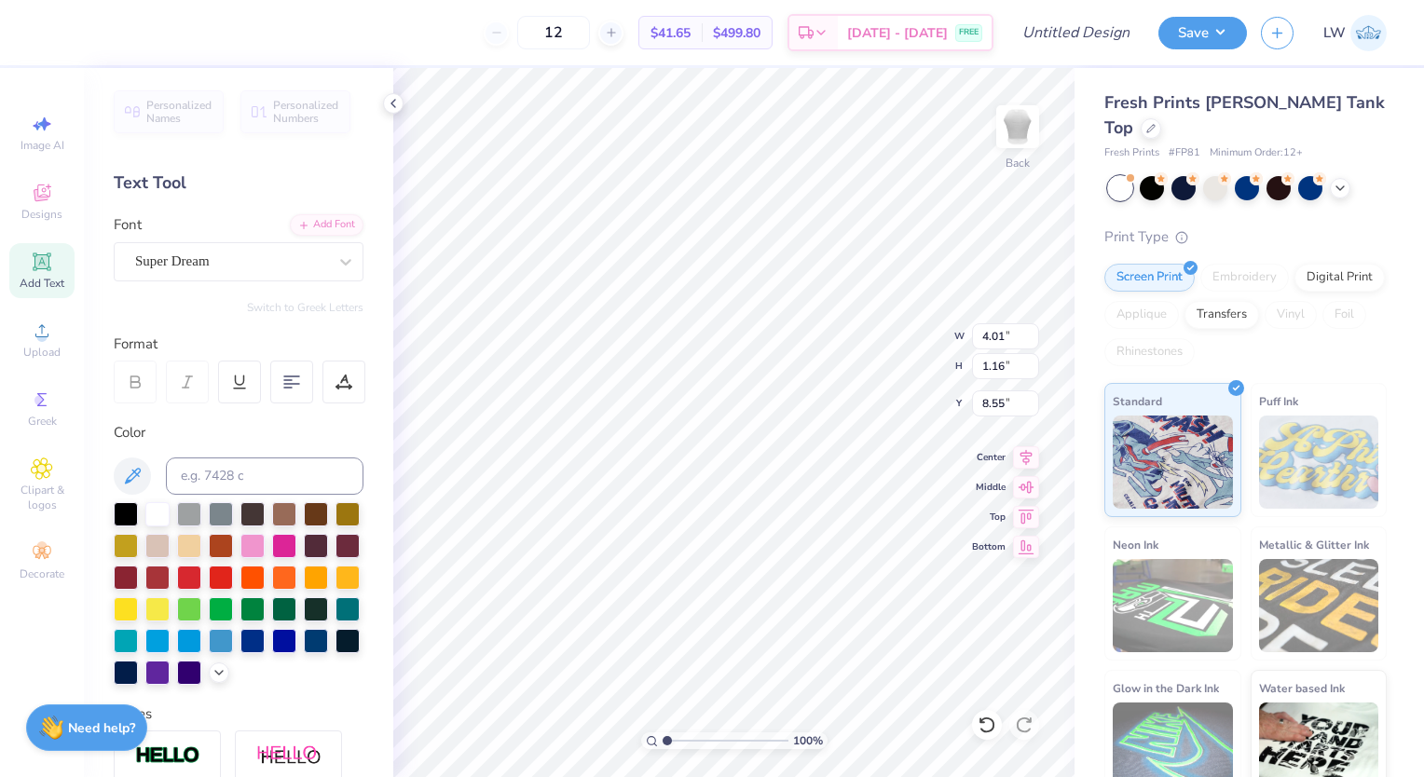
scroll to position [15, 2]
click at [41, 207] on span "Designs" at bounding box center [41, 214] width 41 height 15
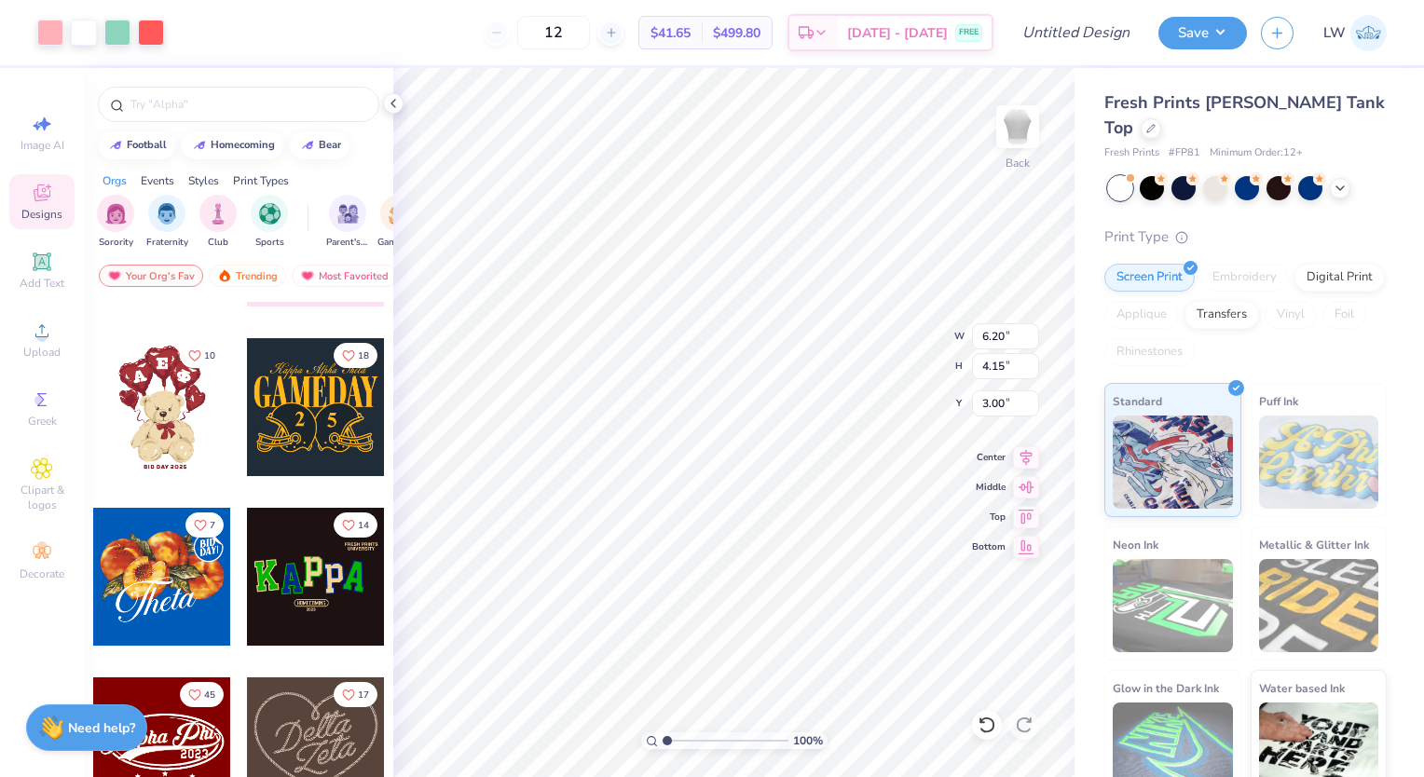
scroll to position [0, 0]
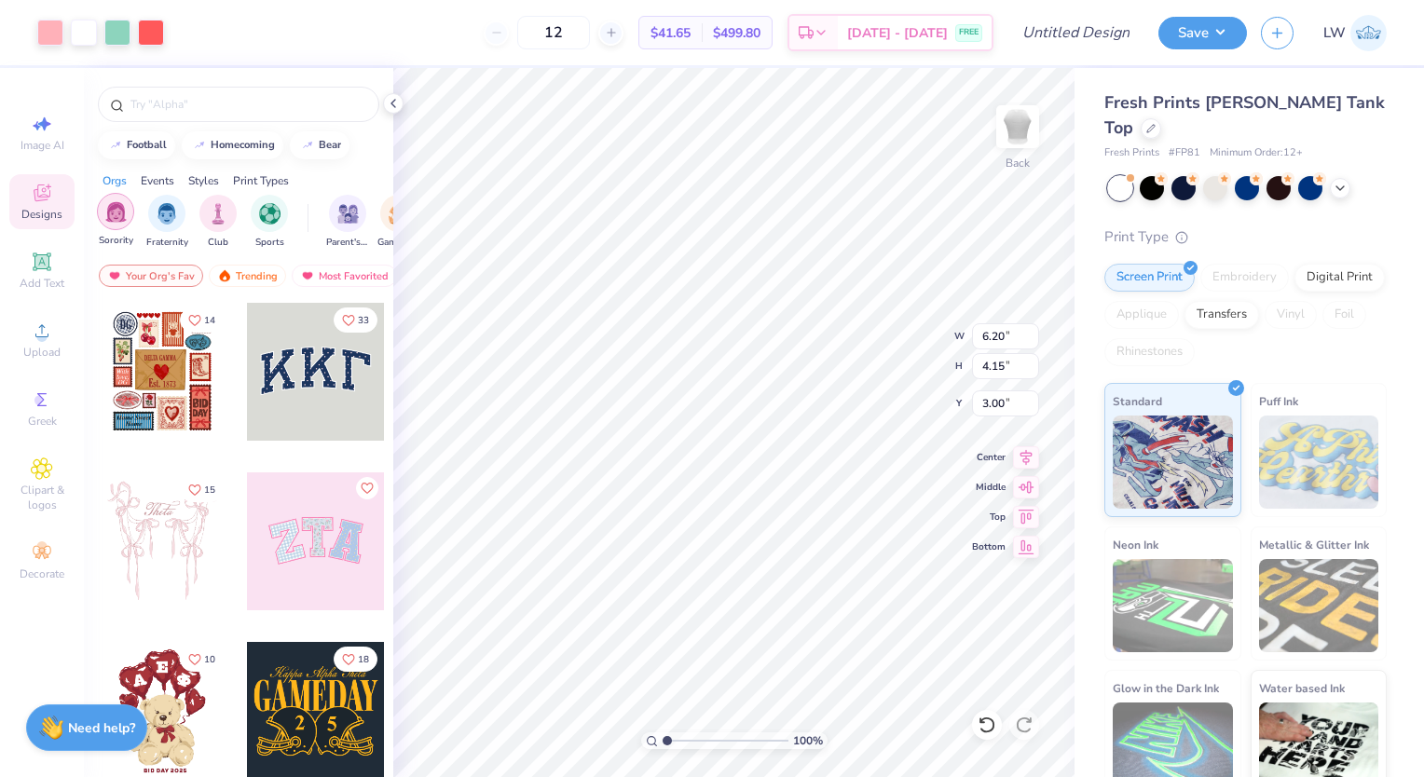
click at [120, 225] on div "filter for Sorority" at bounding box center [115, 211] width 37 height 37
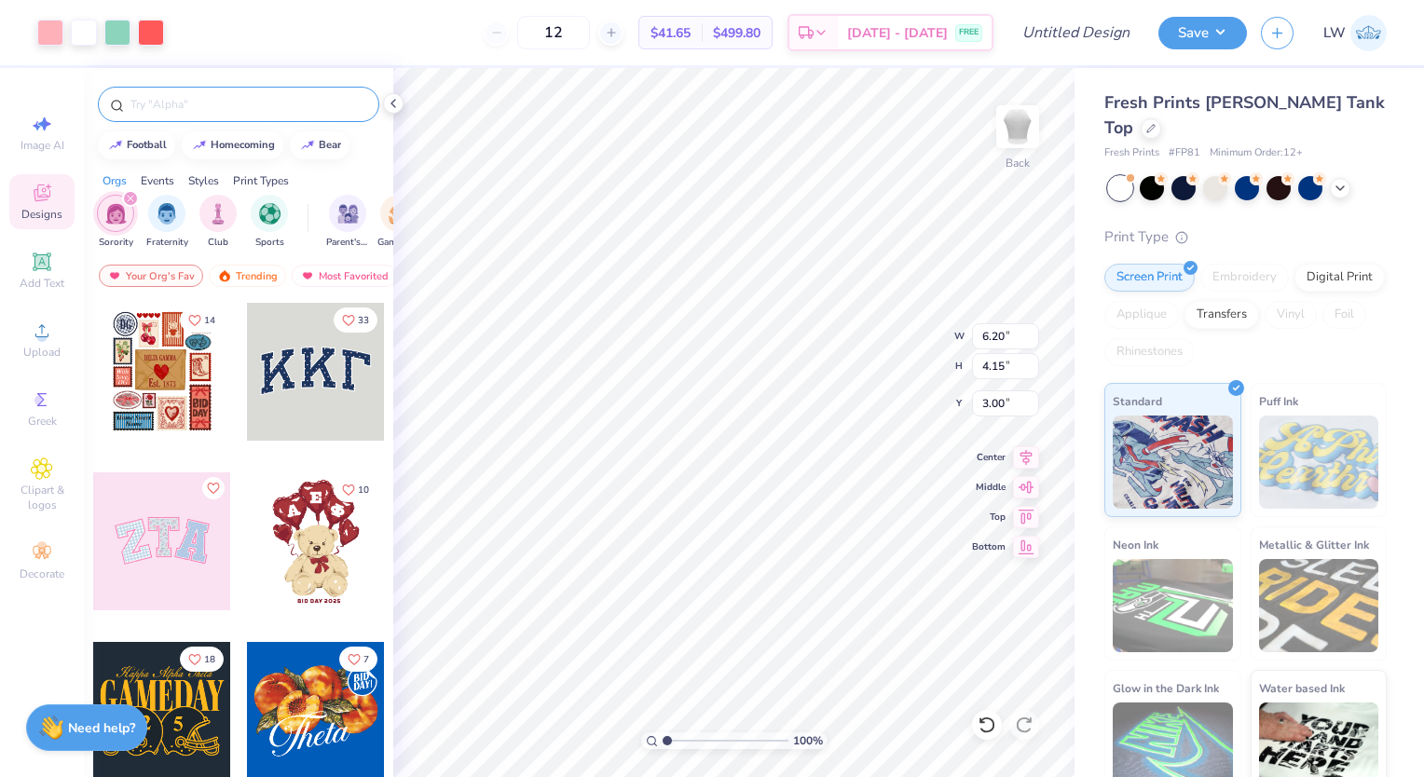
click at [200, 103] on input "text" at bounding box center [248, 104] width 239 height 19
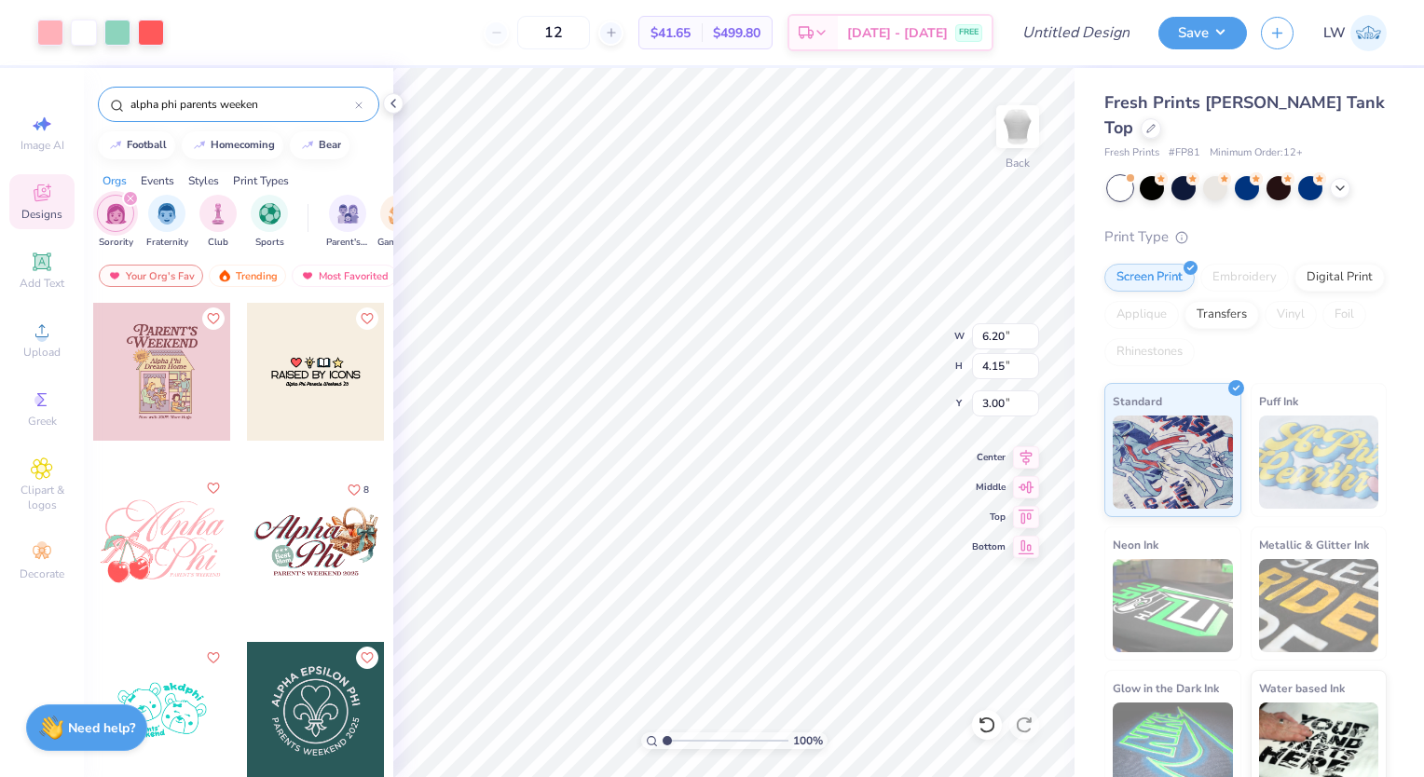
type input "alpha phi parents weeken"
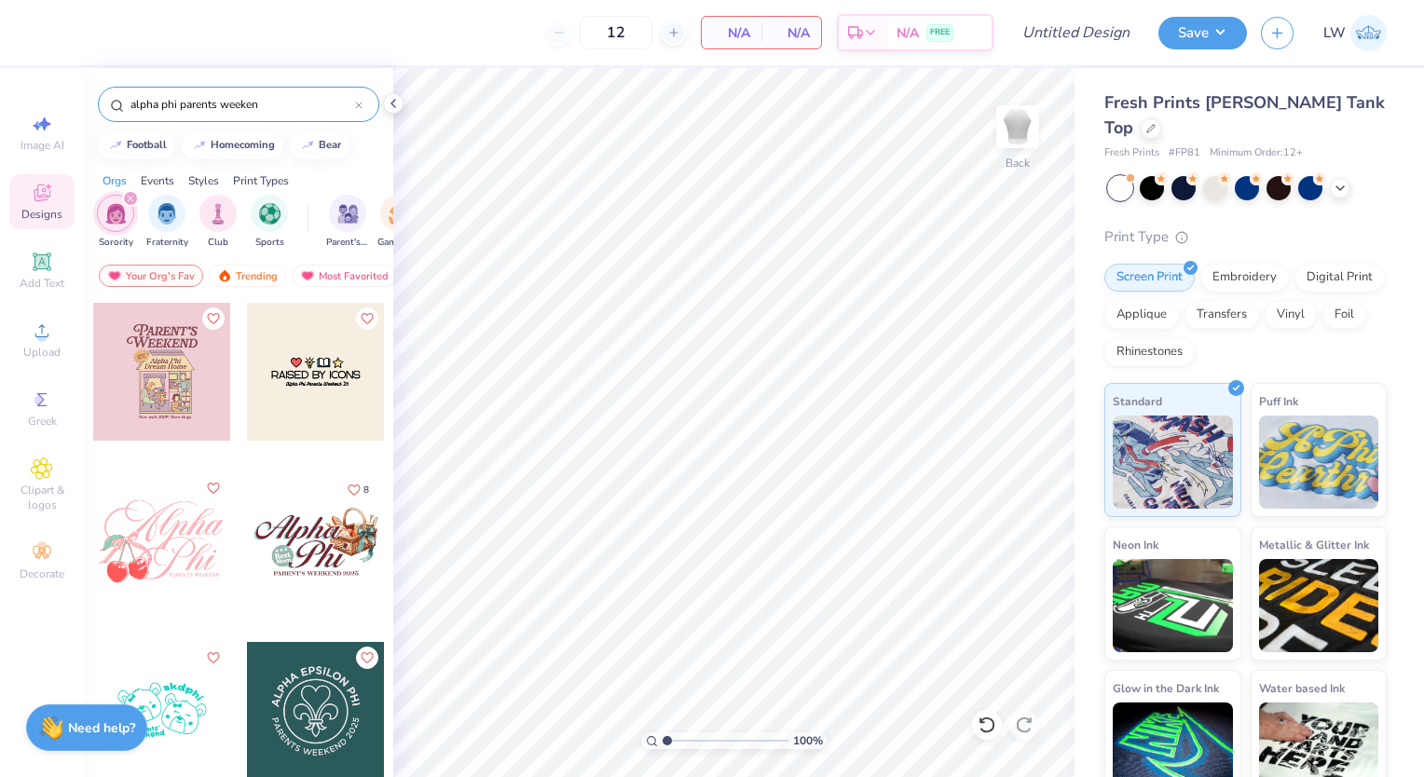
click at [179, 553] on div at bounding box center [161, 542] width 138 height 138
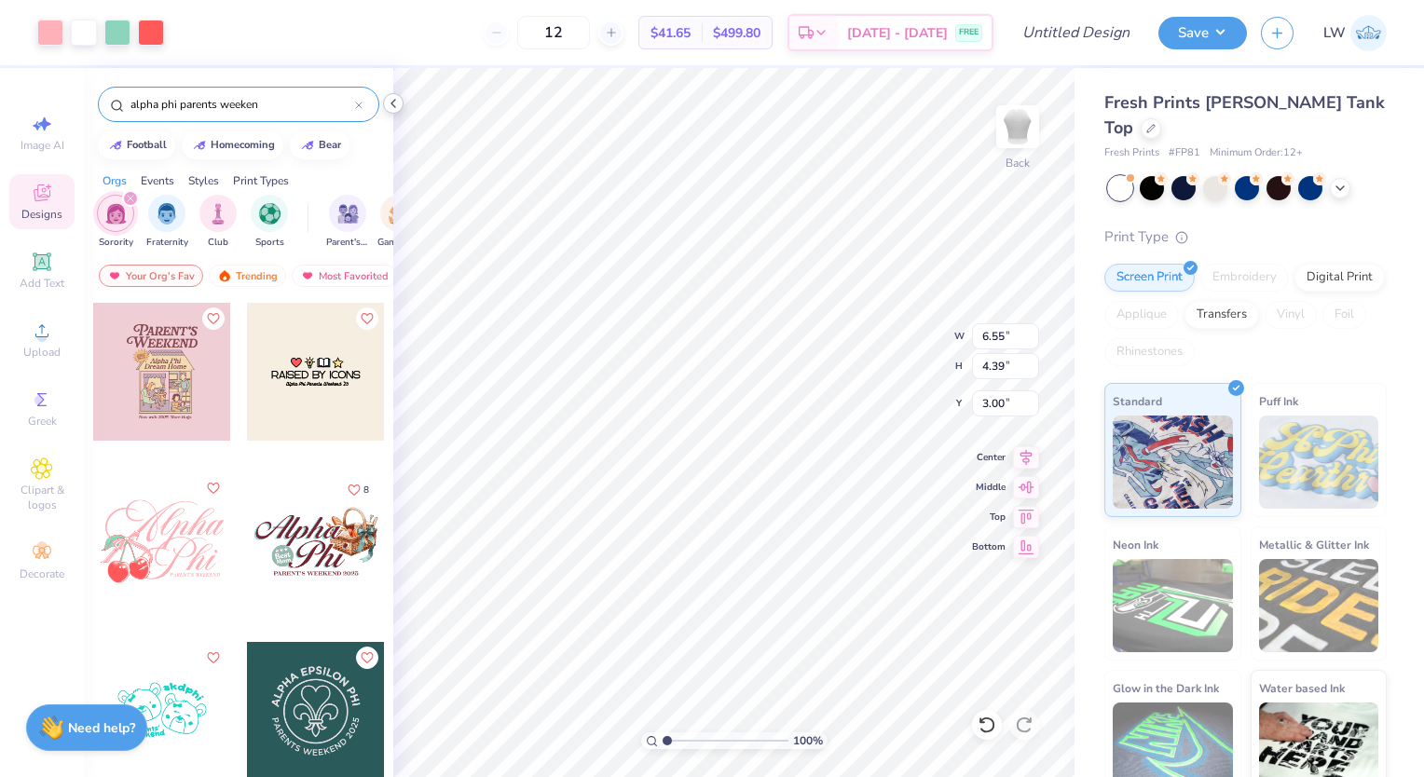
click at [393, 103] on icon at bounding box center [393, 103] width 15 height 15
